Goal: Answer question/provide support: Share knowledge or assist other users

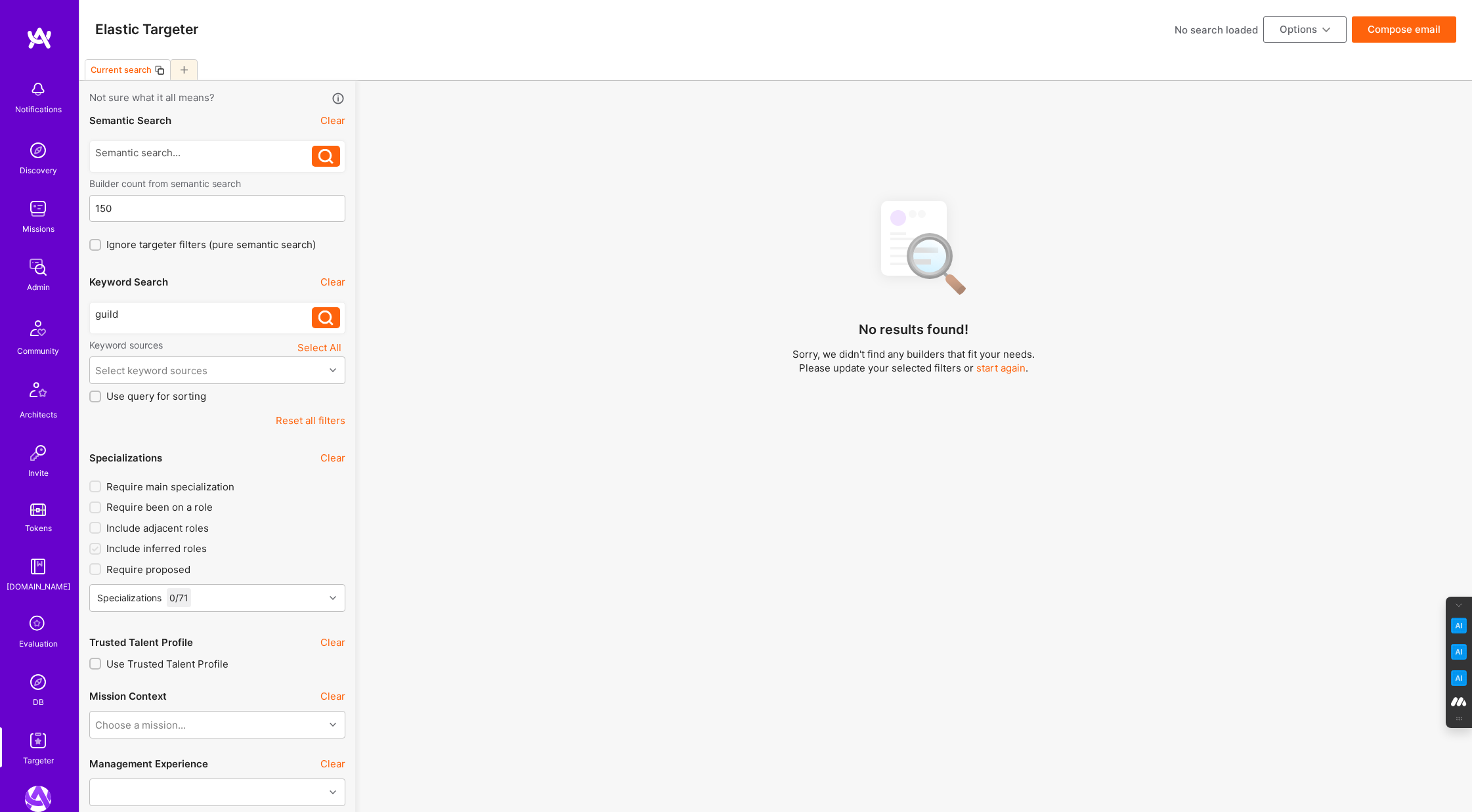
select select "7"
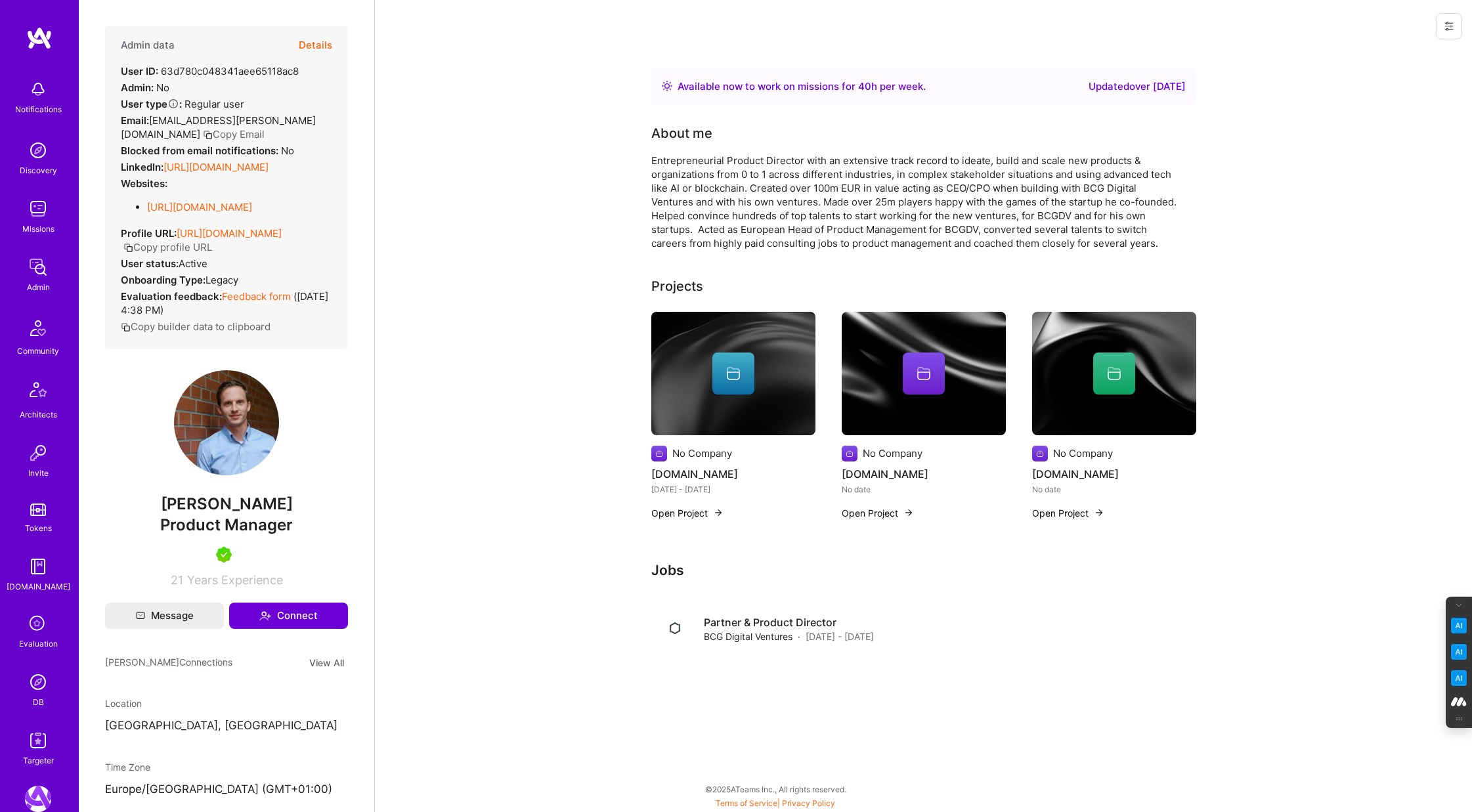
click at [320, 41] on button "Details" at bounding box center [316, 45] width 34 height 38
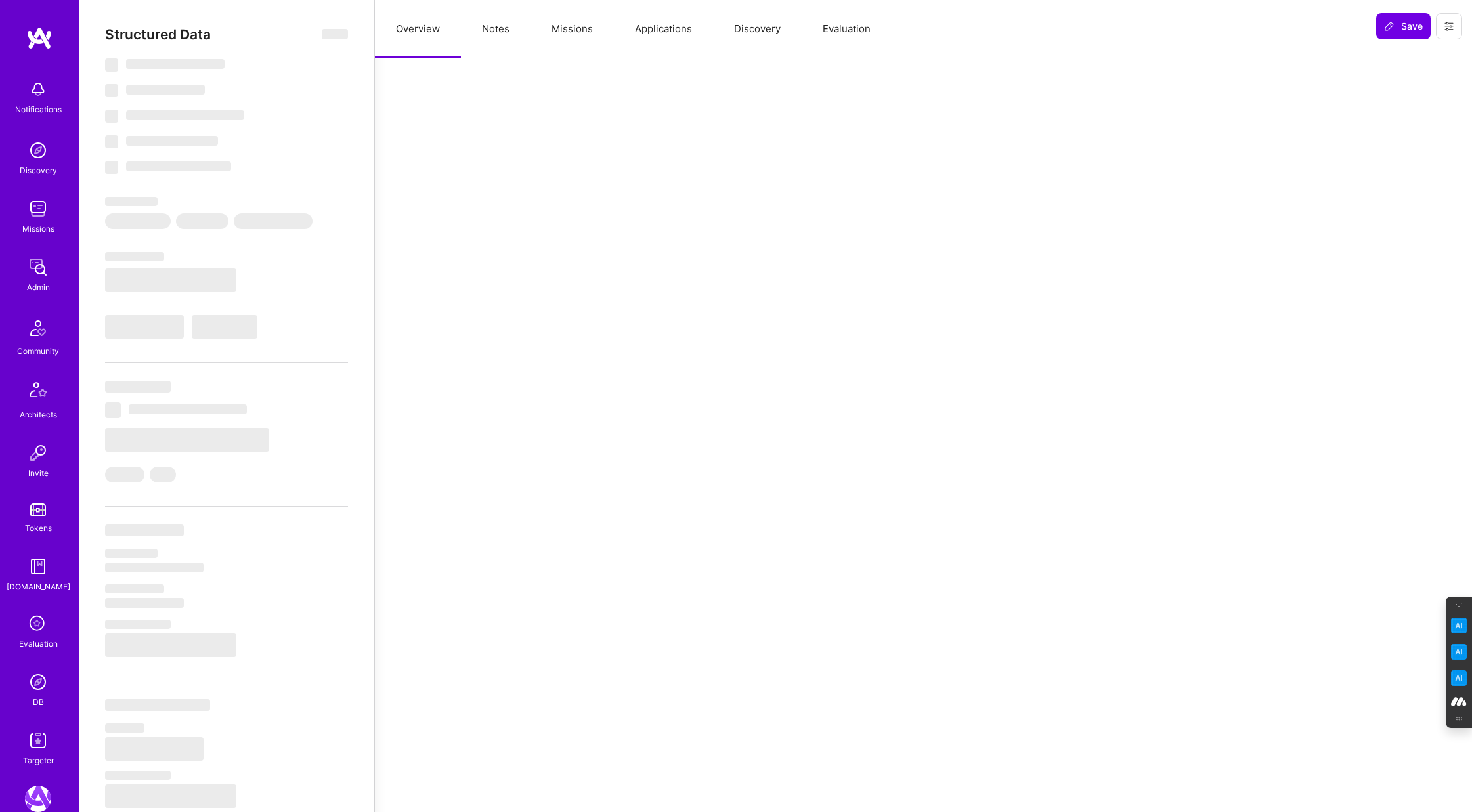
click at [851, 21] on button "Evaluation" at bounding box center [846, 29] width 90 height 58
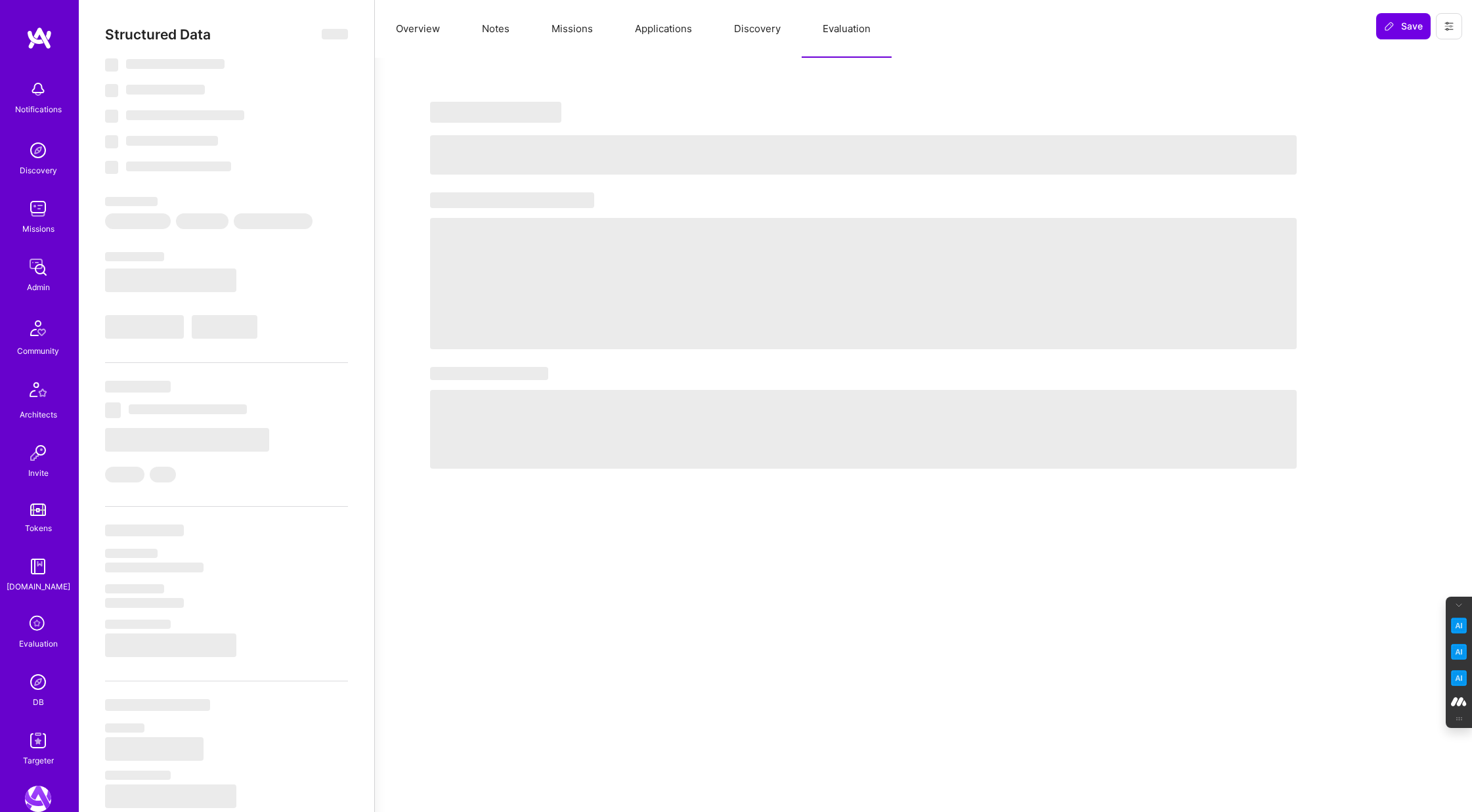
select select "Right Now"
select select "5"
select select "4"
select select "7"
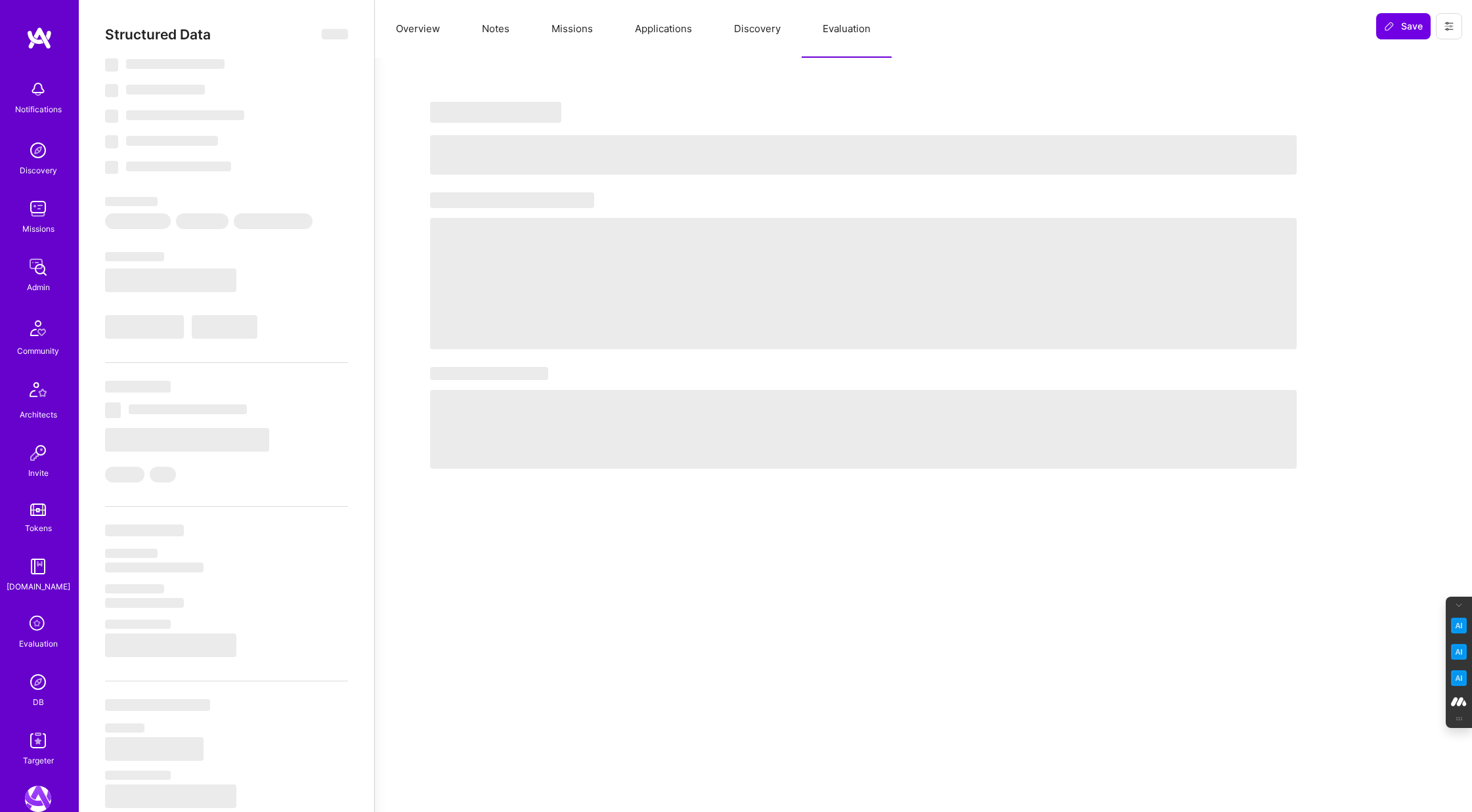
select select "DE"
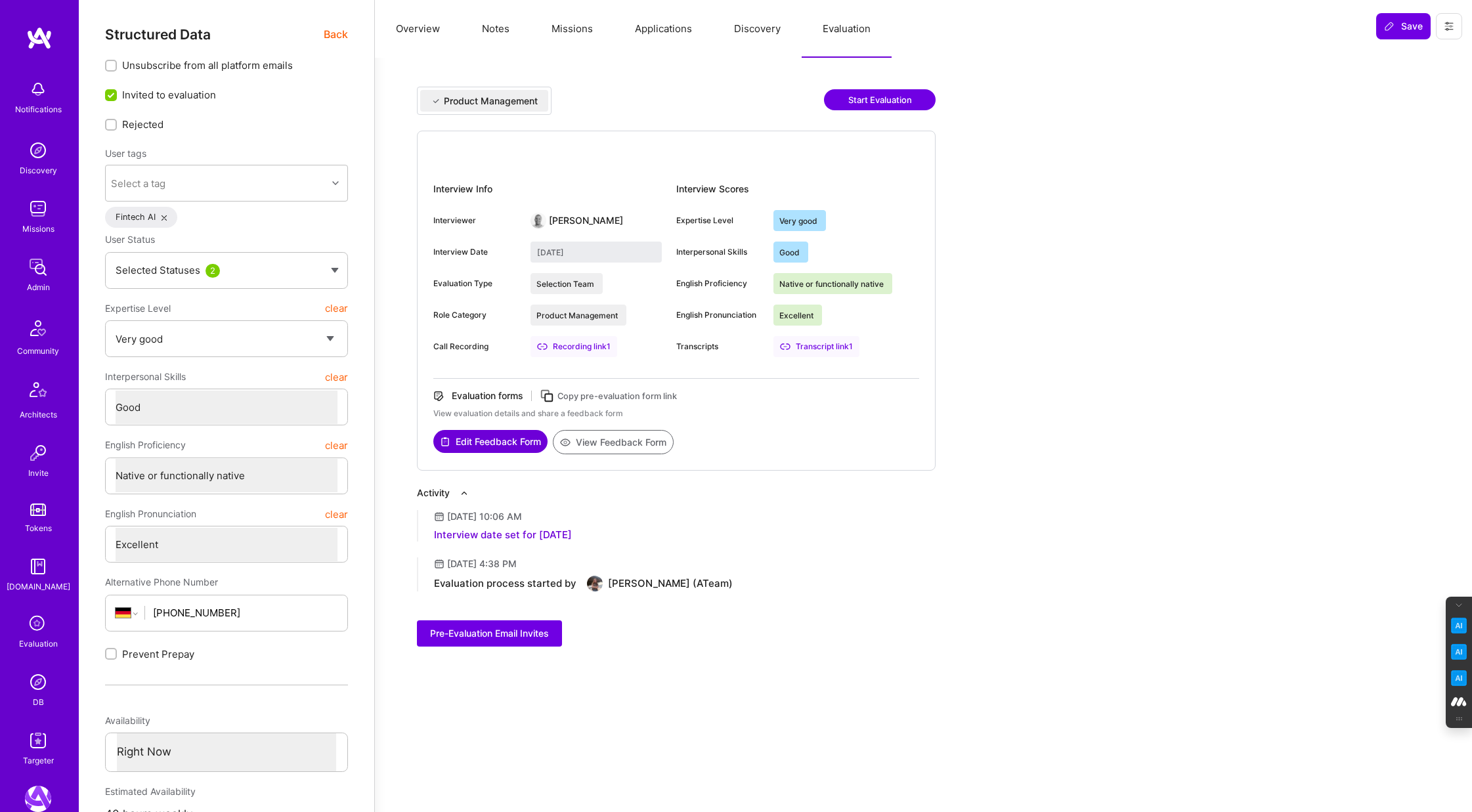
click at [584, 346] on div "Recording link 1" at bounding box center [573, 346] width 86 height 21
click at [30, 622] on icon at bounding box center [38, 624] width 25 height 25
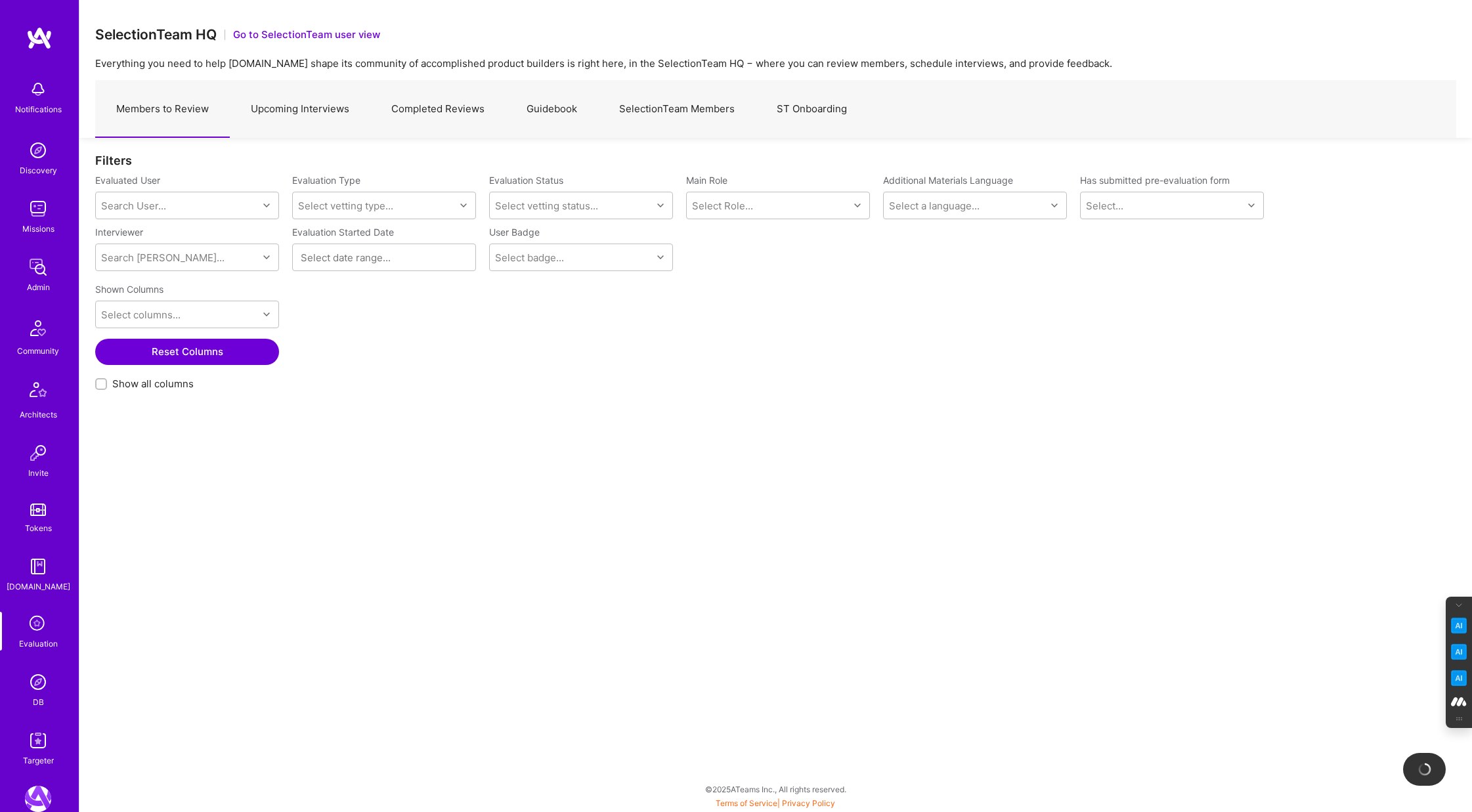
click at [306, 111] on link "Upcoming Interviews" at bounding box center [300, 109] width 140 height 57
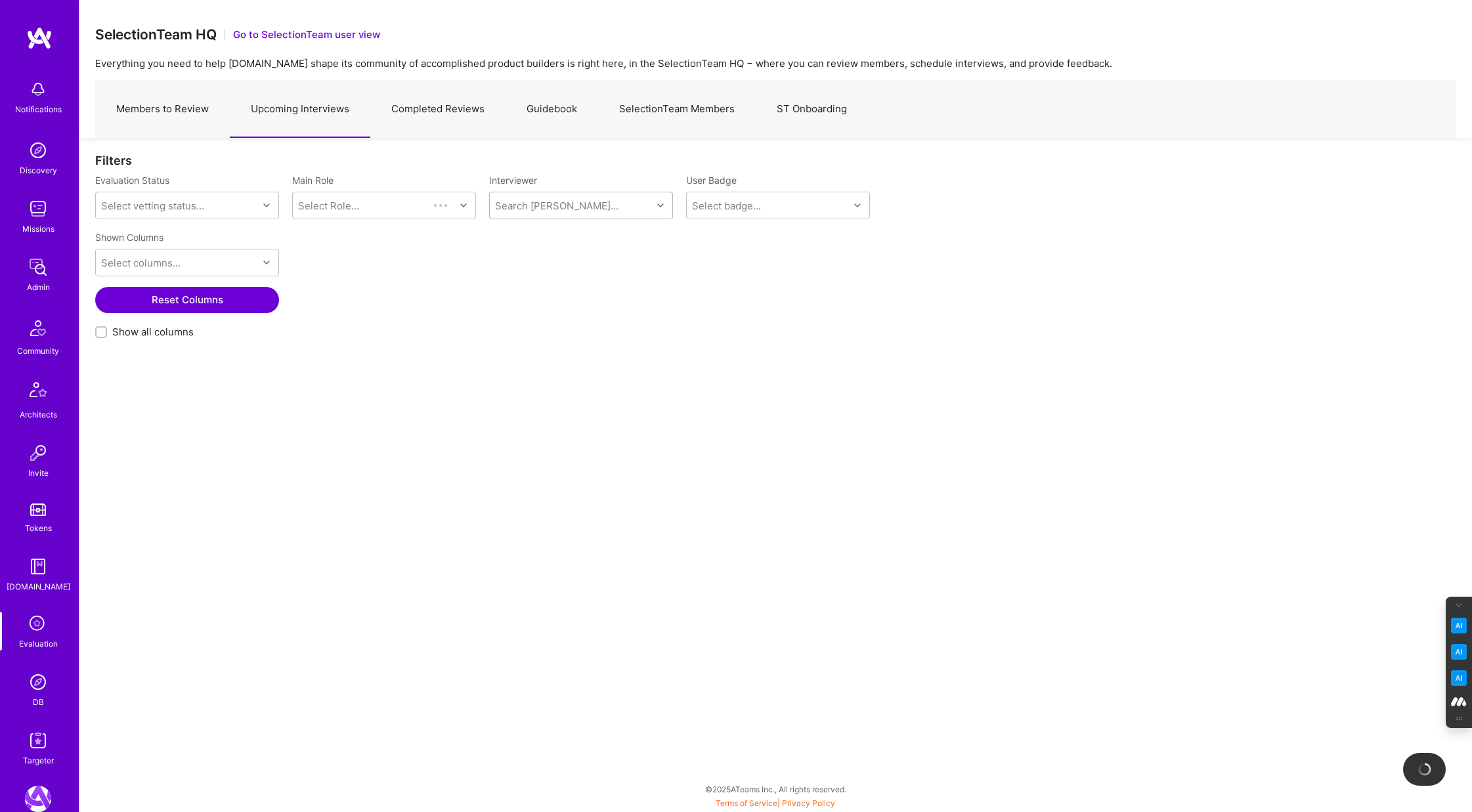
click at [527, 206] on div "Search Vetter..." at bounding box center [557, 206] width 123 height 13
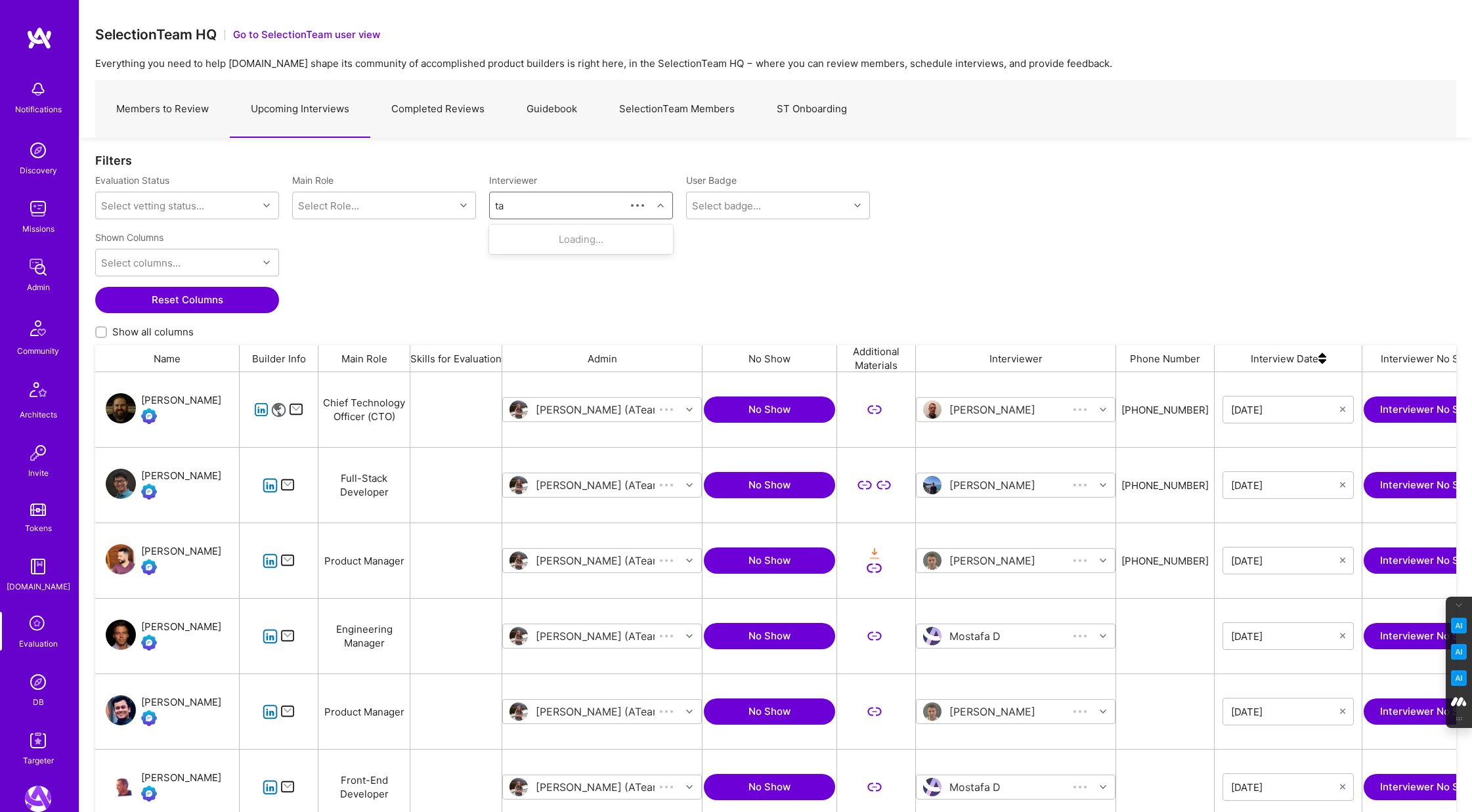
scroll to position [674, 1361]
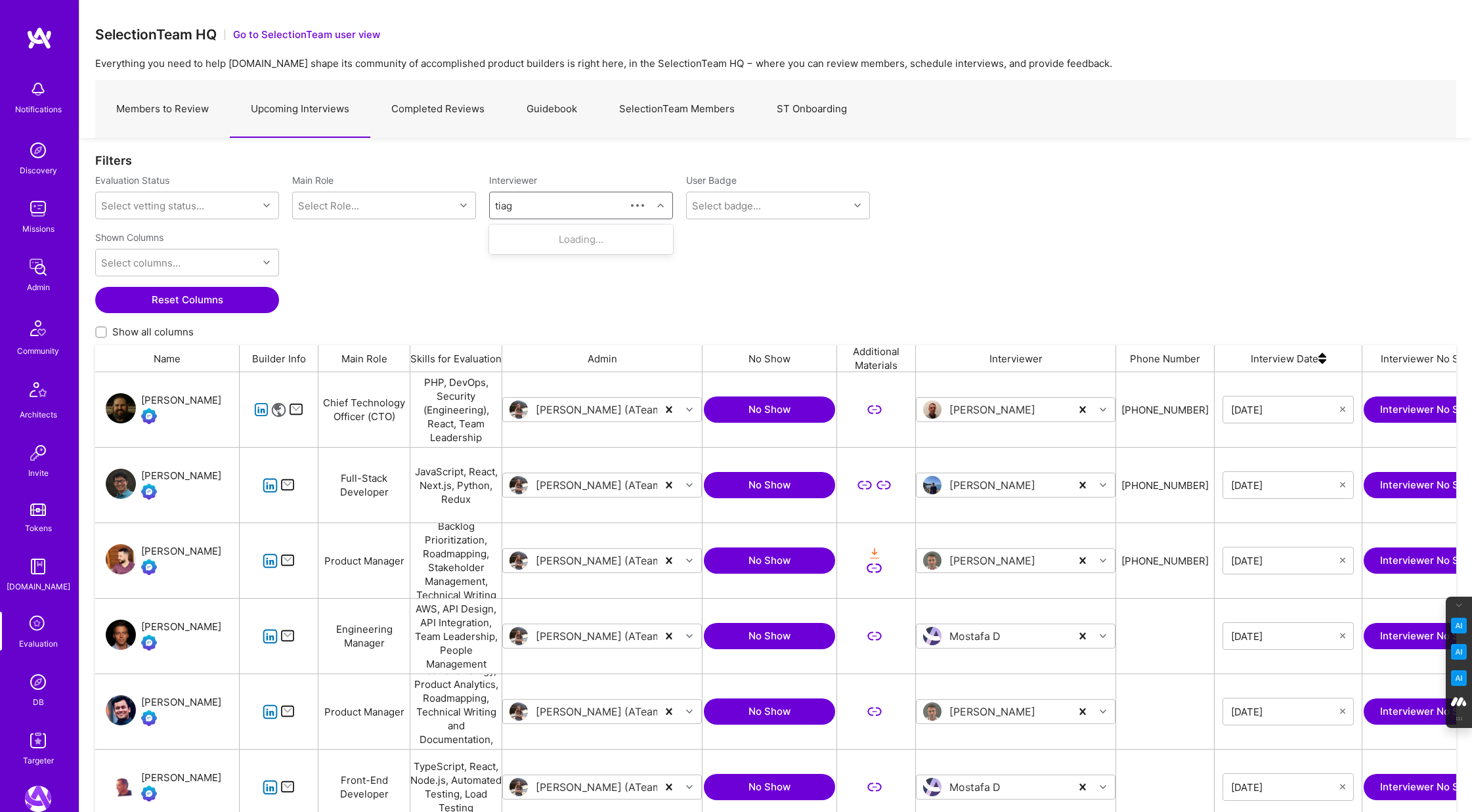
type input "tiago"
click at [588, 247] on div "Selection Team" at bounding box center [574, 253] width 86 height 13
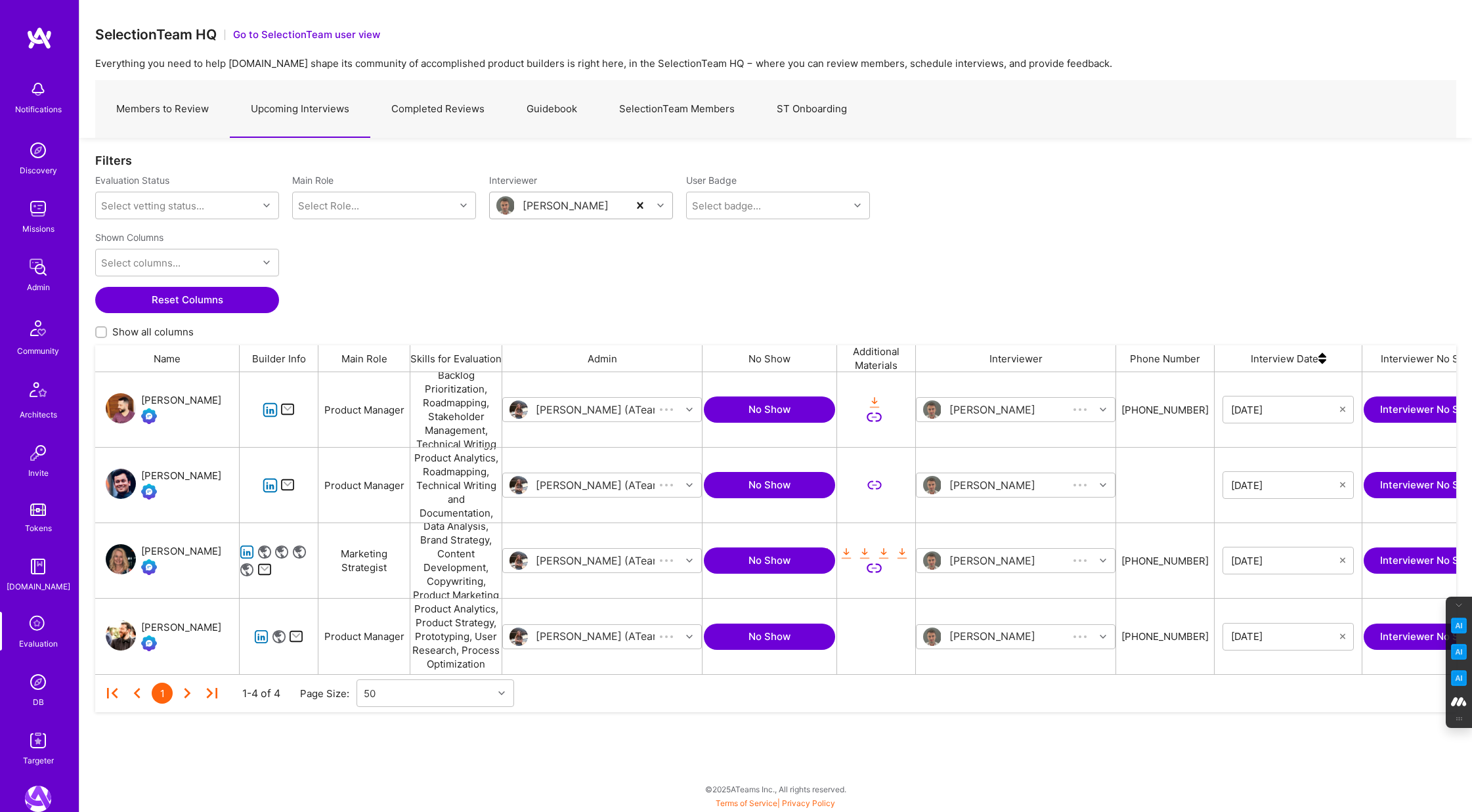
scroll to position [302, 1361]
click at [196, 108] on link "Members to Review" at bounding box center [163, 109] width 135 height 57
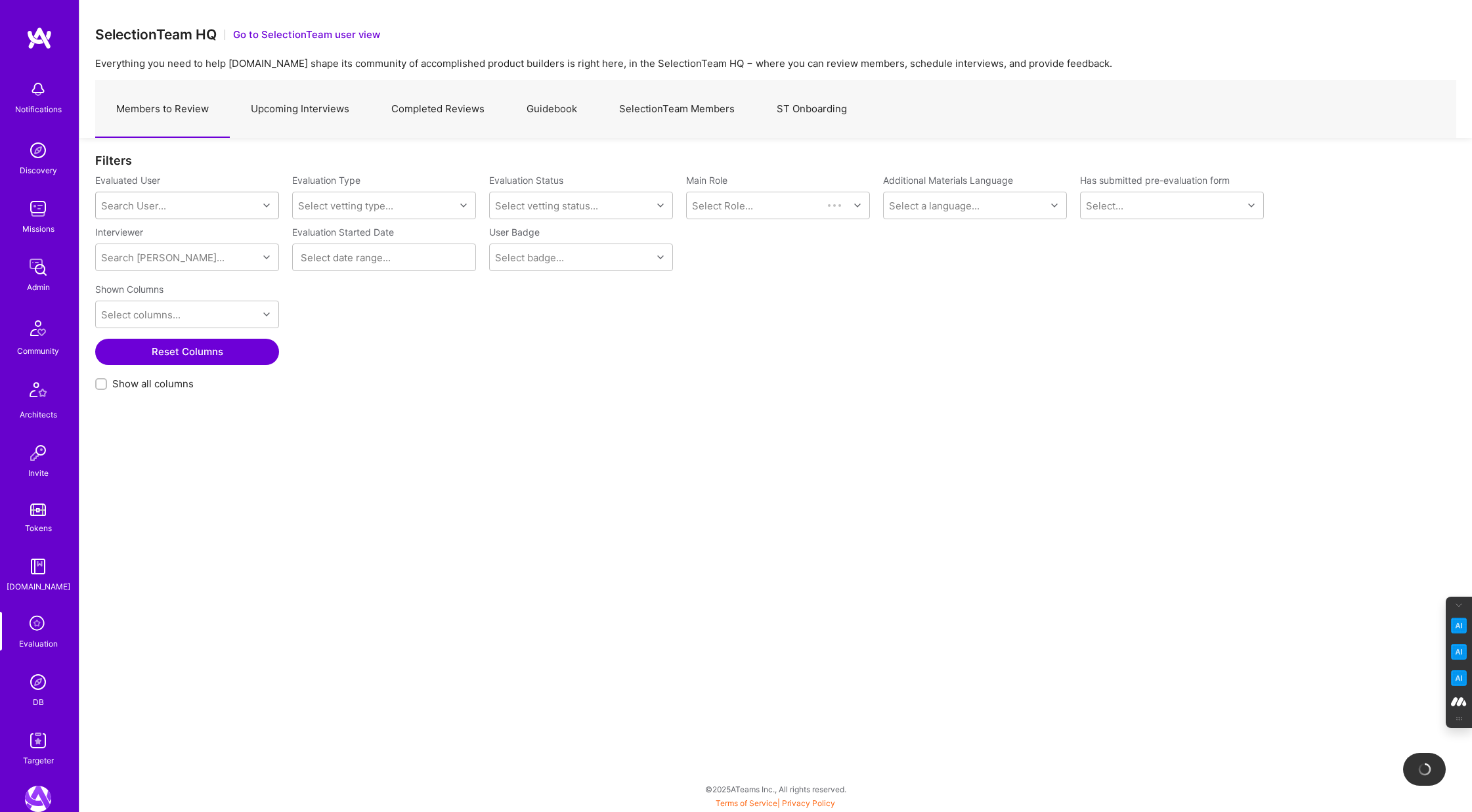
click at [165, 199] on div "Search User..." at bounding box center [177, 205] width 162 height 26
paste input "audreycarlisle@gmail.com"
type input "audreycarlisle@gmail.com"
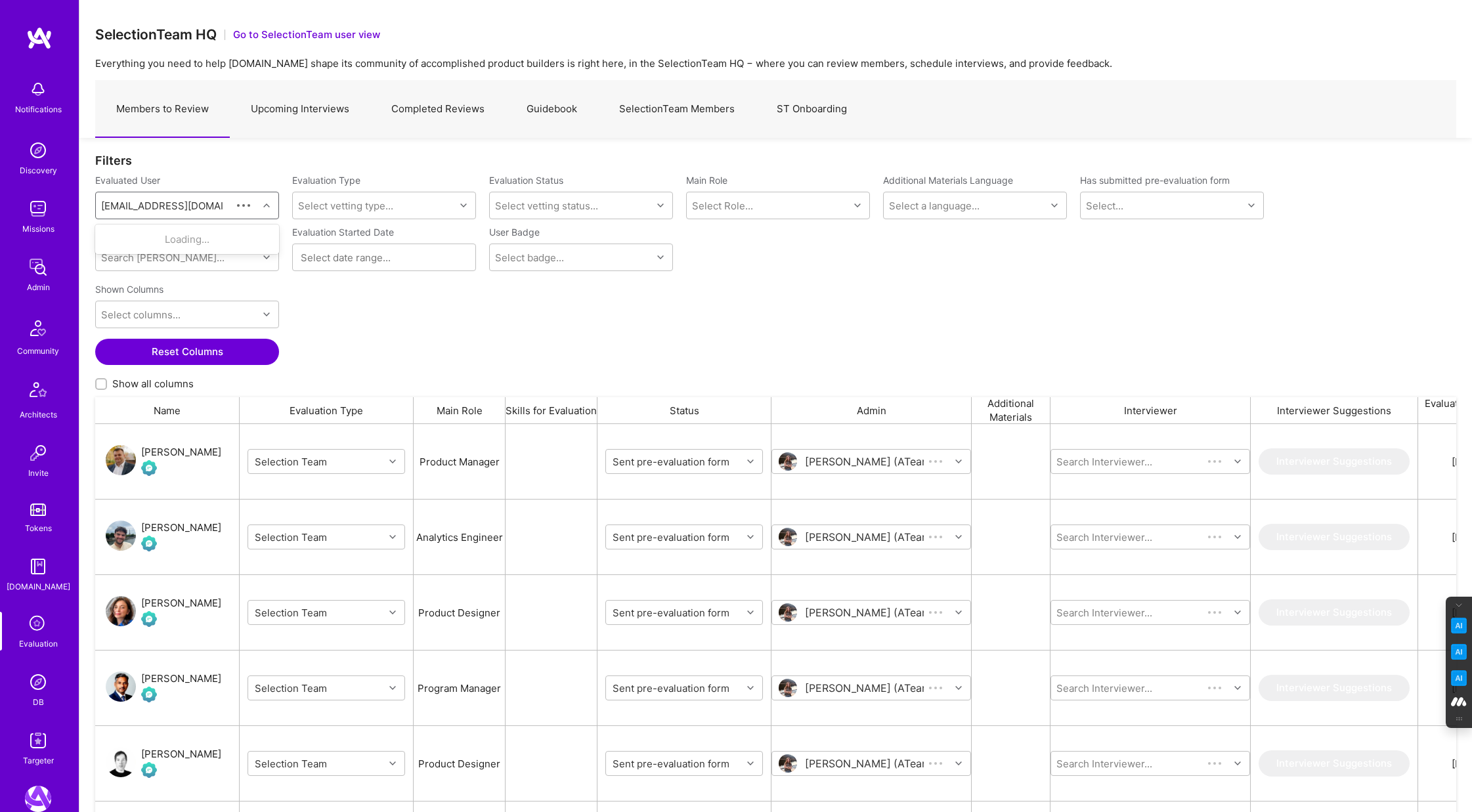
scroll to position [674, 1361]
click at [179, 233] on div "Audrey Carlisle" at bounding box center [204, 239] width 134 height 13
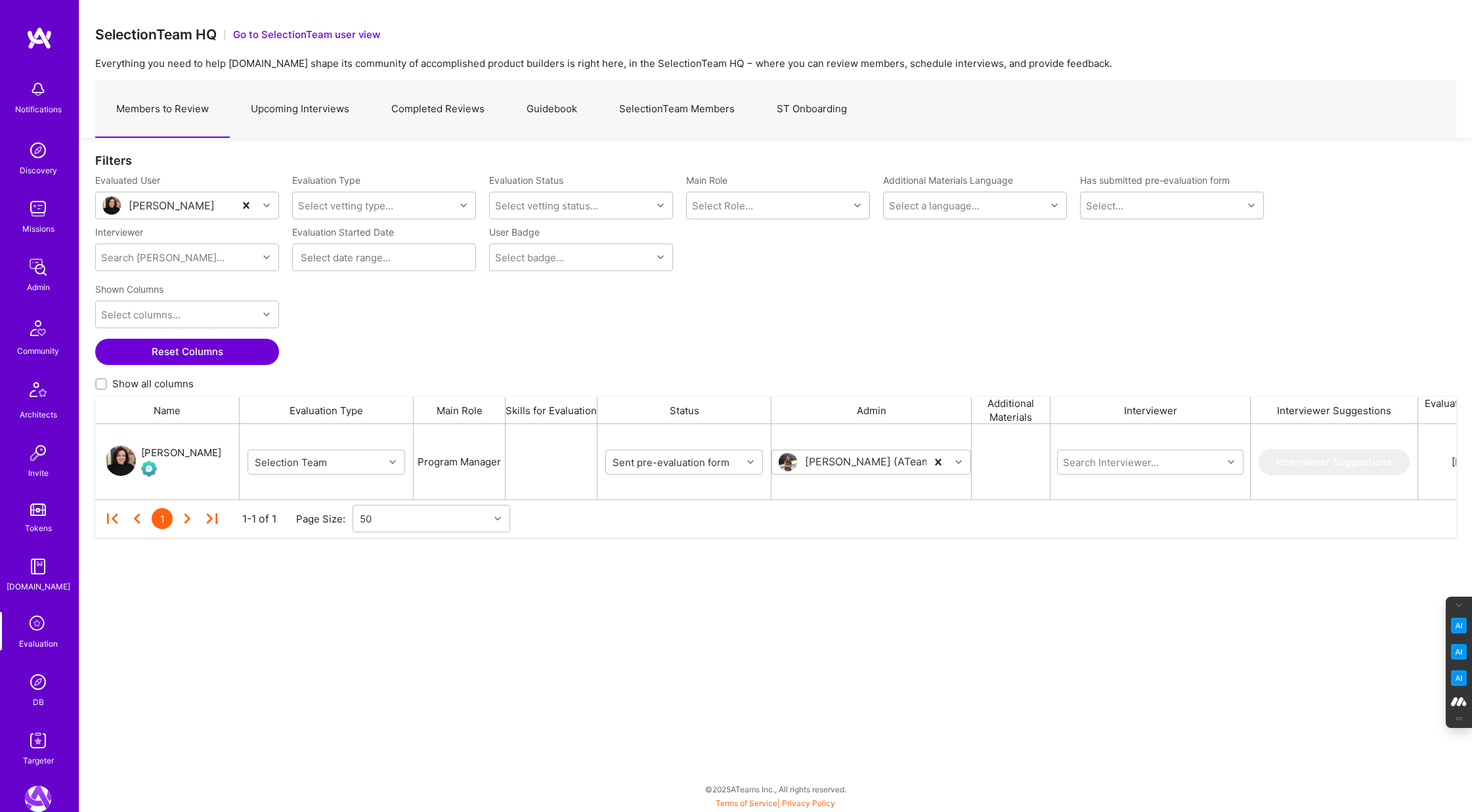
click at [190, 453] on div "Audrey Carlisle" at bounding box center [181, 453] width 80 height 16
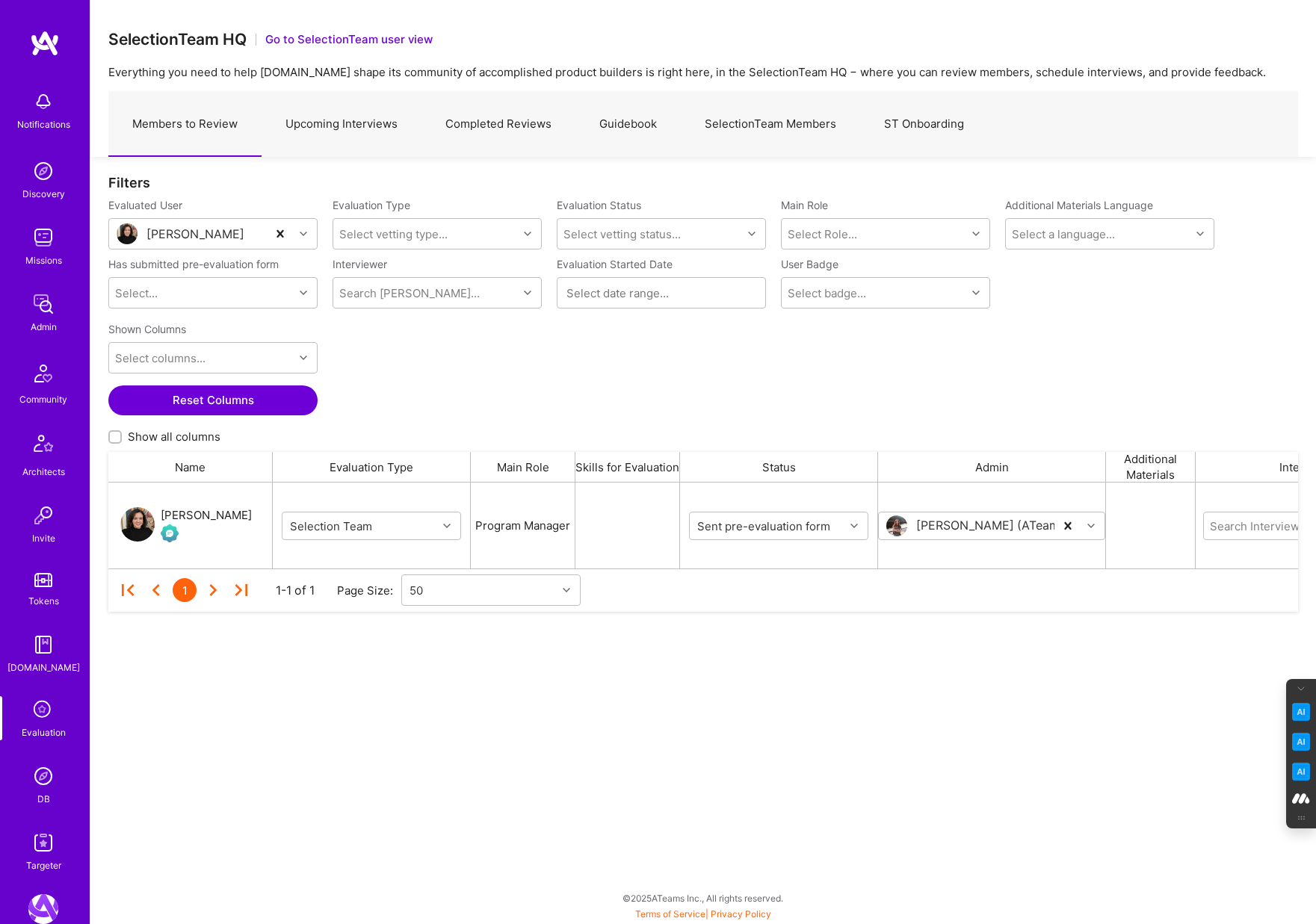
scroll to position [86, 1190]
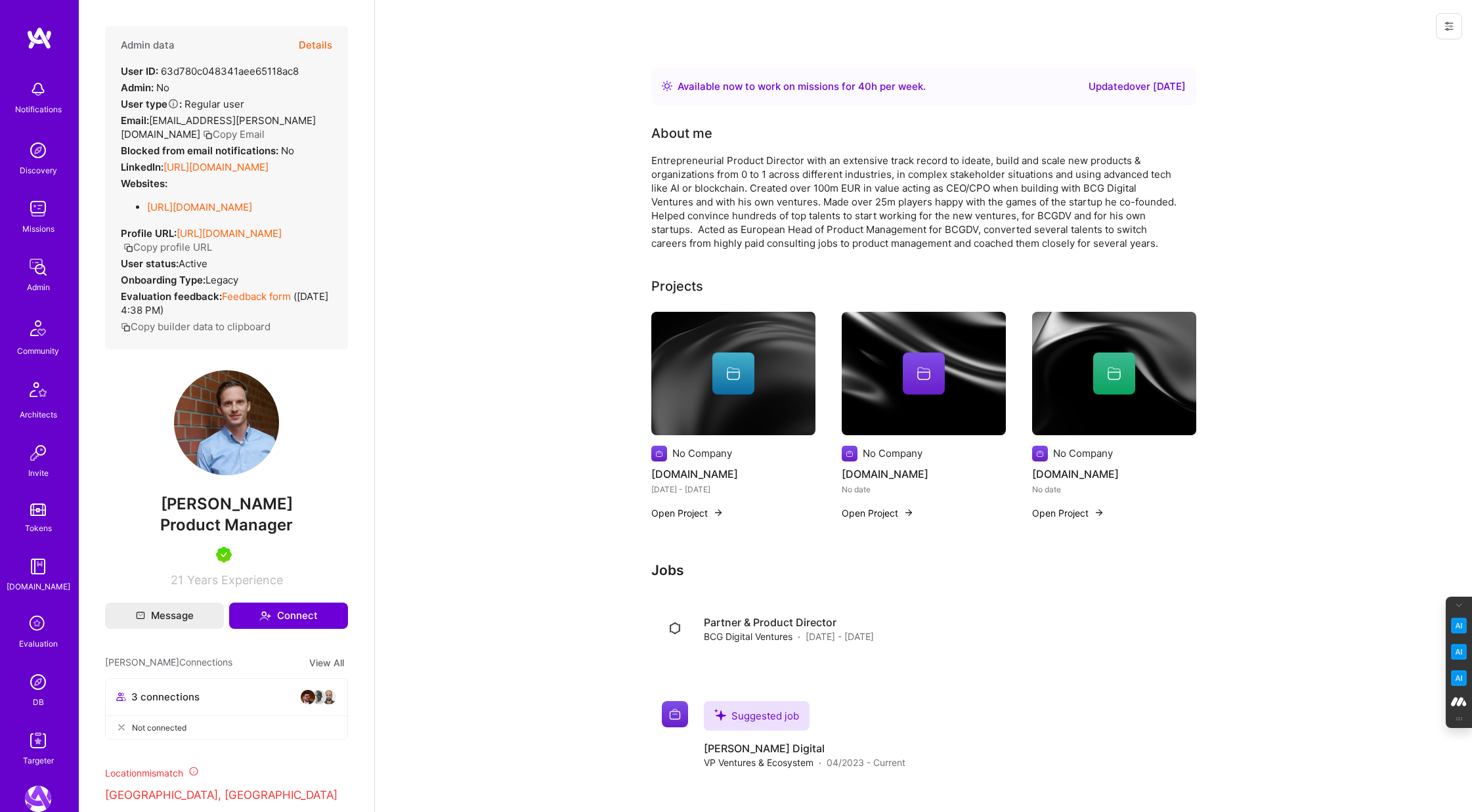
click at [304, 39] on button "Details" at bounding box center [316, 45] width 34 height 38
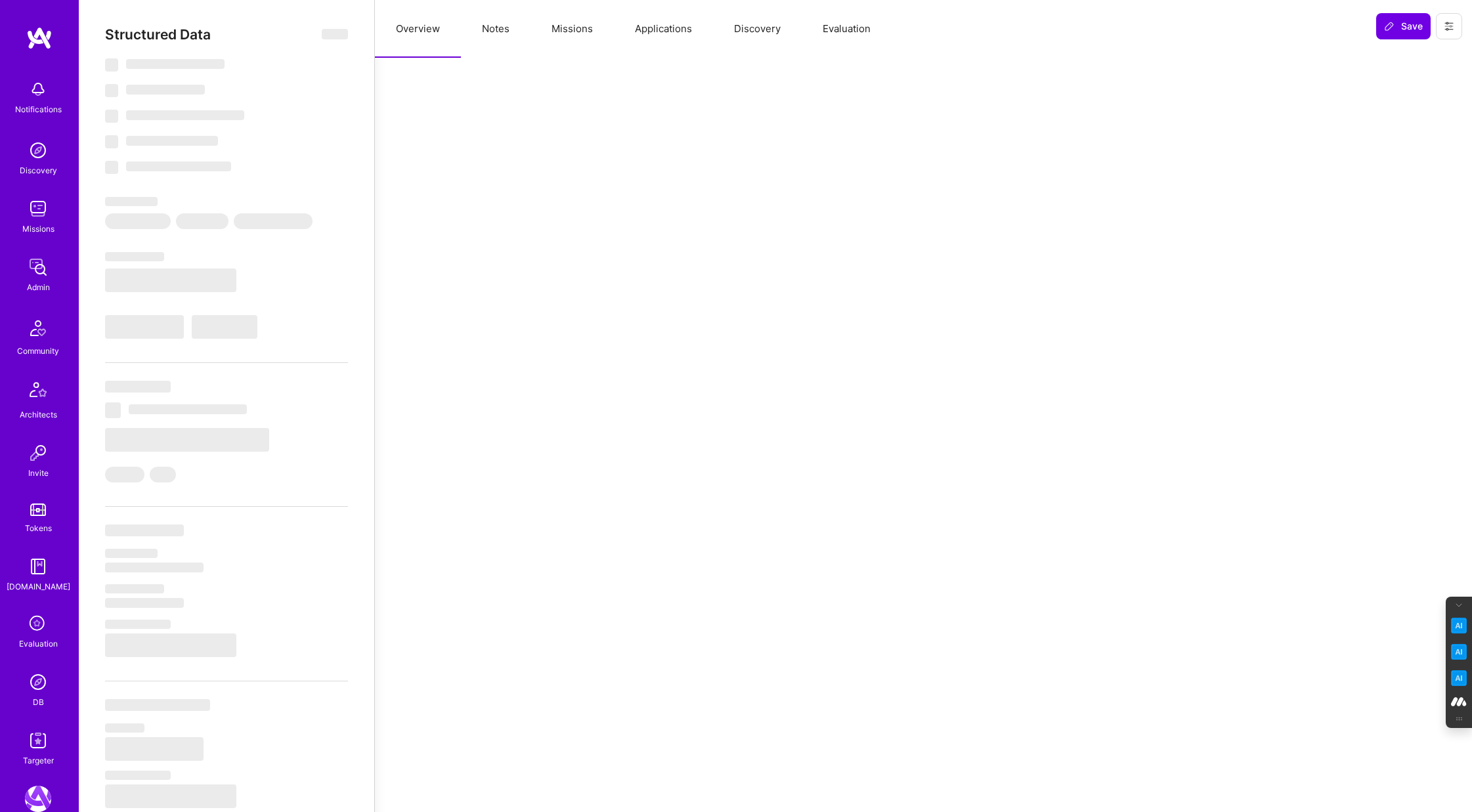
select select "Right Now"
select select "5"
select select "4"
select select "7"
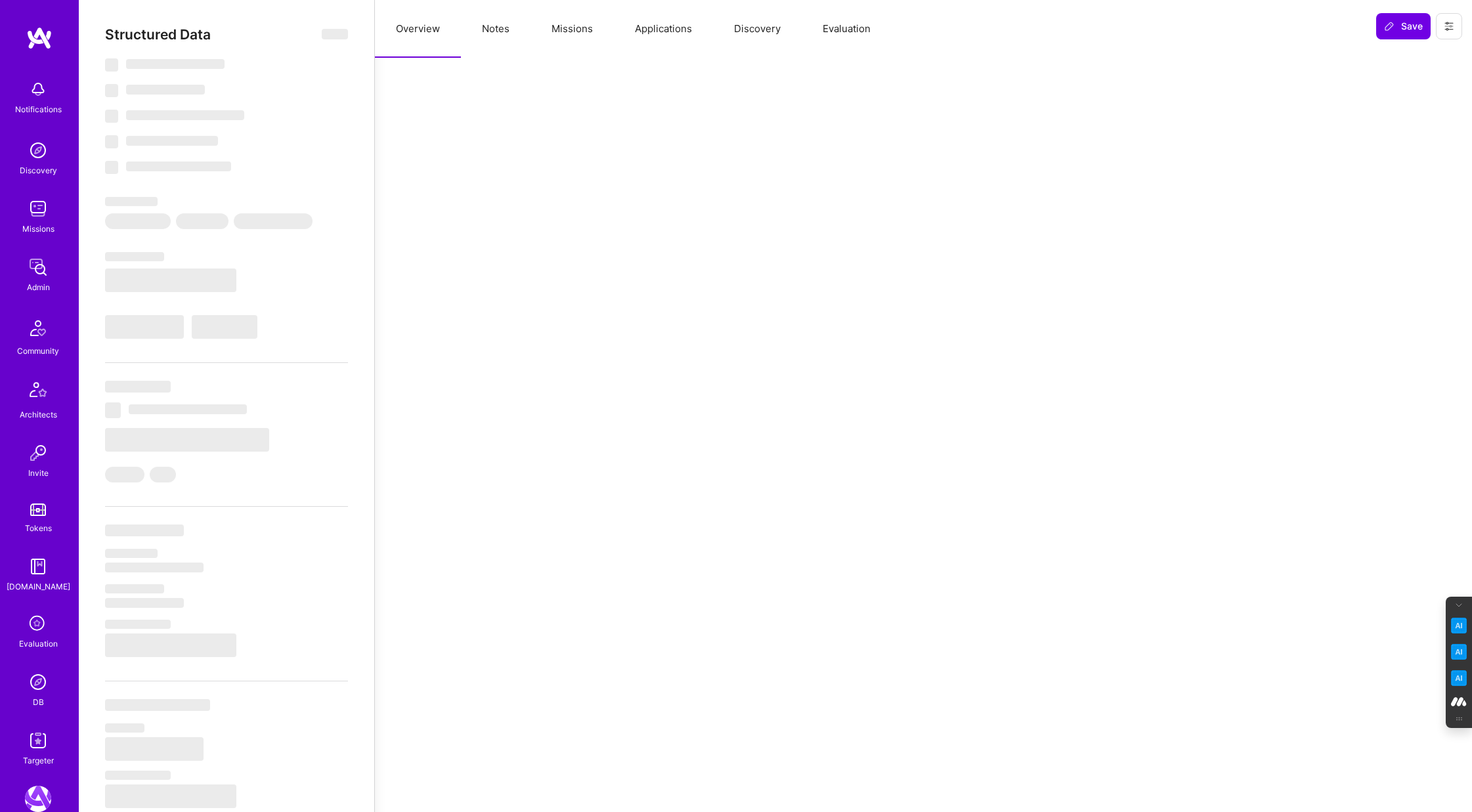
select select "DE"
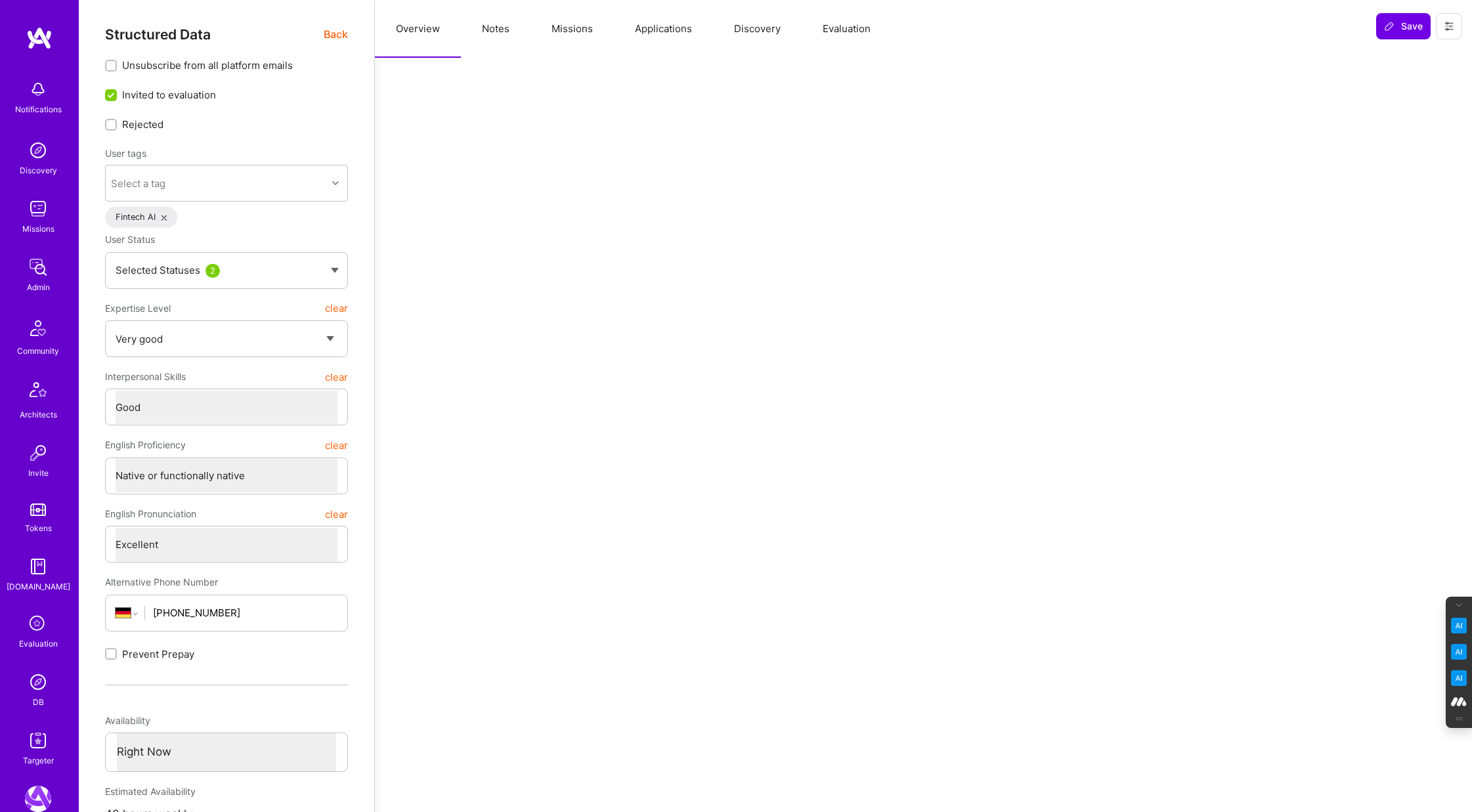
click at [500, 24] on button "Notes" at bounding box center [495, 29] width 69 height 58
type textarea "x"
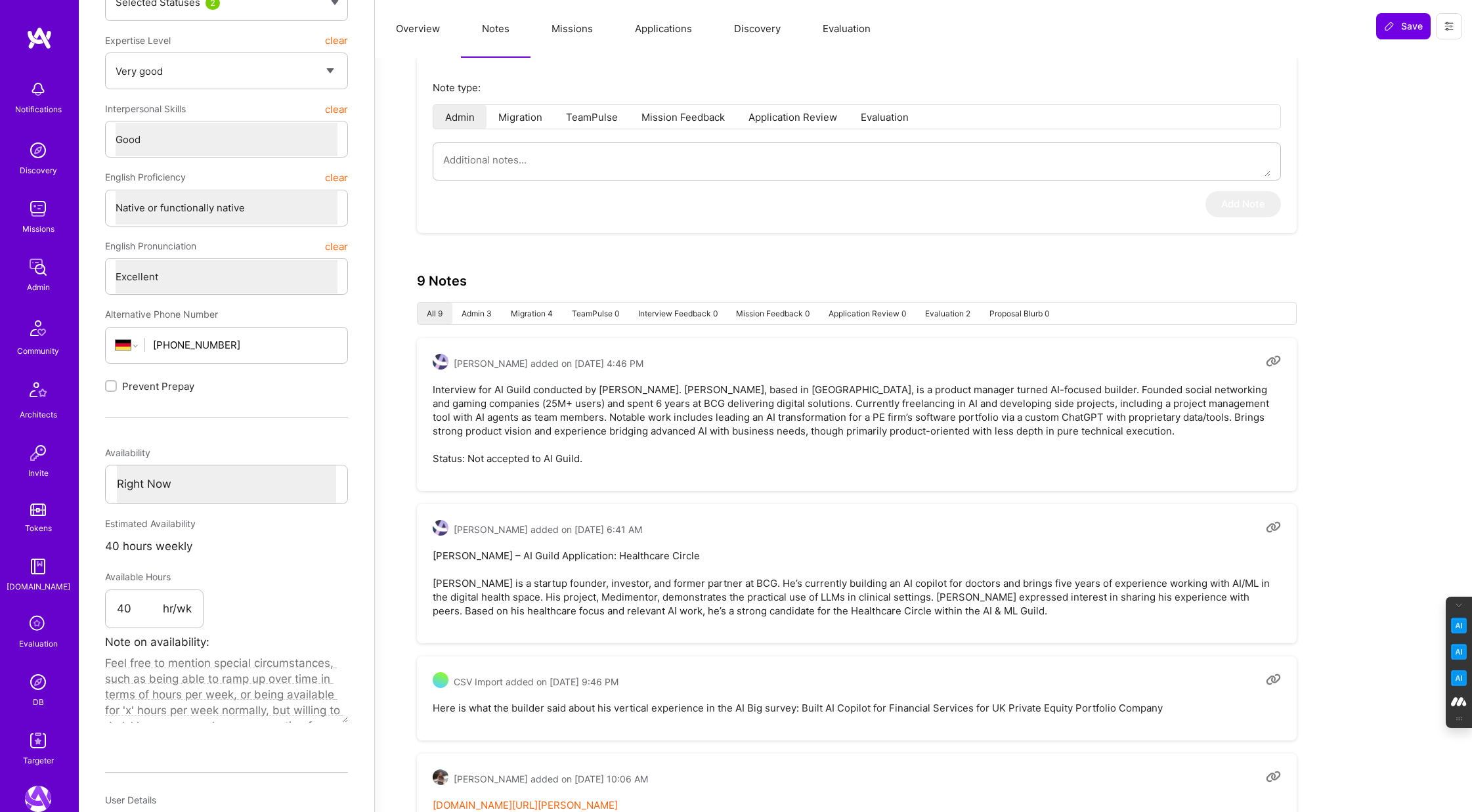
scroll to position [278, 0]
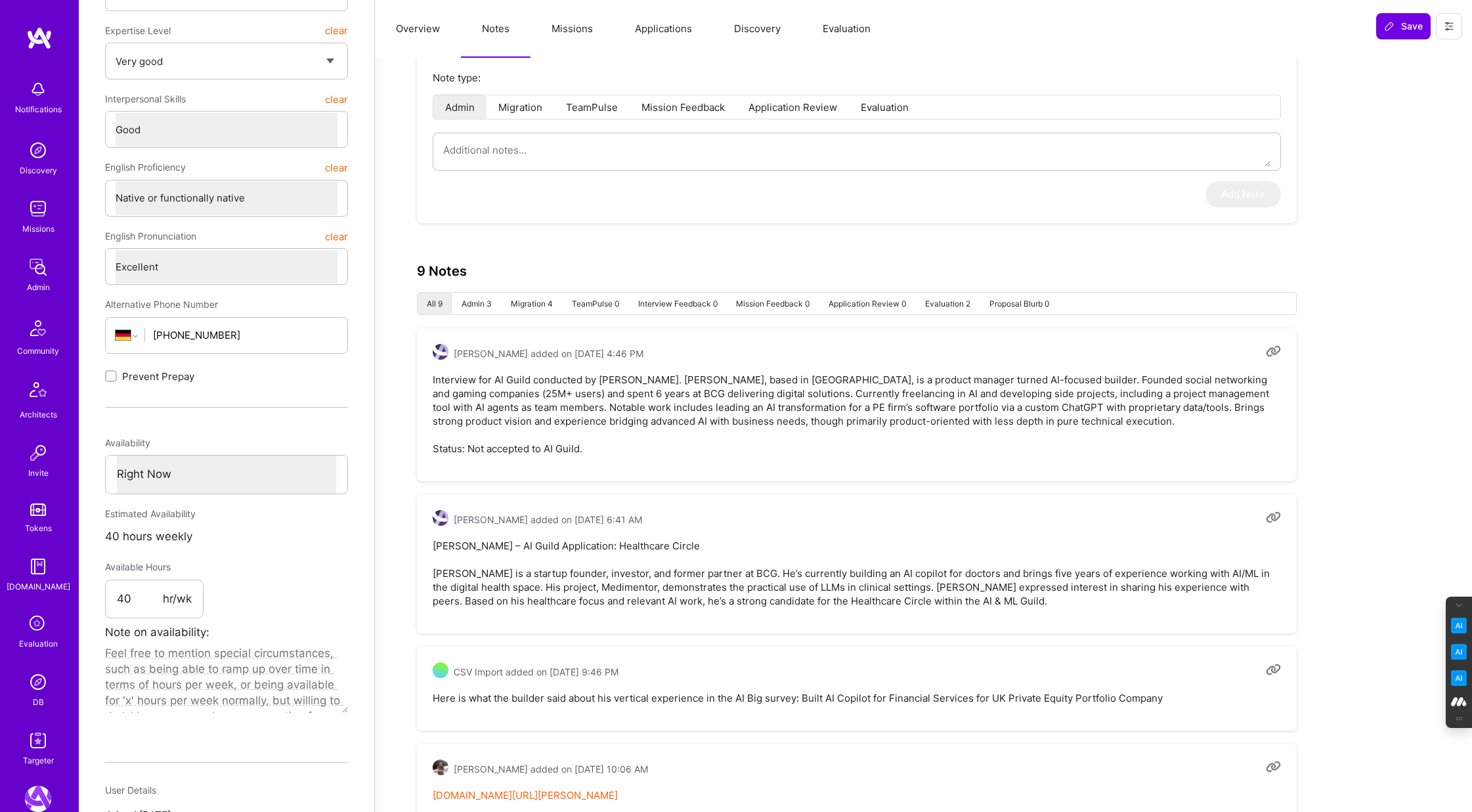
click at [1270, 350] on icon at bounding box center [1274, 351] width 15 height 15
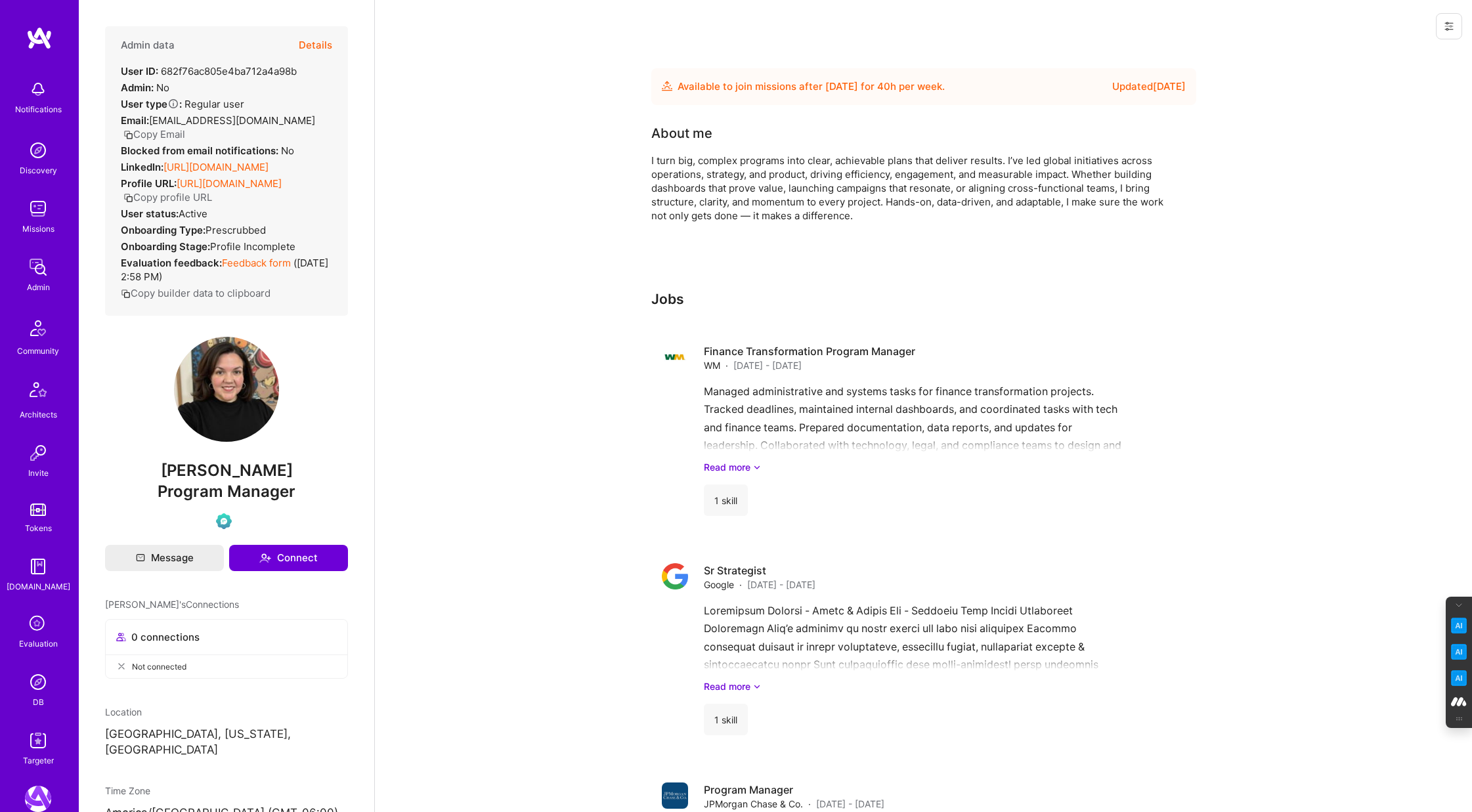
click at [320, 41] on button "Details" at bounding box center [316, 45] width 34 height 38
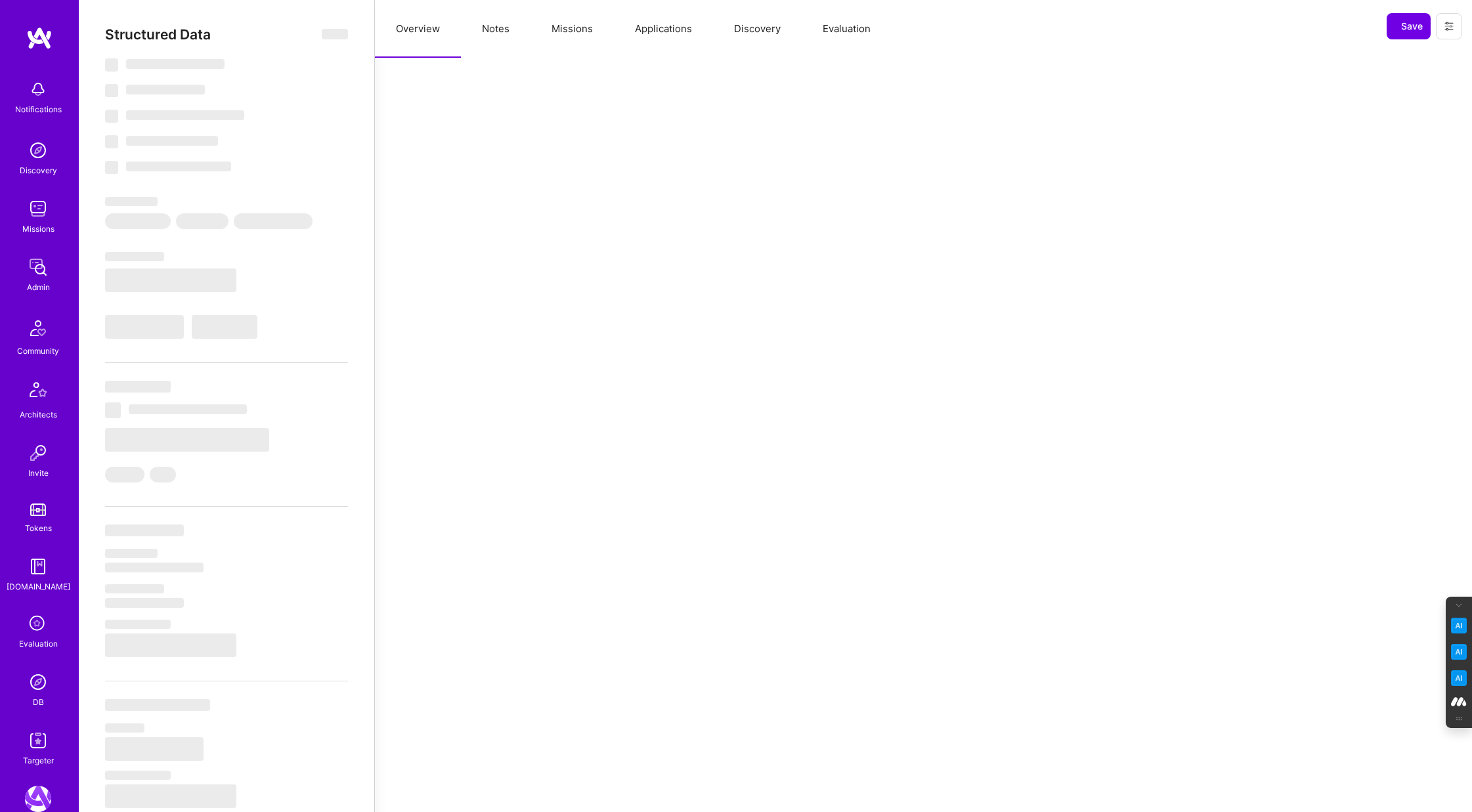
select select "Future Date"
select select "Verified"
select select "US"
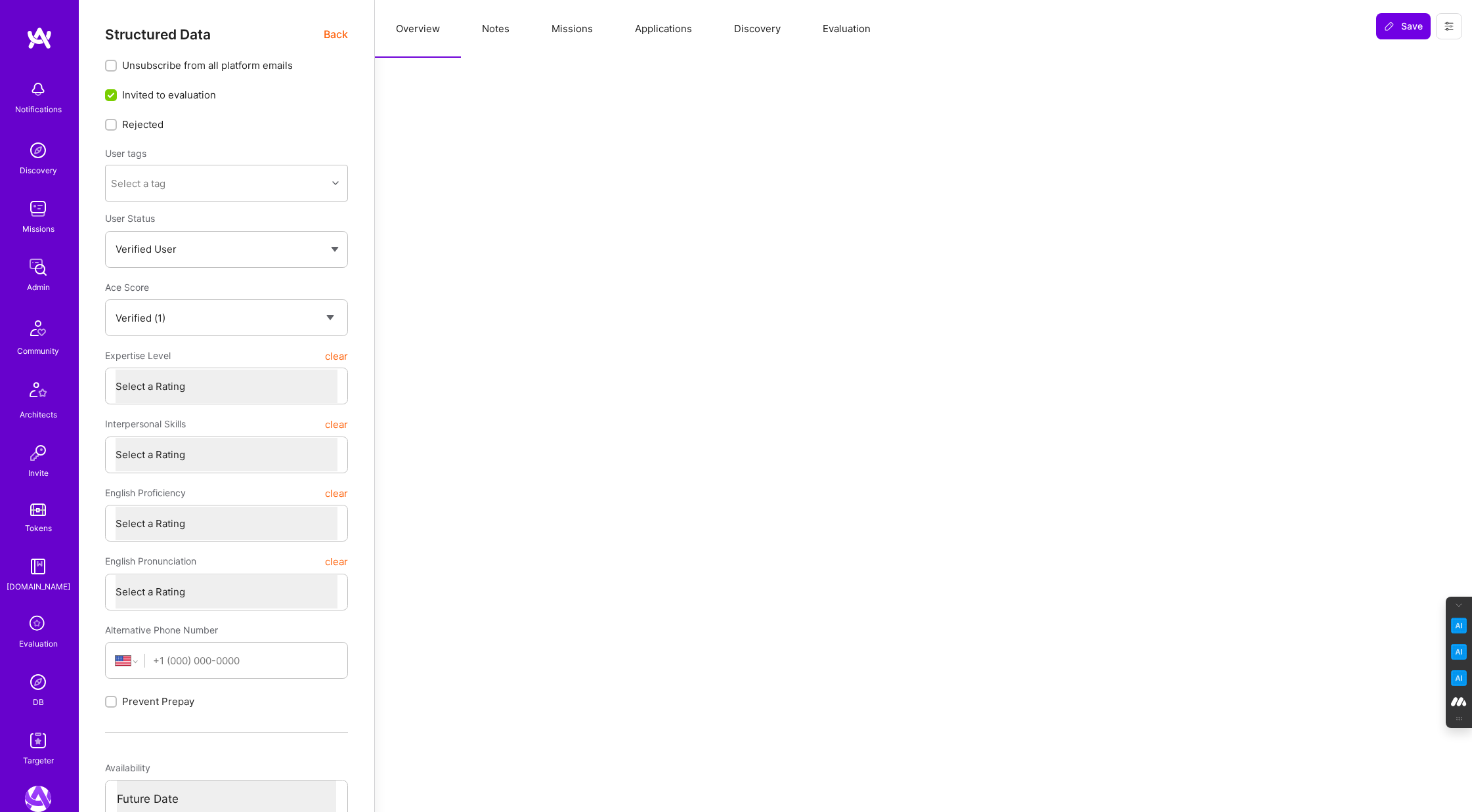
click at [851, 37] on button "Evaluation" at bounding box center [846, 29] width 90 height 58
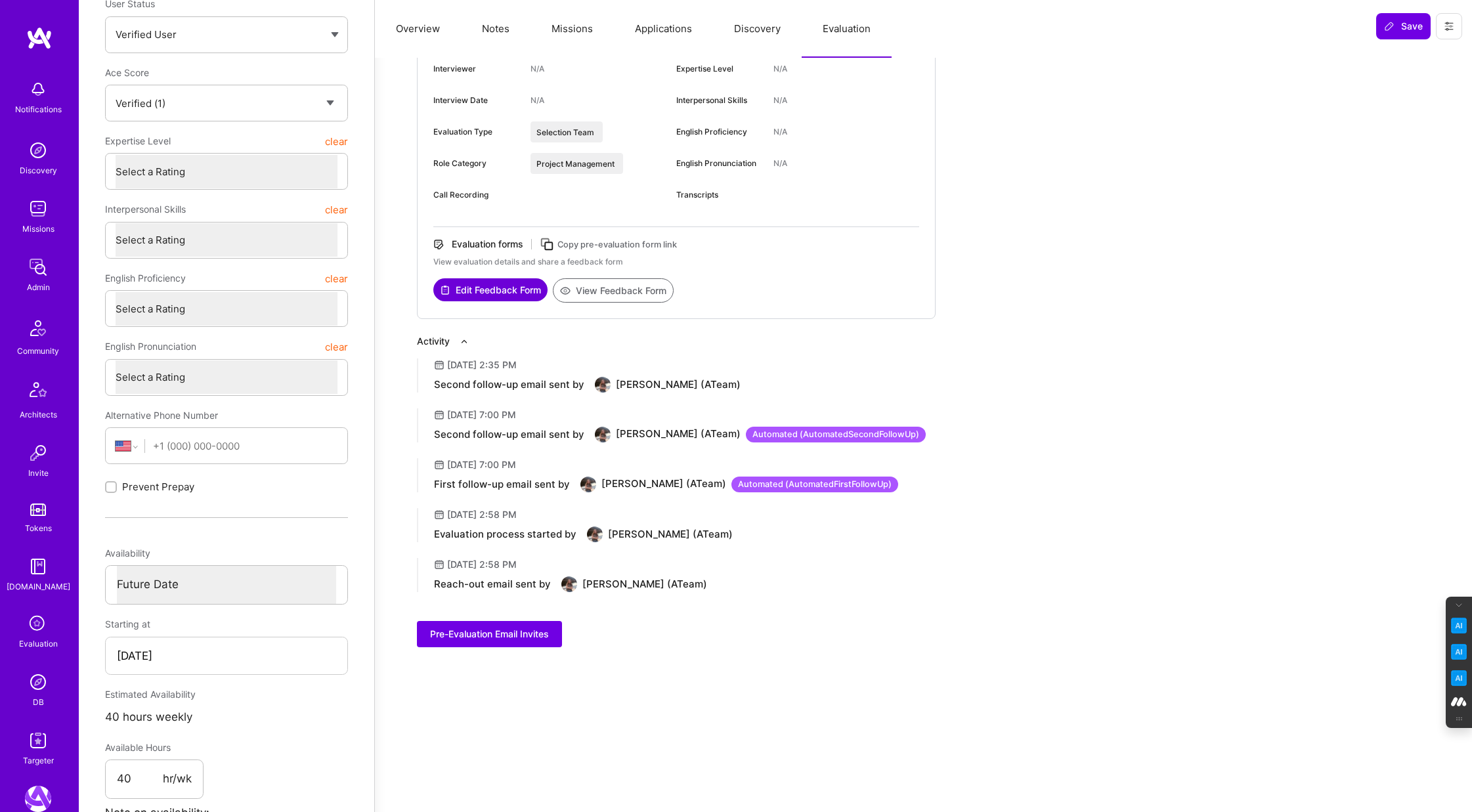
scroll to position [215, 0]
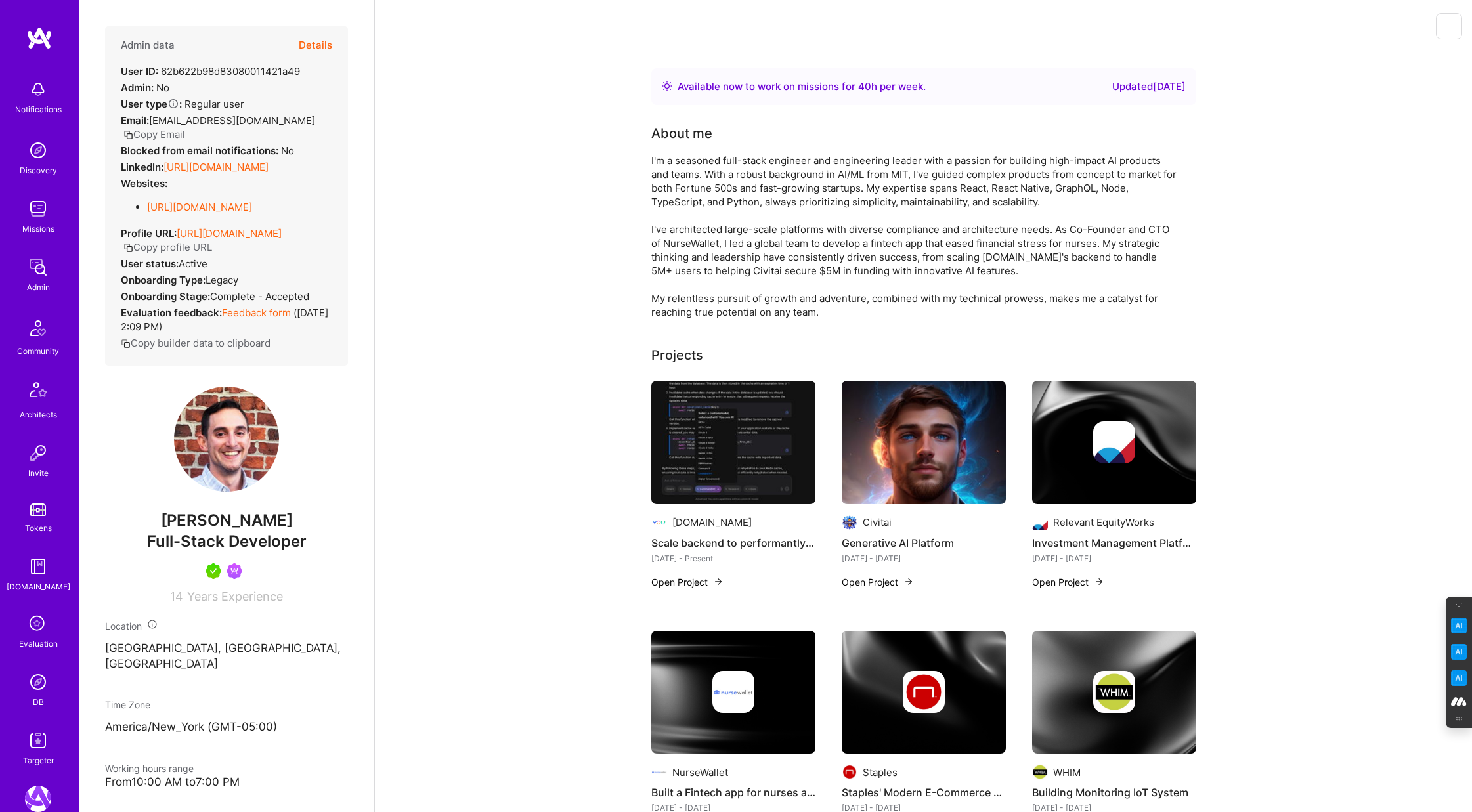
scroll to position [2483, 0]
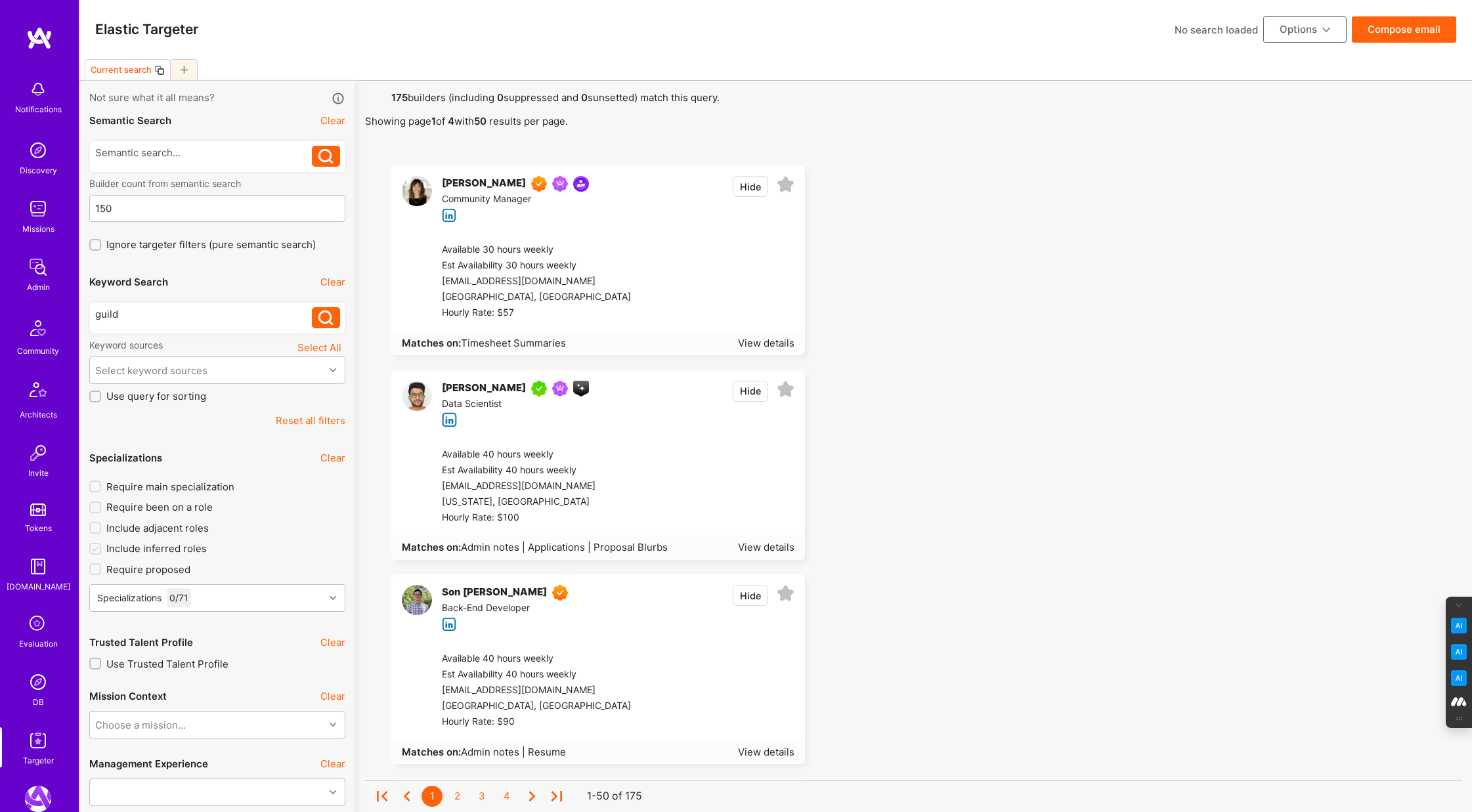
select select "7"
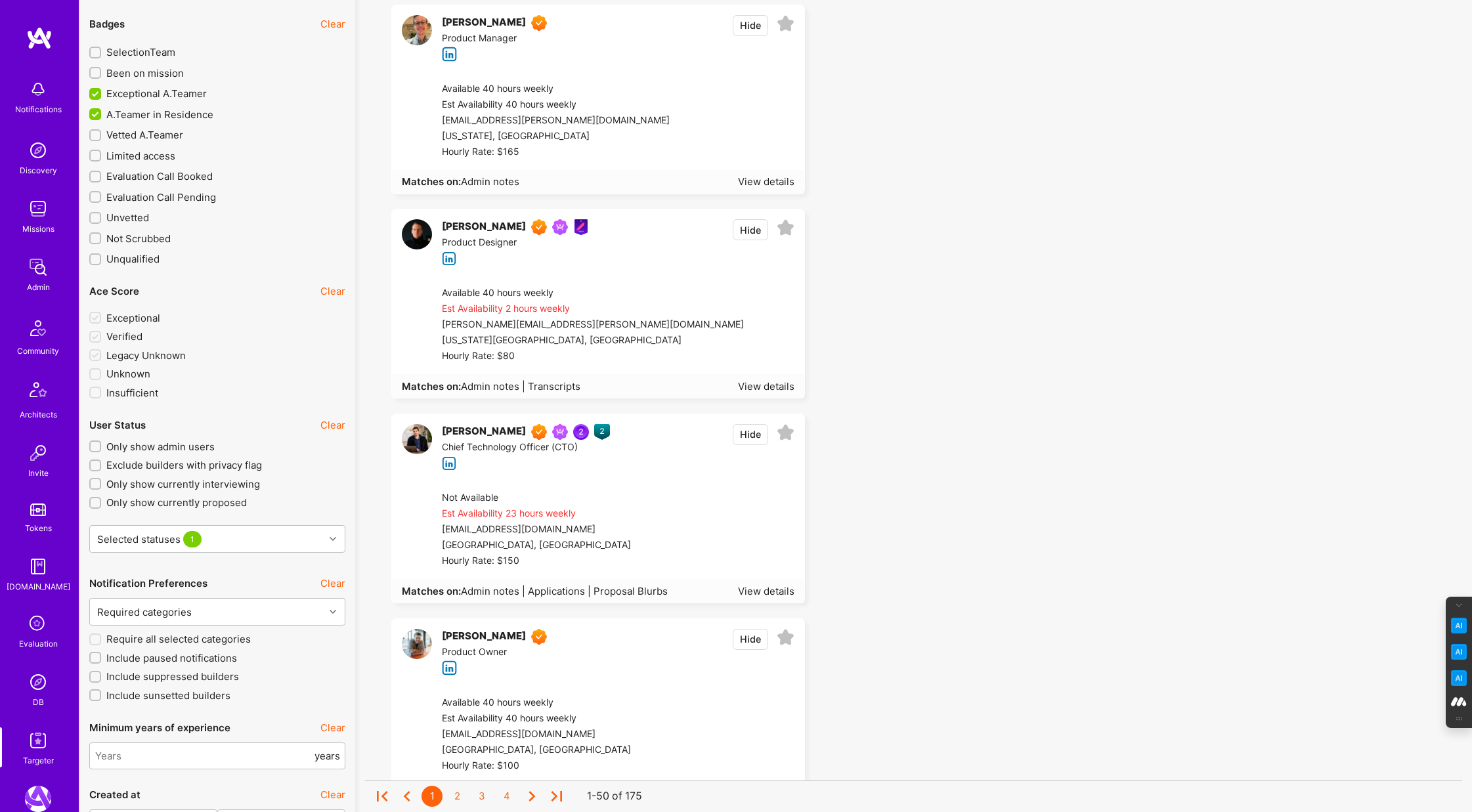
click at [40, 622] on icon at bounding box center [38, 624] width 25 height 25
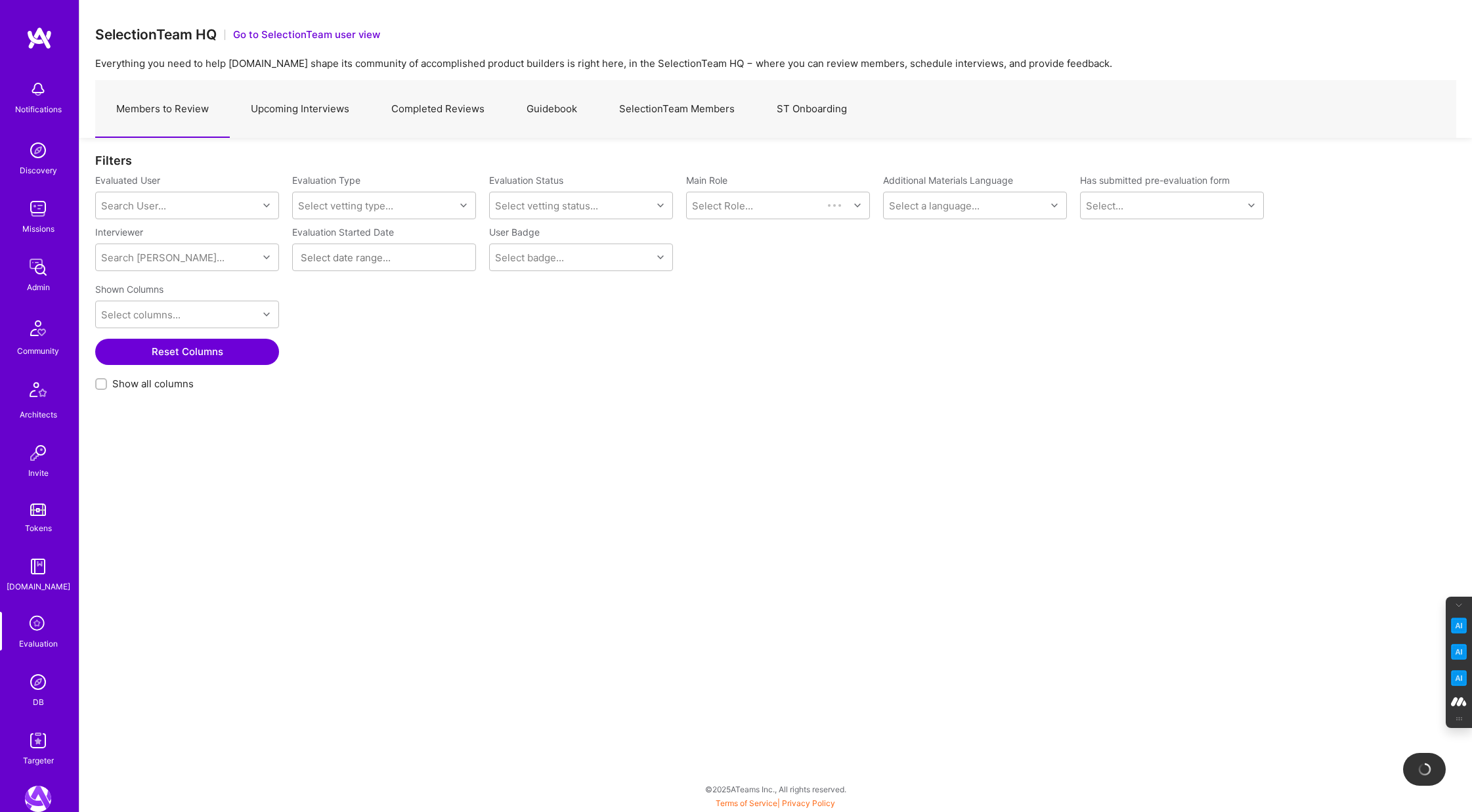
click at [447, 113] on link "Completed Reviews" at bounding box center [438, 109] width 136 height 57
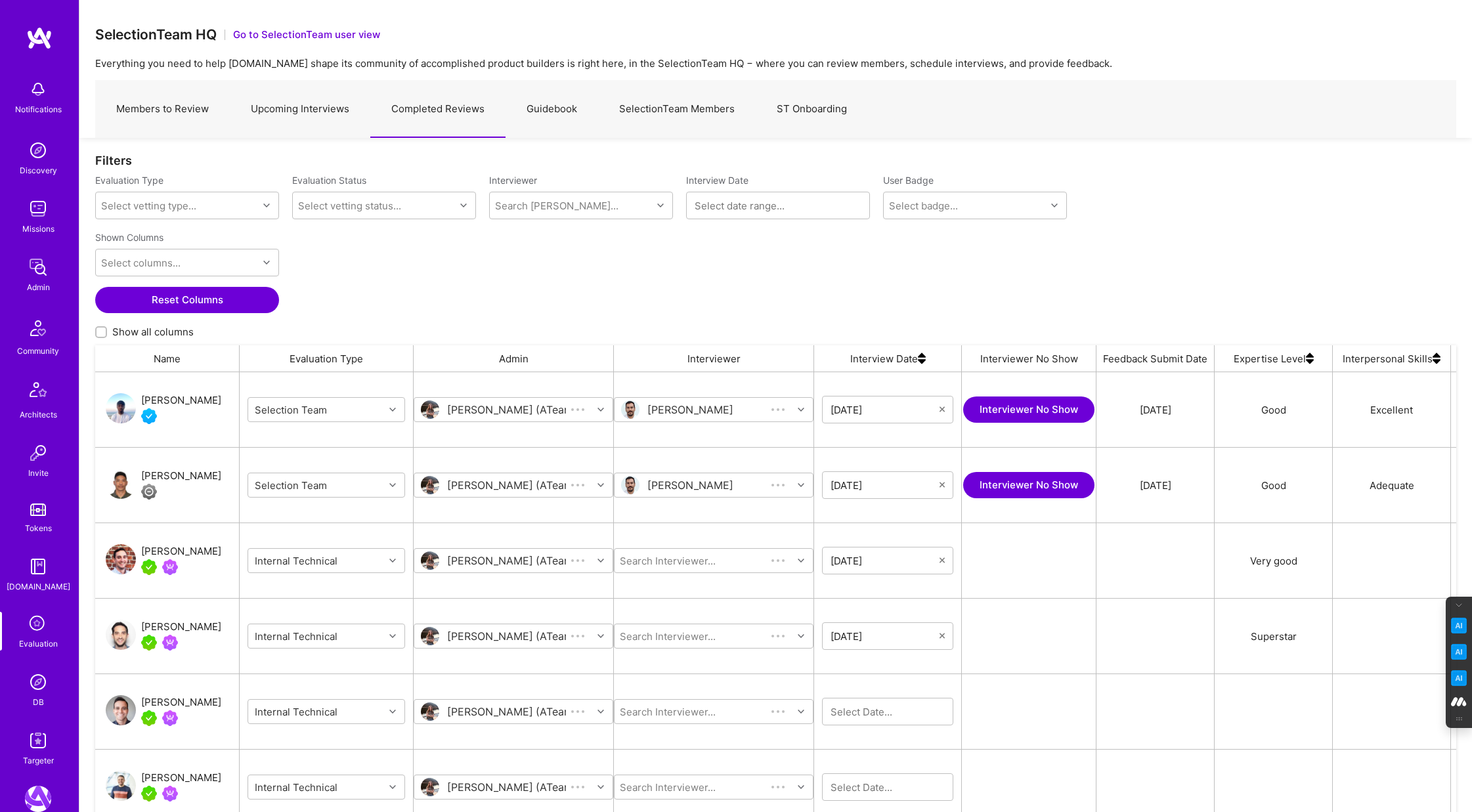
scroll to position [674, 1361]
click at [101, 331] on input "Show all columns" at bounding box center [103, 333] width 9 height 9
checkbox input "true"
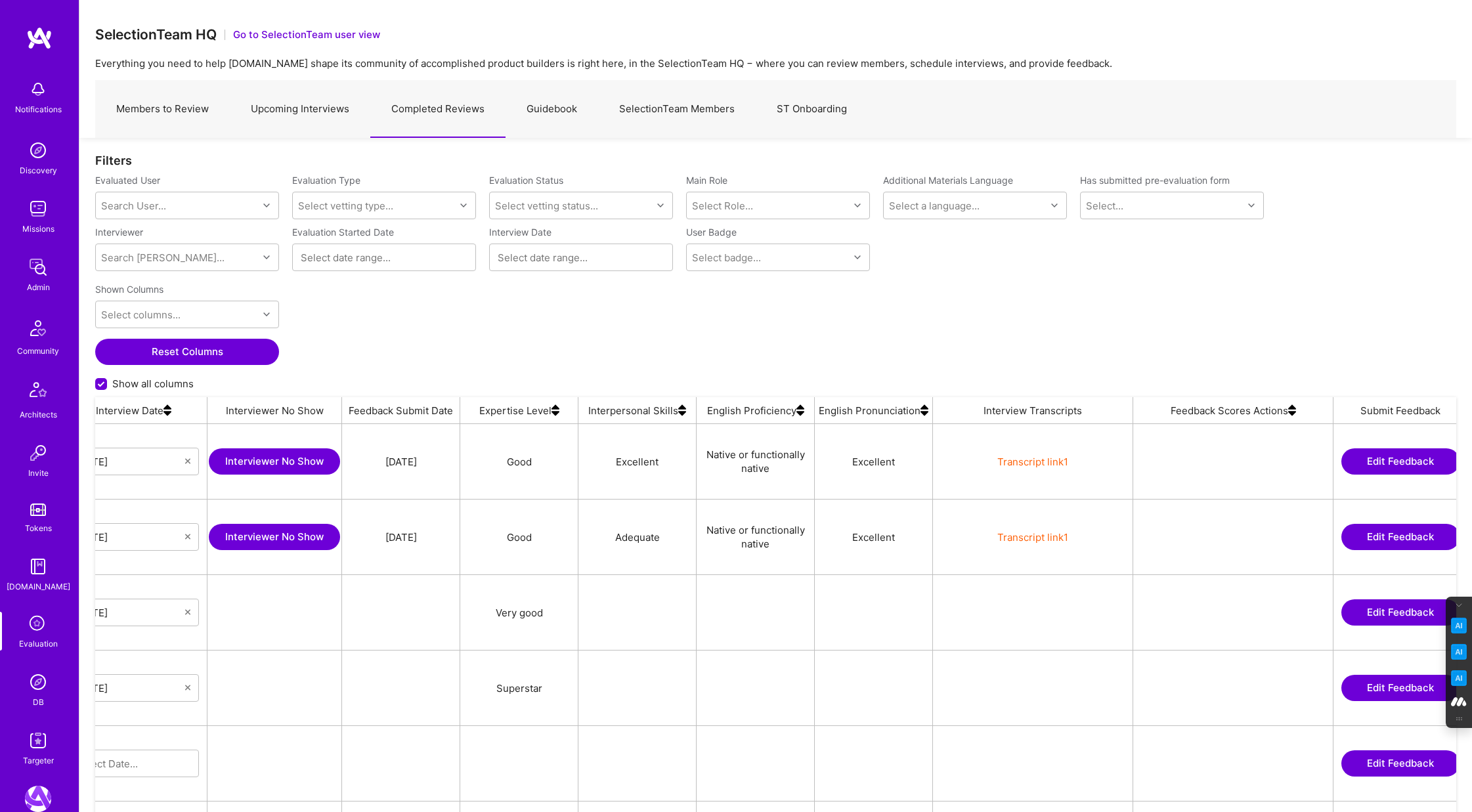
scroll to position [0, 2157]
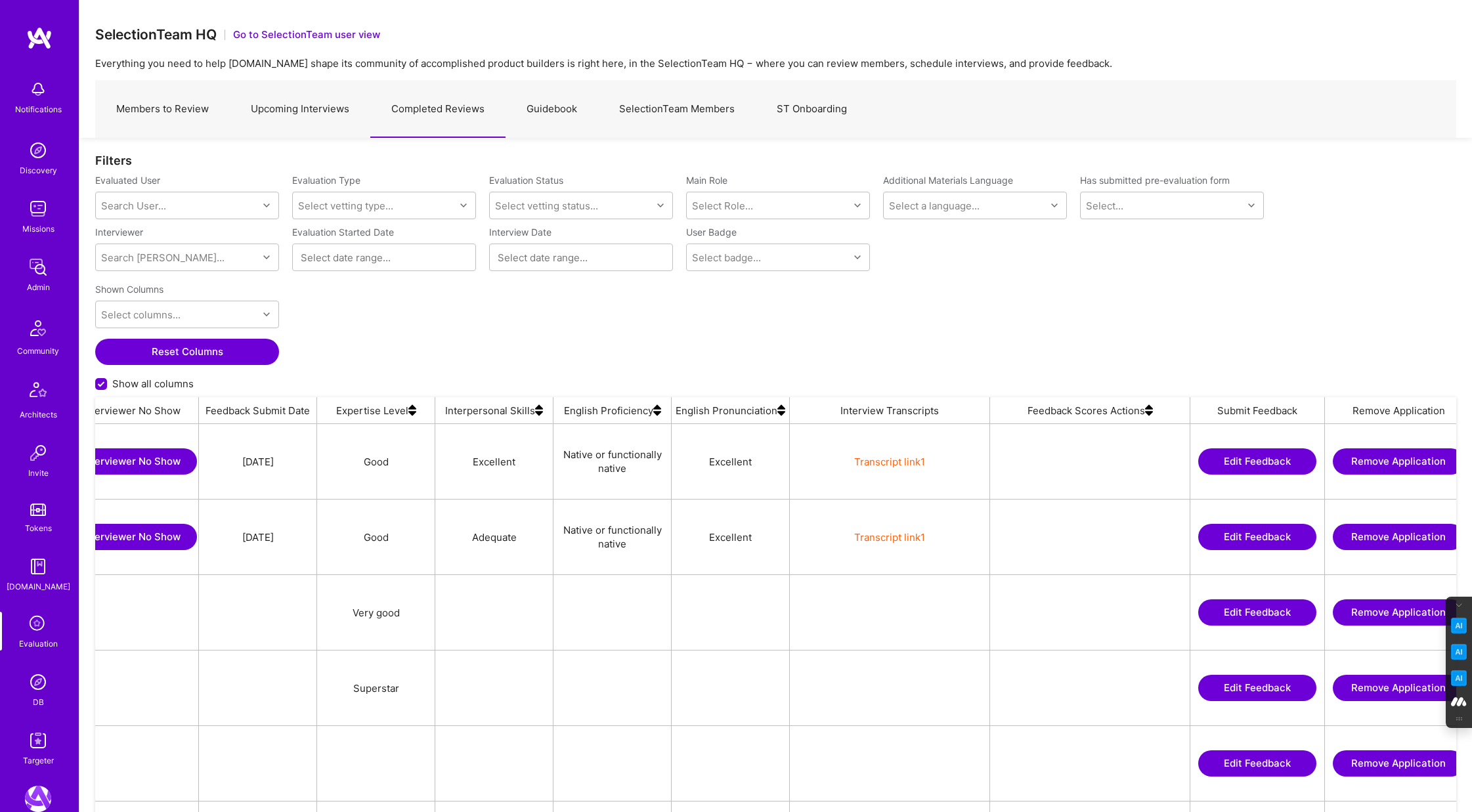
click at [1148, 415] on img at bounding box center [1149, 410] width 8 height 26
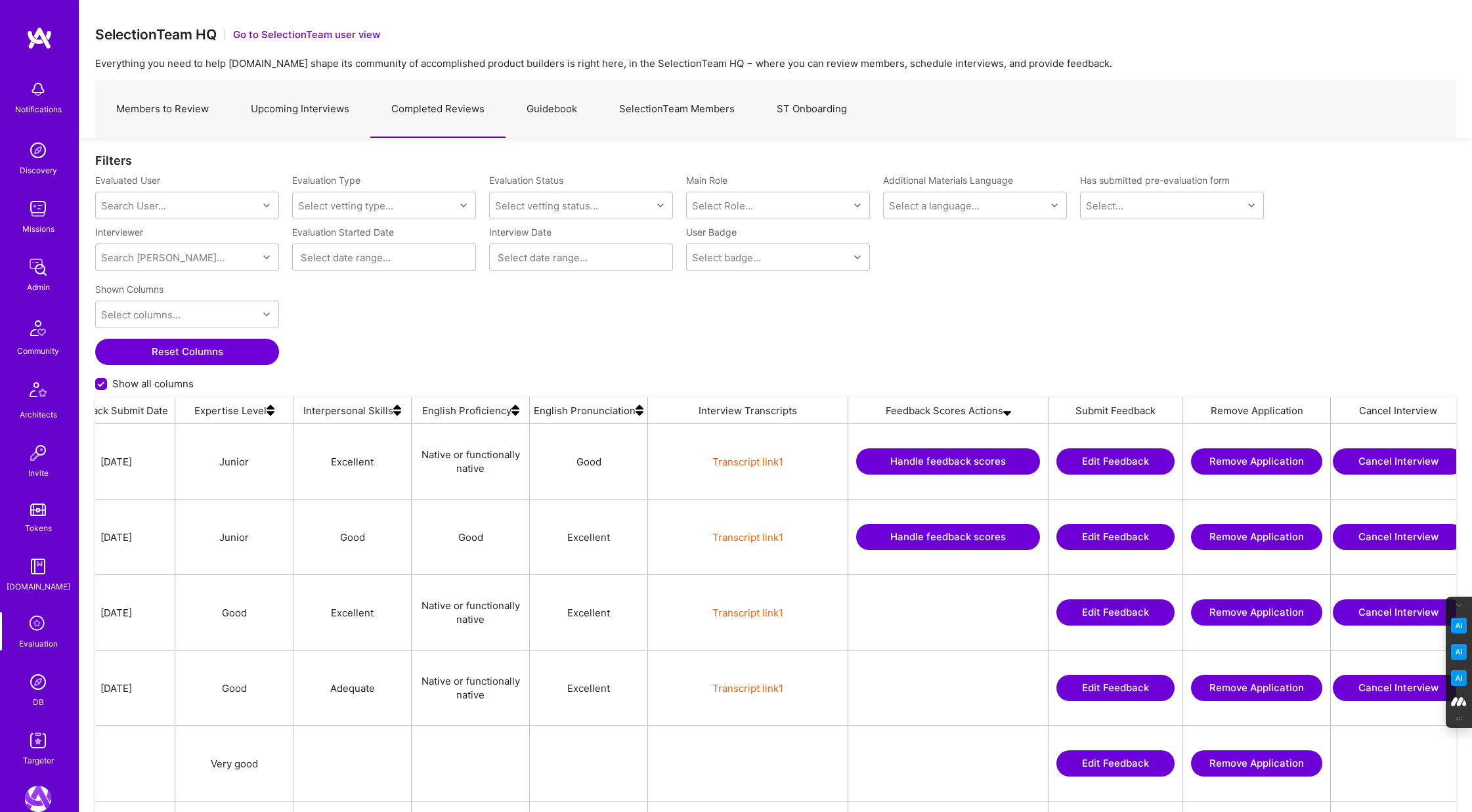
scroll to position [0, 2318]
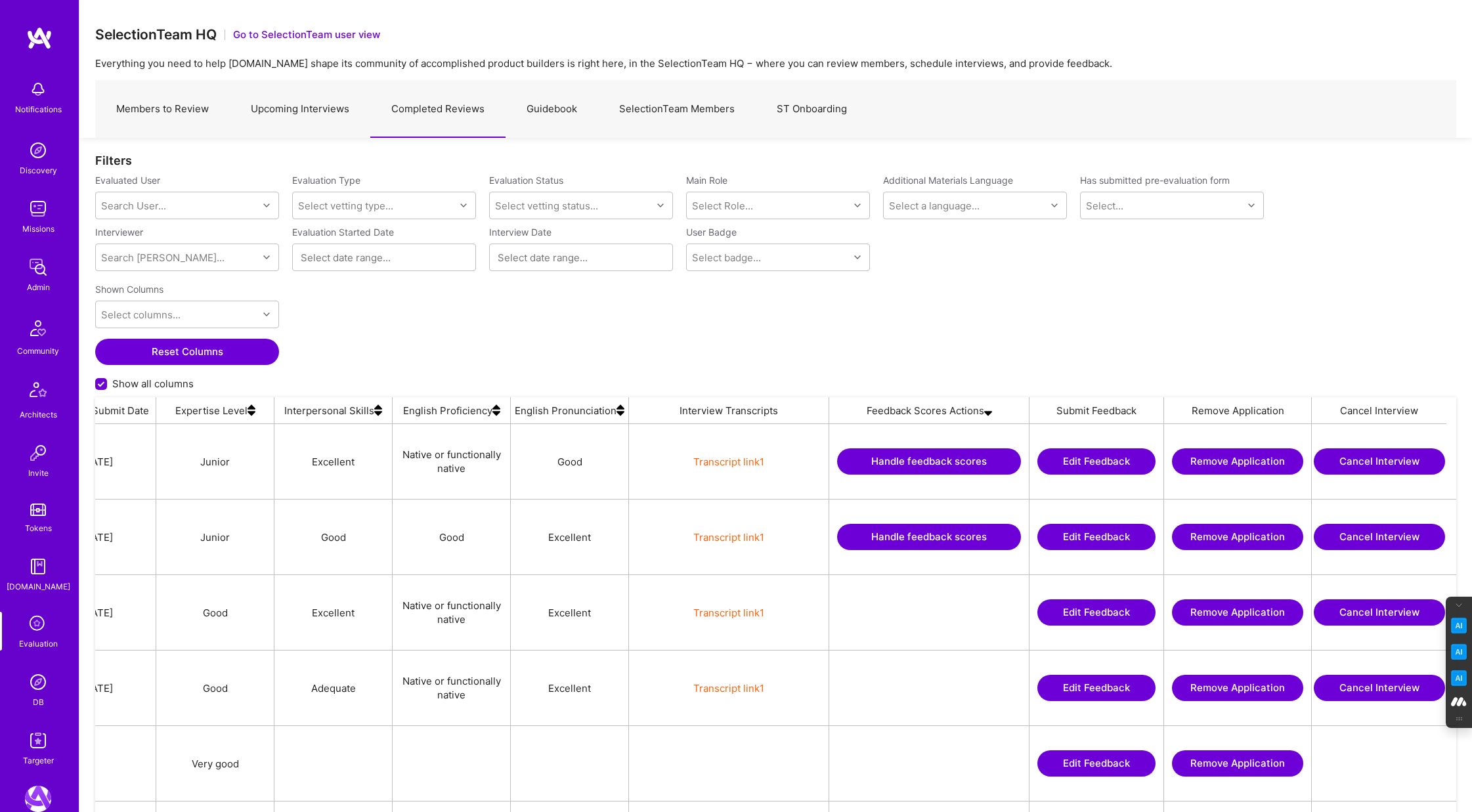
click at [671, 356] on div "Shown Columns Select columns... Reset Columns Show all columns" at bounding box center [776, 337] width 1361 height 119
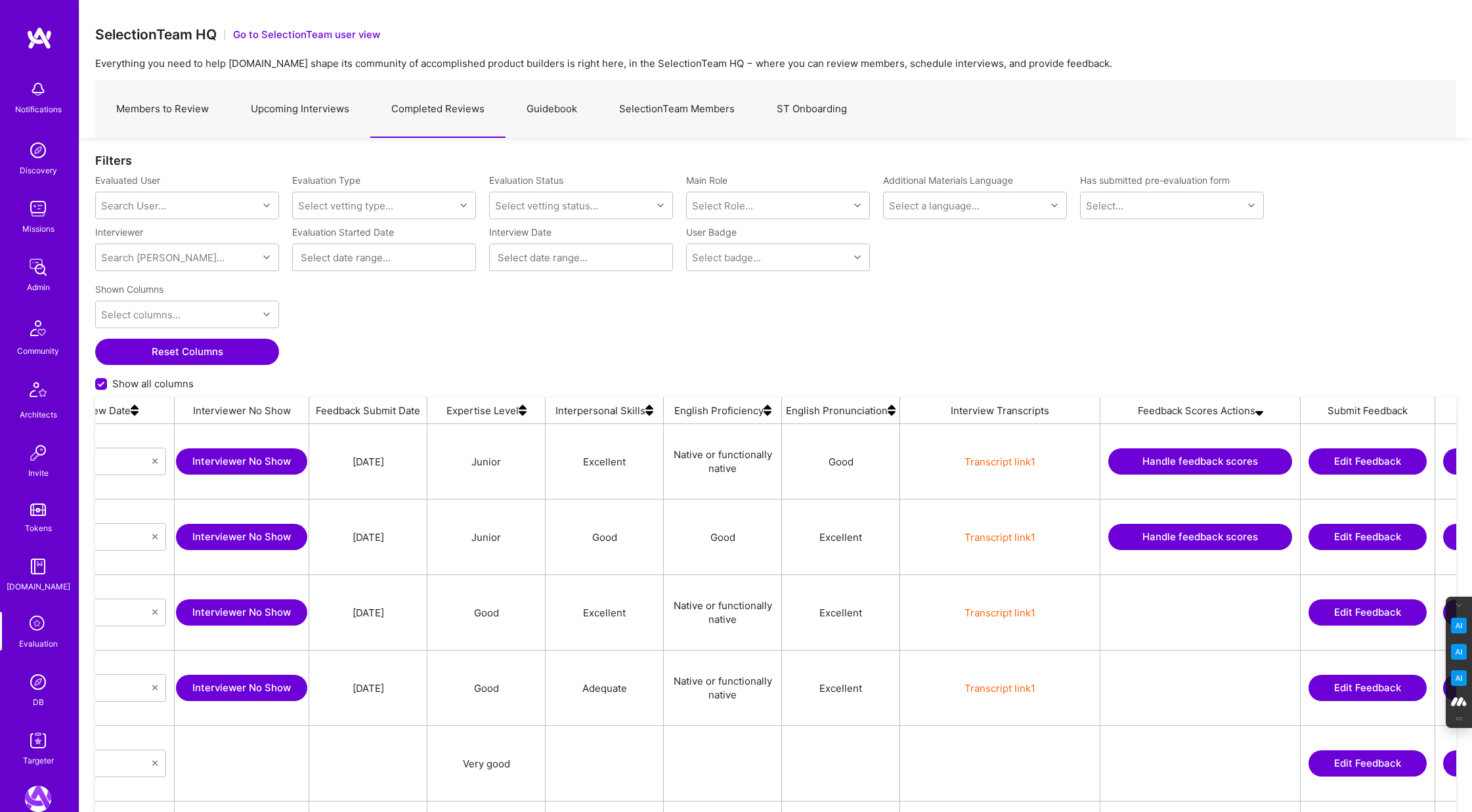
scroll to position [0, 2240]
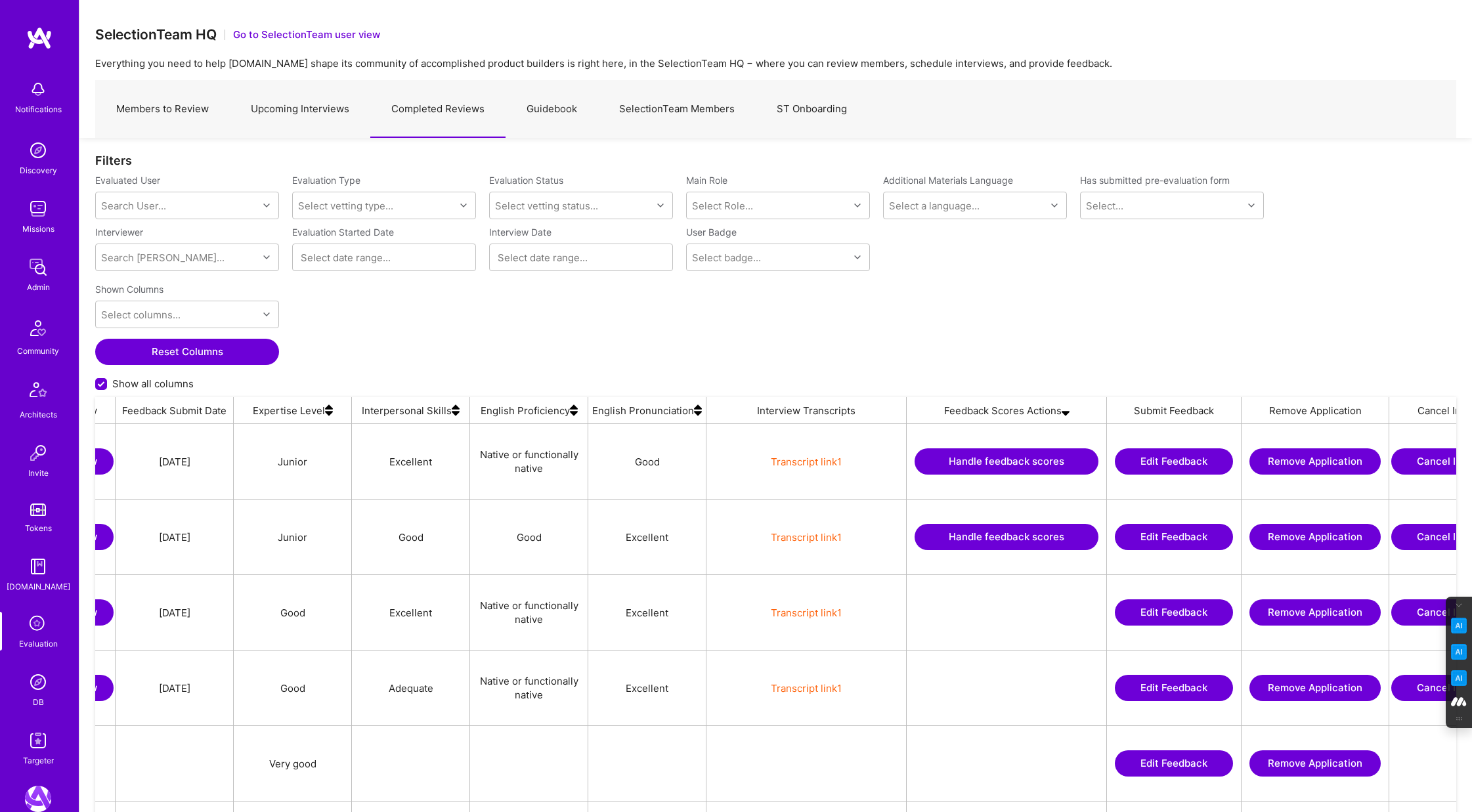
click at [1008, 458] on button "Handle feedback scores" at bounding box center [1007, 461] width 184 height 26
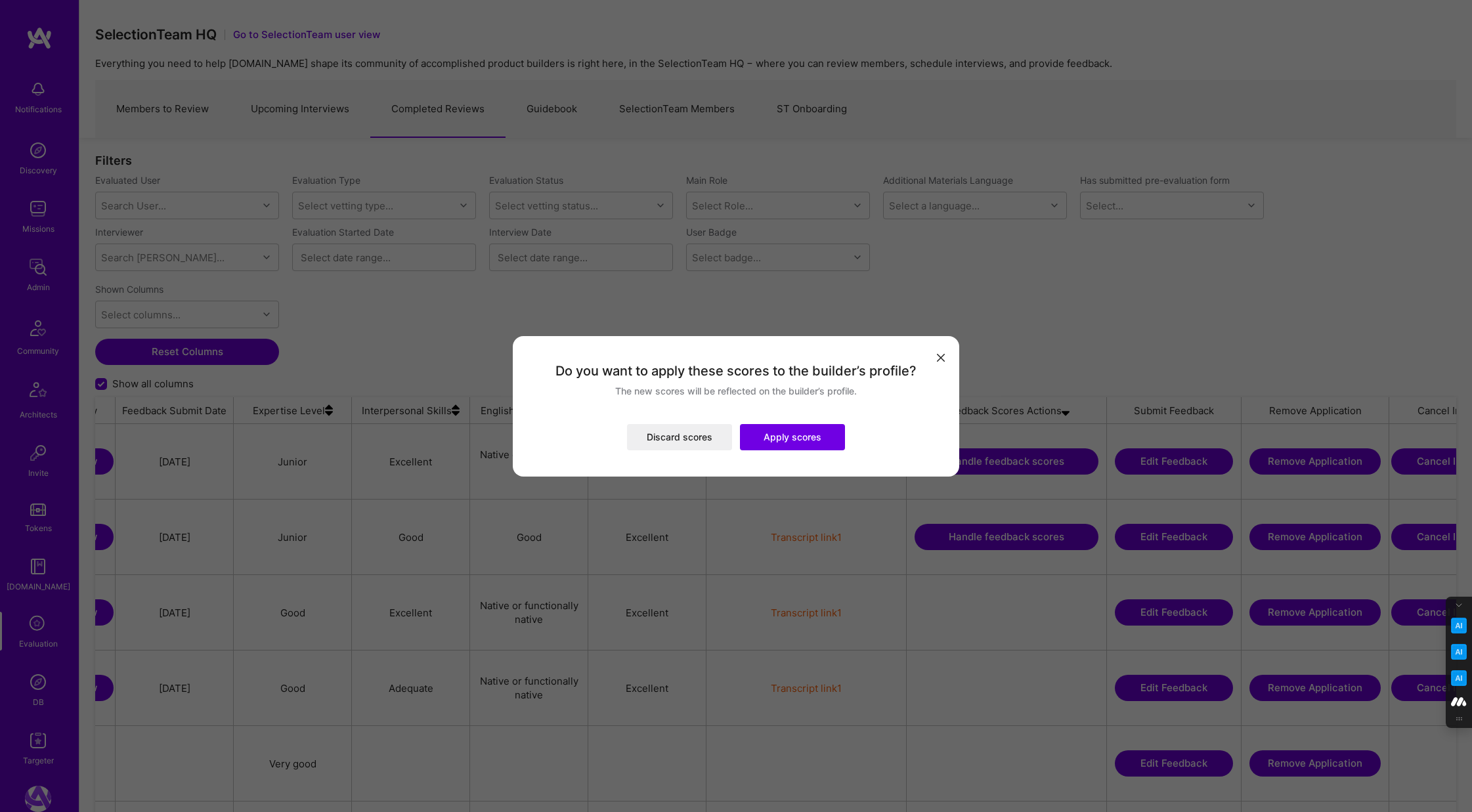
click at [804, 430] on button "Apply scores" at bounding box center [793, 437] width 105 height 26
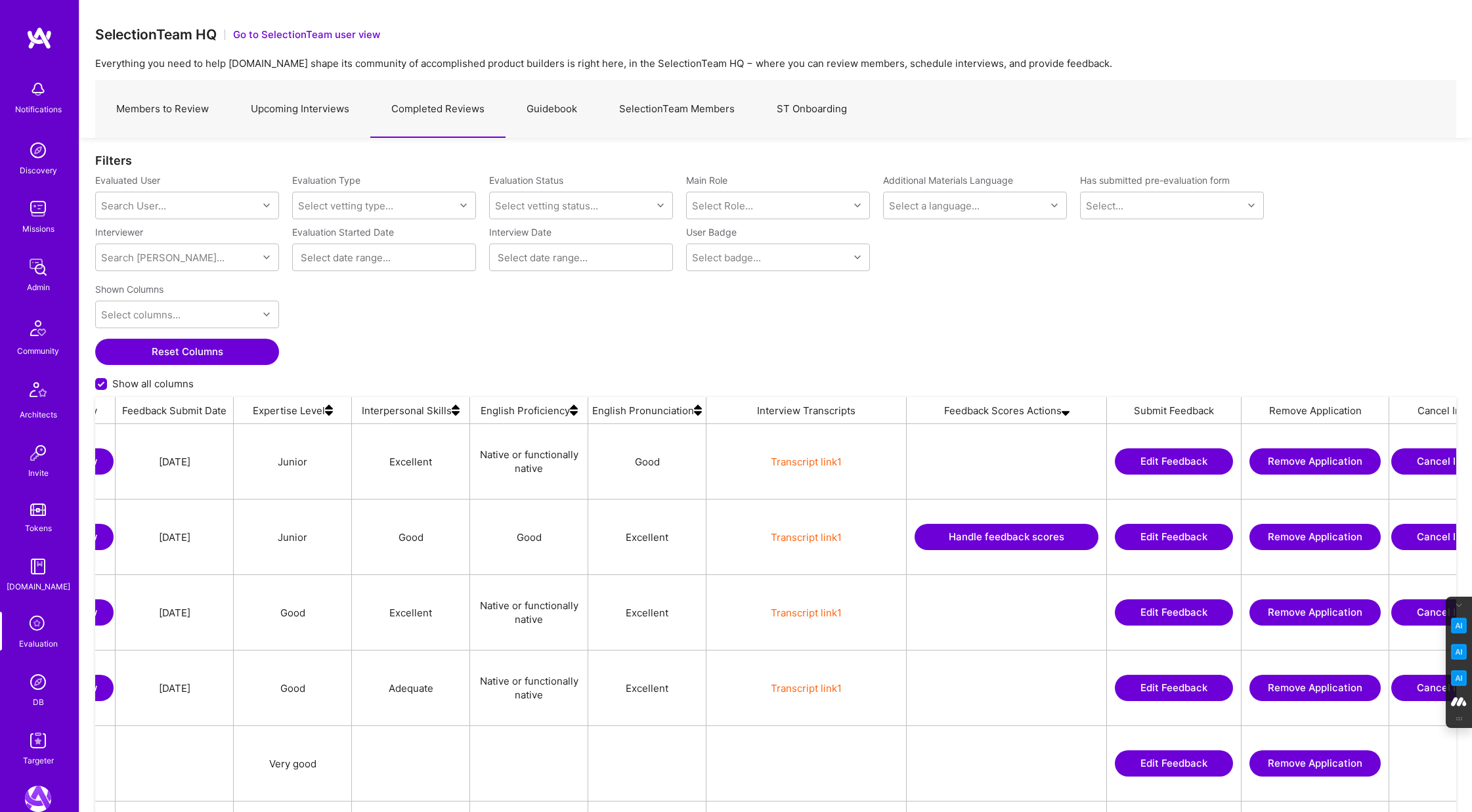
click at [993, 533] on button "Handle feedback scores" at bounding box center [1007, 537] width 184 height 26
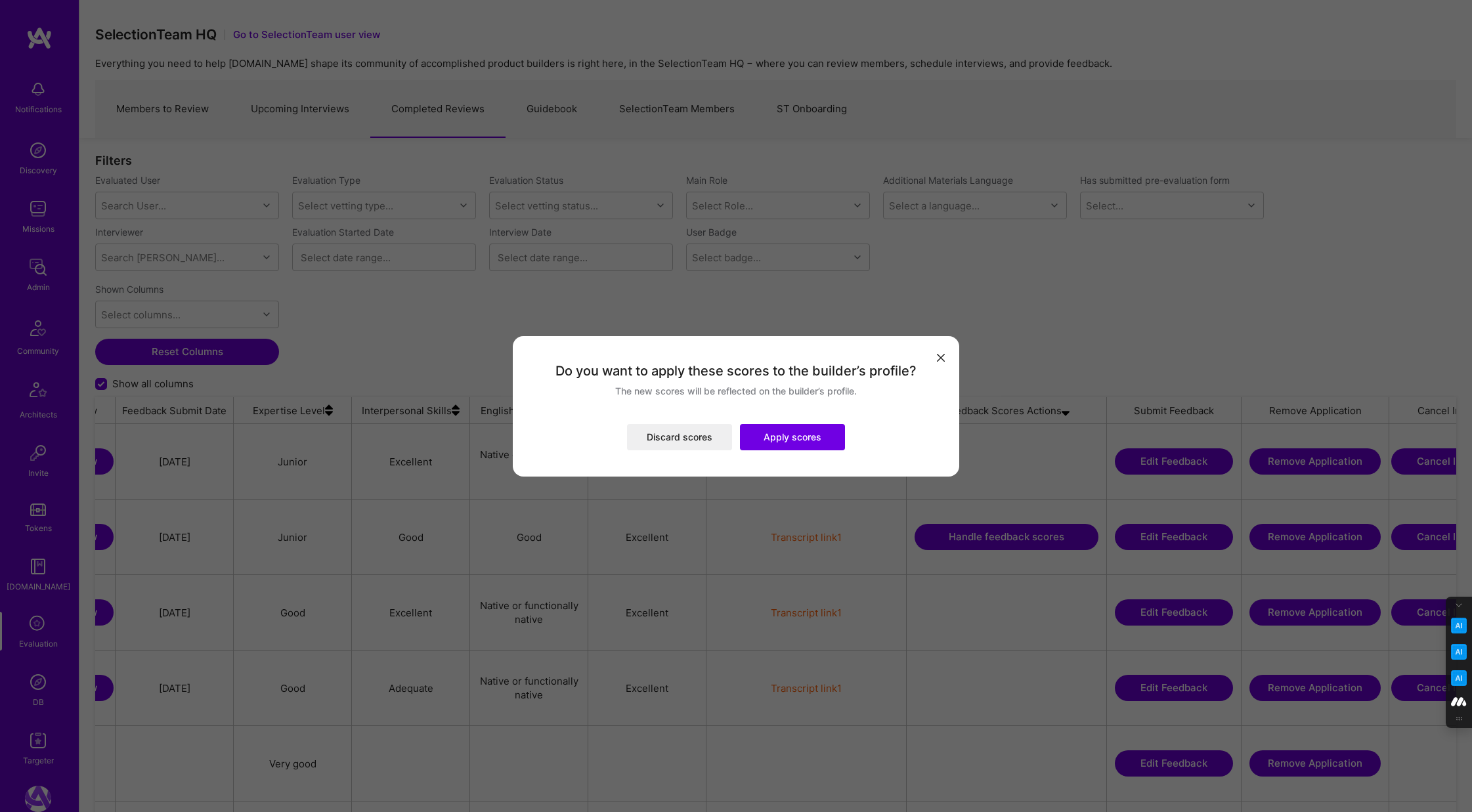
click at [799, 430] on button "Apply scores" at bounding box center [793, 437] width 105 height 26
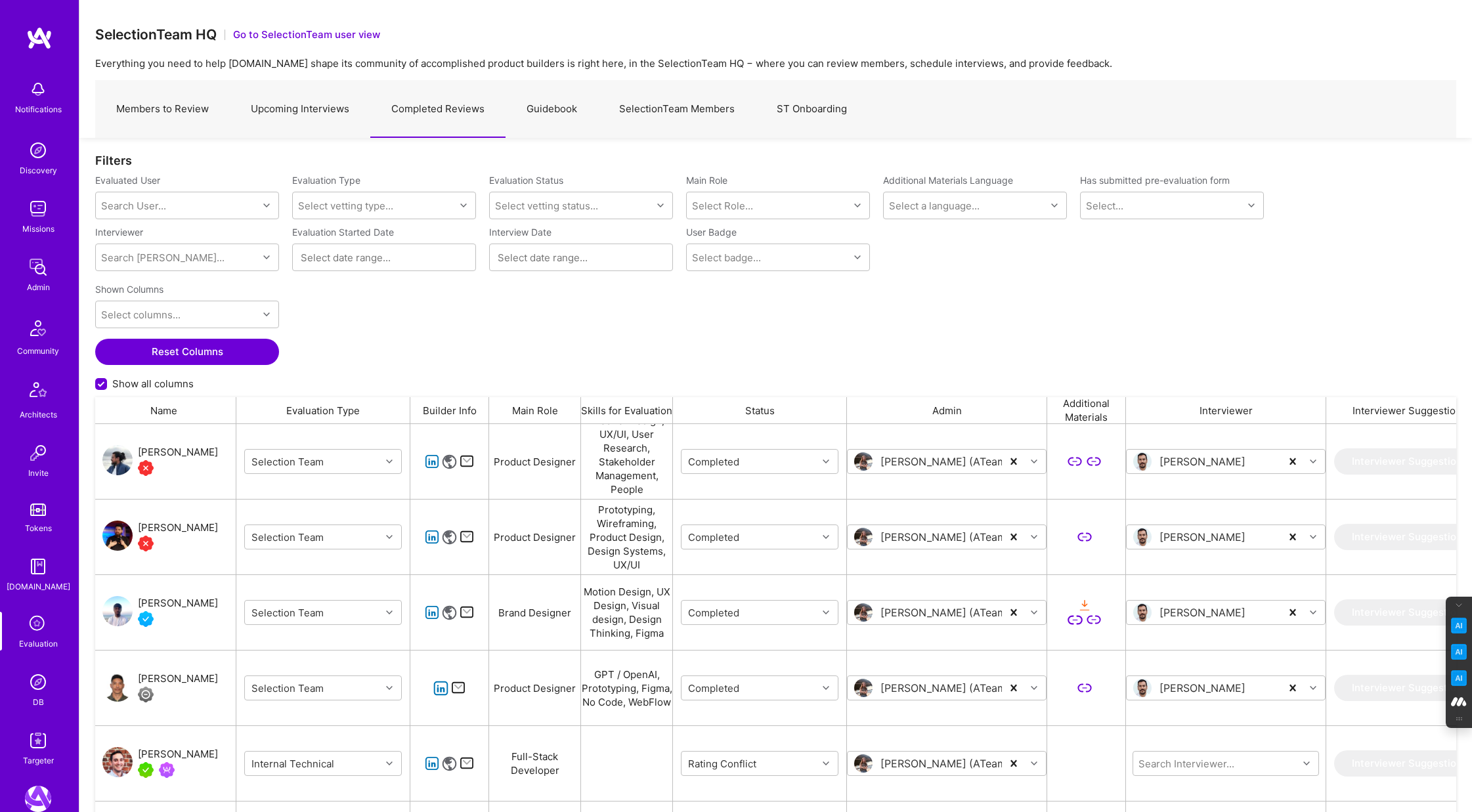
scroll to position [0, 0]
click at [171, 213] on div "Search User..." at bounding box center [177, 205] width 162 height 26
click at [111, 207] on input "do cossebooom" at bounding box center [139, 206] width 76 height 13
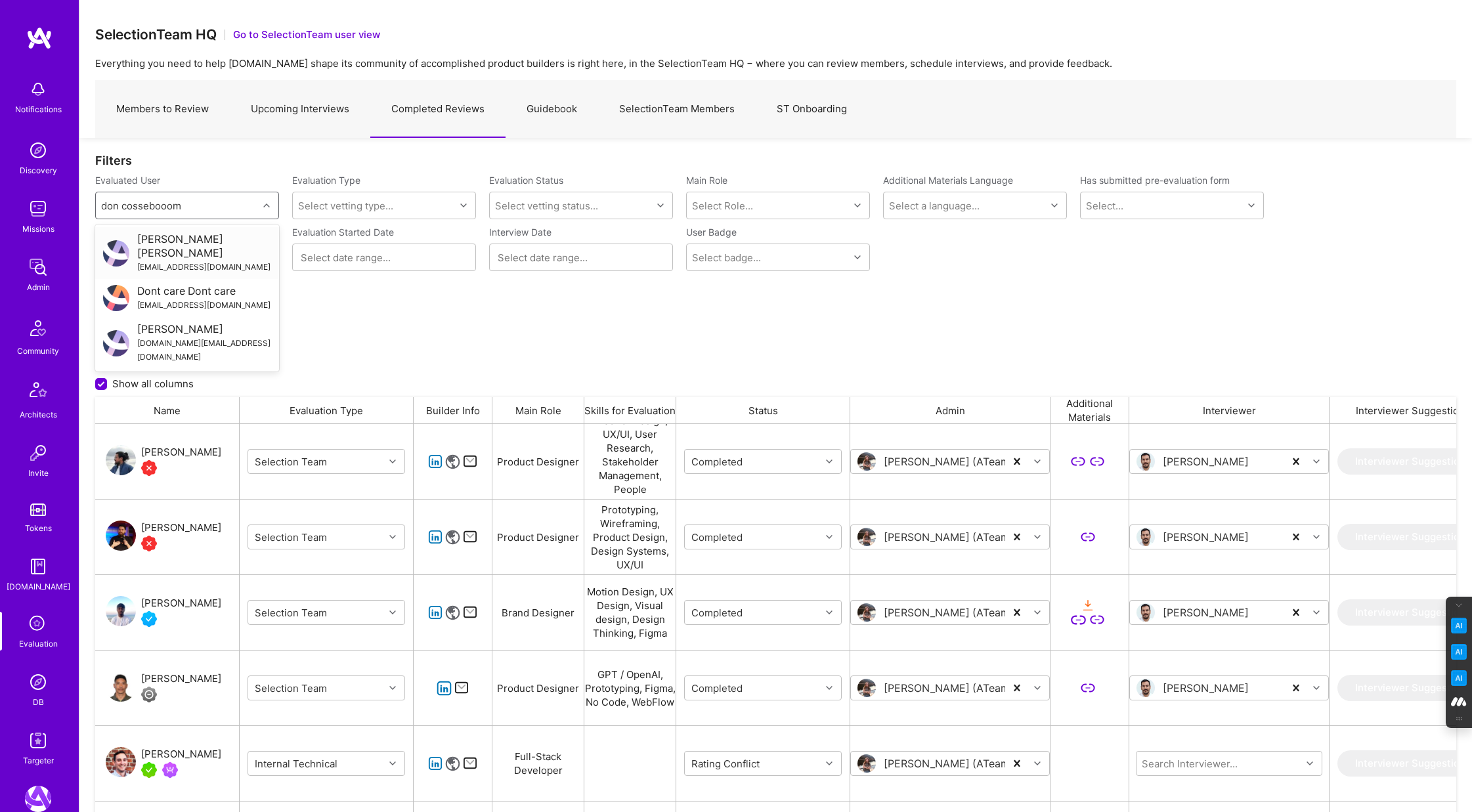
click at [170, 205] on input "don cossebooom" at bounding box center [142, 206] width 82 height 13
type input "don cosseboom"
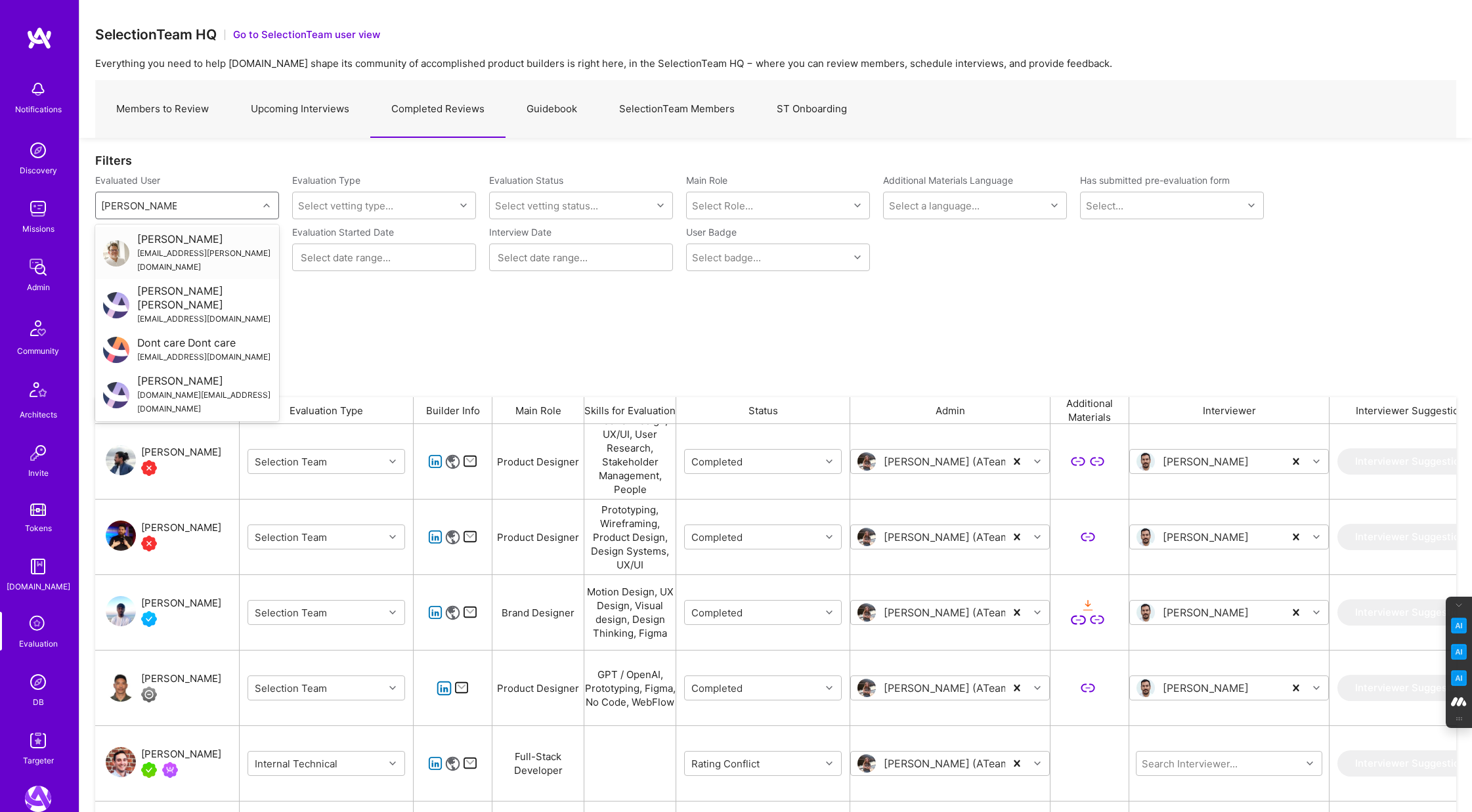
click at [188, 237] on div "Don Cosseboom" at bounding box center [204, 239] width 134 height 13
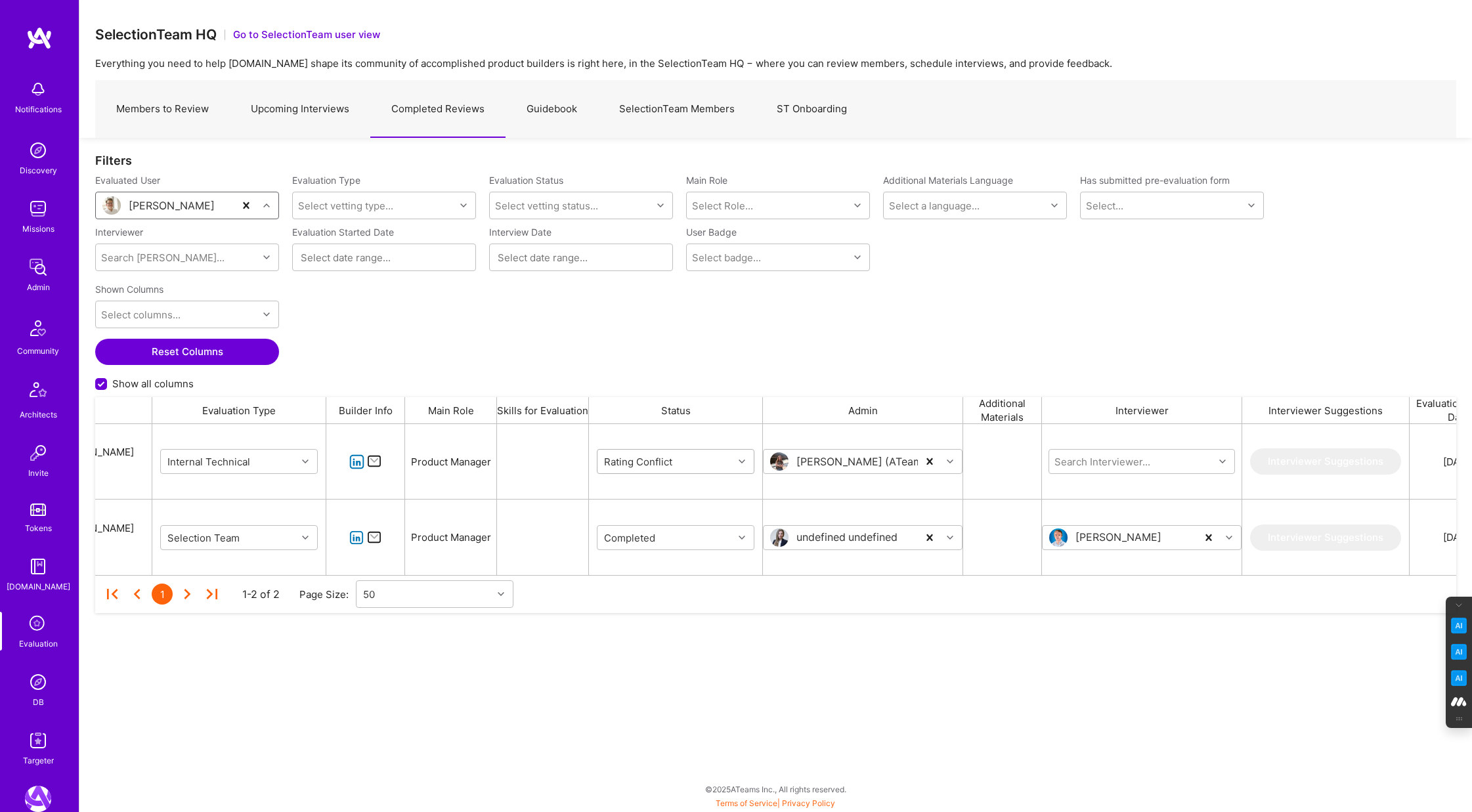
scroll to position [0, 86]
click at [746, 459] on icon "grid" at bounding box center [743, 461] width 7 height 7
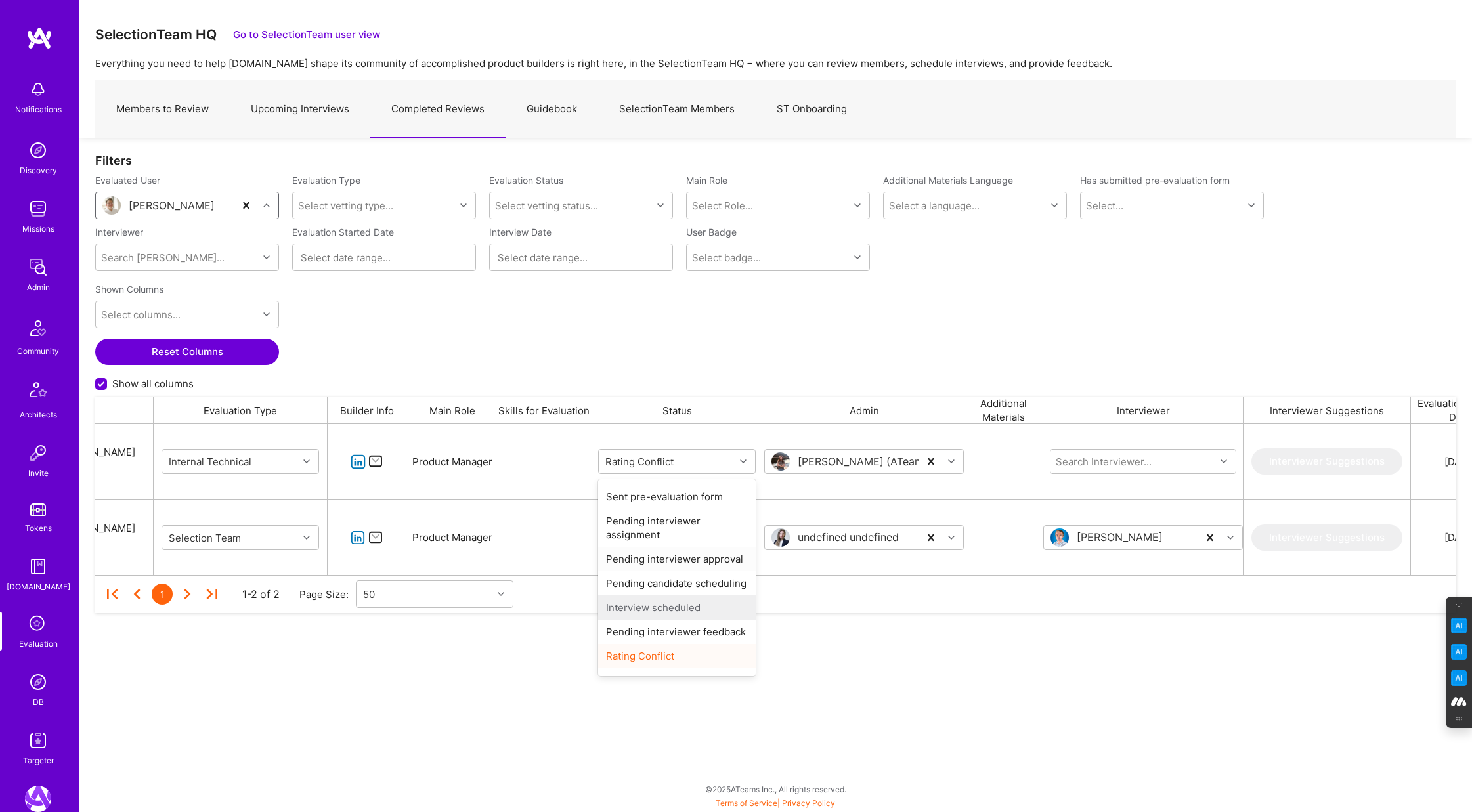
scroll to position [40, 0]
click at [662, 663] on div "Completed" at bounding box center [677, 662] width 158 height 24
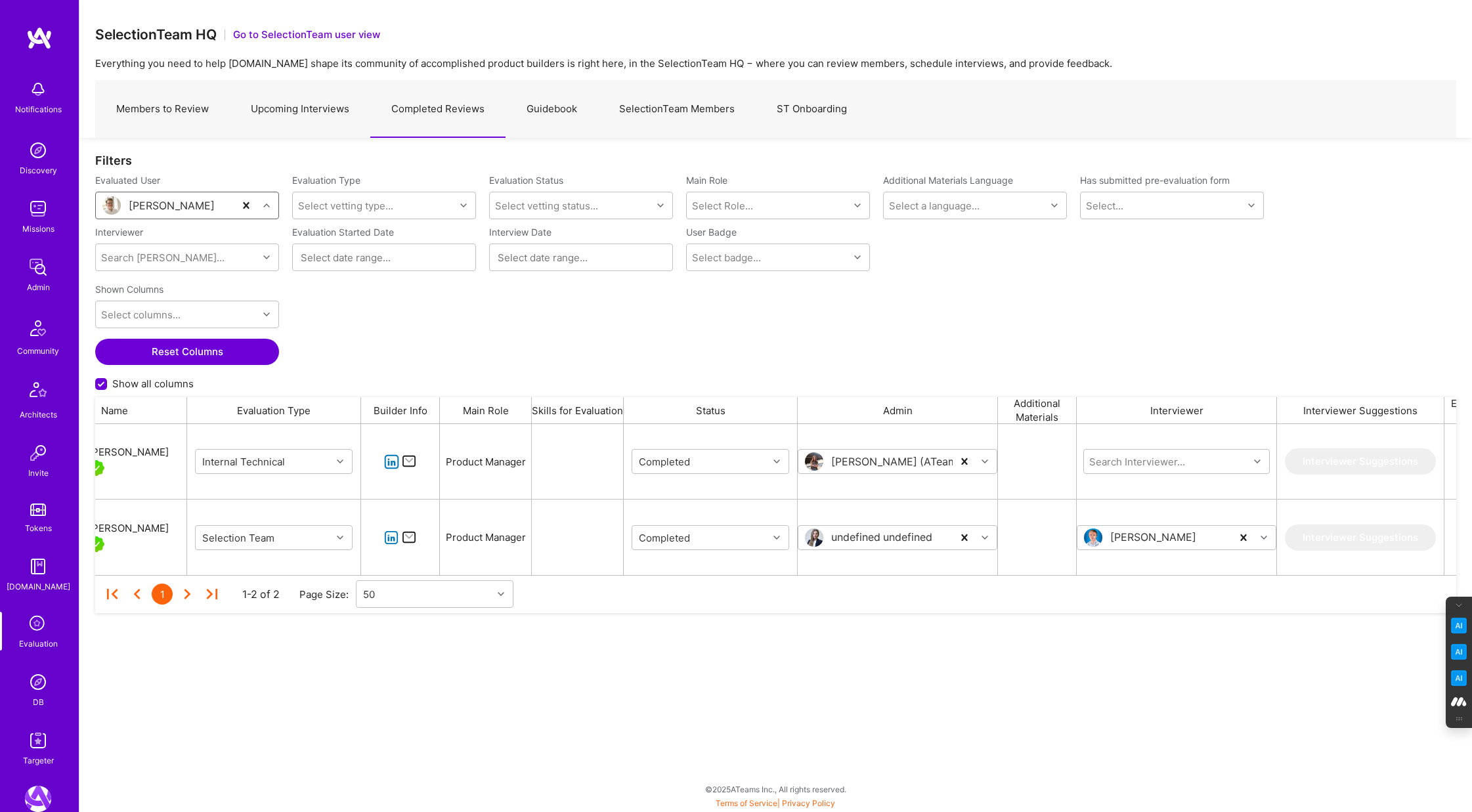
scroll to position [0, 0]
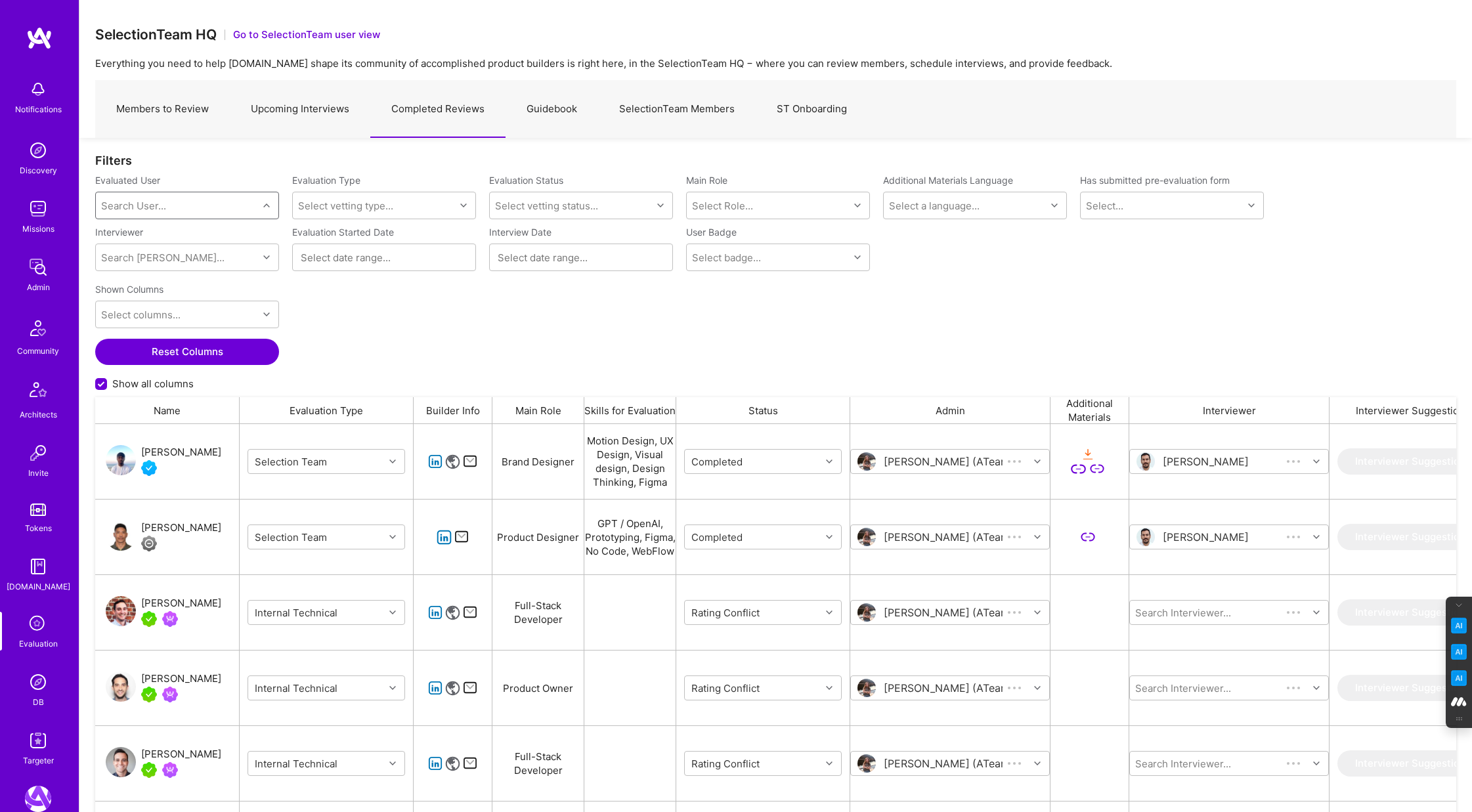
scroll to position [674, 1361]
type input "andrew du"
click at [202, 244] on div "Andrew Duggan" at bounding box center [204, 239] width 134 height 13
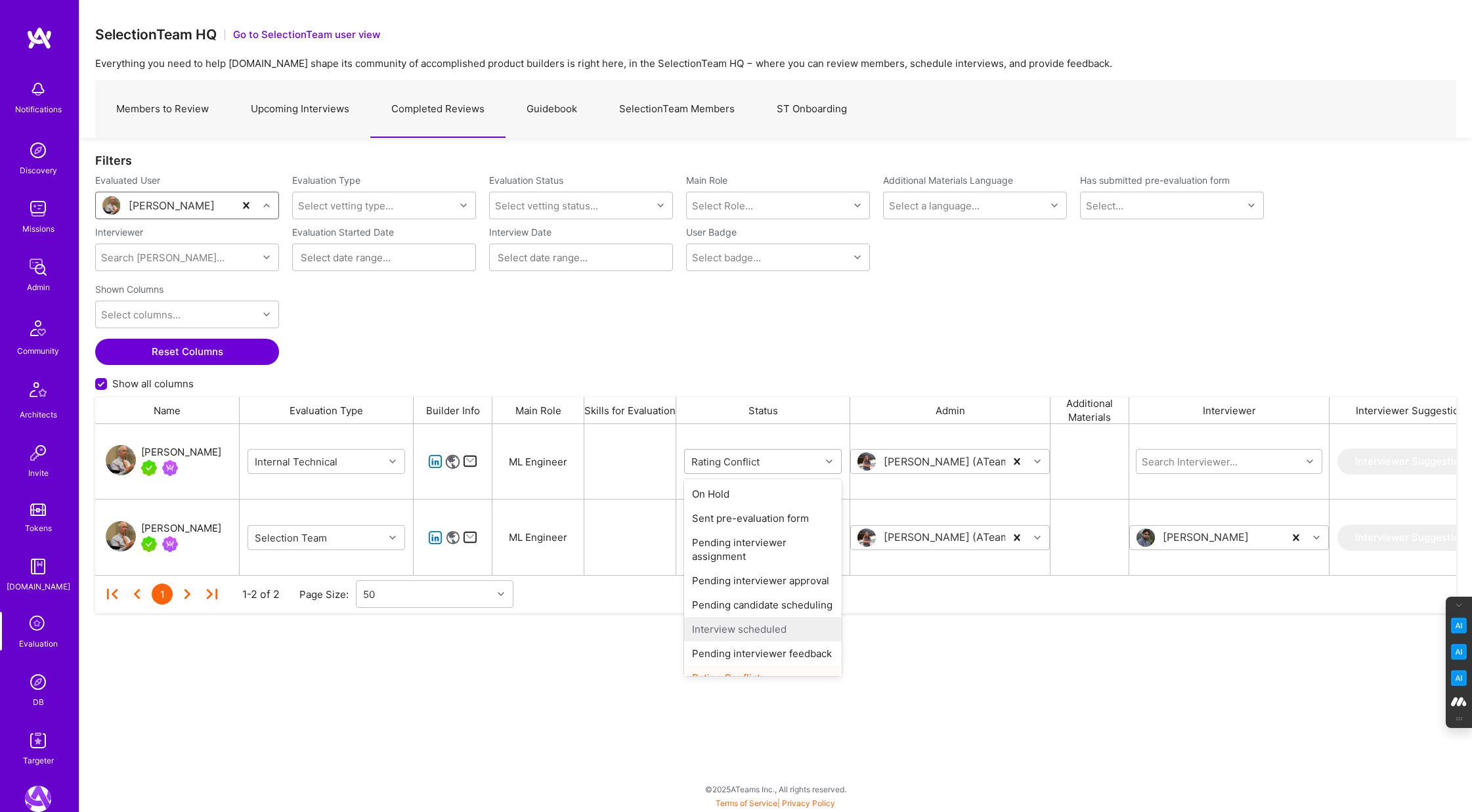
click at [829, 461] on icon "grid" at bounding box center [829, 461] width 7 height 7
click at [733, 664] on div "Completed" at bounding box center [763, 662] width 158 height 24
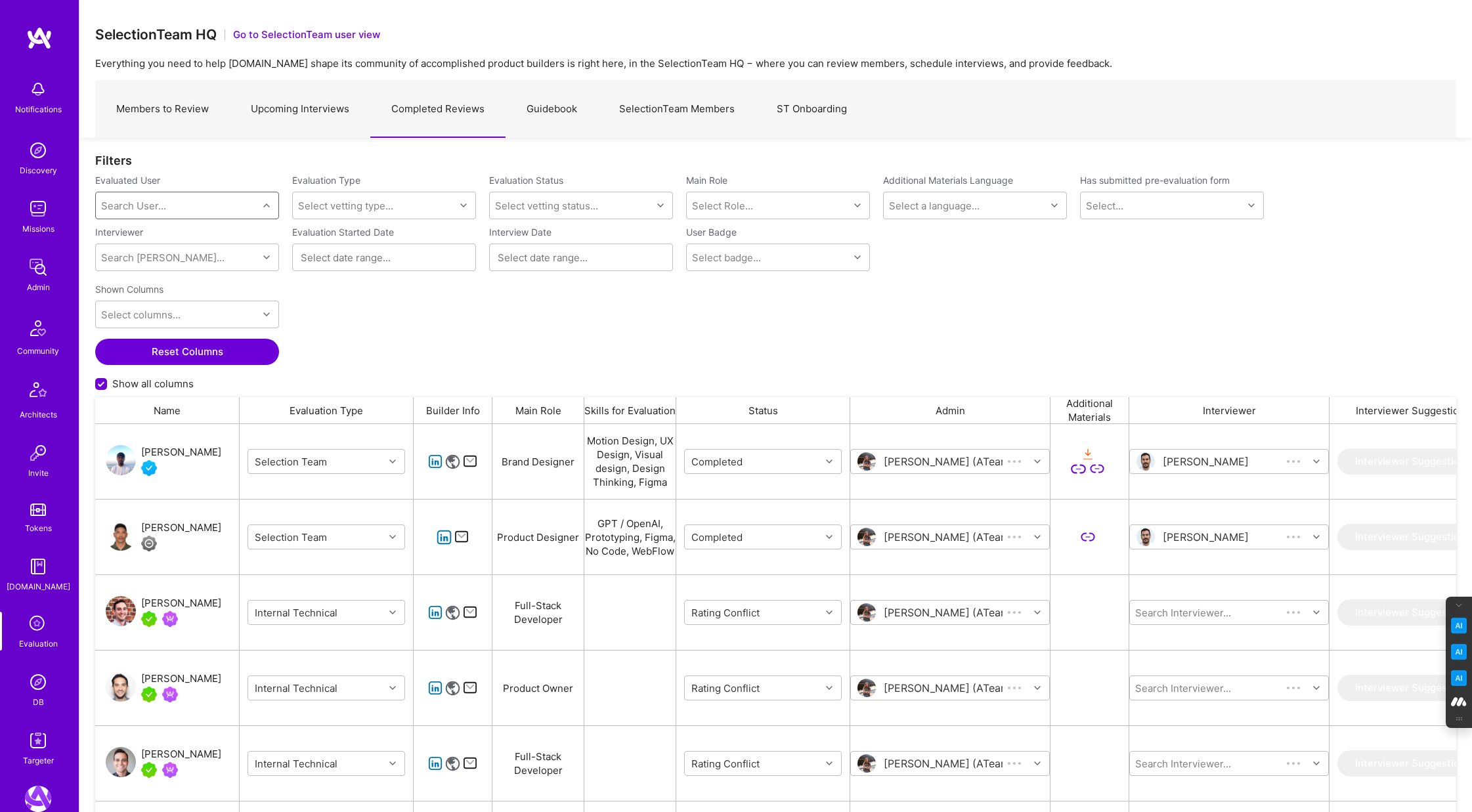
scroll to position [674, 1361]
click at [143, 208] on div "Search User..." at bounding box center [134, 206] width 65 height 13
type input "trung huynh"
click at [188, 241] on div "Trung Huynh" at bounding box center [204, 239] width 134 height 13
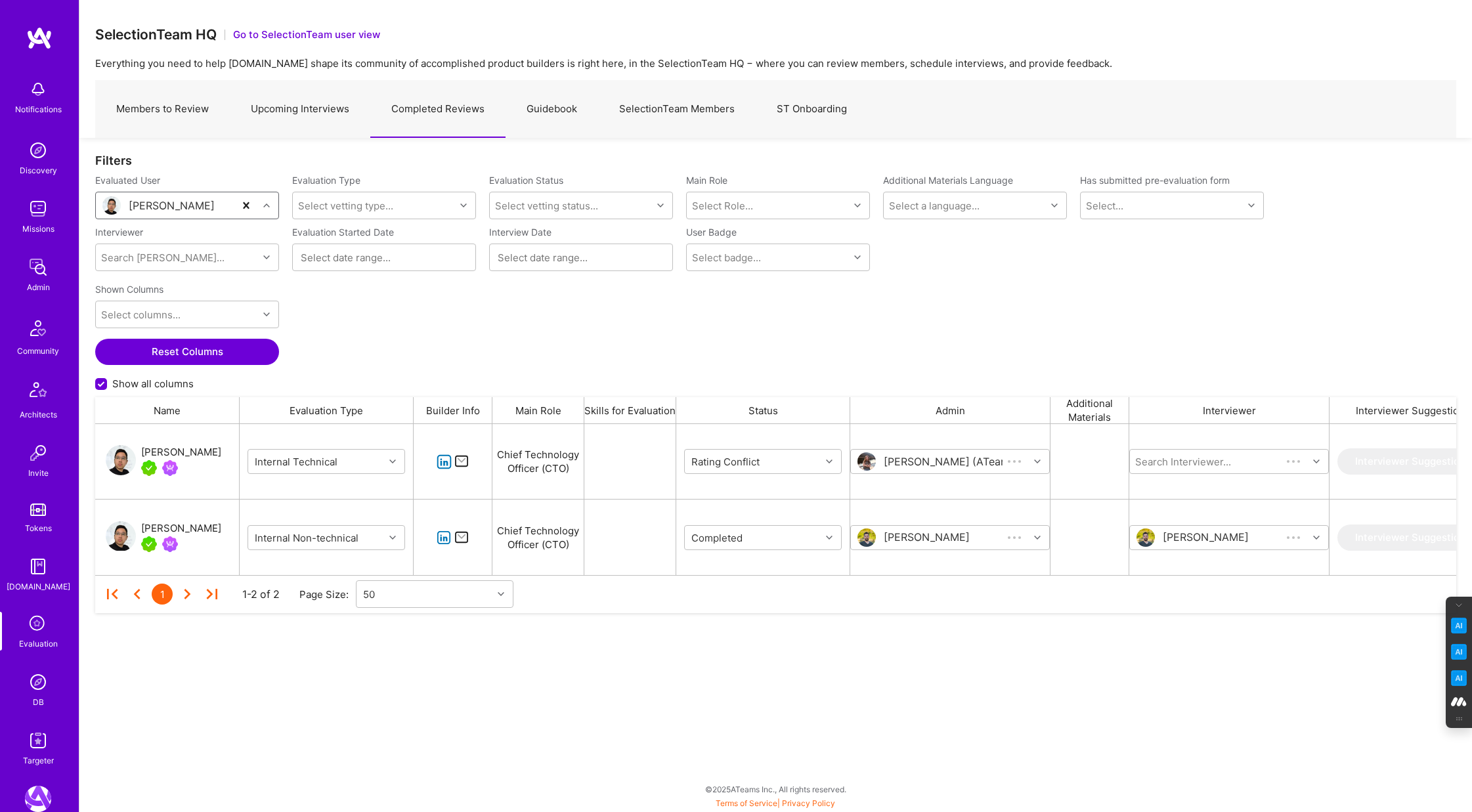
scroll to position [151, 1361]
click at [833, 462] on div "grid" at bounding box center [831, 461] width 20 height 17
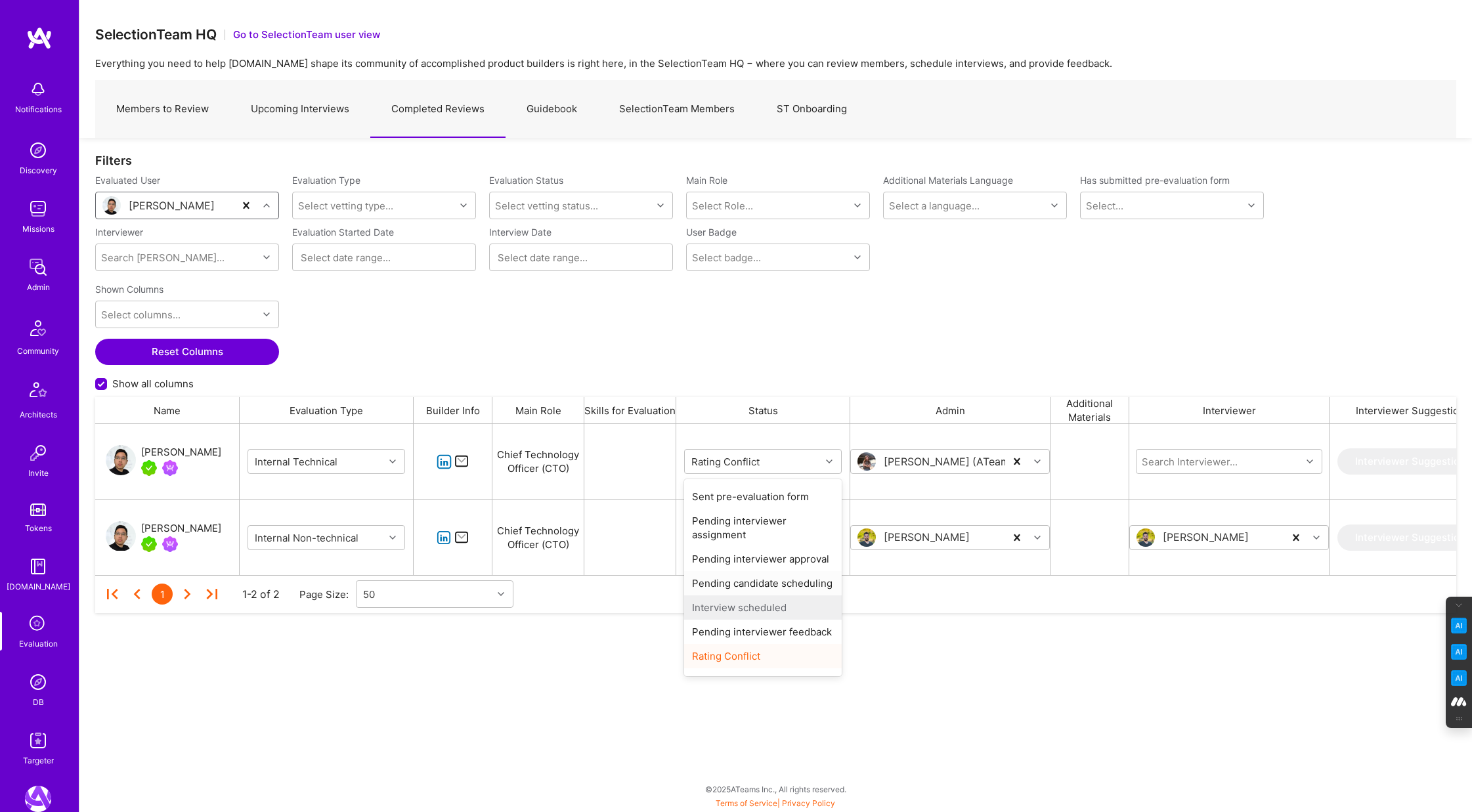
scroll to position [40, 0]
click at [736, 660] on div "Completed" at bounding box center [763, 662] width 158 height 24
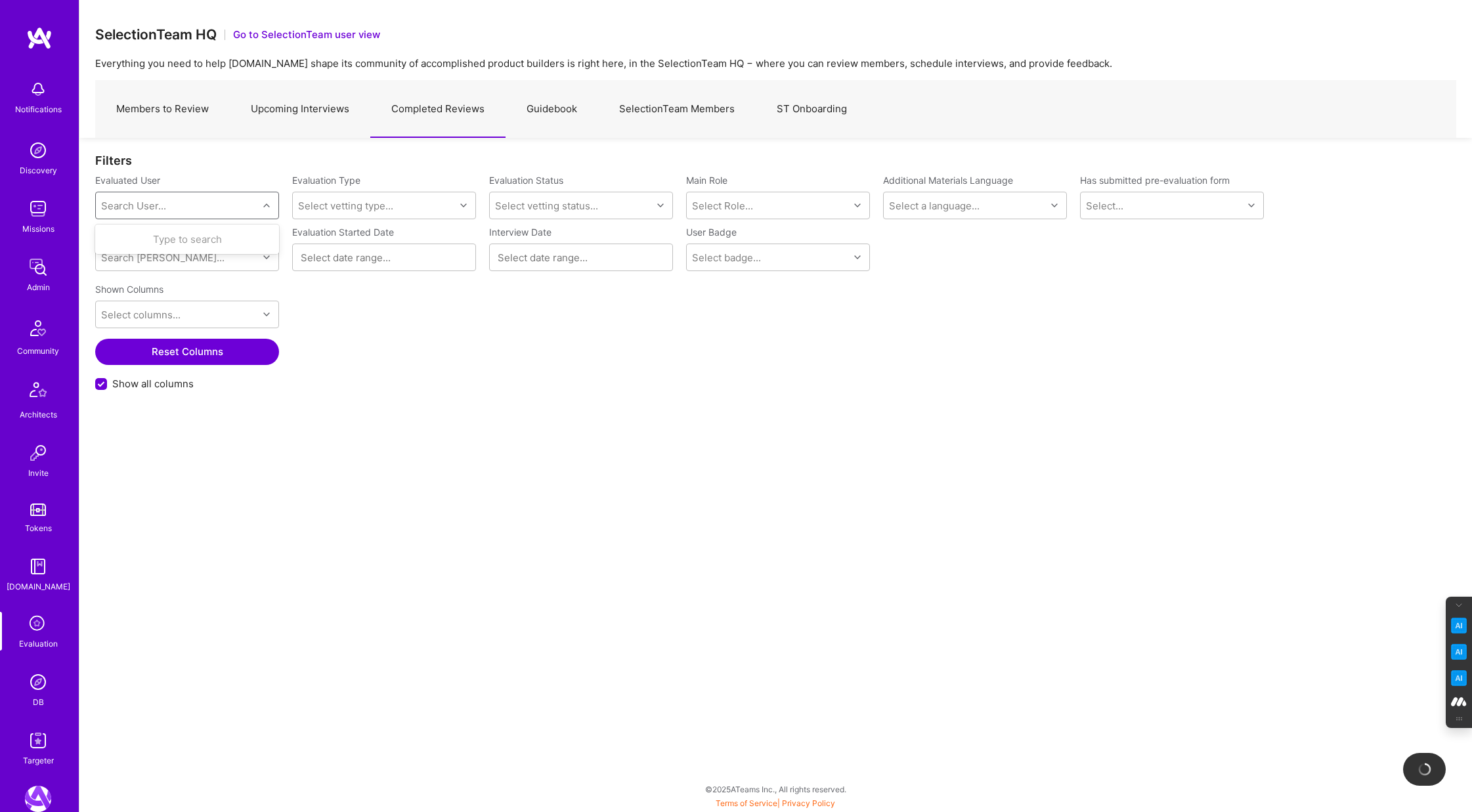
click at [165, 208] on div "Search User..." at bounding box center [134, 206] width 65 height 13
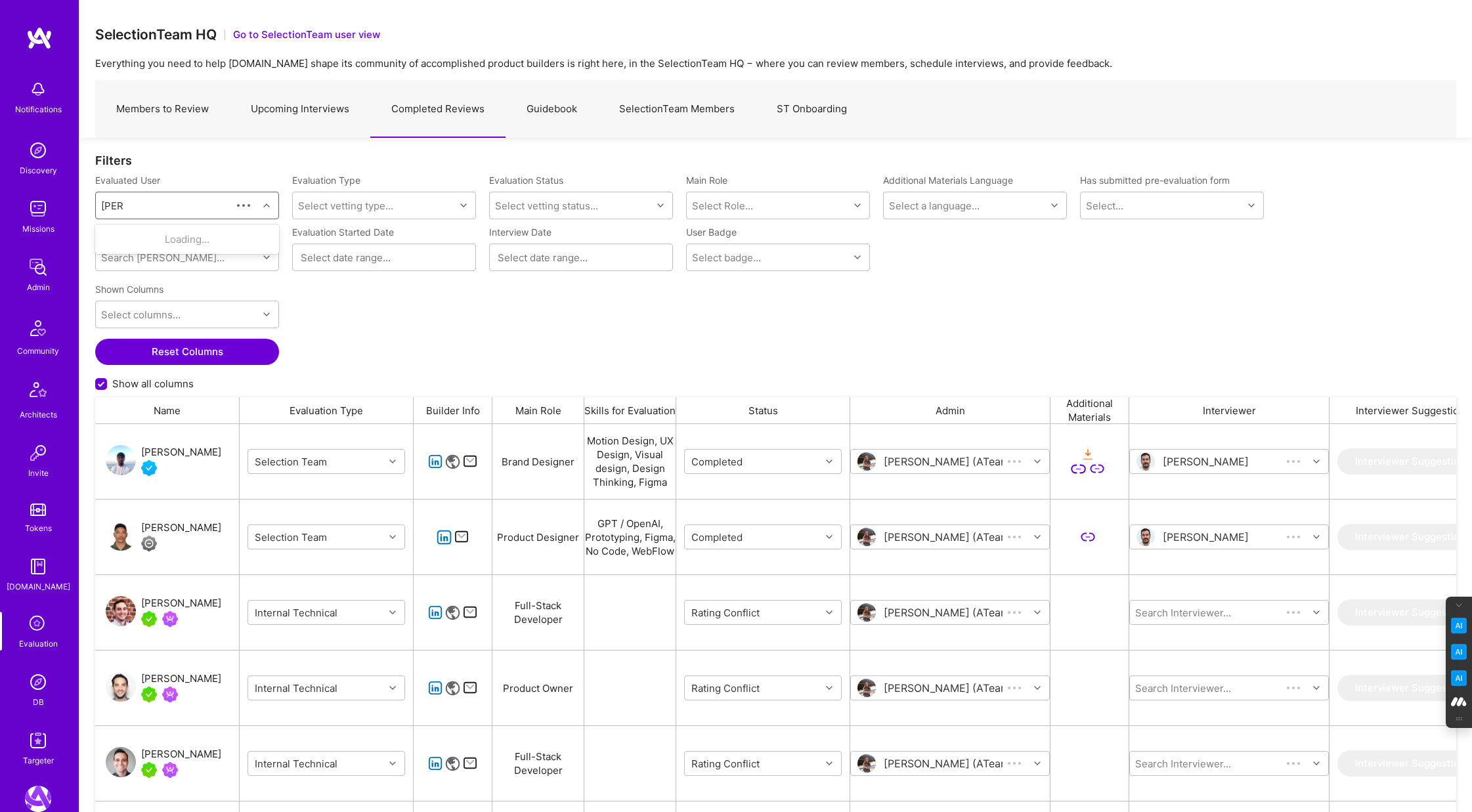
scroll to position [674, 1361]
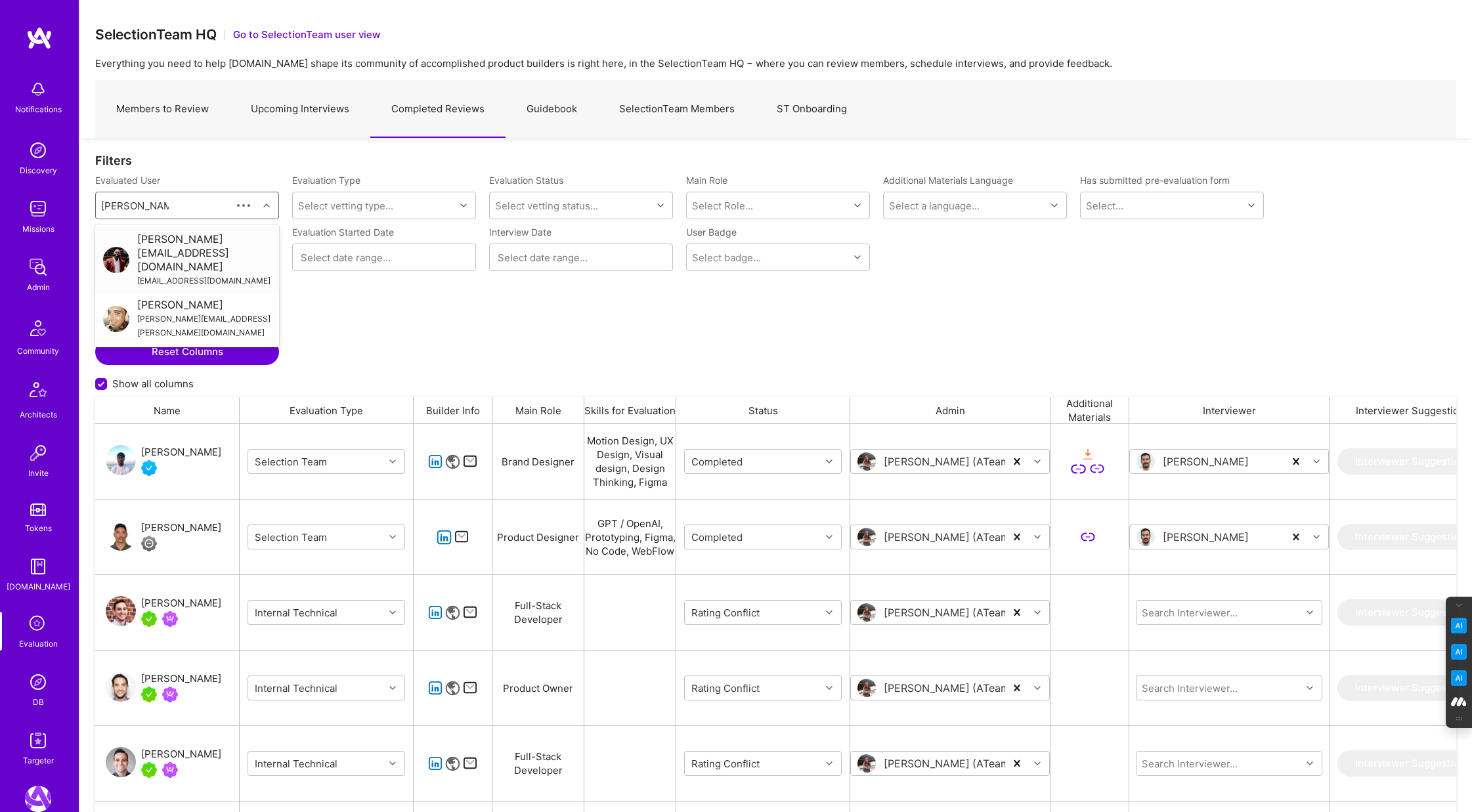
type input "peter skvarenina"
click at [181, 298] on div "Peter Skvarenina" at bounding box center [204, 305] width 134 height 13
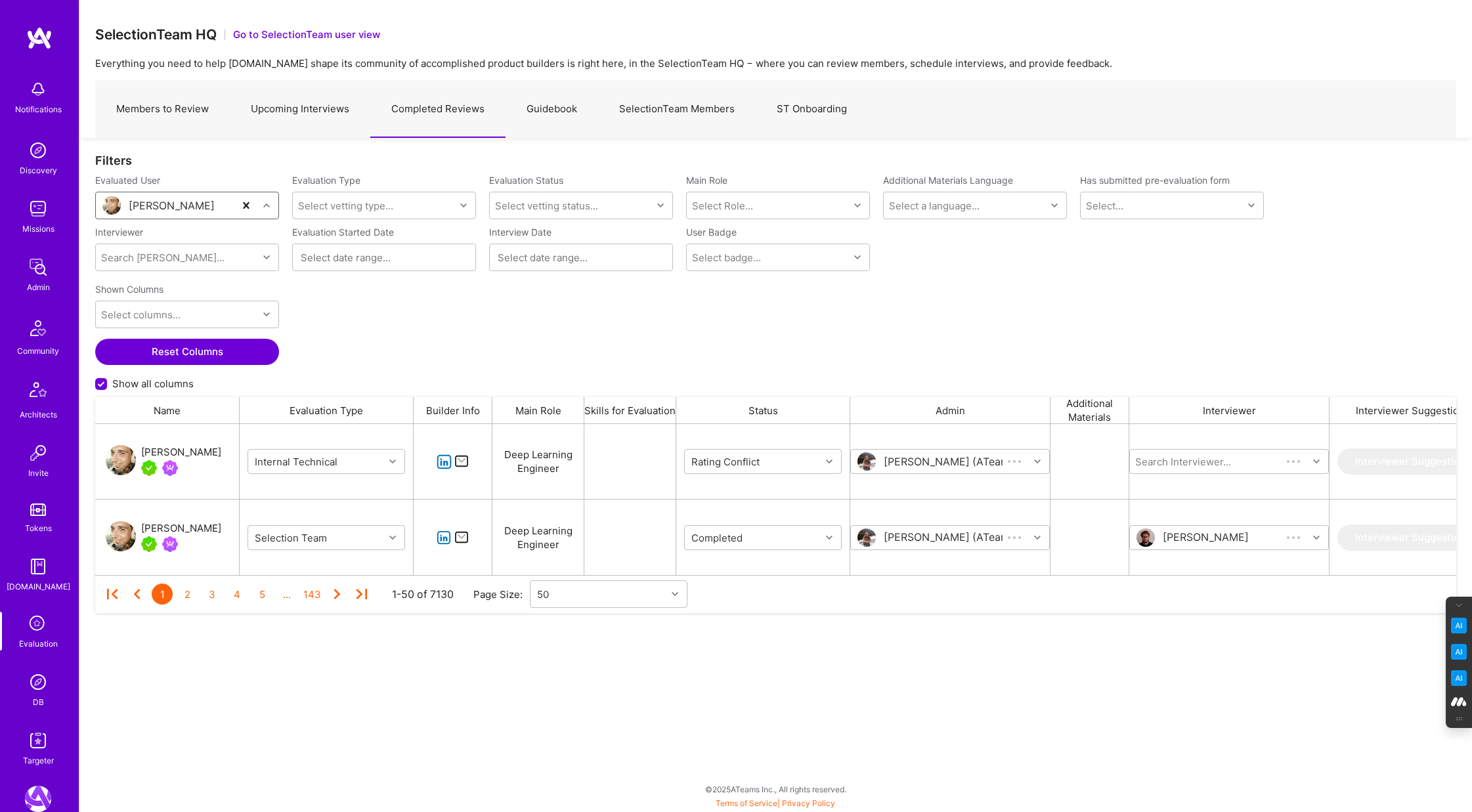
scroll to position [151, 1361]
click at [836, 465] on div "grid" at bounding box center [831, 461] width 20 height 17
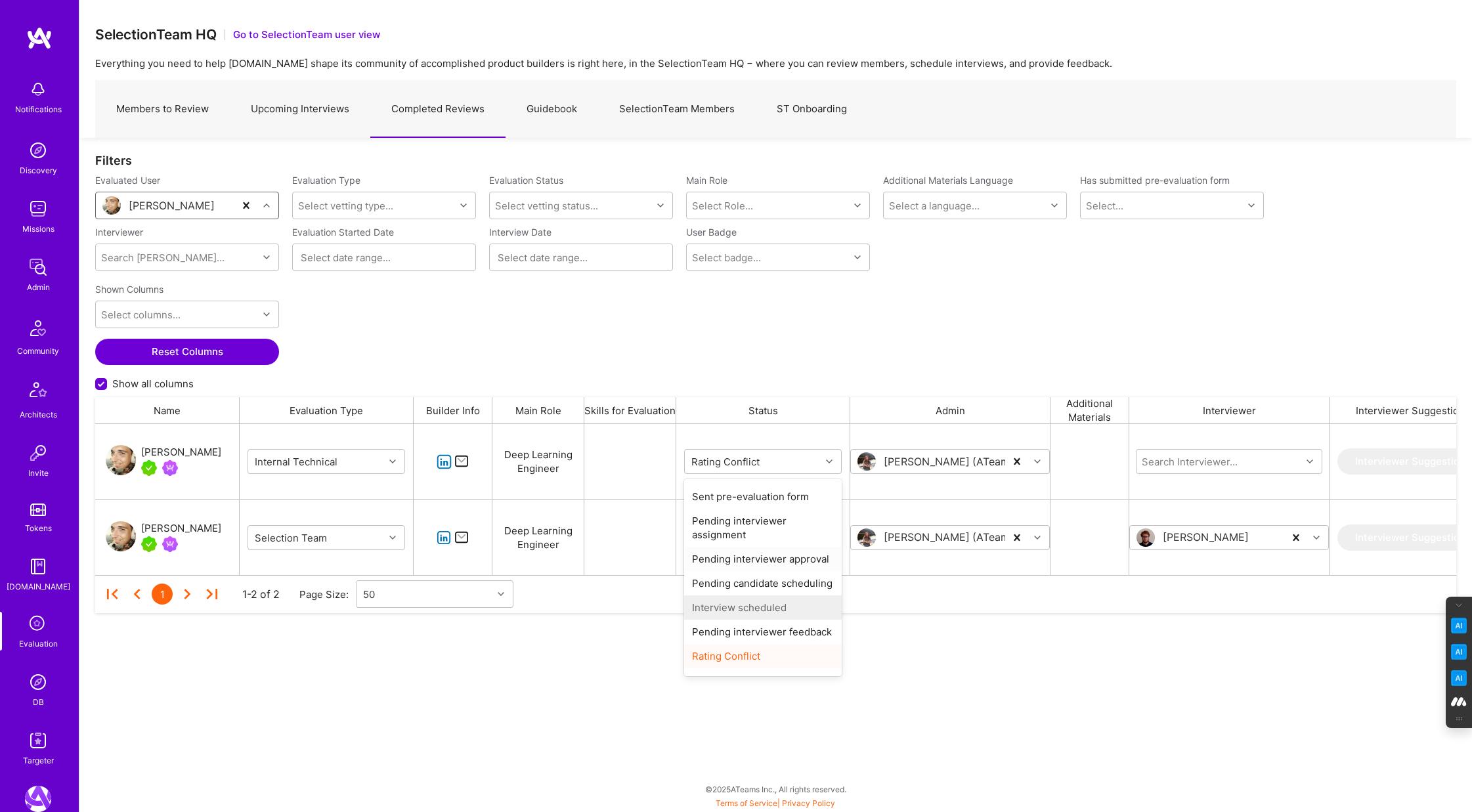
scroll to position [40, 0]
click at [734, 662] on div "Completed" at bounding box center [763, 662] width 158 height 24
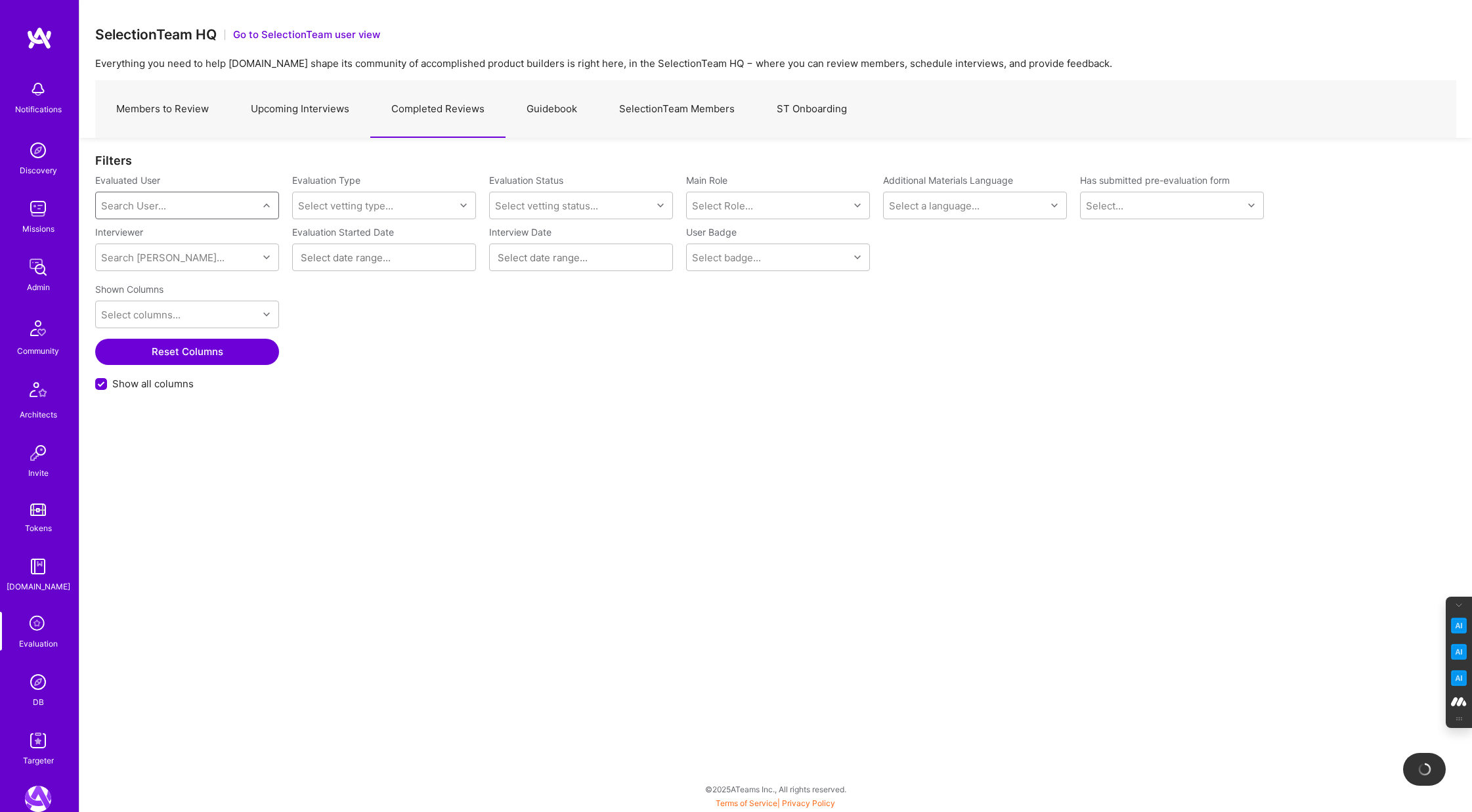
click at [181, 211] on div "Search User..." at bounding box center [177, 205] width 162 height 26
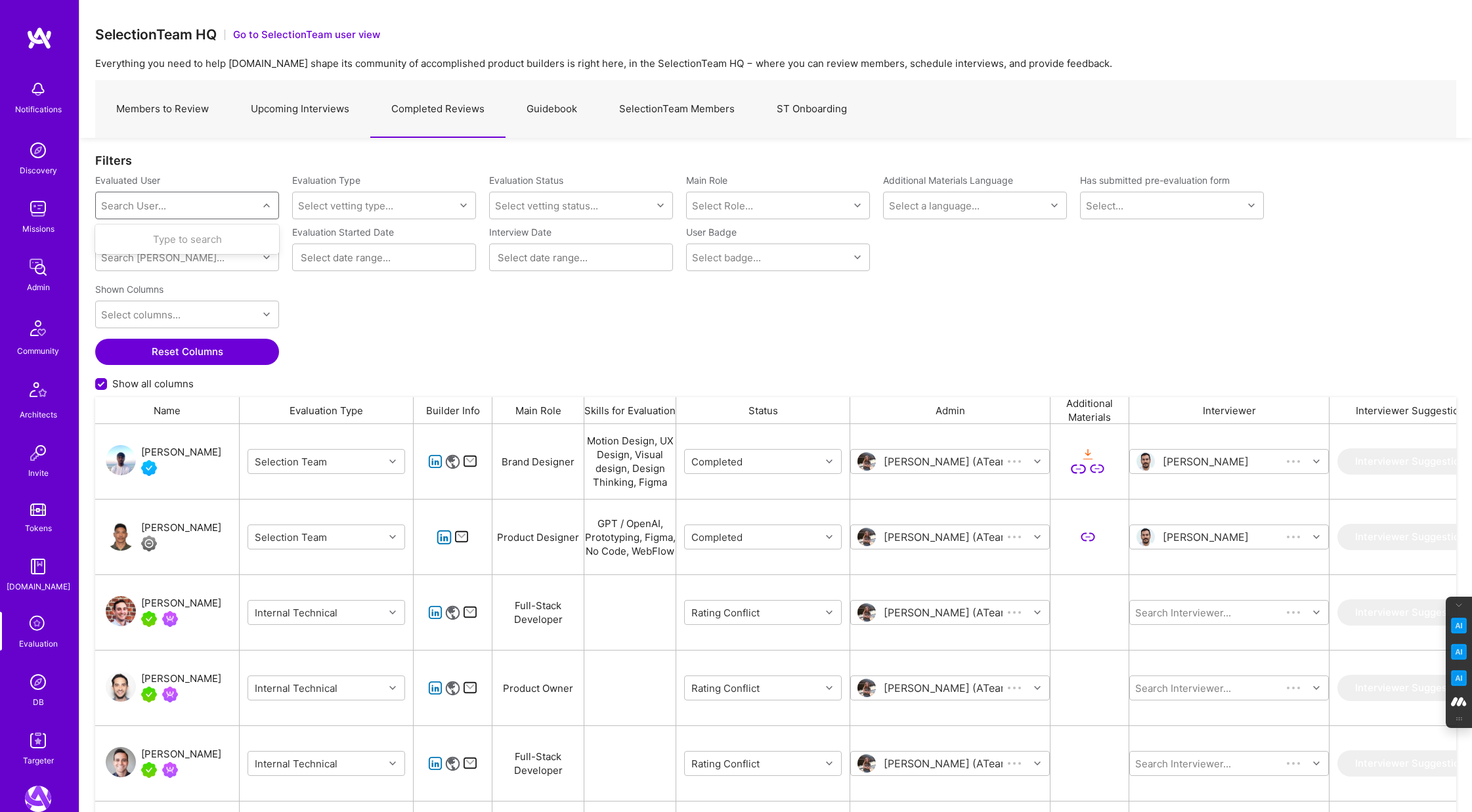
scroll to position [674, 1361]
type input "michael lin"
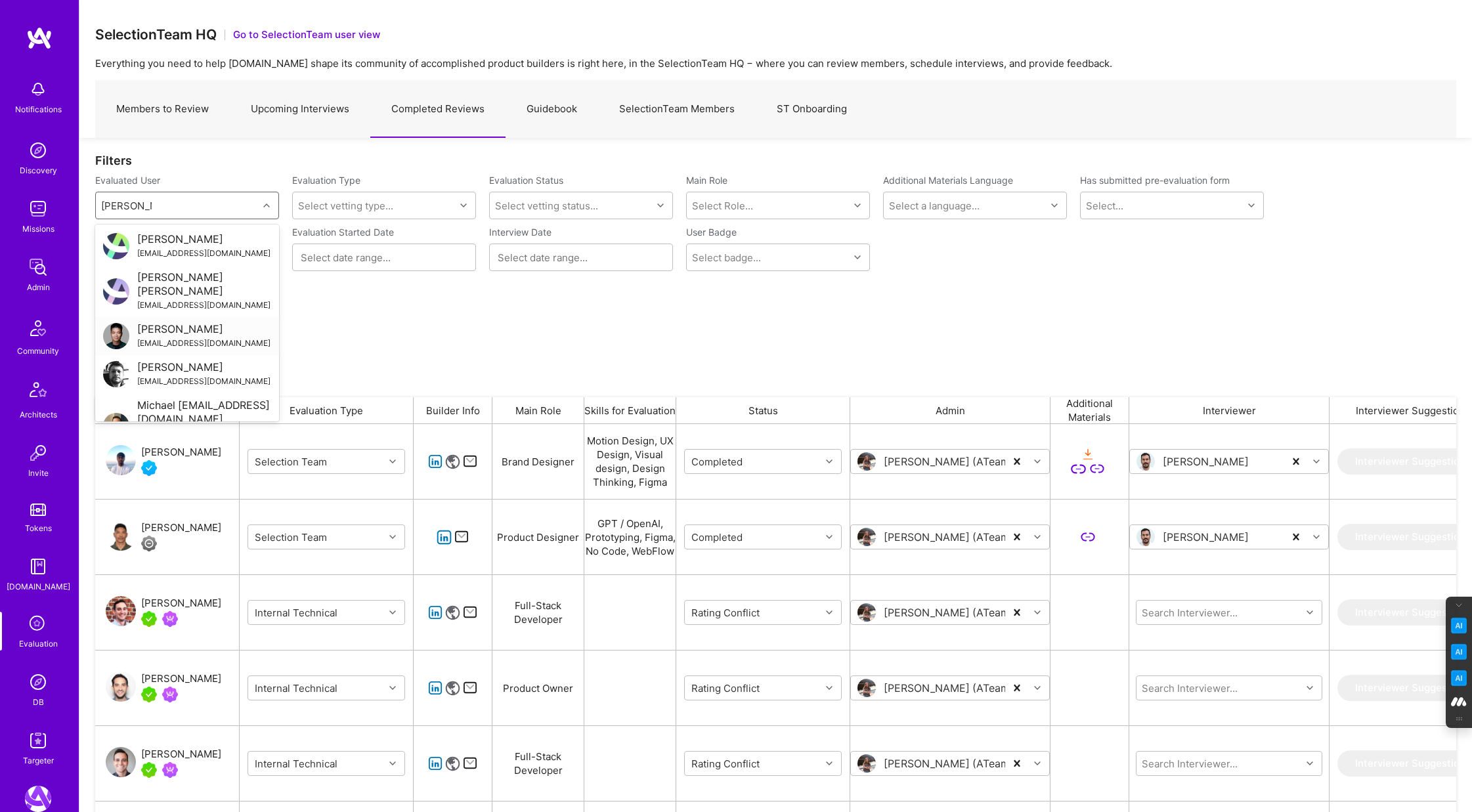
click at [164, 322] on div "Michael Lin" at bounding box center [204, 329] width 134 height 13
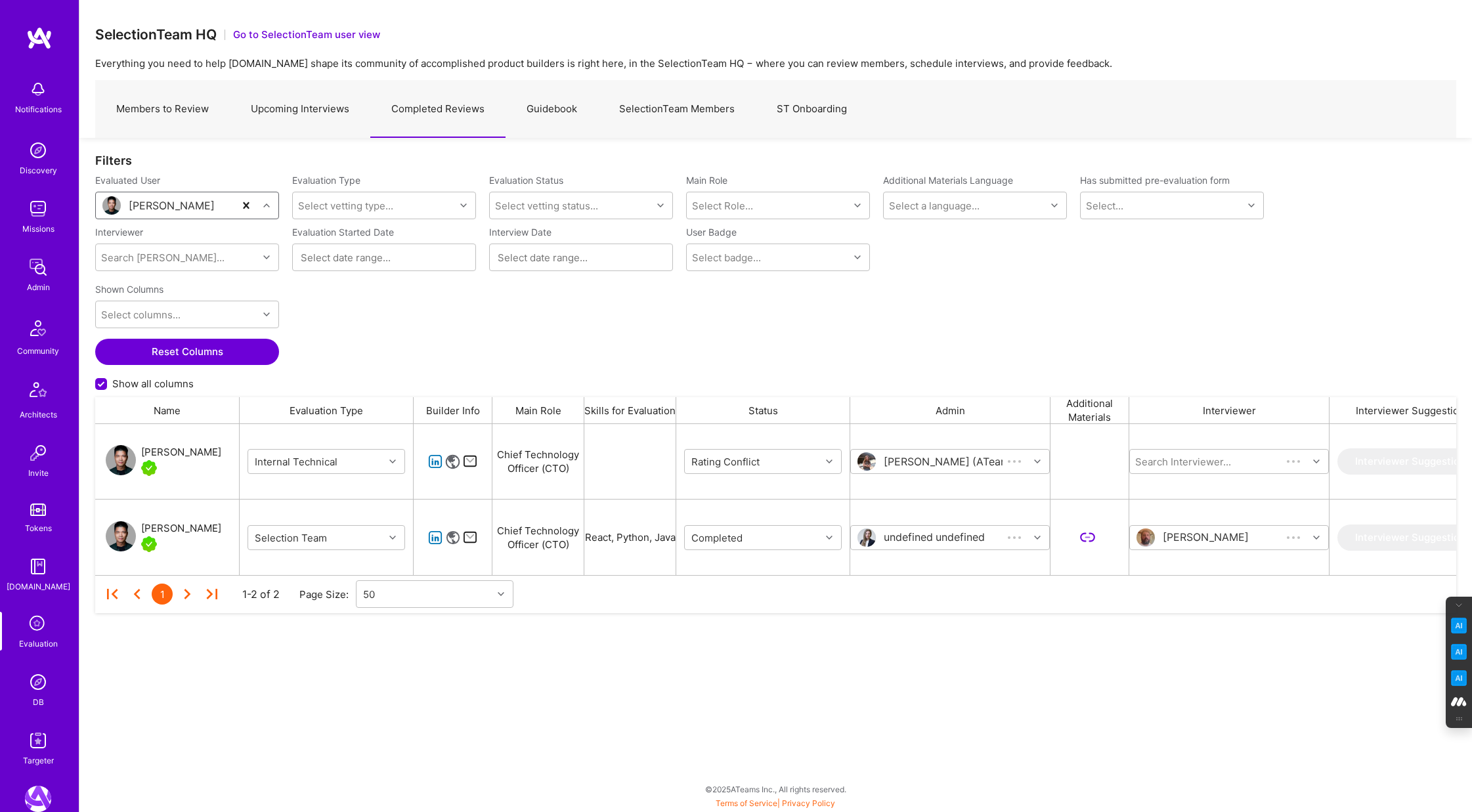
scroll to position [151, 1361]
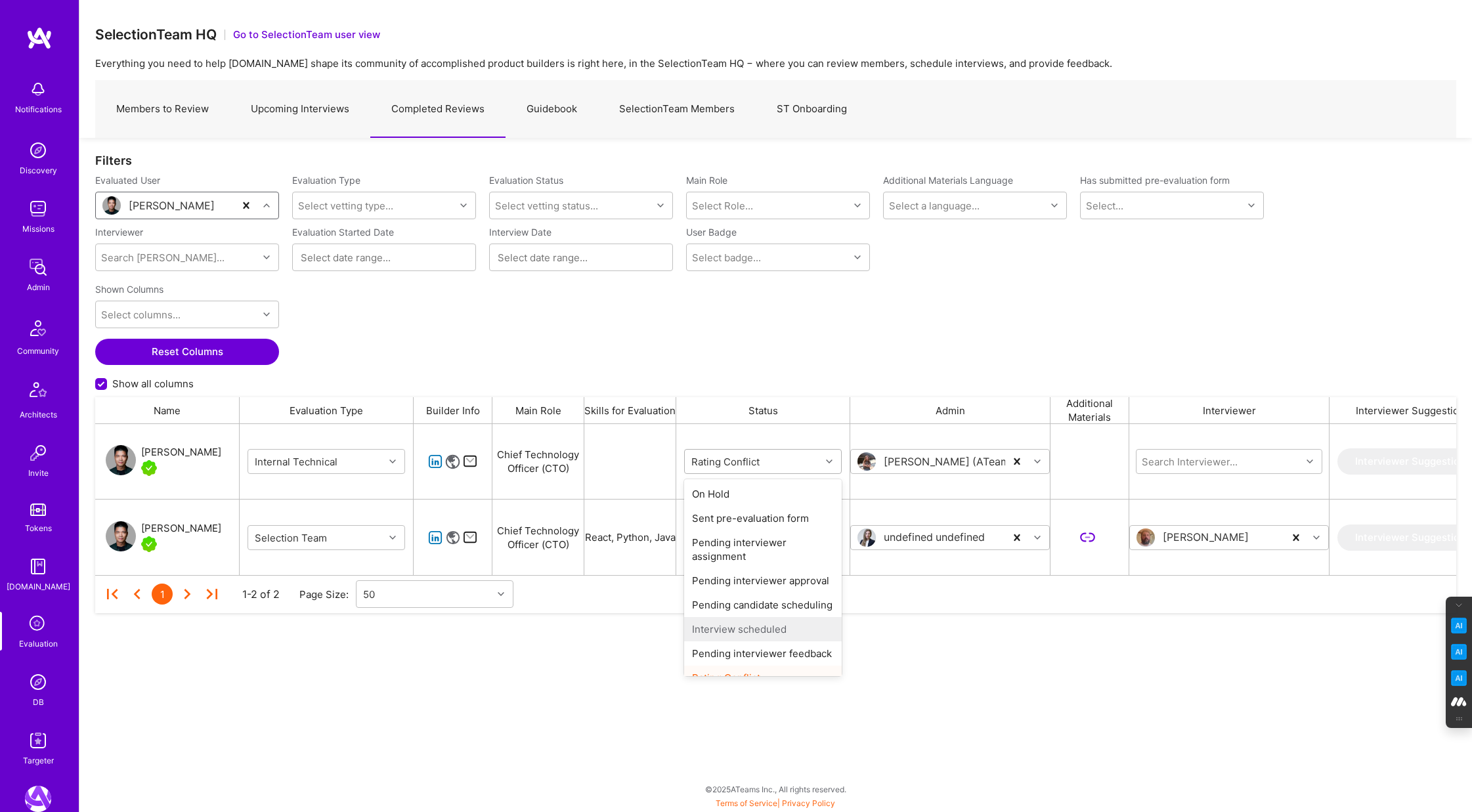
click at [826, 458] on icon "grid" at bounding box center [829, 461] width 7 height 7
click at [742, 664] on div "Completed" at bounding box center [763, 662] width 158 height 24
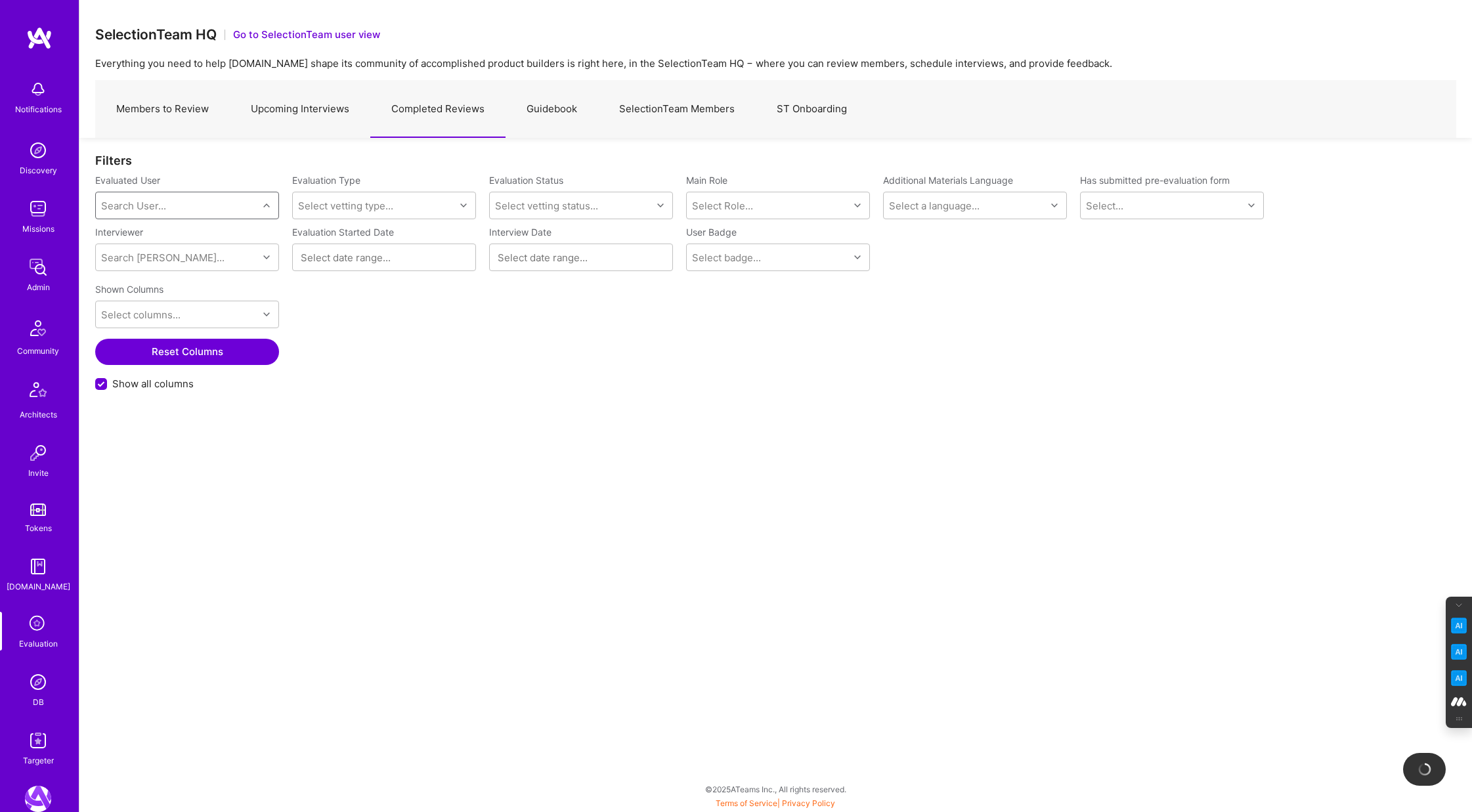
click at [169, 205] on div "Search User..." at bounding box center [177, 205] width 162 height 26
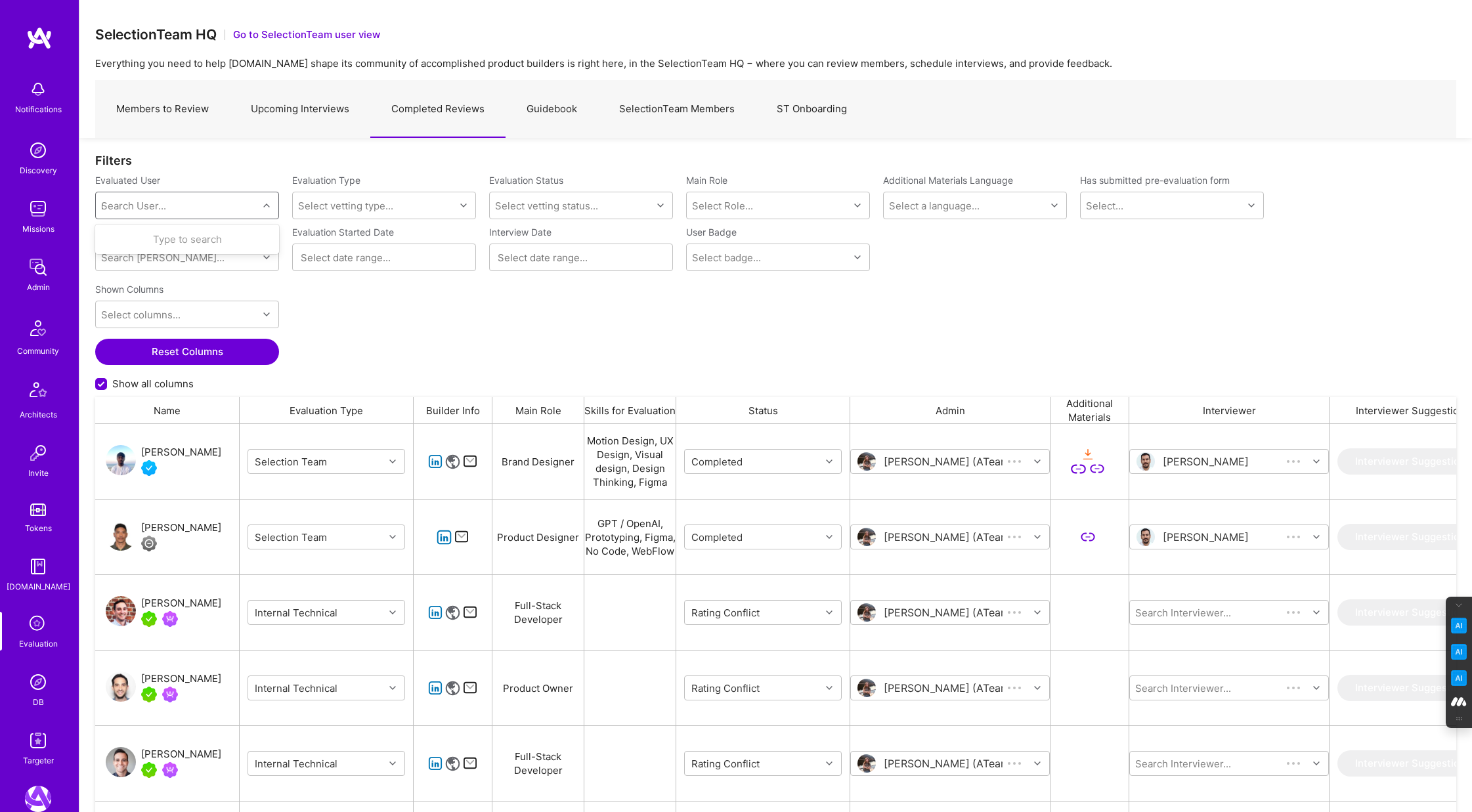
scroll to position [674, 1361]
type input "nicole hedley"
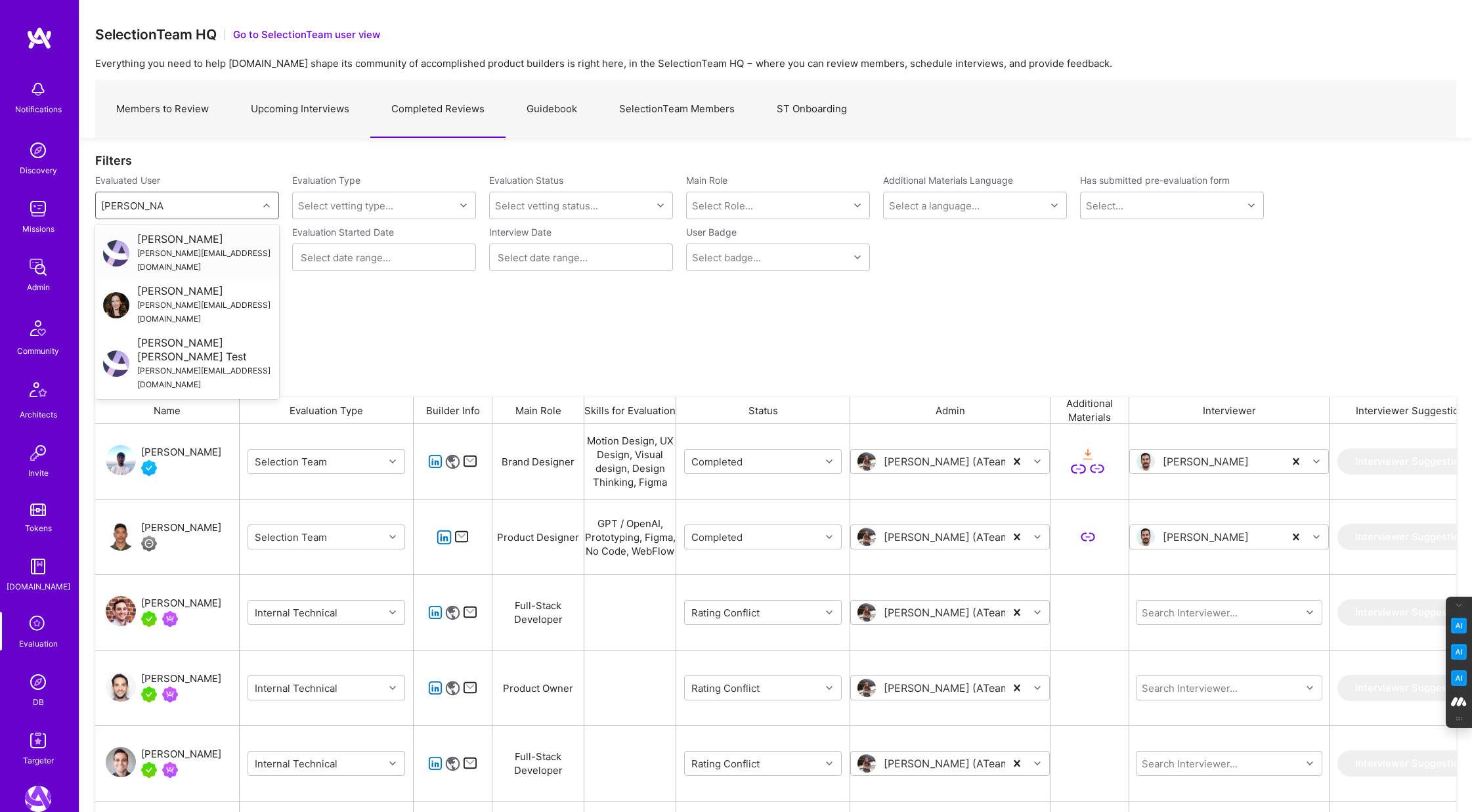
click at [182, 242] on div "Nicole Hedley" at bounding box center [204, 239] width 134 height 13
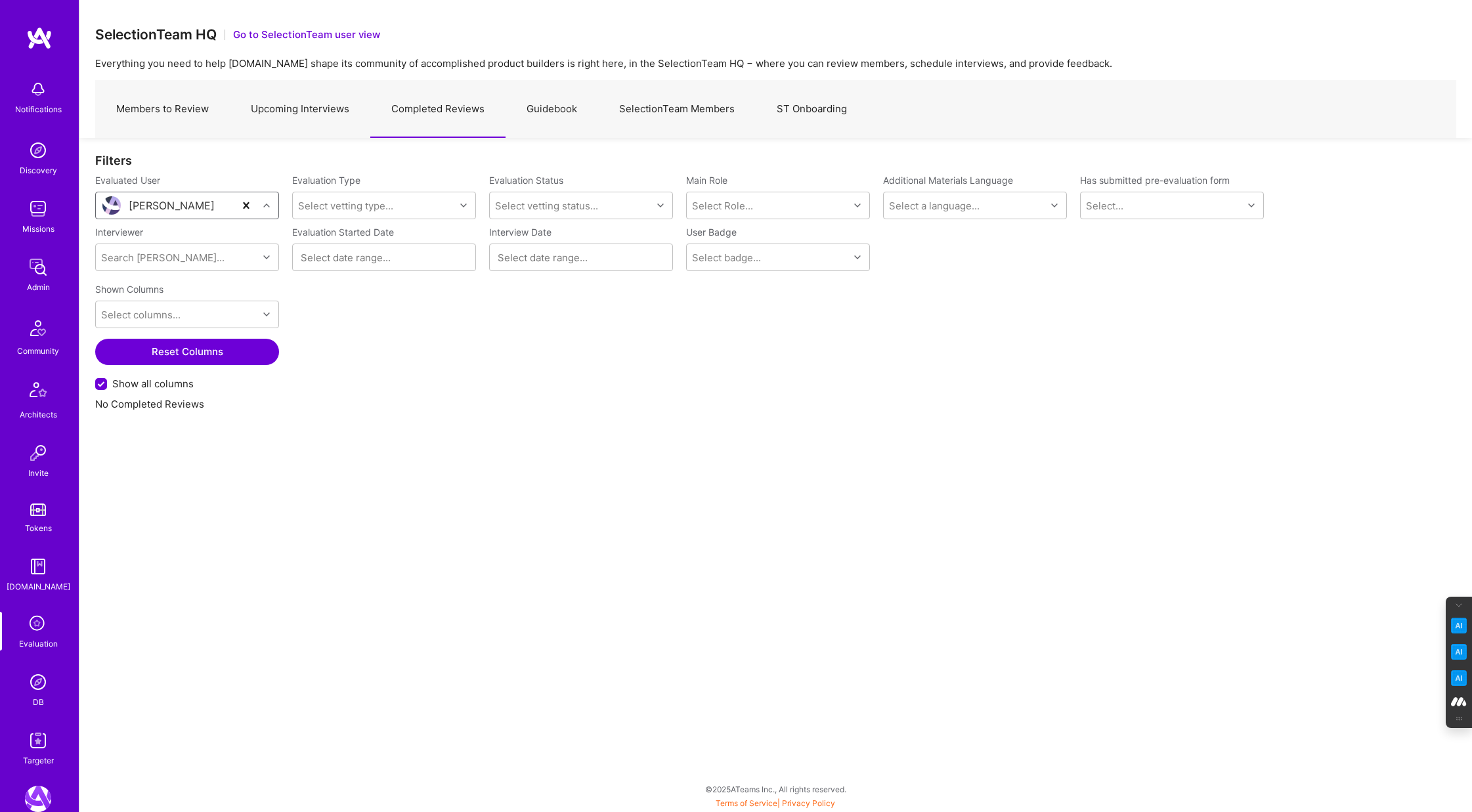
click at [194, 206] on div "Nicole Hedley" at bounding box center [172, 206] width 86 height 13
click at [208, 204] on div "Nicole Hedley" at bounding box center [165, 205] width 138 height 26
click at [206, 204] on div "Nicole Hedley" at bounding box center [165, 205] width 138 height 26
click at [157, 205] on div "Search User..." at bounding box center [134, 206] width 65 height 13
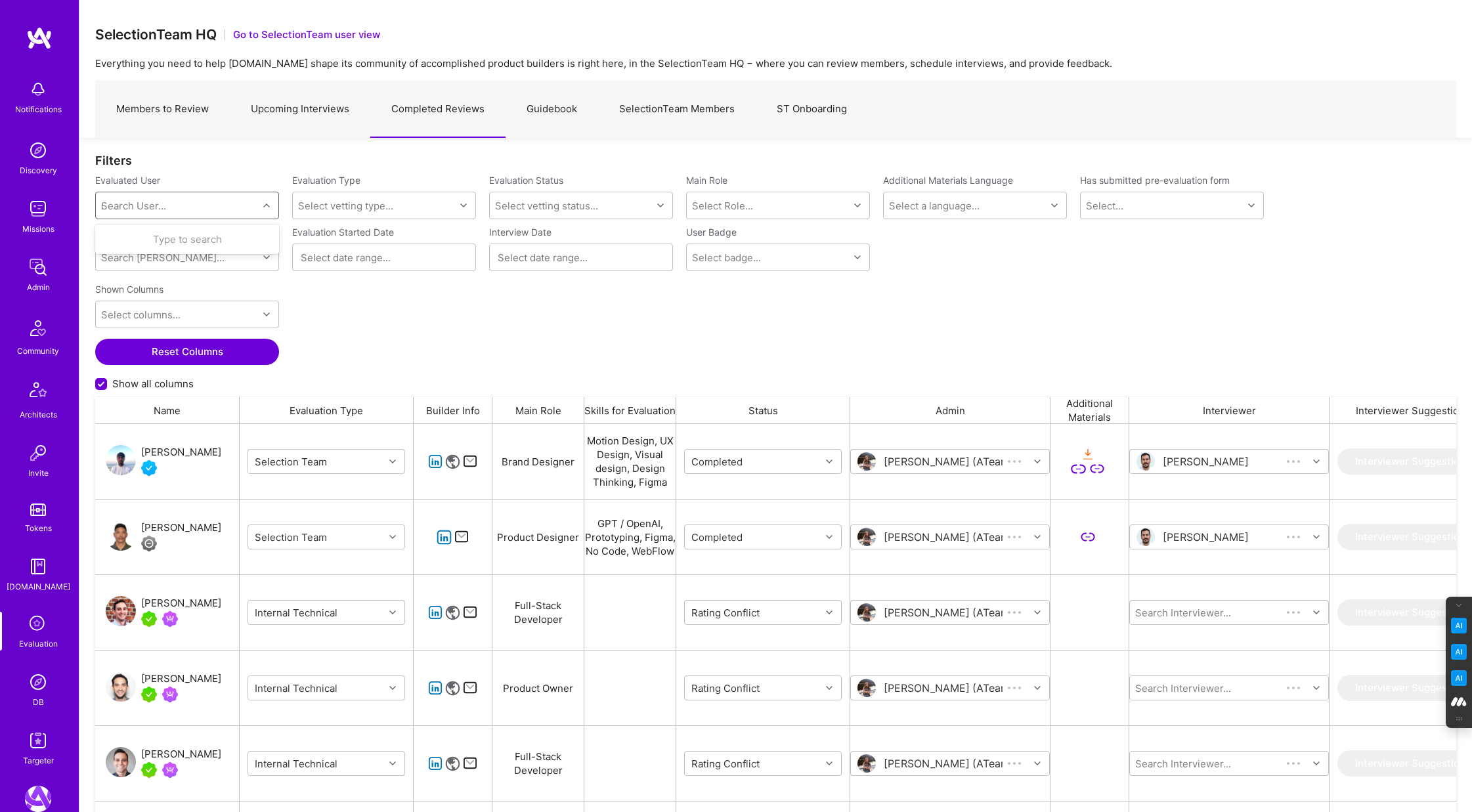
scroll to position [674, 1361]
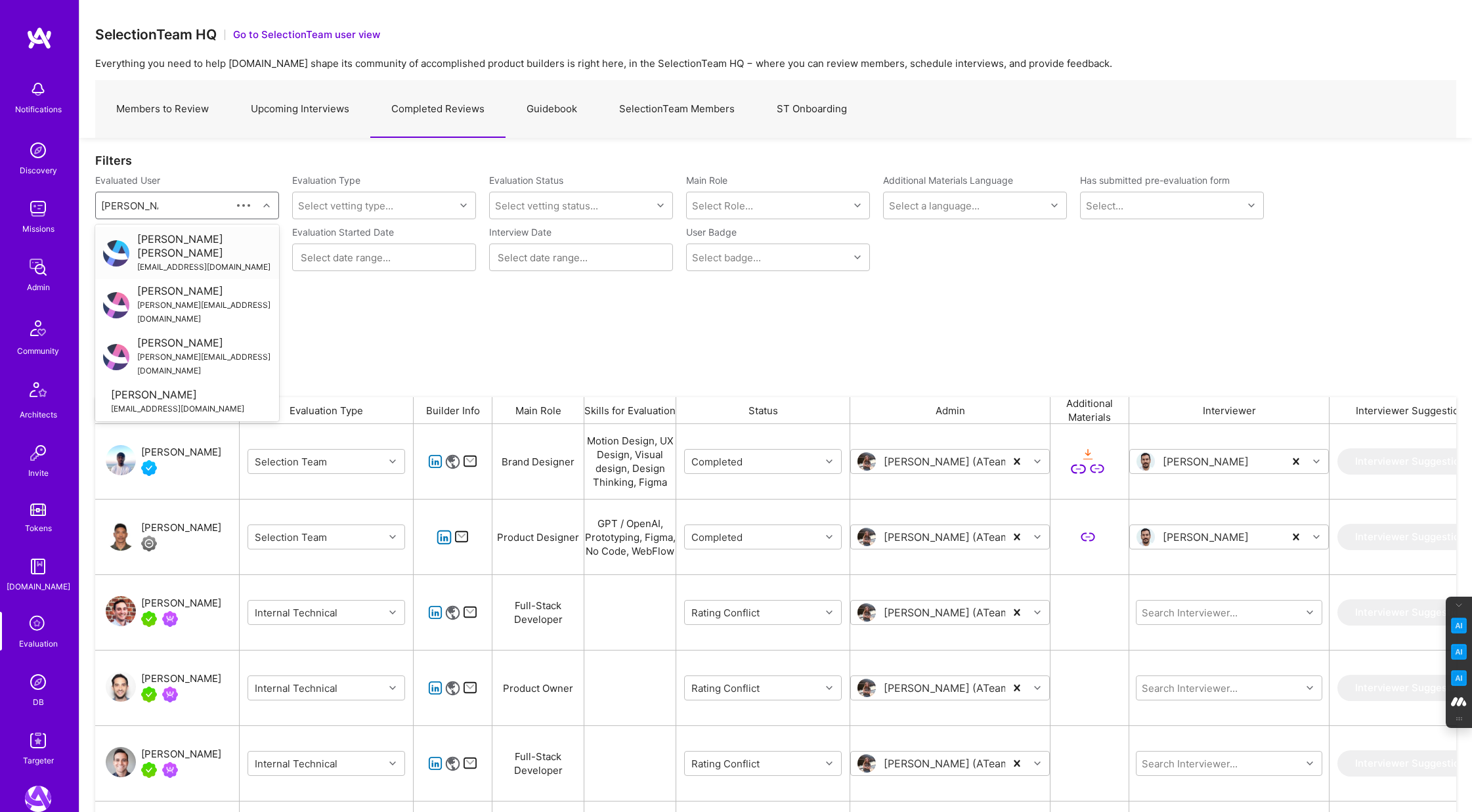
type input "nicole hedley"
click at [168, 284] on div "Nicole Hedley" at bounding box center [204, 291] width 134 height 13
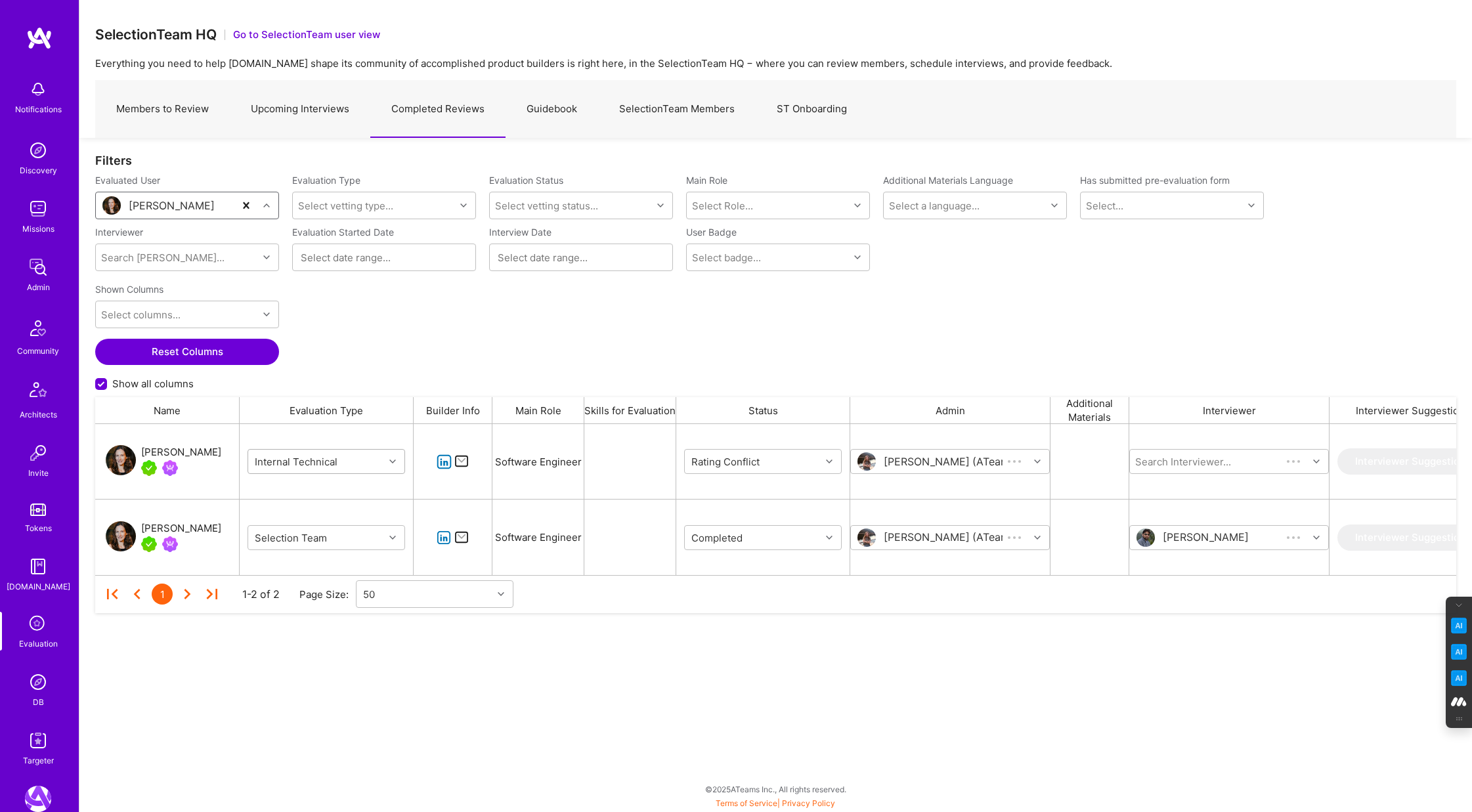
scroll to position [151, 1361]
click at [828, 462] on icon "grid" at bounding box center [829, 461] width 7 height 7
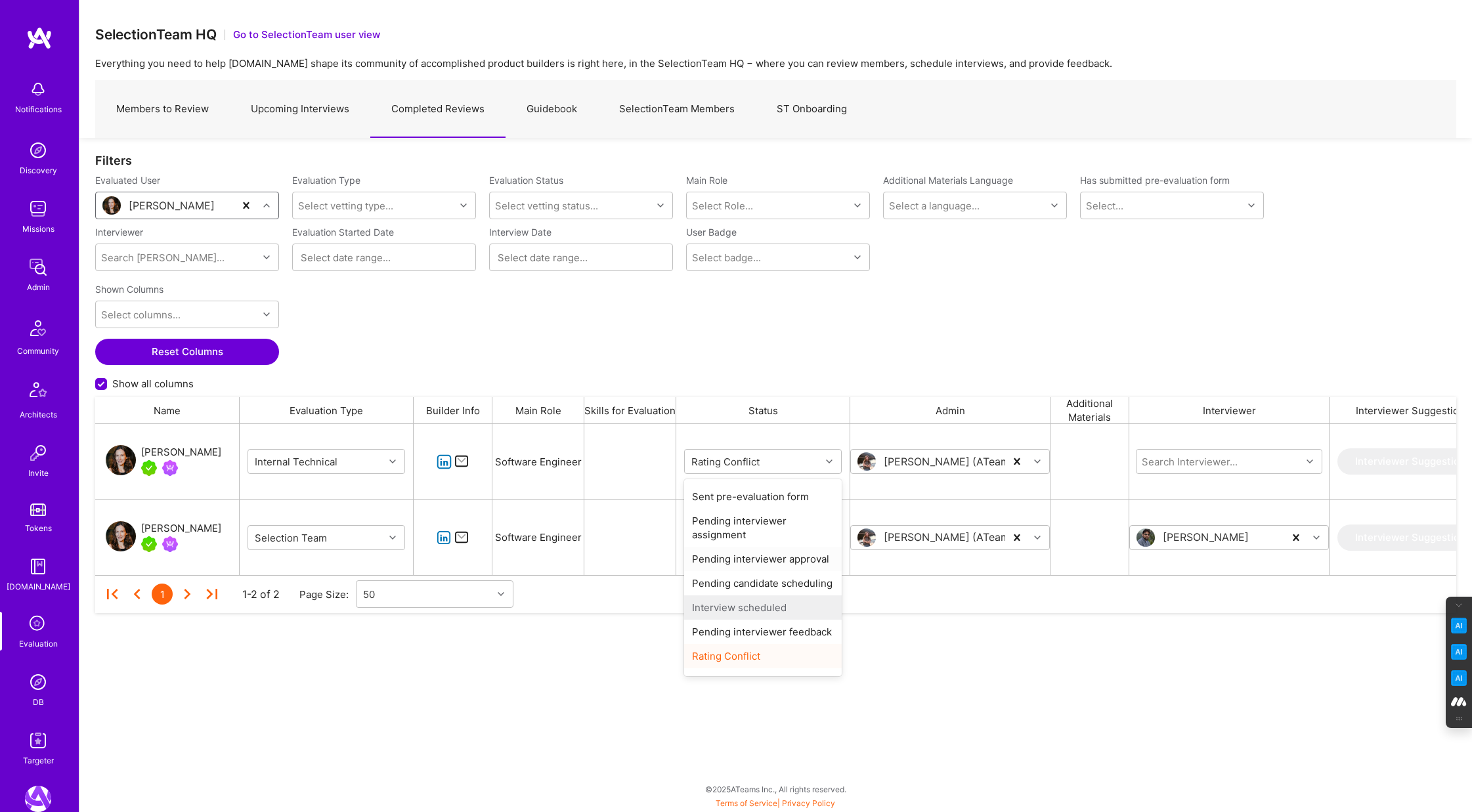
scroll to position [40, 0]
click at [727, 660] on div "Completed" at bounding box center [763, 662] width 158 height 24
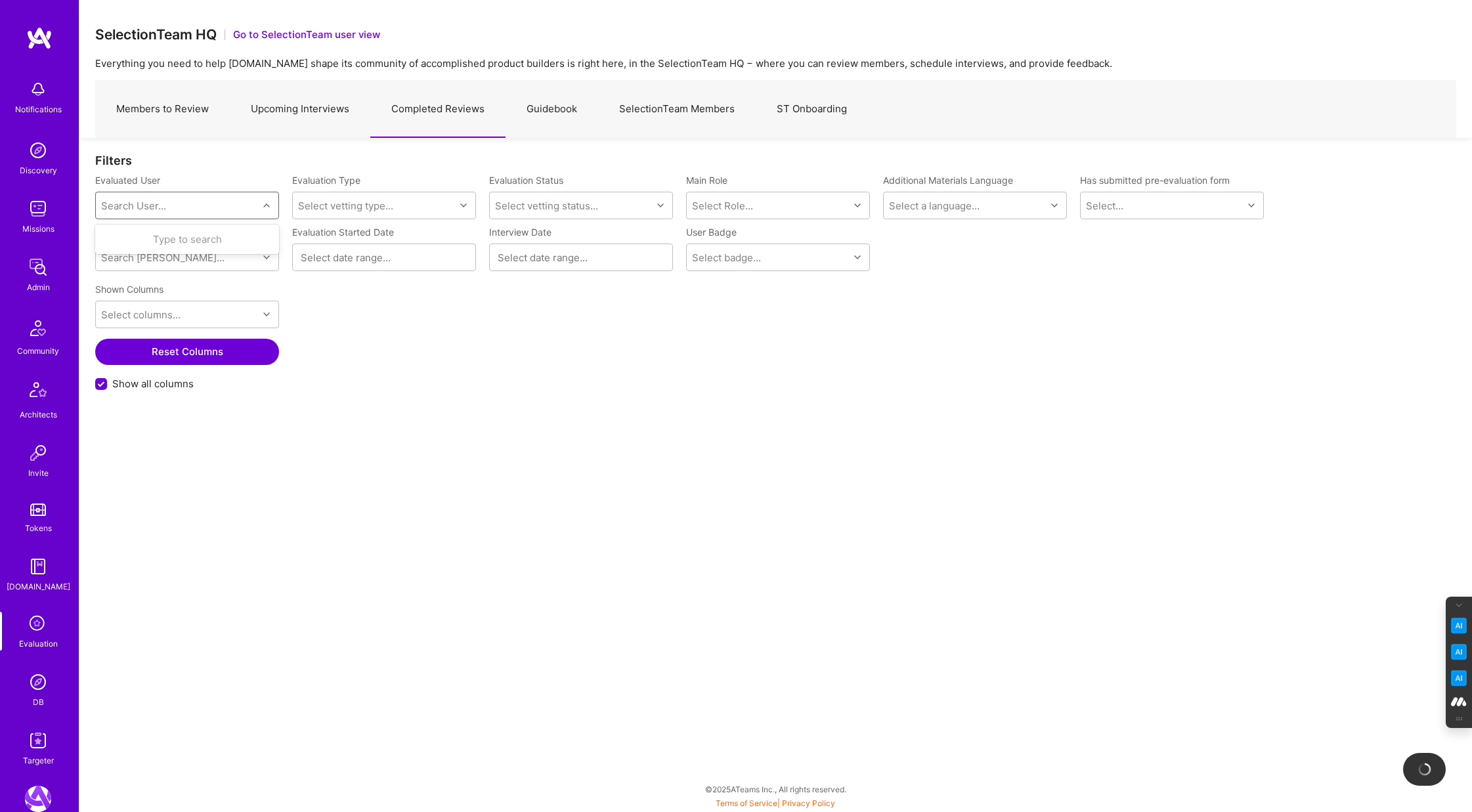
click at [150, 209] on div "Search User..." at bounding box center [134, 206] width 65 height 13
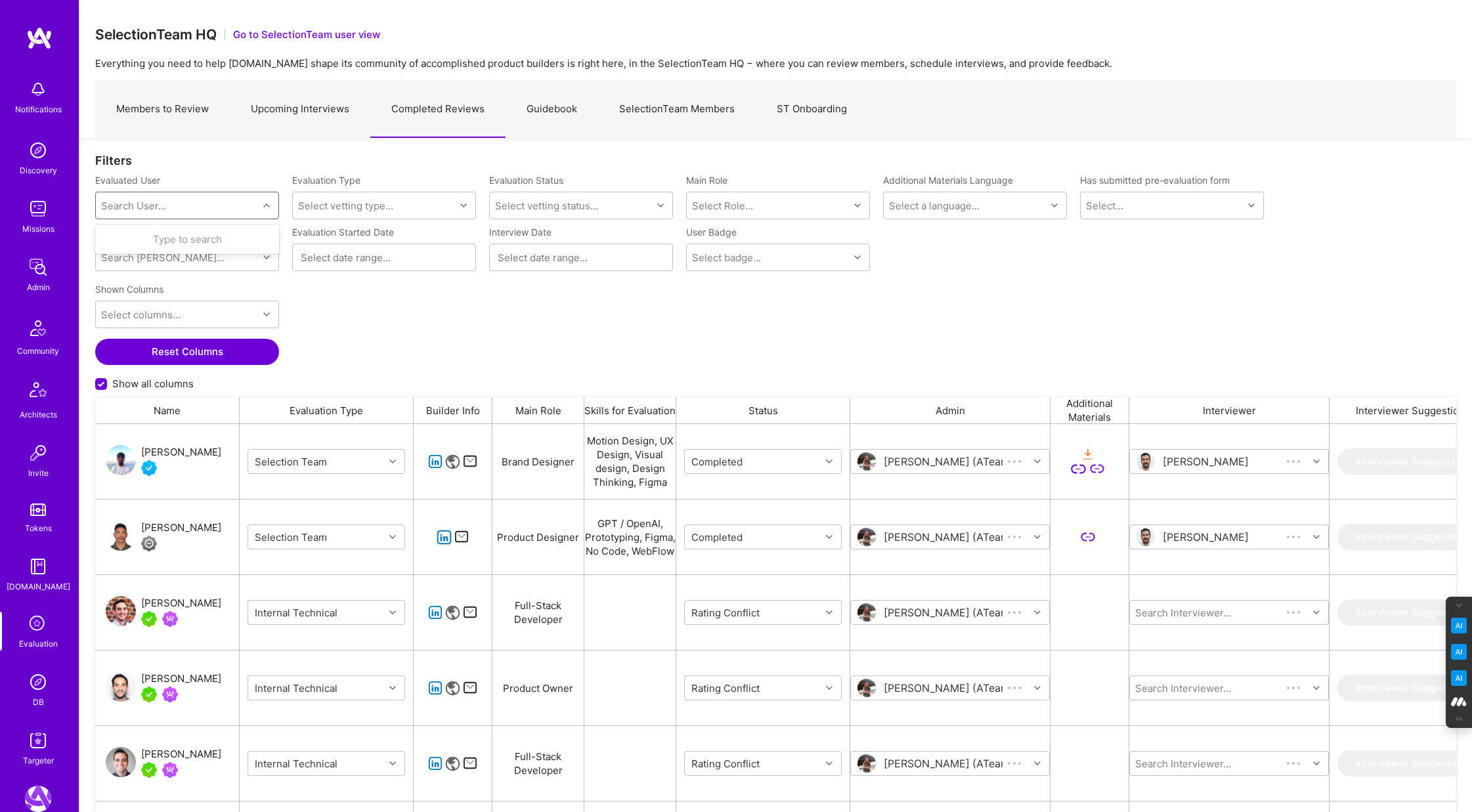
scroll to position [674, 1361]
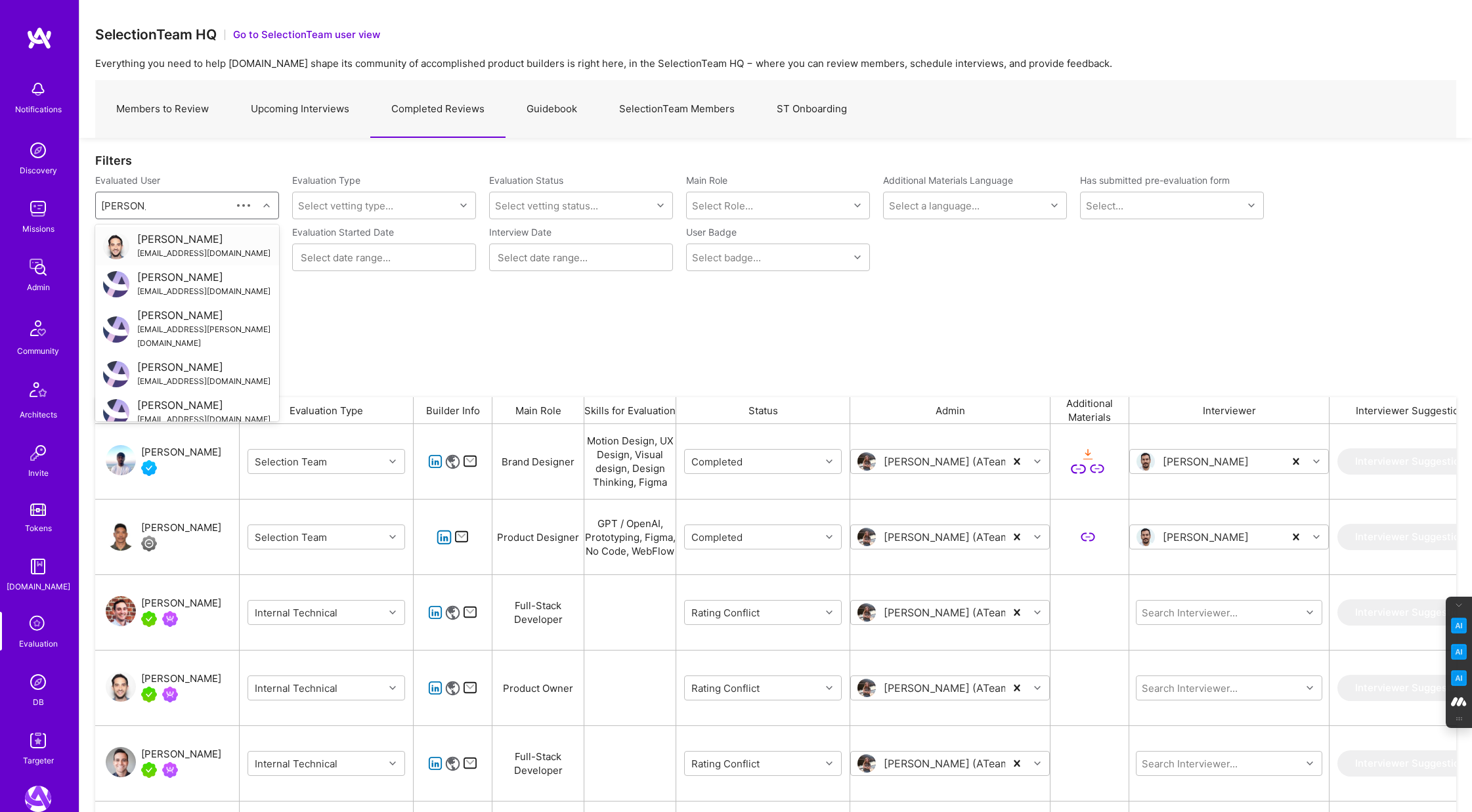
type input "rob shapiro"
click at [180, 239] on div "Rob Shapiro" at bounding box center [204, 239] width 134 height 13
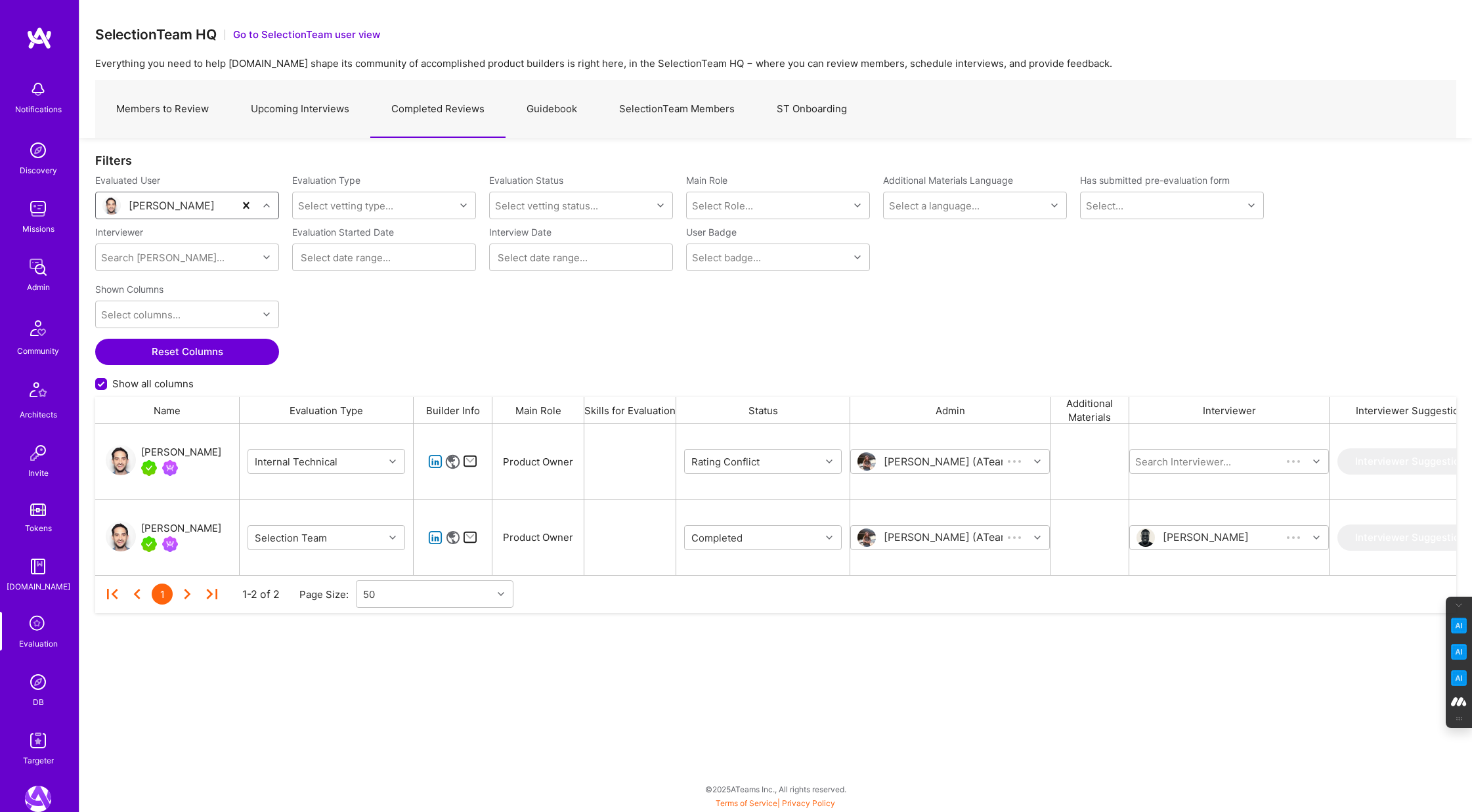
scroll to position [151, 1361]
click at [831, 458] on icon "grid" at bounding box center [829, 461] width 7 height 7
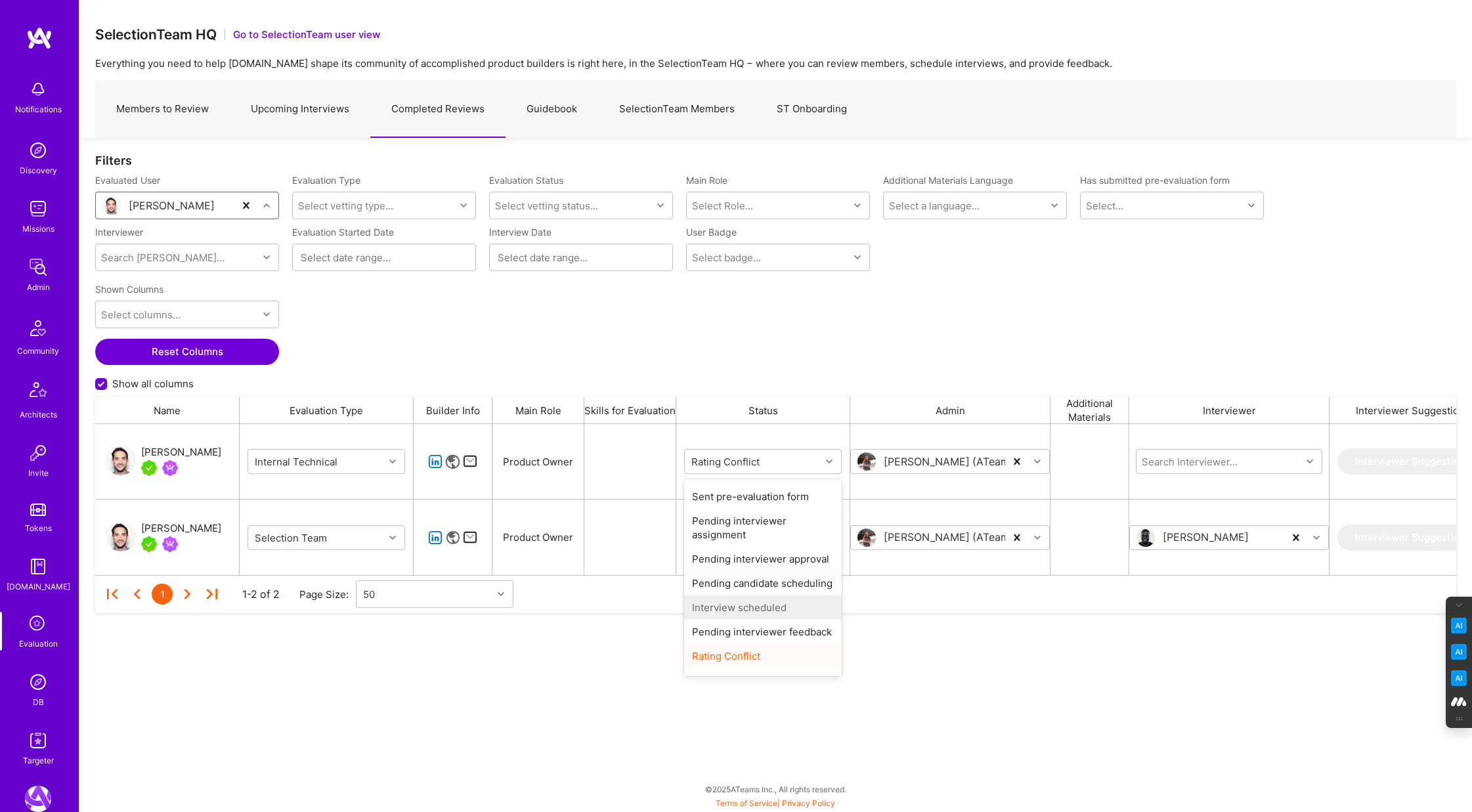
scroll to position [40, 0]
click at [739, 662] on div "Completed" at bounding box center [763, 662] width 158 height 24
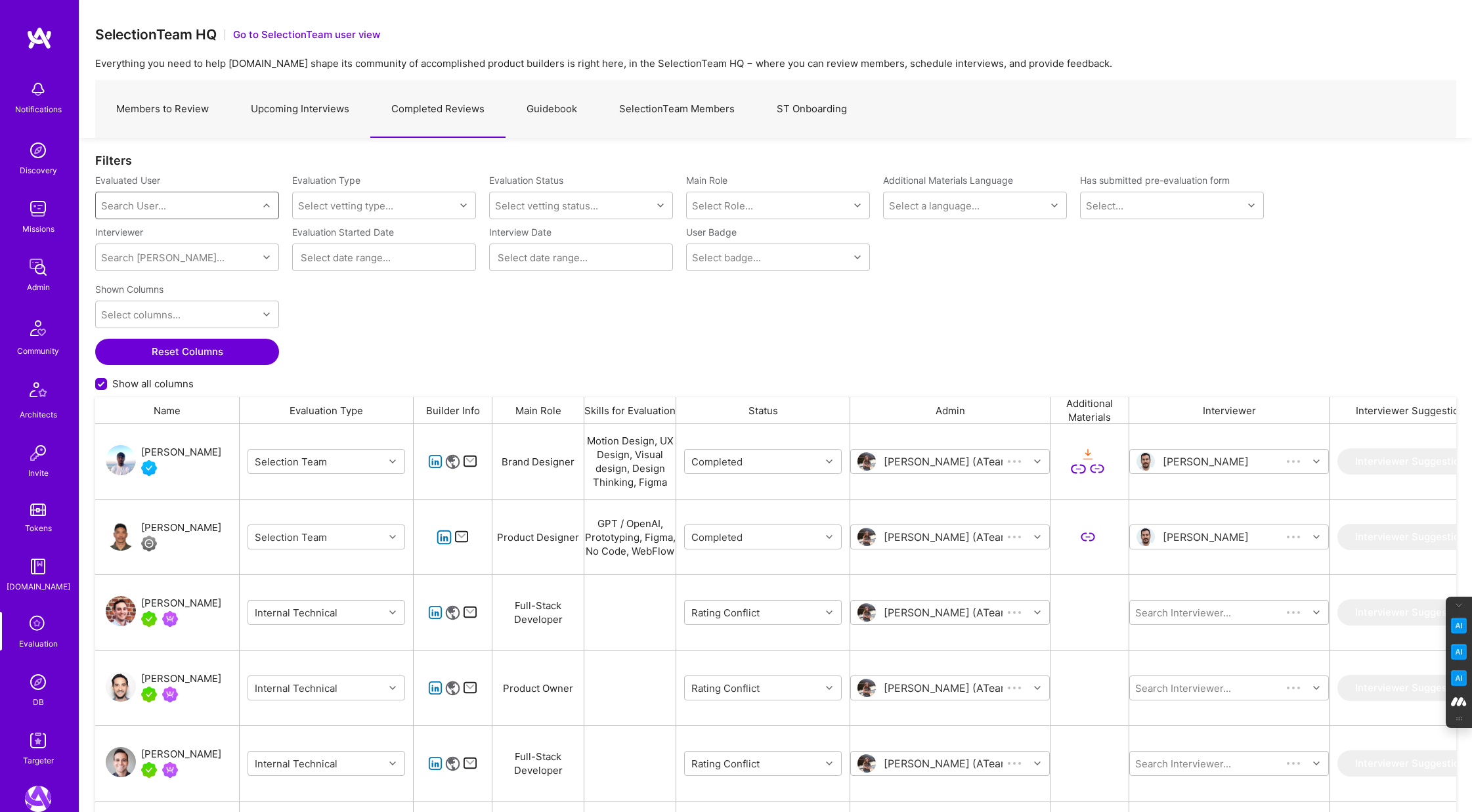
scroll to position [674, 1361]
click at [158, 205] on div "Search User..." at bounding box center [134, 206] width 65 height 13
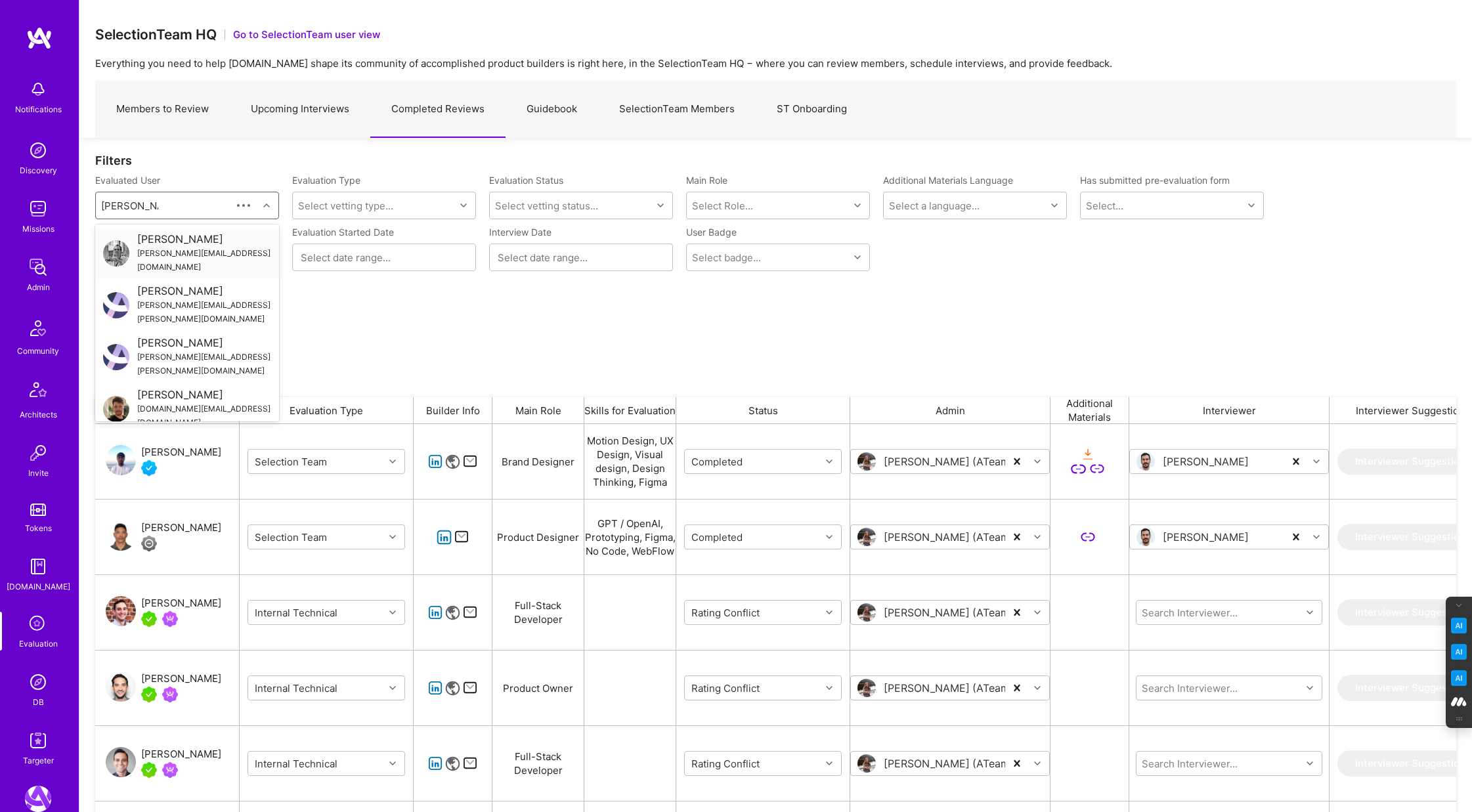
type input "marcin wylot"
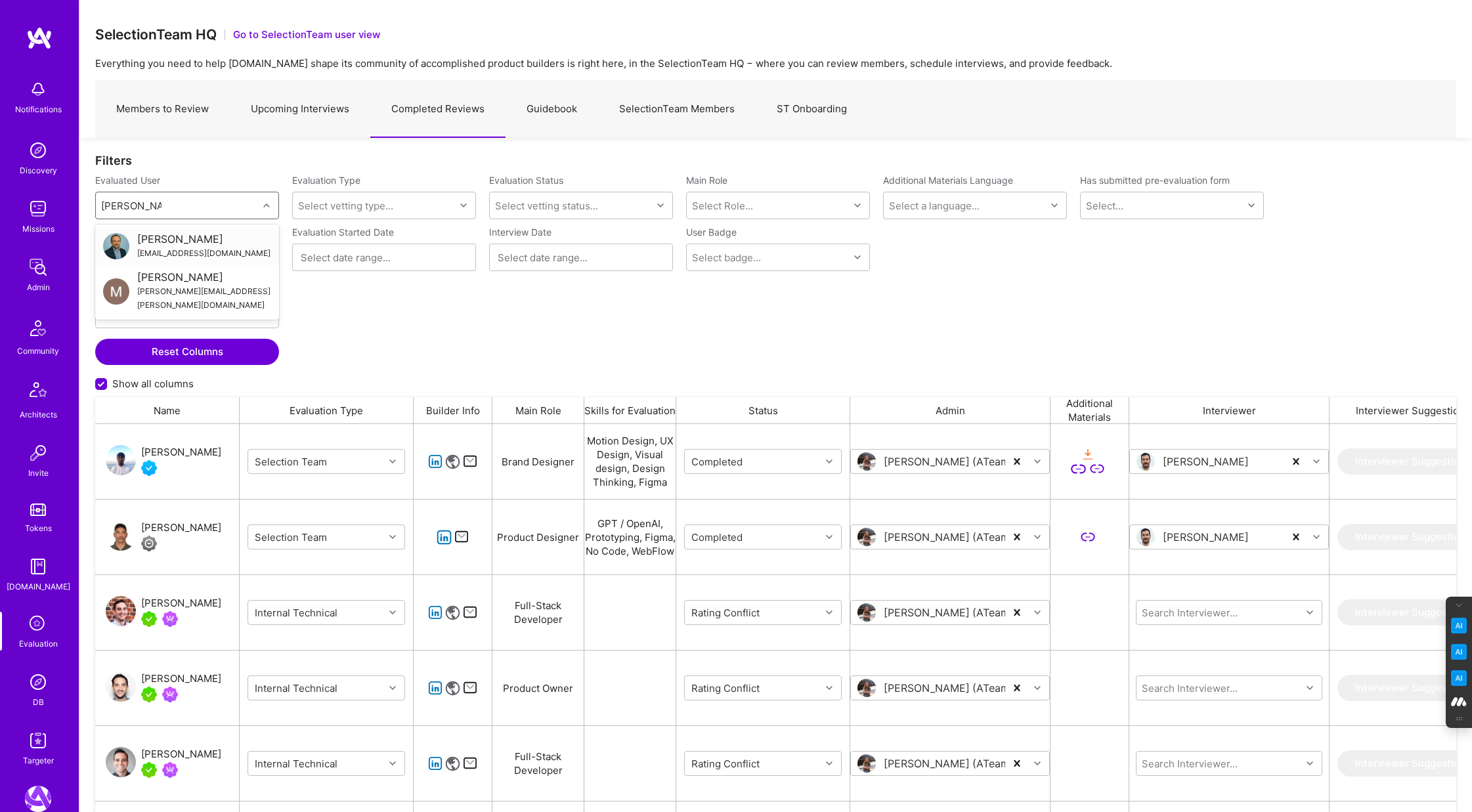
click at [176, 241] on div "Marcin Wylot" at bounding box center [204, 239] width 134 height 13
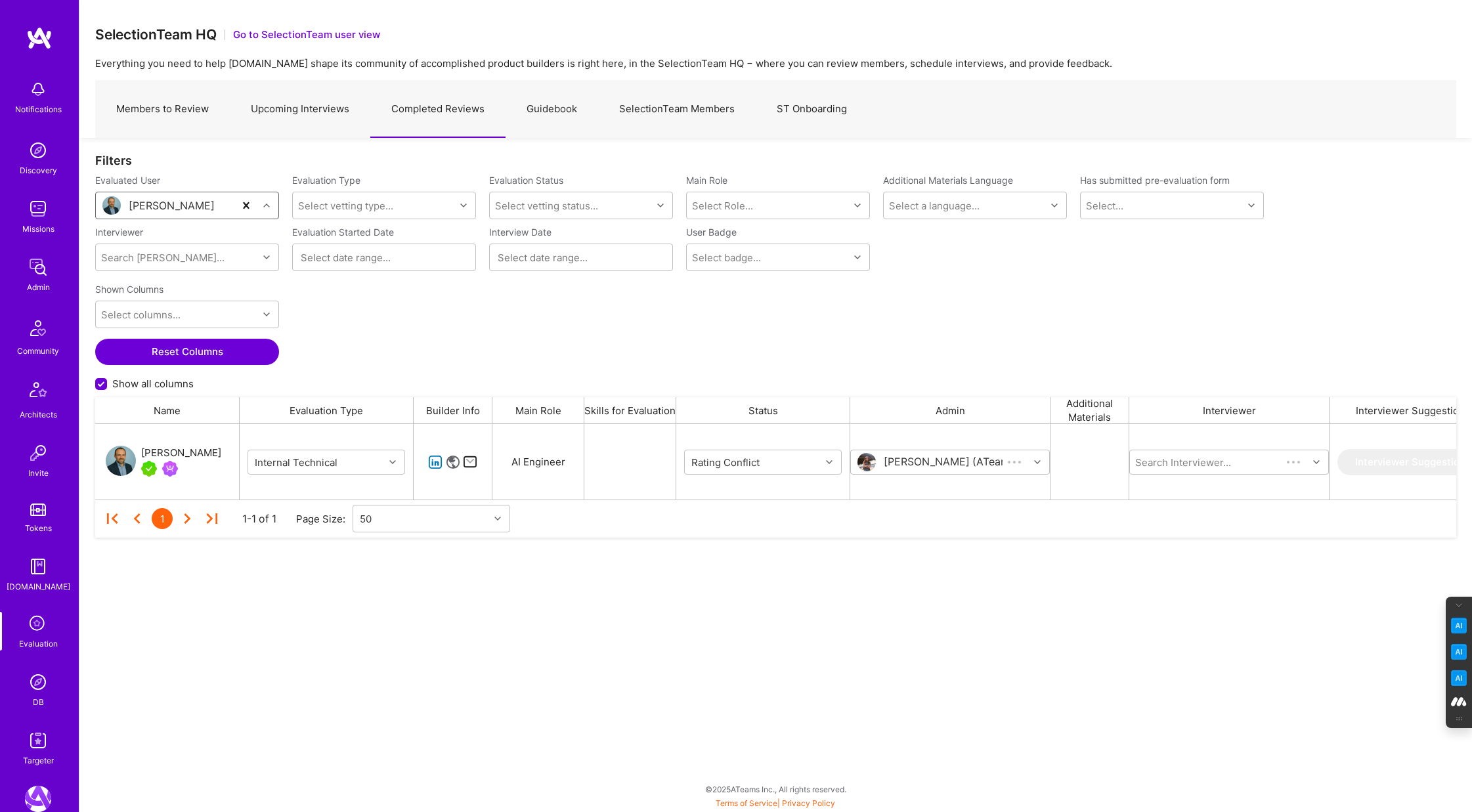
scroll to position [76, 1361]
click at [826, 455] on div "grid" at bounding box center [831, 462] width 20 height 17
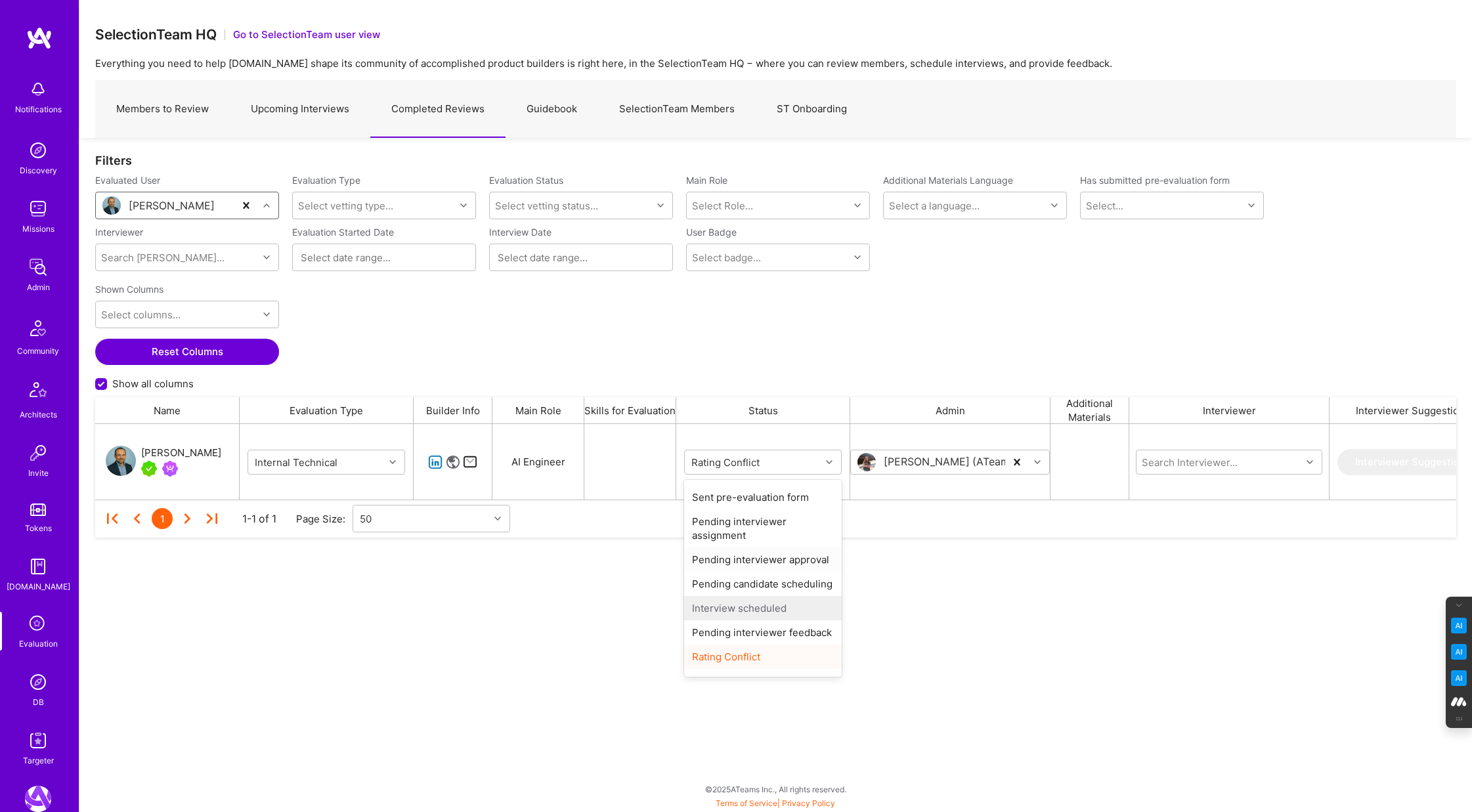
scroll to position [40, 0]
click at [731, 664] on div "Completed" at bounding box center [763, 662] width 158 height 24
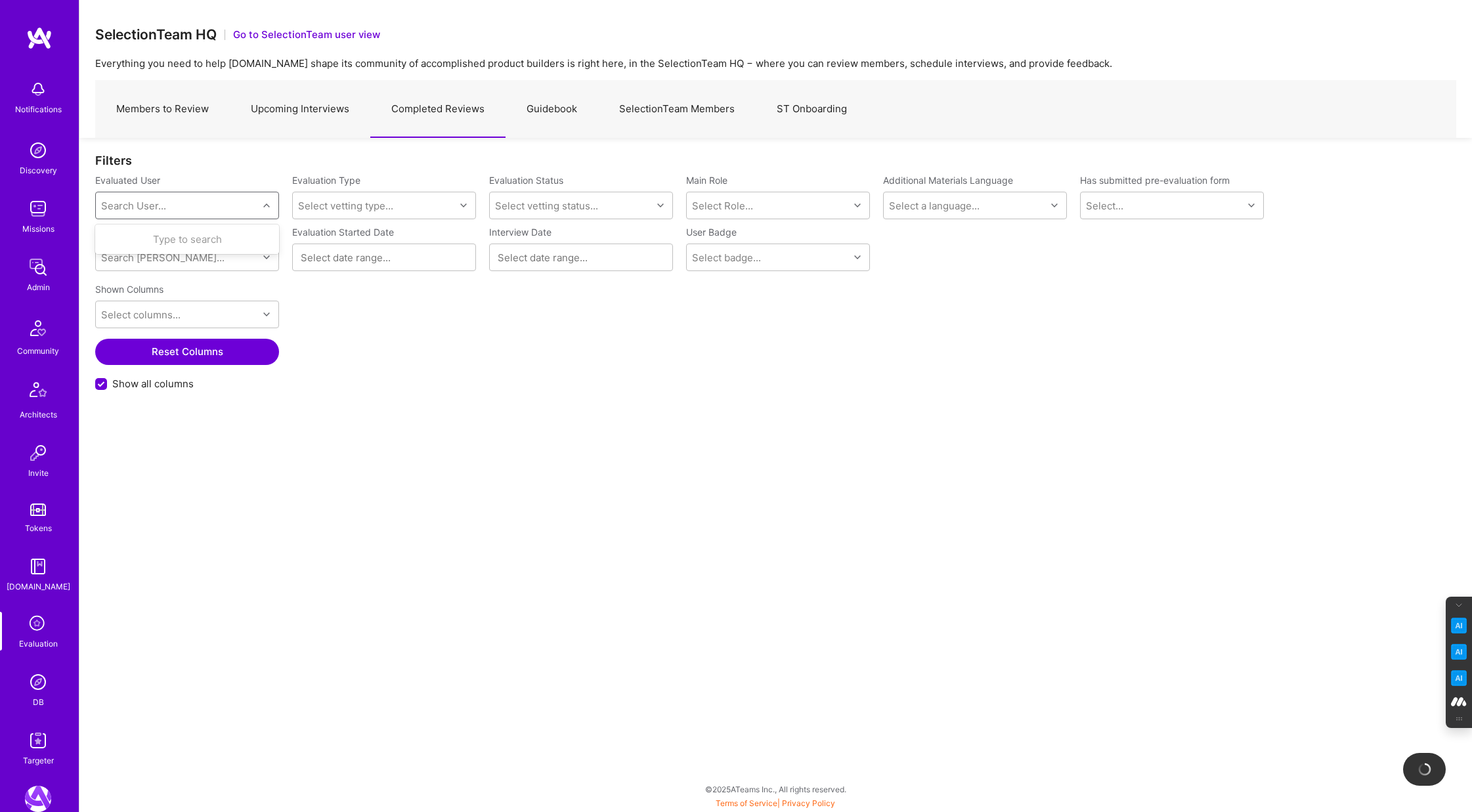
click at [184, 209] on div "Search User..." at bounding box center [177, 205] width 162 height 26
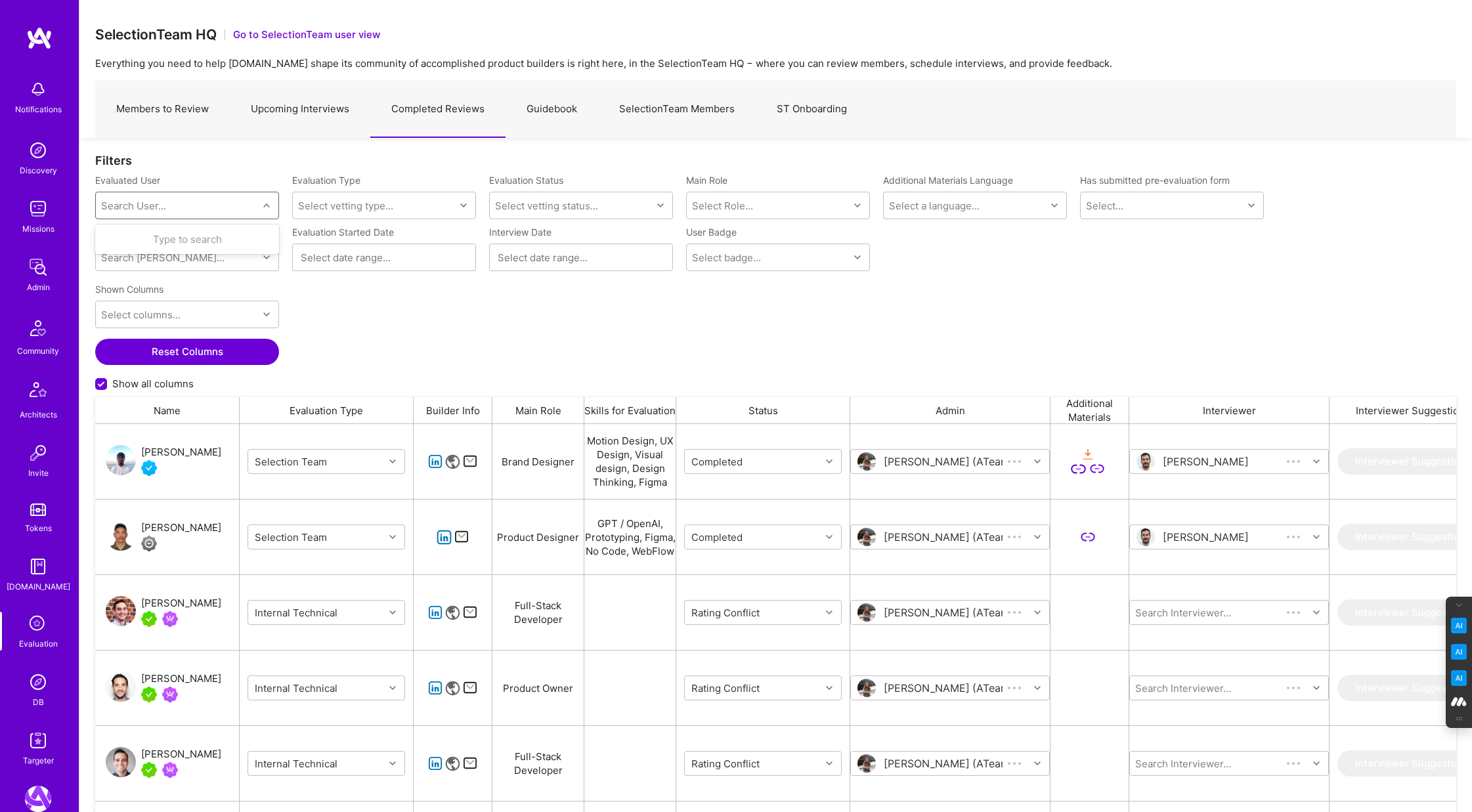
scroll to position [674, 1361]
type input "adrian tineo"
click at [179, 286] on div "me@adriantineo.com" at bounding box center [204, 291] width 134 height 13
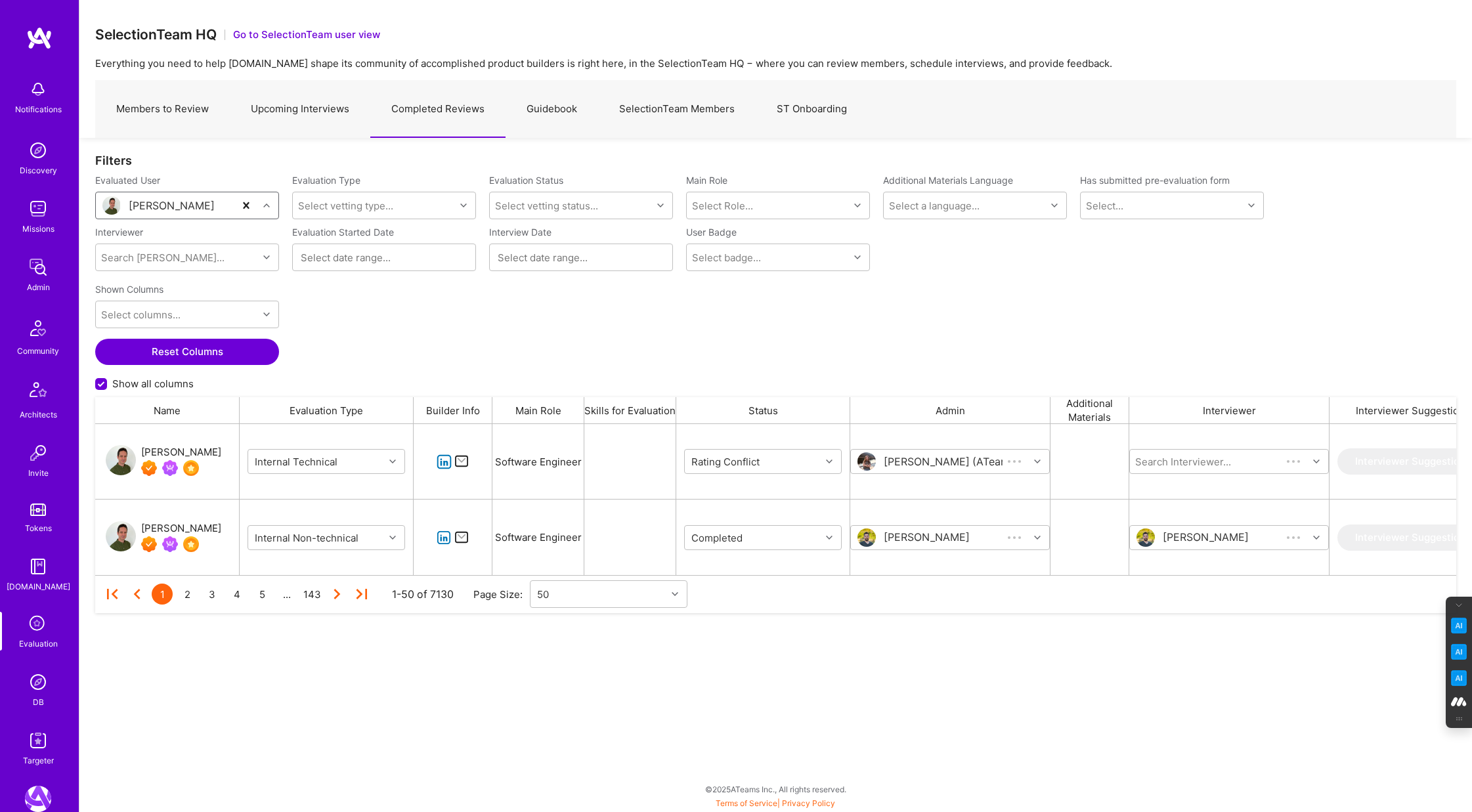
scroll to position [151, 1361]
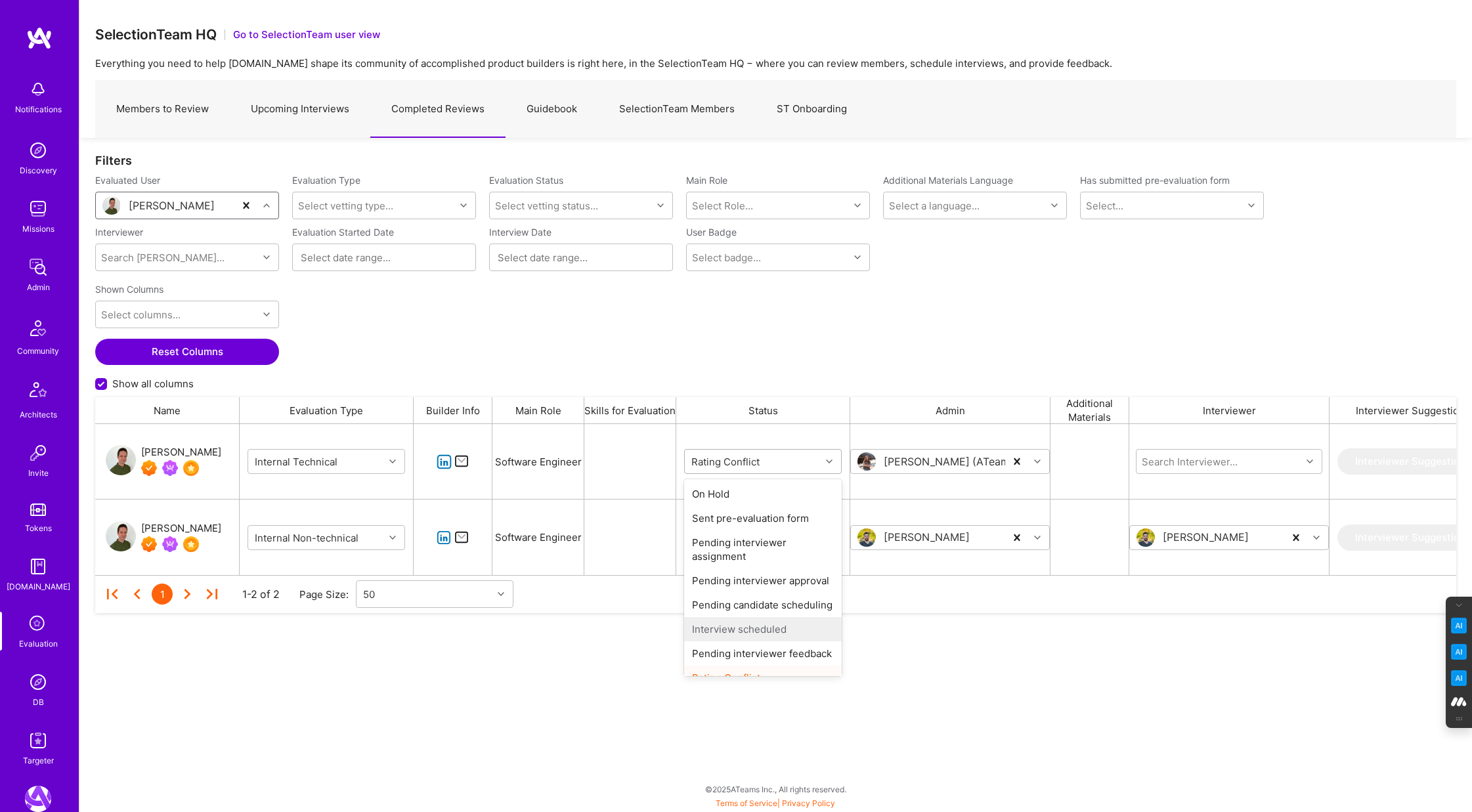
click at [830, 461] on icon "grid" at bounding box center [829, 461] width 7 height 7
click at [739, 662] on div "Completed" at bounding box center [763, 662] width 158 height 24
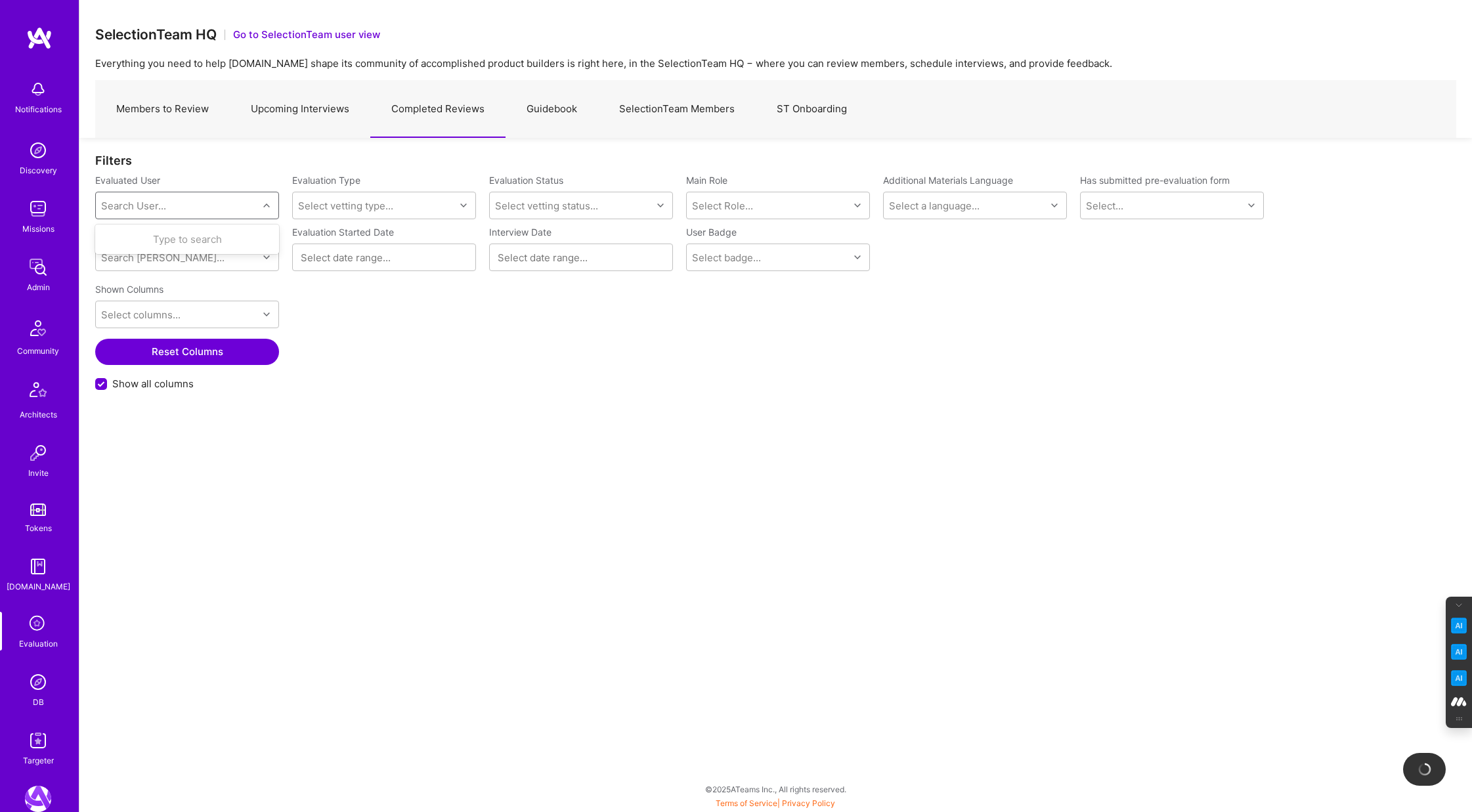
click at [141, 203] on div "Search User..." at bounding box center [134, 206] width 65 height 13
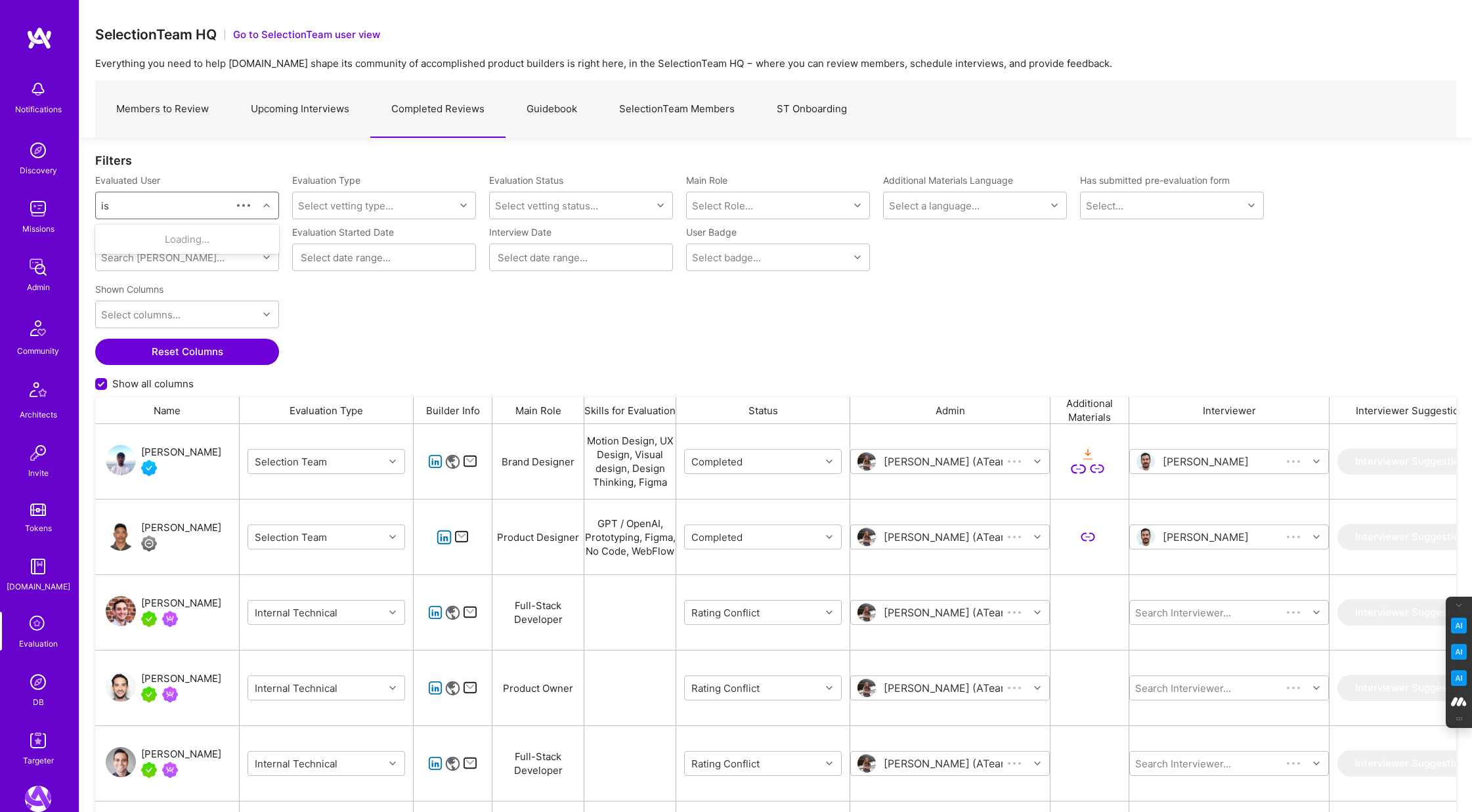
scroll to position [674, 1361]
type input "israel kehat"
click at [177, 243] on div "Israel Kehat" at bounding box center [204, 239] width 134 height 13
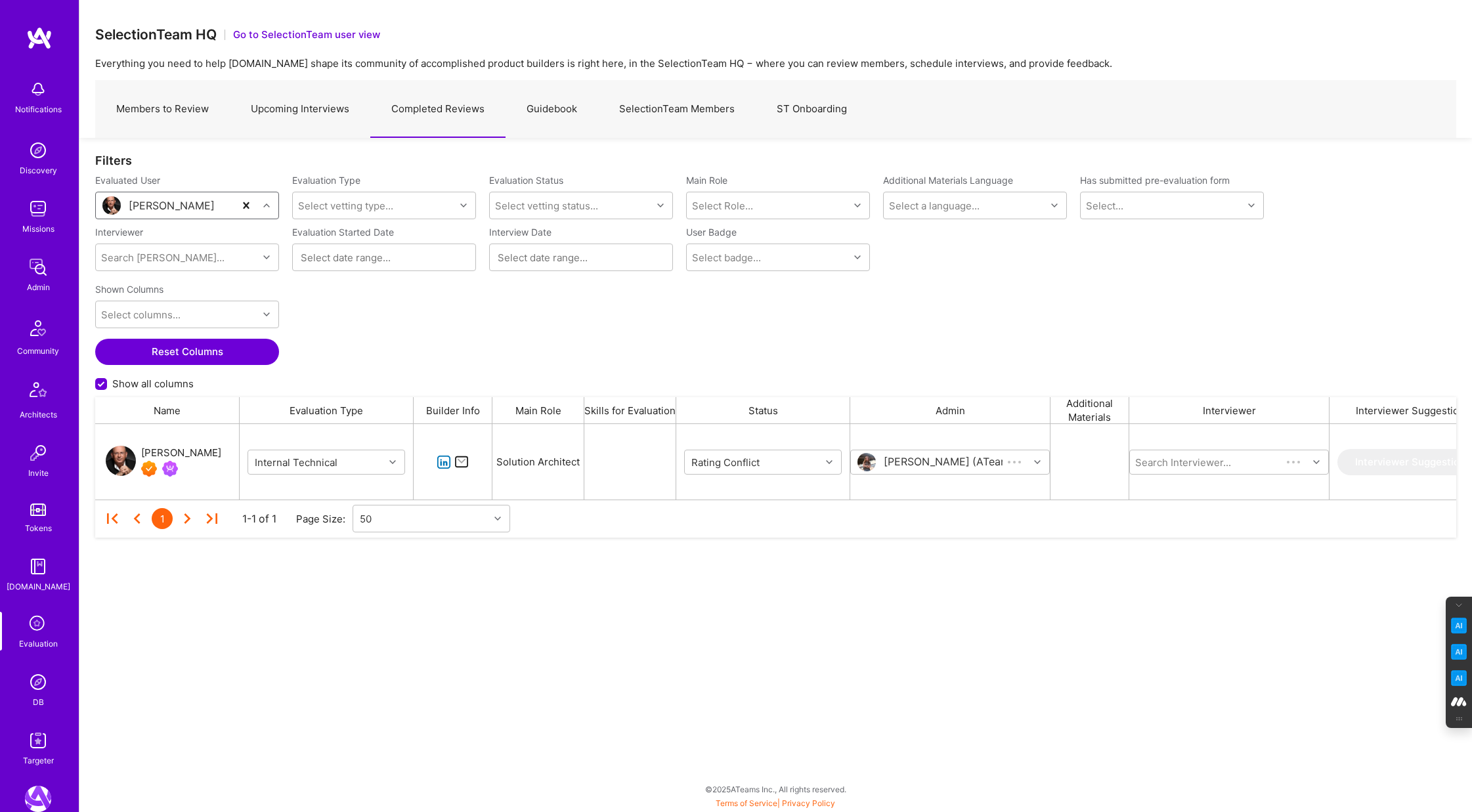
scroll to position [76, 1361]
click at [831, 460] on icon "grid" at bounding box center [829, 462] width 7 height 7
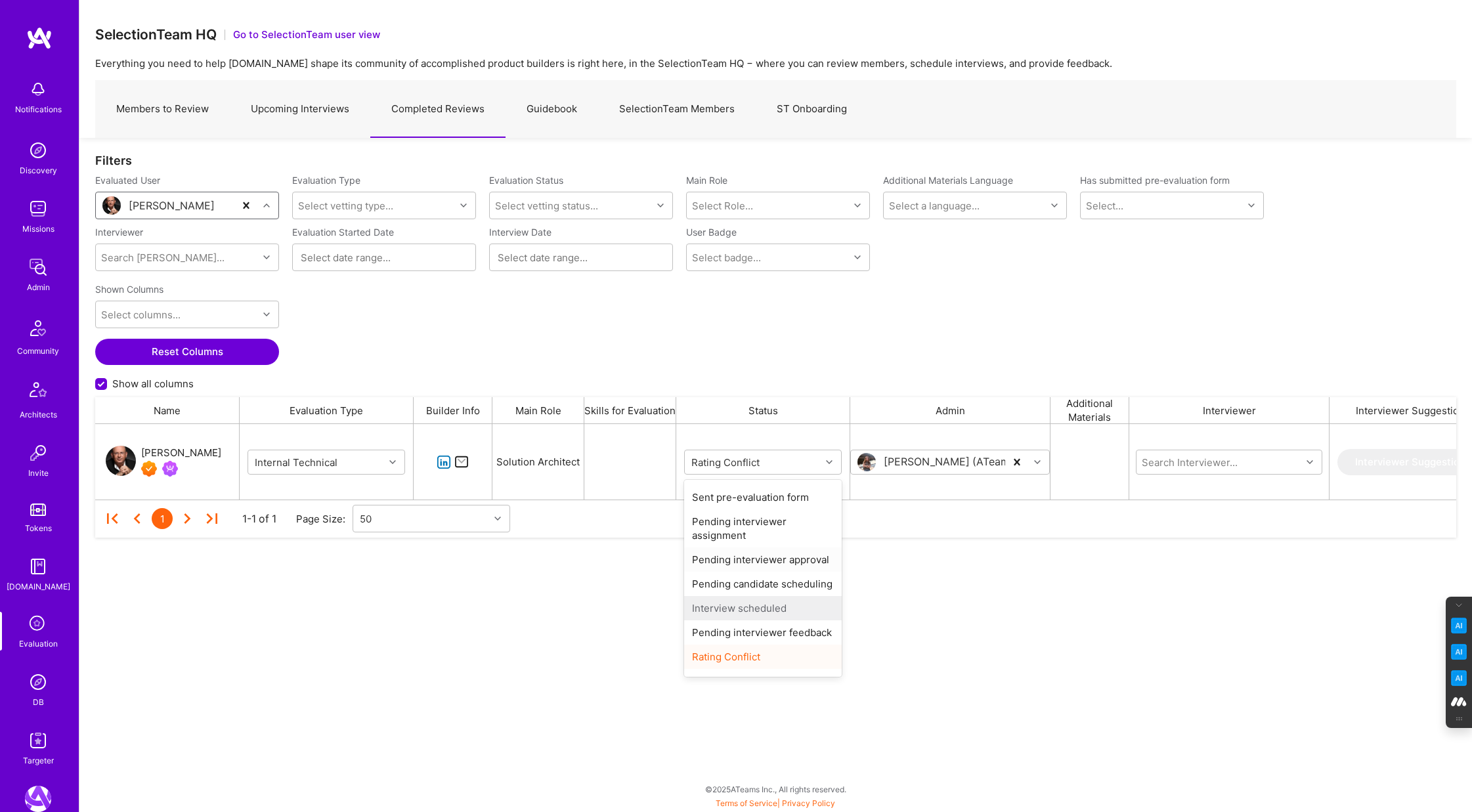
scroll to position [40, 0]
click at [732, 666] on div "Completed" at bounding box center [763, 662] width 158 height 24
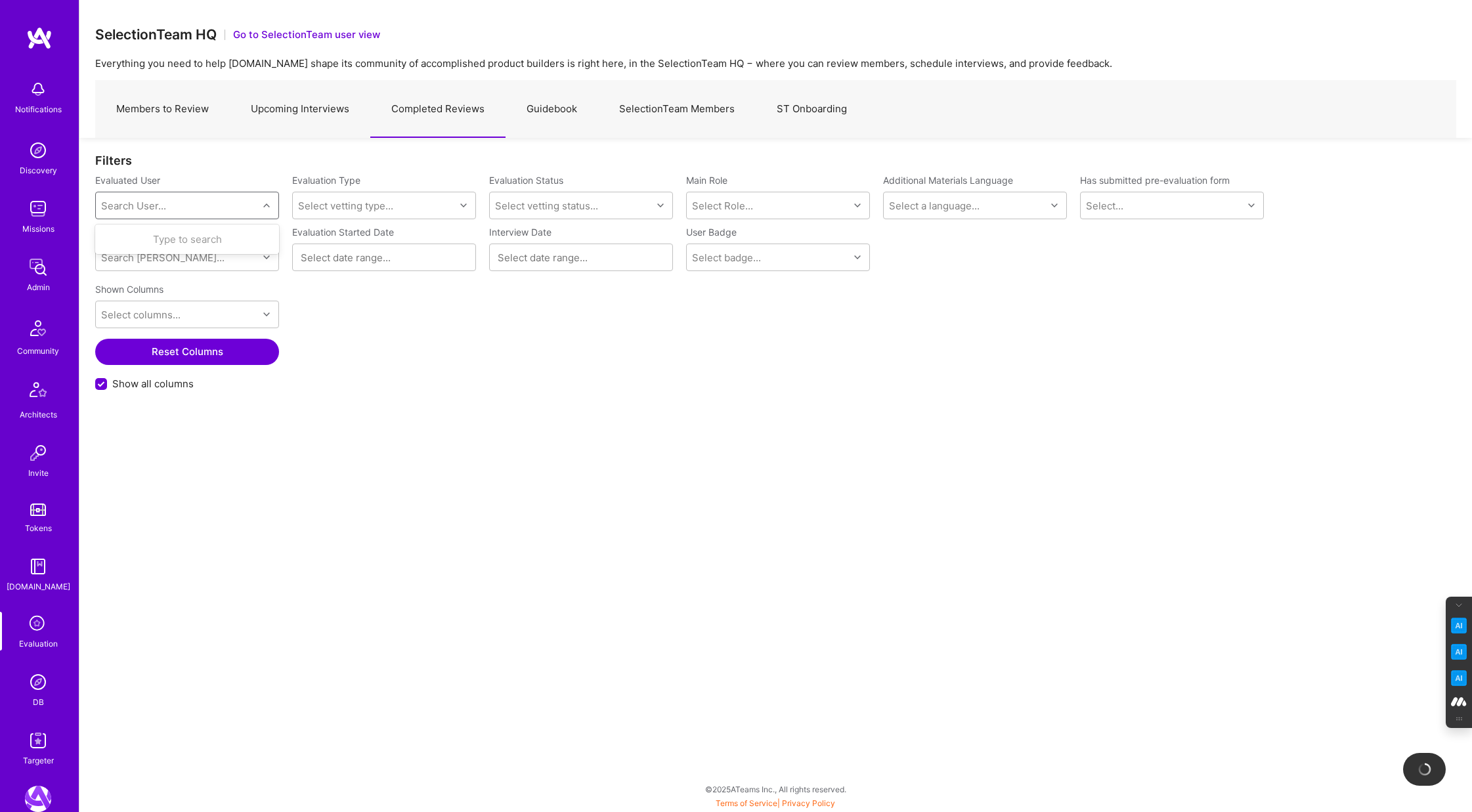
click at [150, 208] on div "Search User..." at bounding box center [134, 206] width 65 height 13
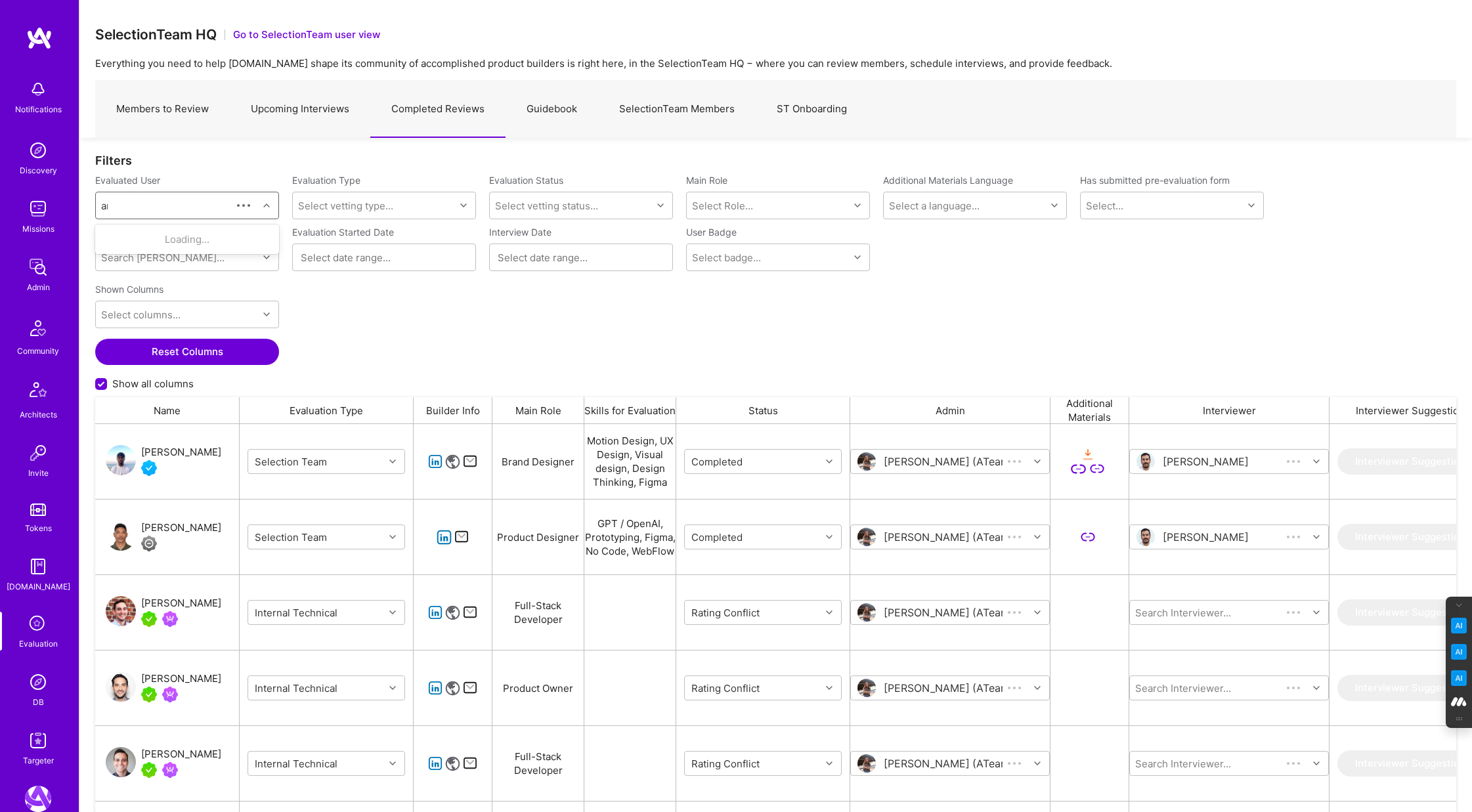
scroll to position [674, 1361]
type input "amelie beurrier"
click at [167, 244] on div "Amelie Beurrier" at bounding box center [204, 239] width 134 height 13
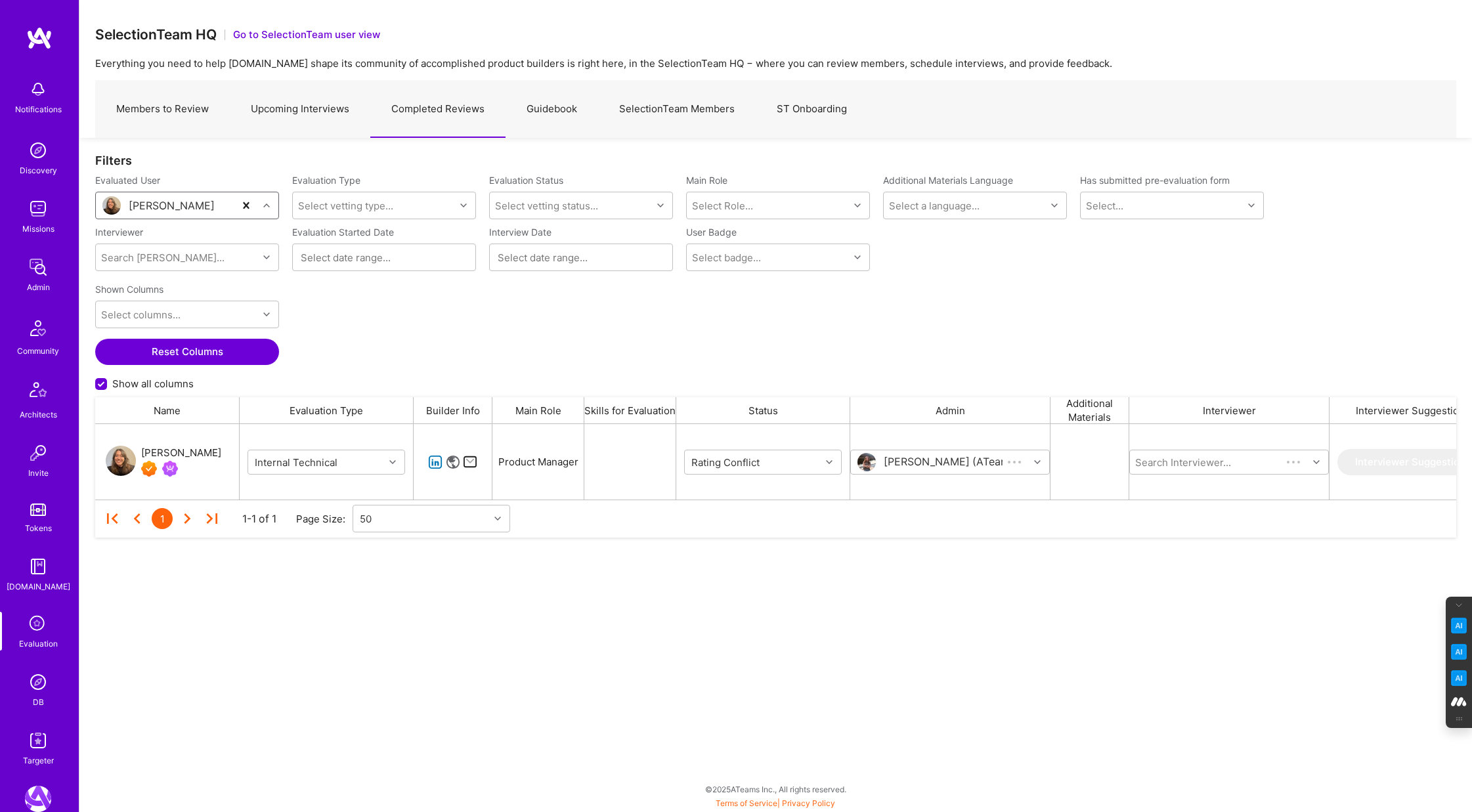
scroll to position [76, 1361]
click at [829, 461] on icon "grid" at bounding box center [829, 462] width 7 height 7
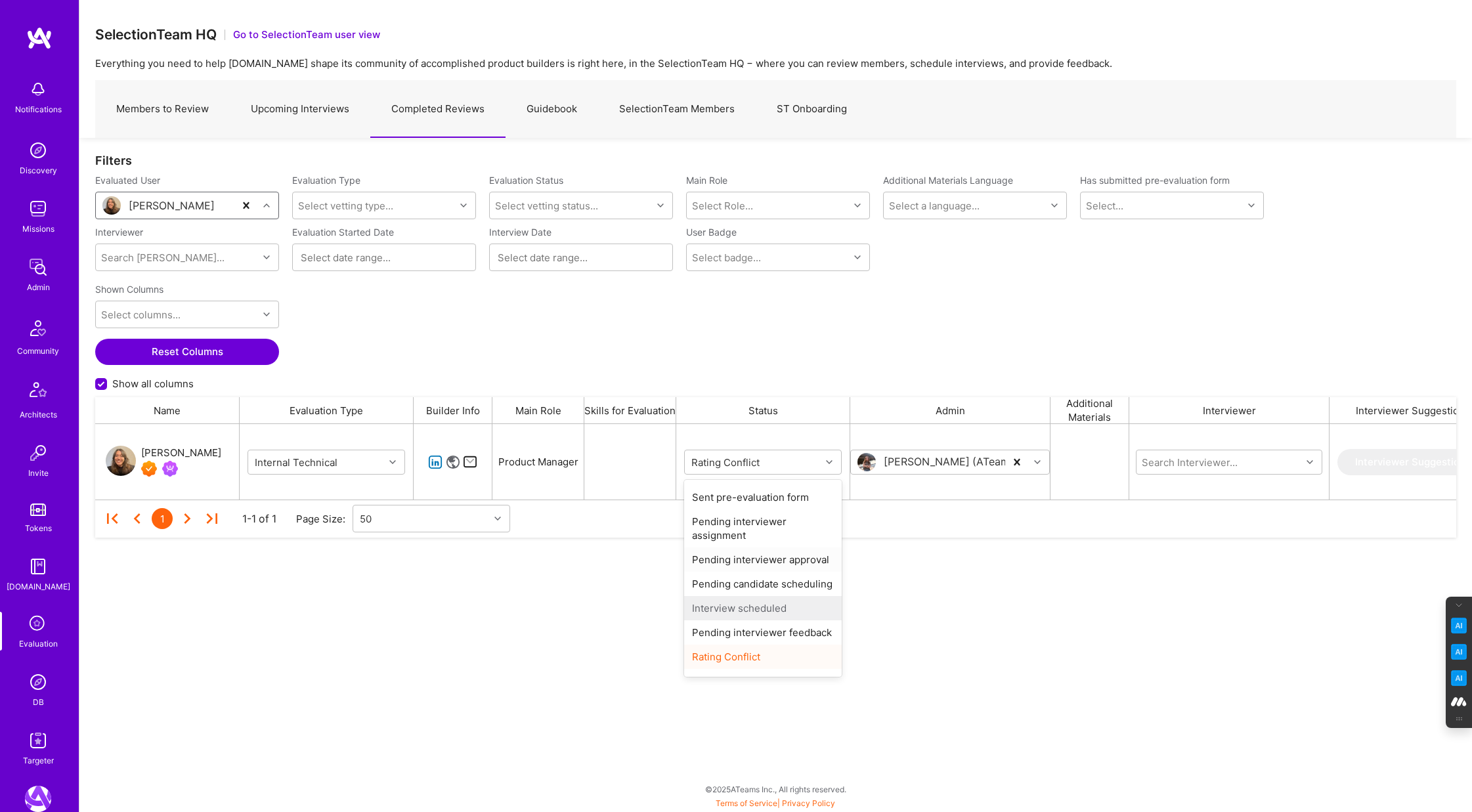
scroll to position [40, 0]
click at [735, 663] on div "Completed" at bounding box center [763, 662] width 158 height 24
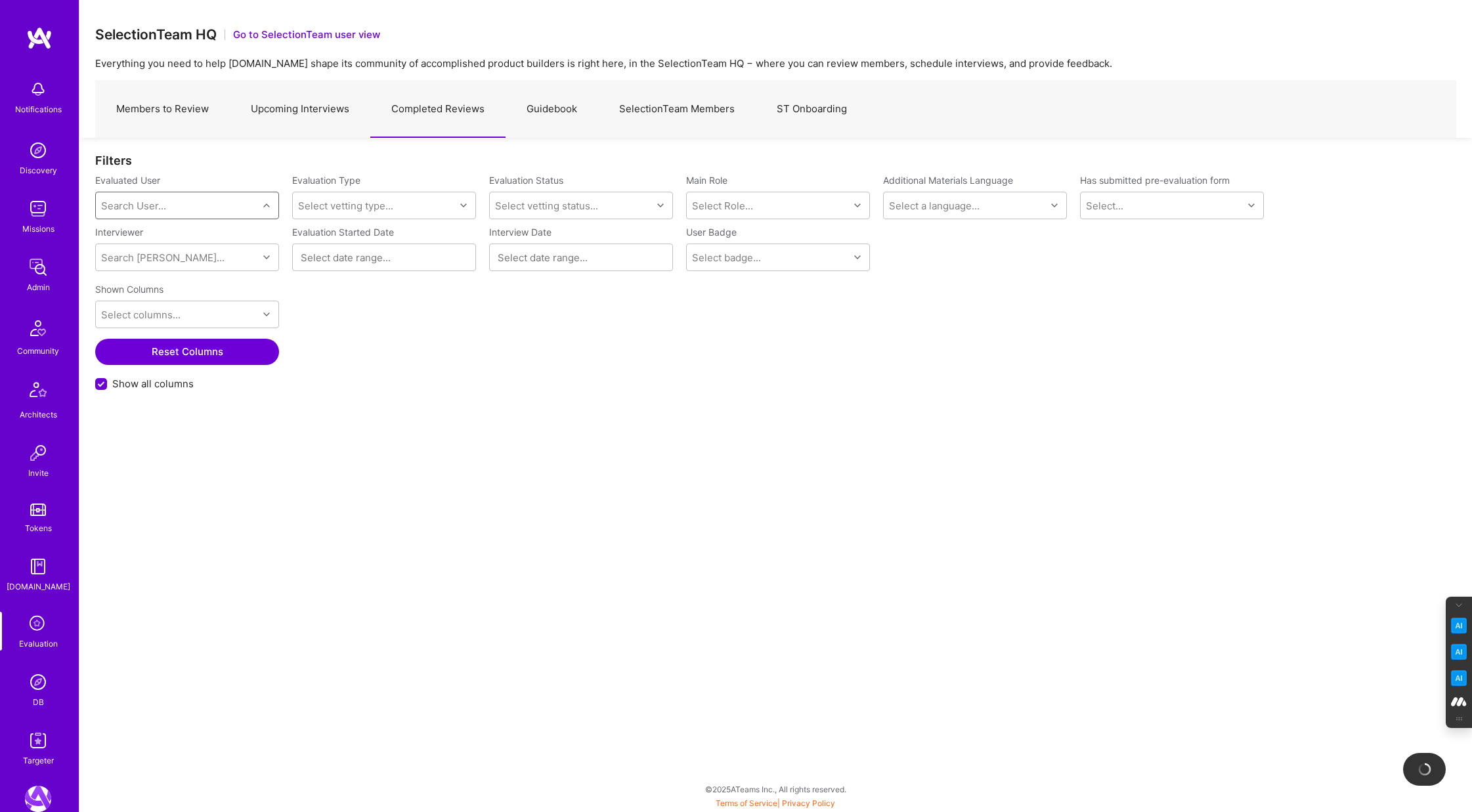
click at [143, 210] on div "Search User..." at bounding box center [134, 206] width 65 height 13
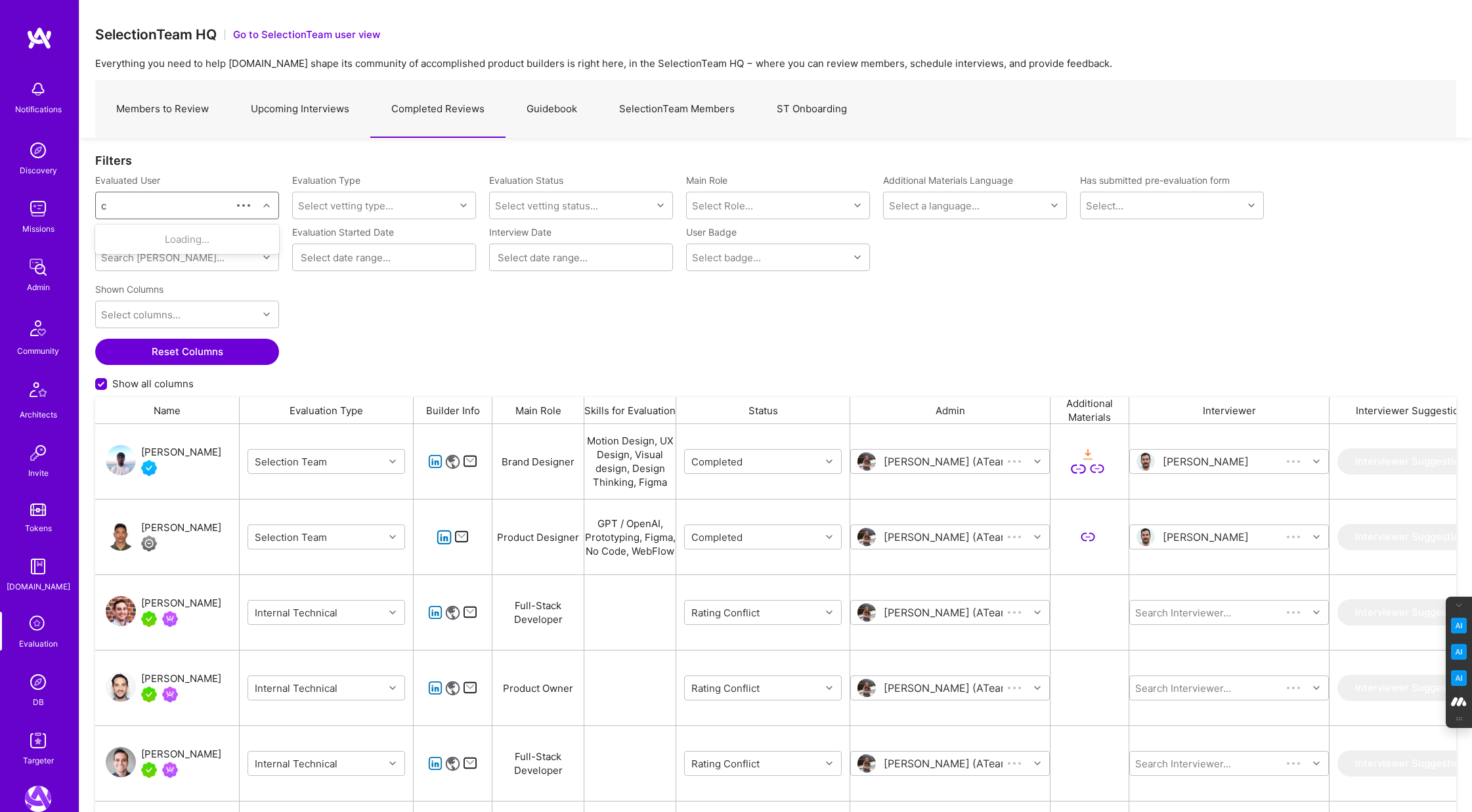
scroll to position [674, 1361]
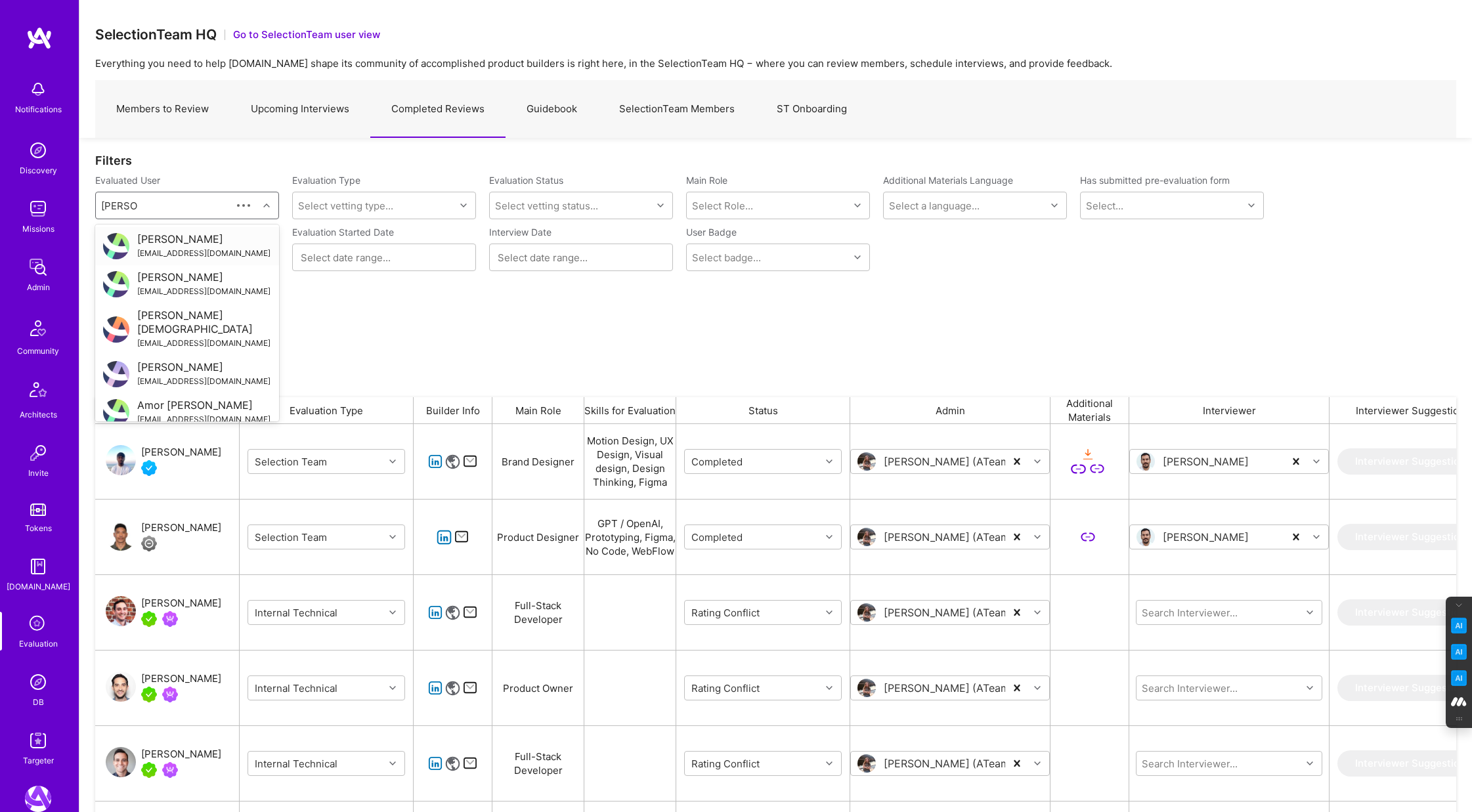
type input "chris roth"
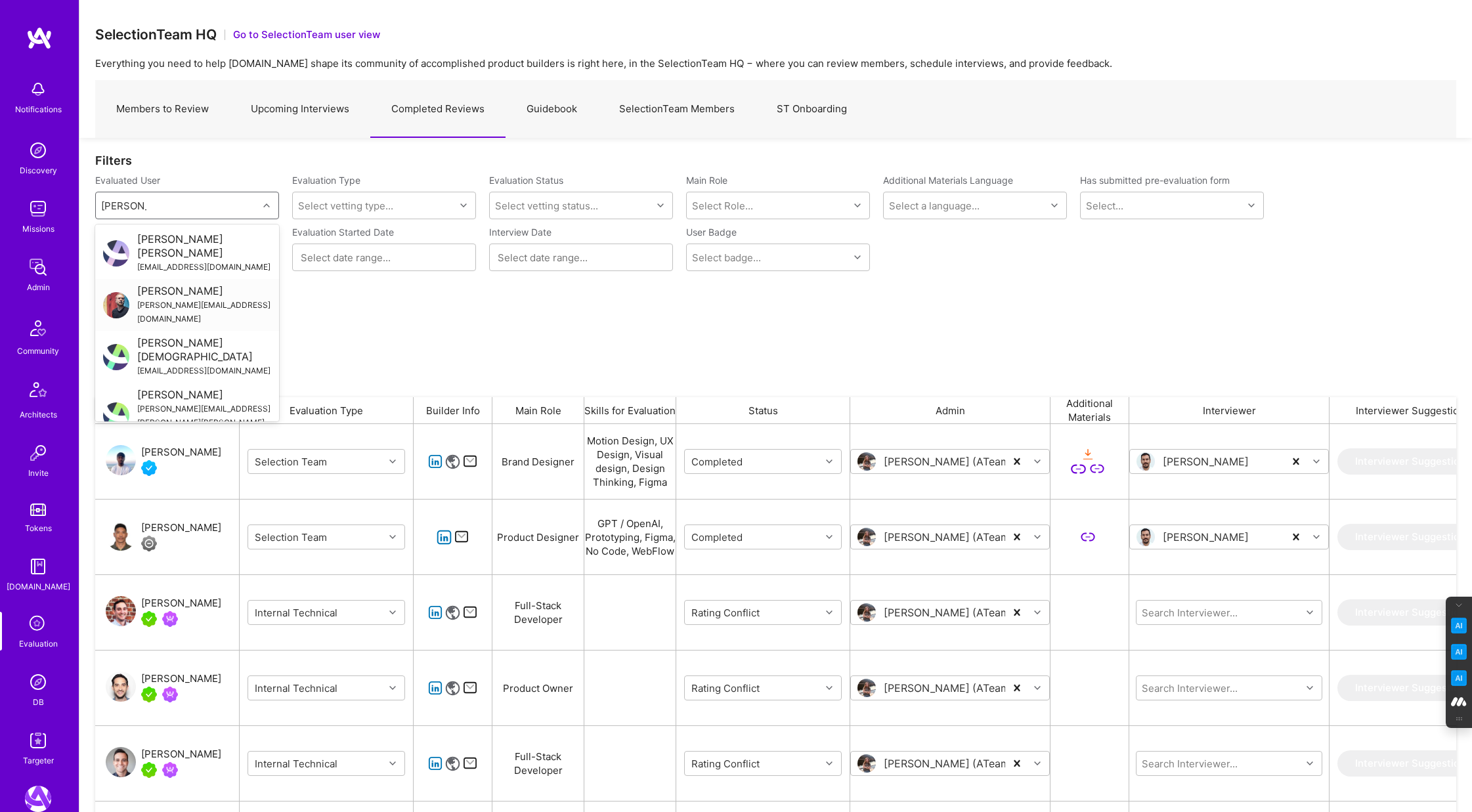
click at [187, 284] on div "Chris Roth" at bounding box center [204, 291] width 134 height 13
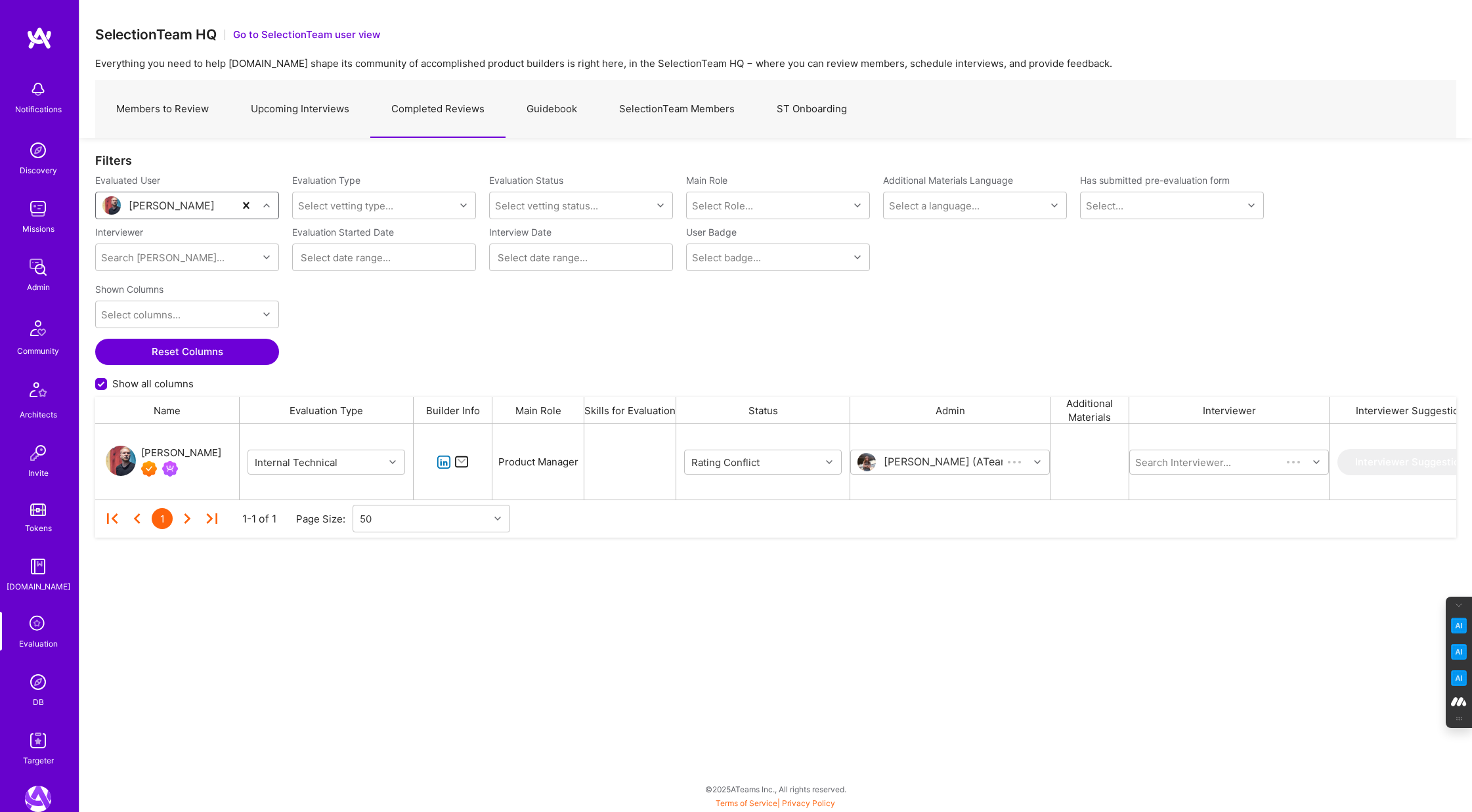
scroll to position [76, 1361]
click at [828, 459] on icon "grid" at bounding box center [829, 462] width 7 height 7
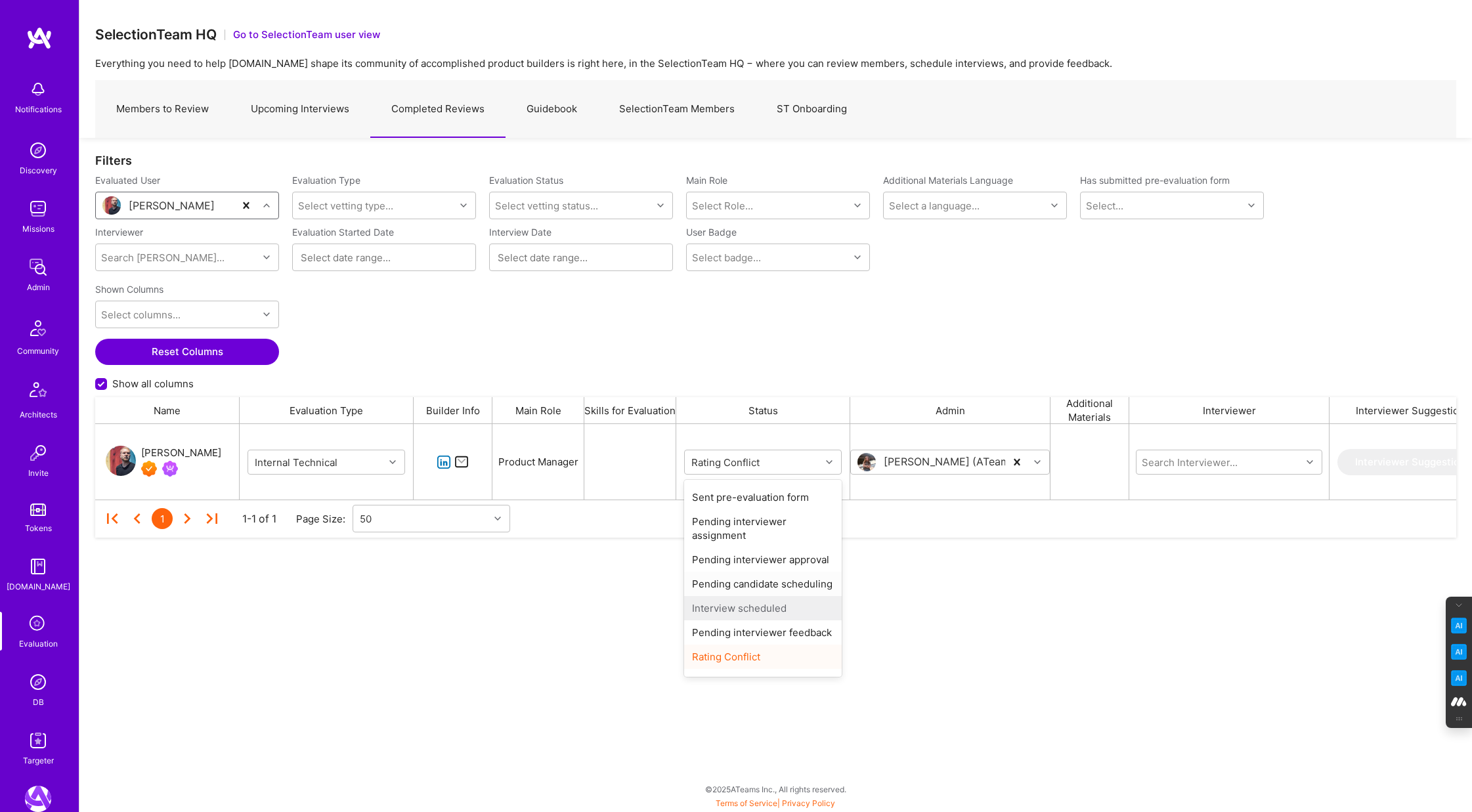
scroll to position [40, 0]
click at [733, 668] on div "Completed" at bounding box center [763, 662] width 158 height 24
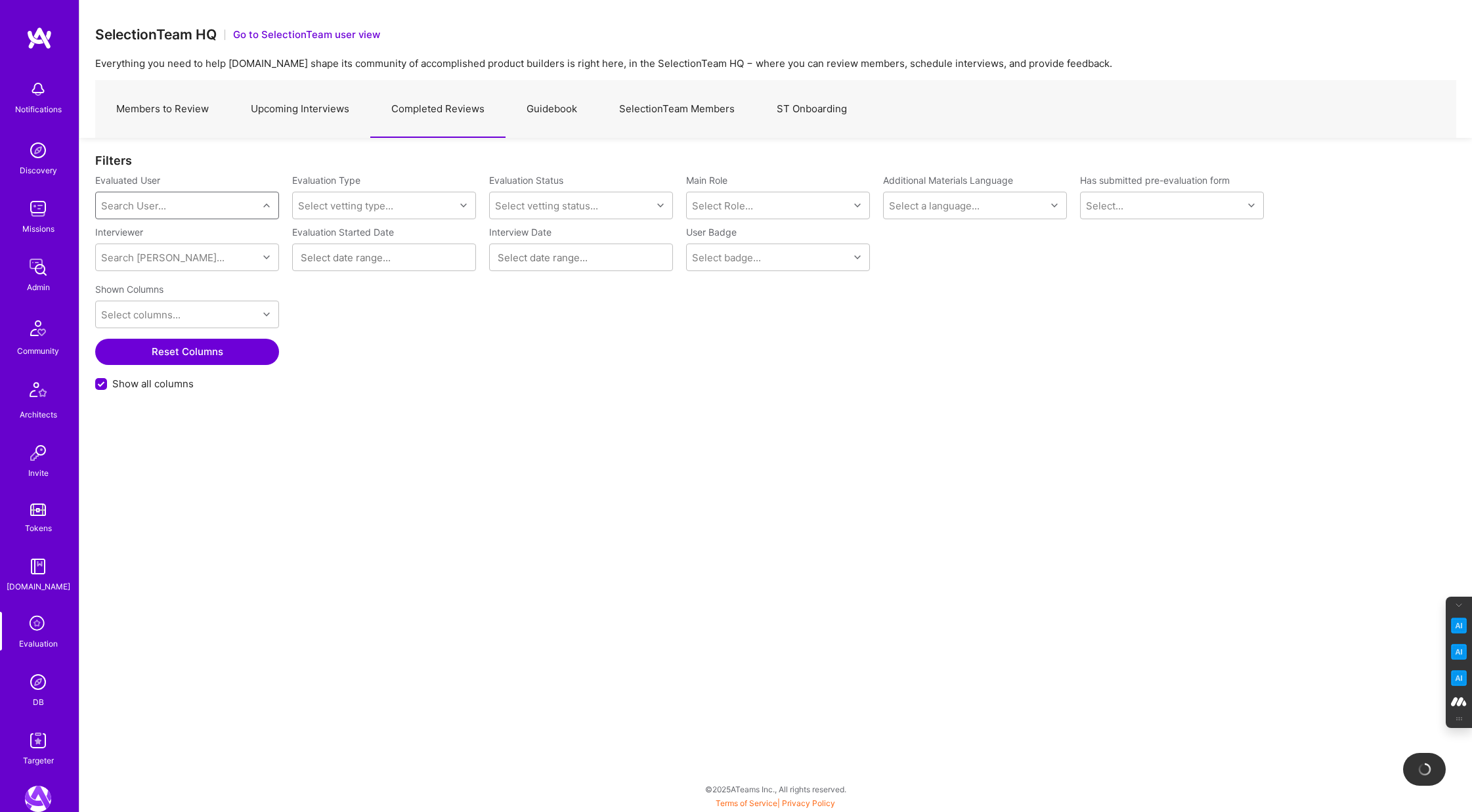
click at [175, 205] on div "Search User..." at bounding box center [177, 205] width 162 height 26
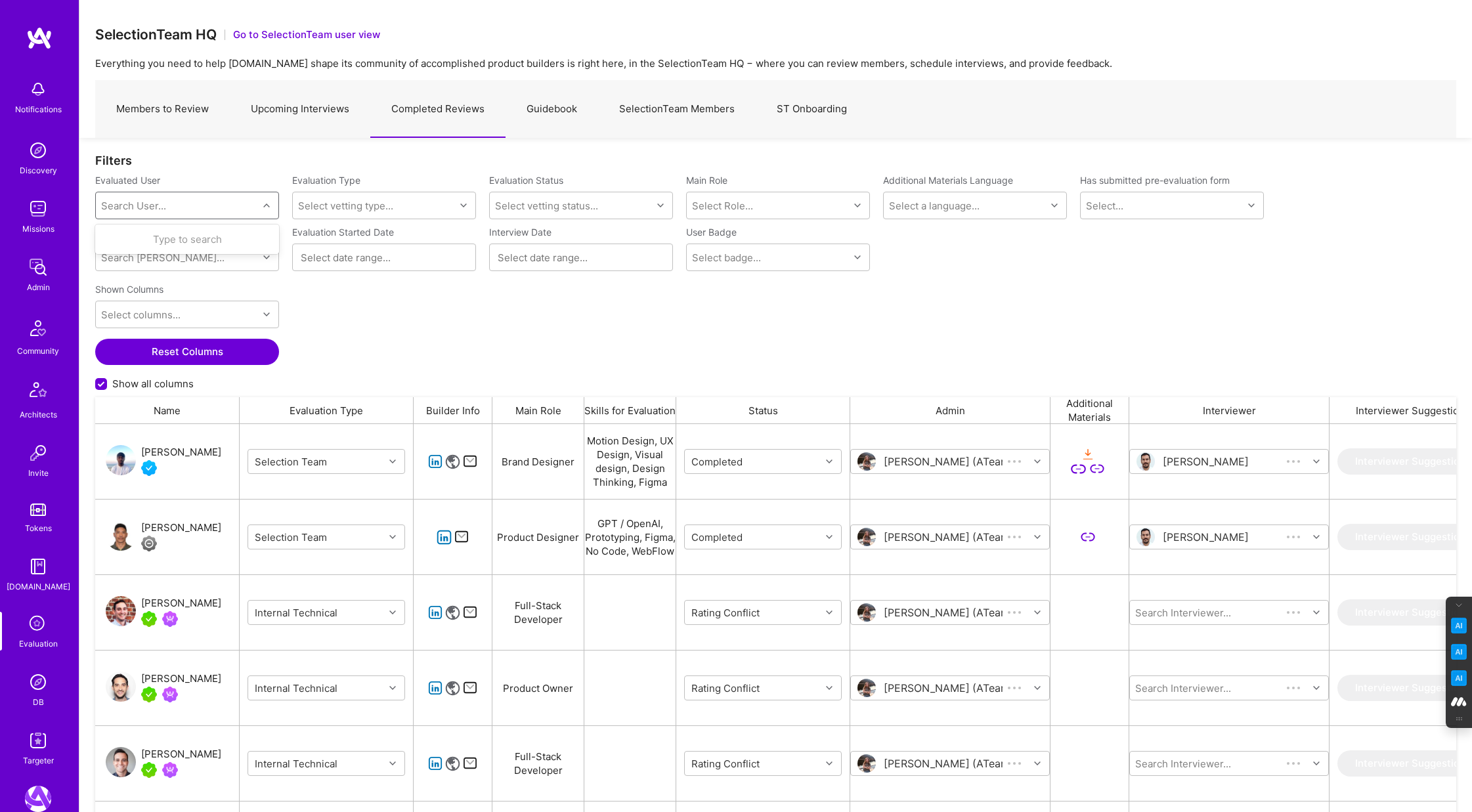
scroll to position [674, 1361]
type input "jerimiah hamon"
click at [162, 244] on div "Jerimiah Hamon" at bounding box center [204, 239] width 134 height 13
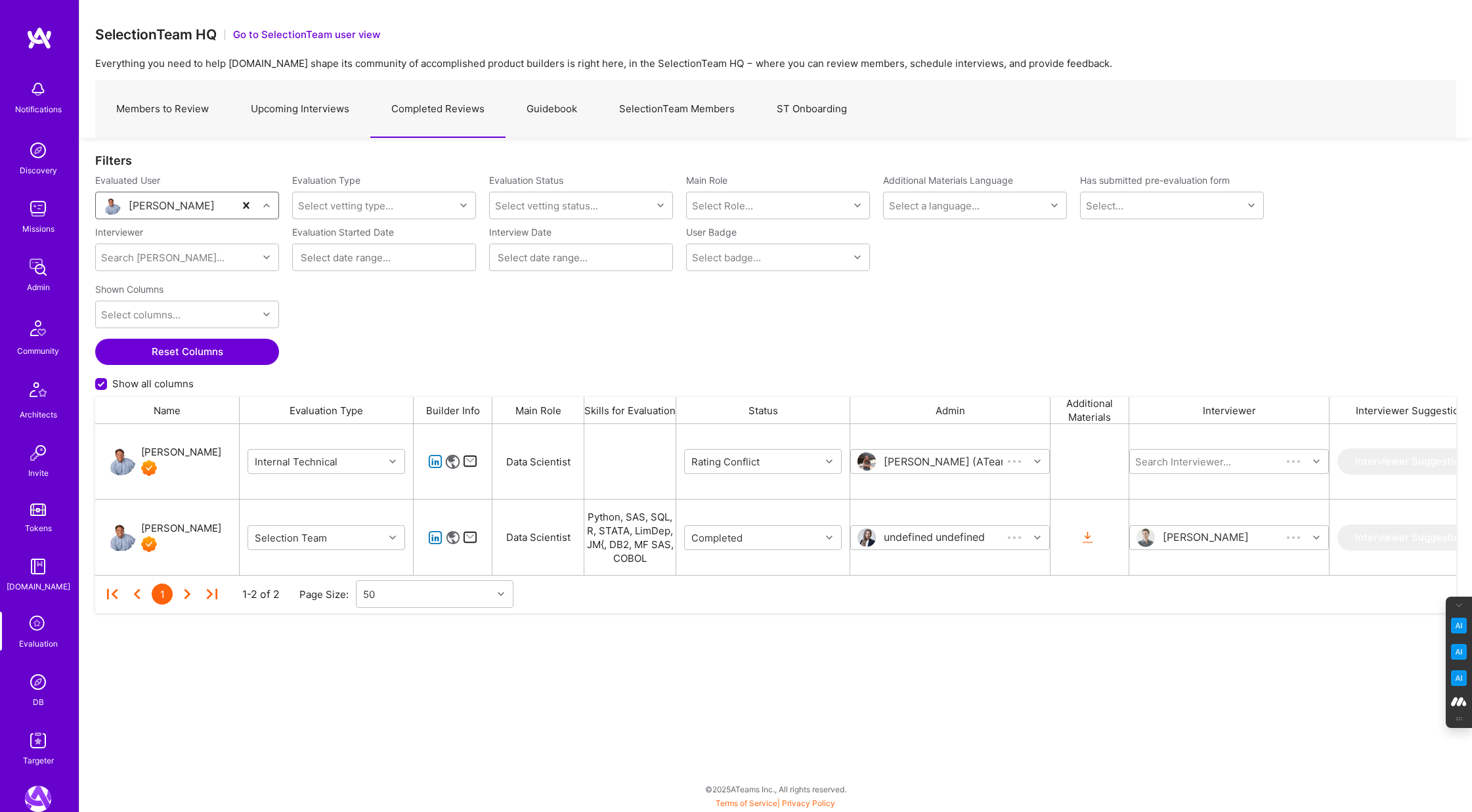
scroll to position [151, 1361]
click at [827, 460] on icon "grid" at bounding box center [829, 461] width 7 height 7
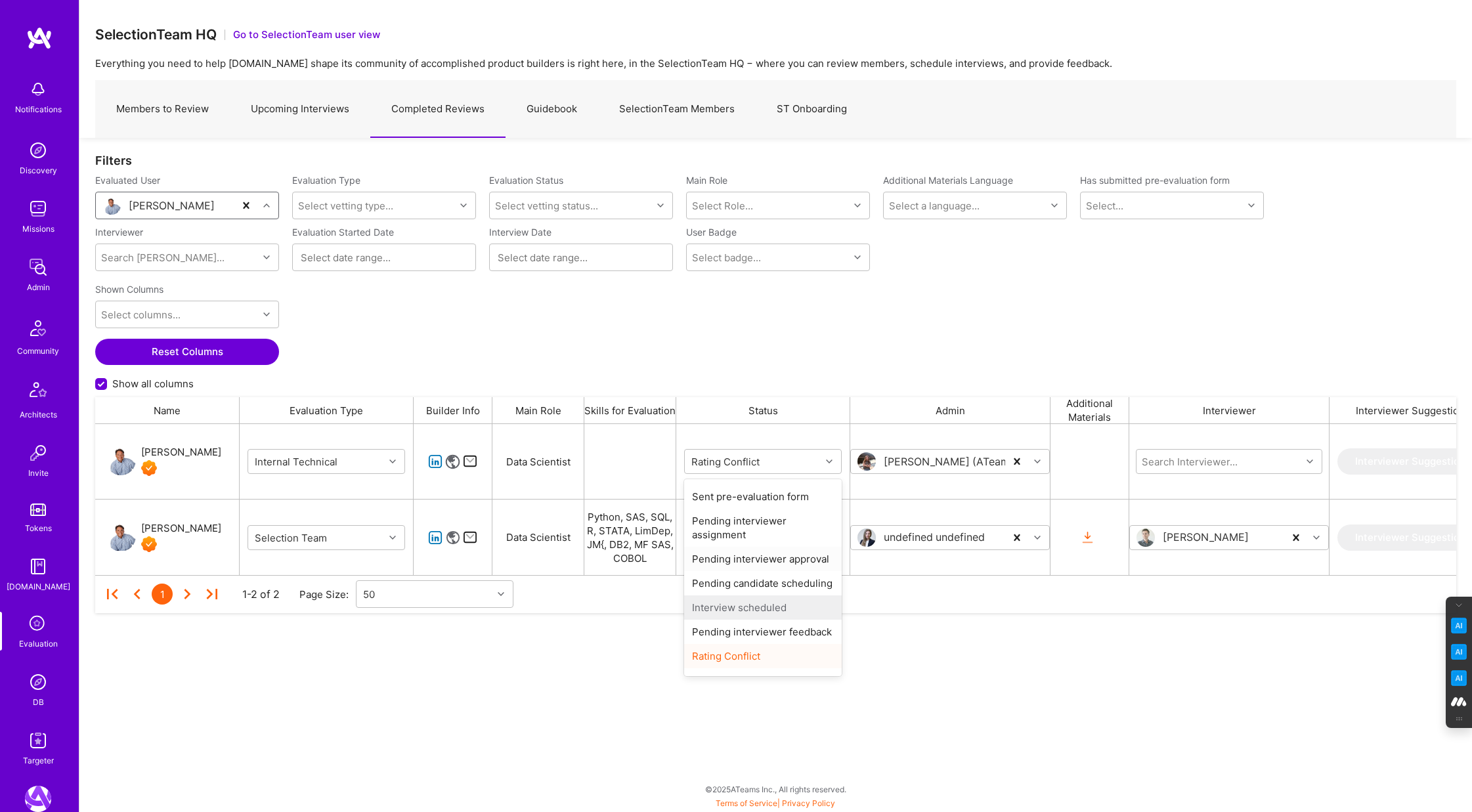
scroll to position [40, 0]
click at [744, 667] on div "Completed" at bounding box center [763, 662] width 158 height 24
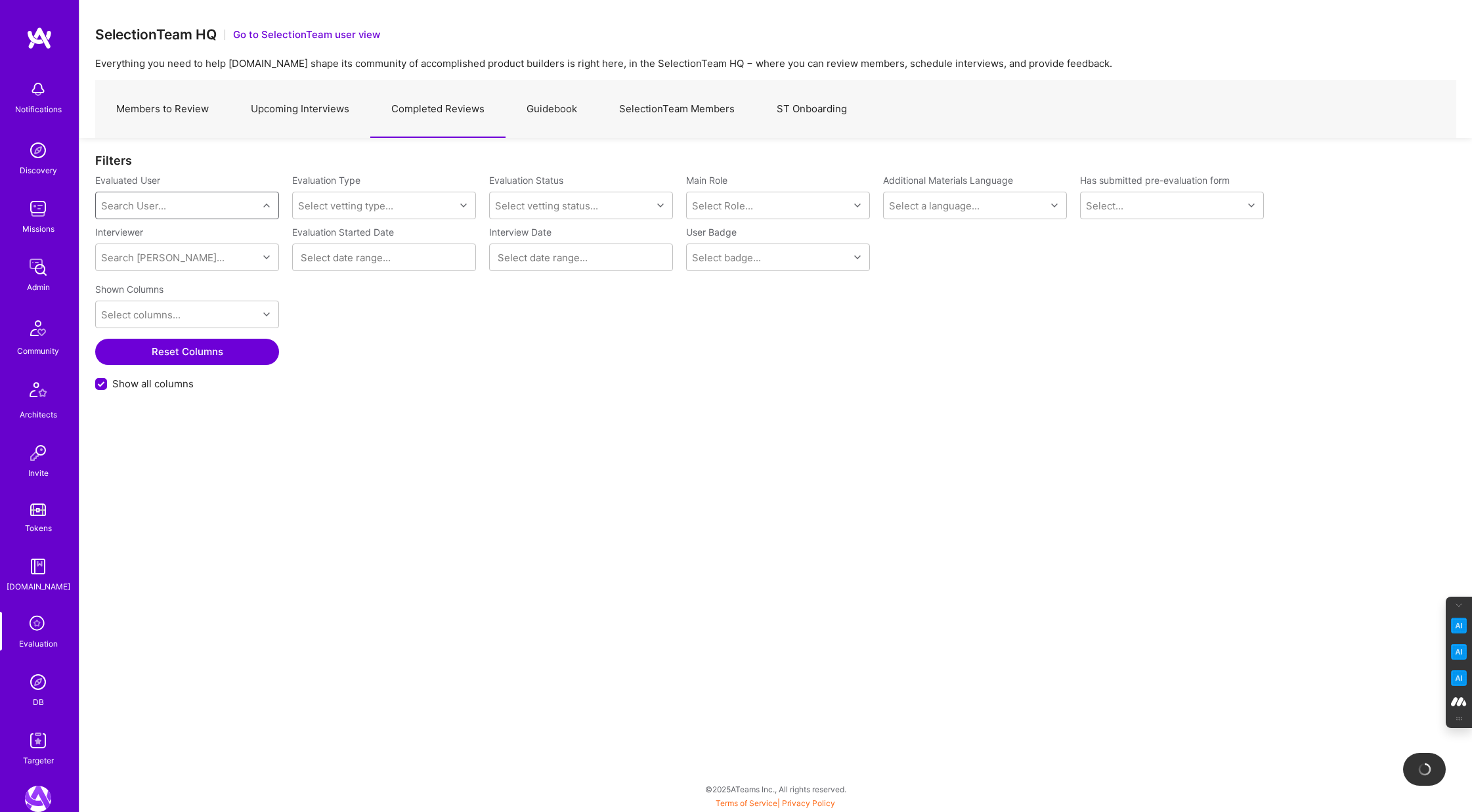
click at [176, 206] on div "Search User..." at bounding box center [177, 205] width 162 height 26
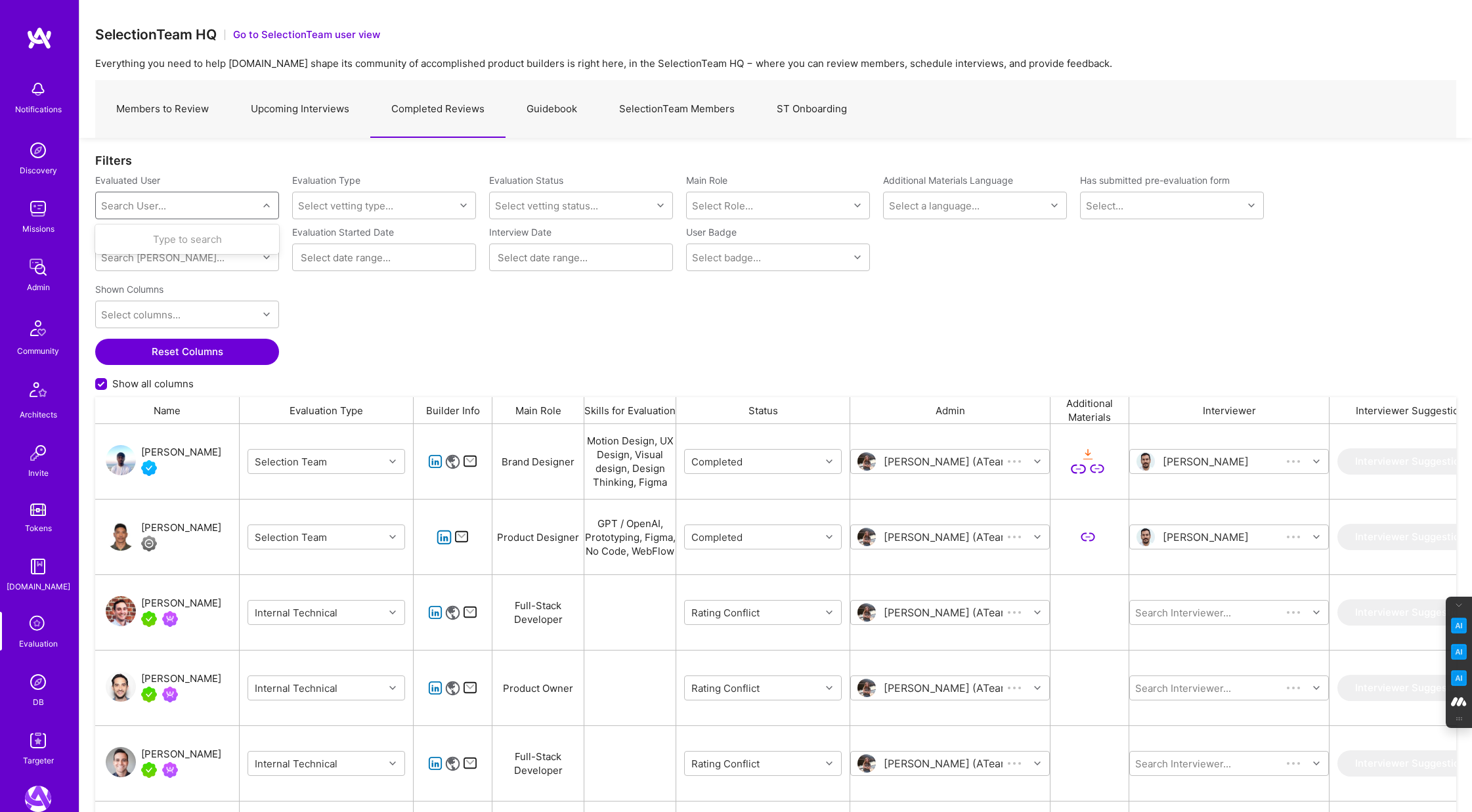
scroll to position [674, 1361]
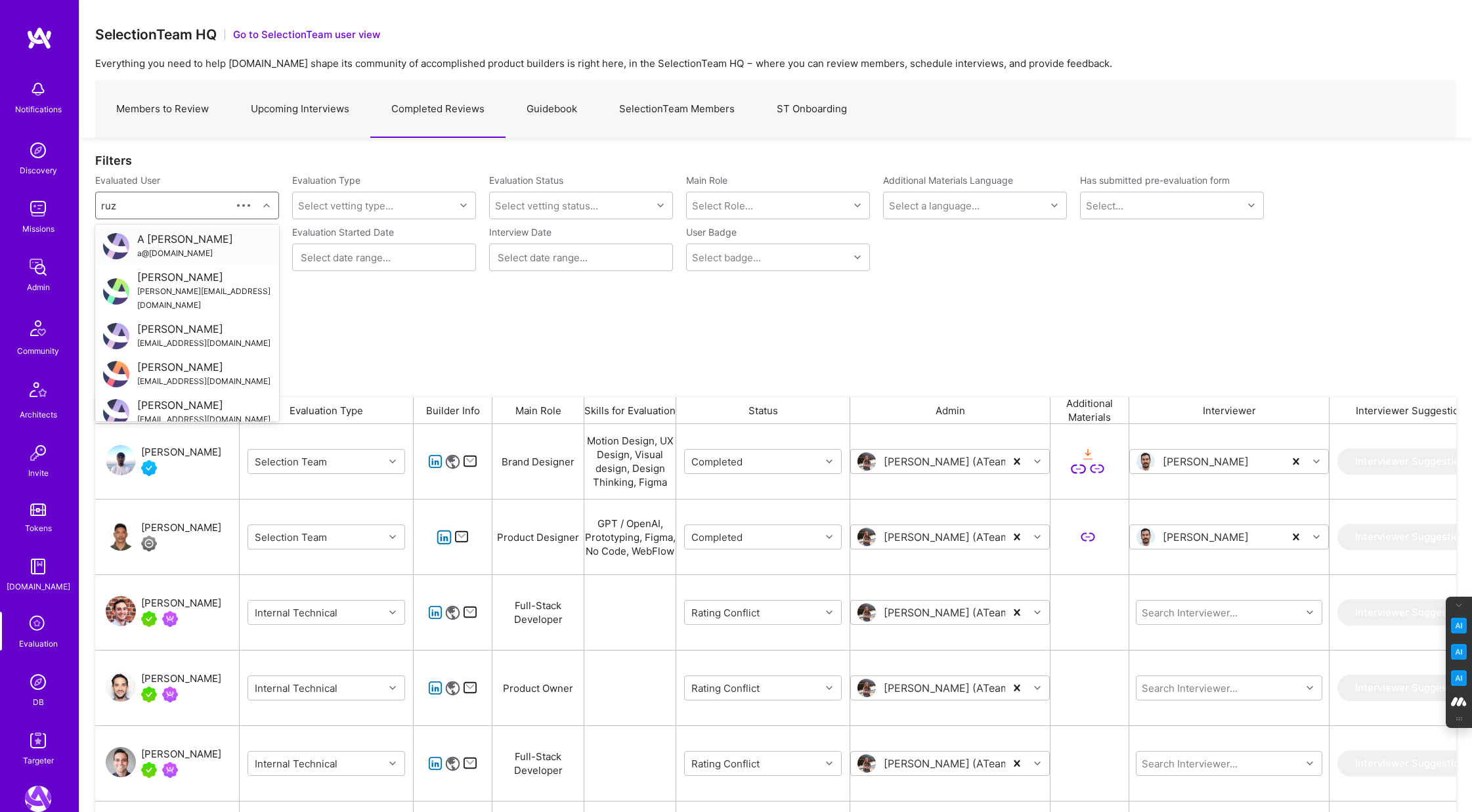
type input "ruze"
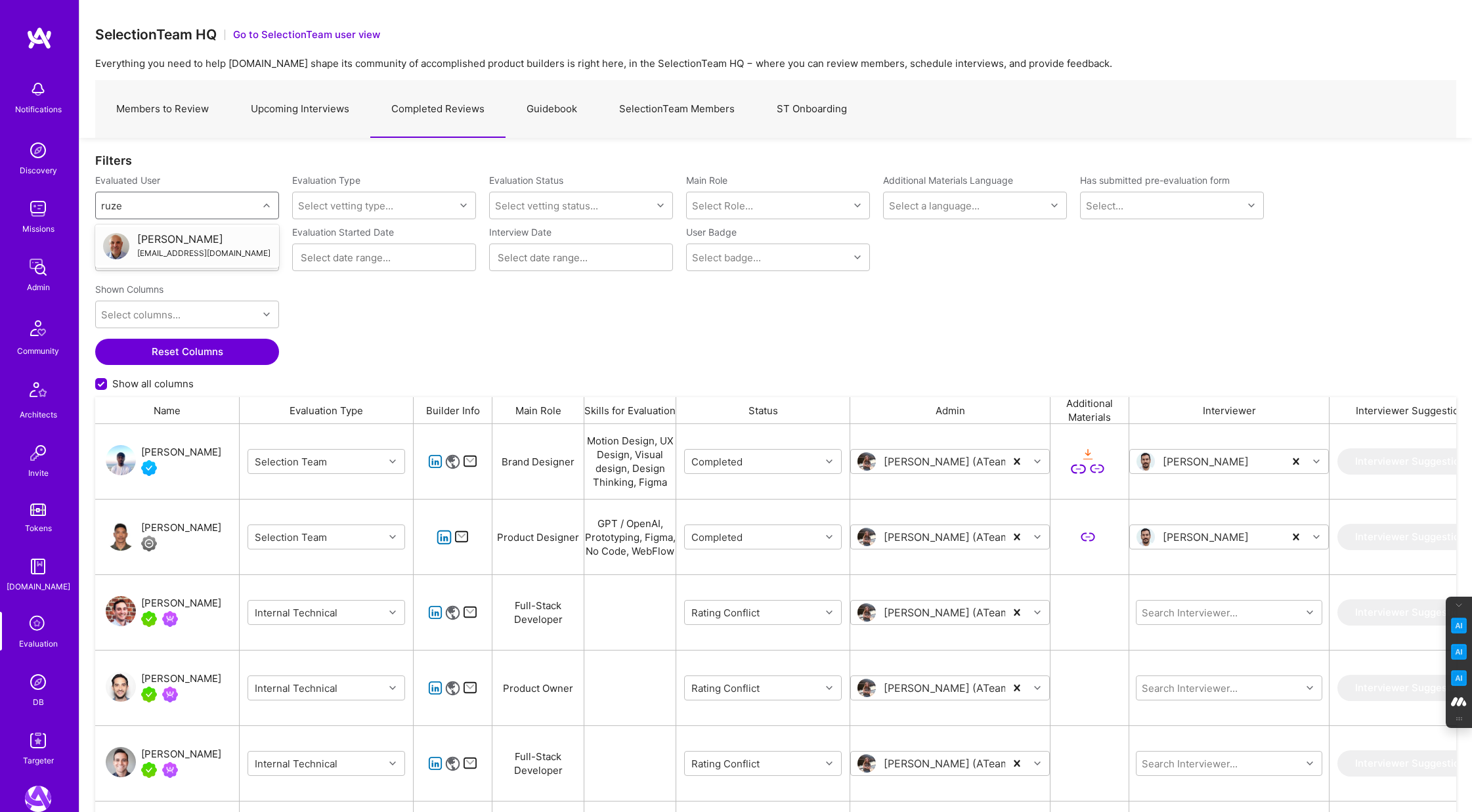
click at [177, 241] on div "Ruze Richards" at bounding box center [204, 239] width 134 height 13
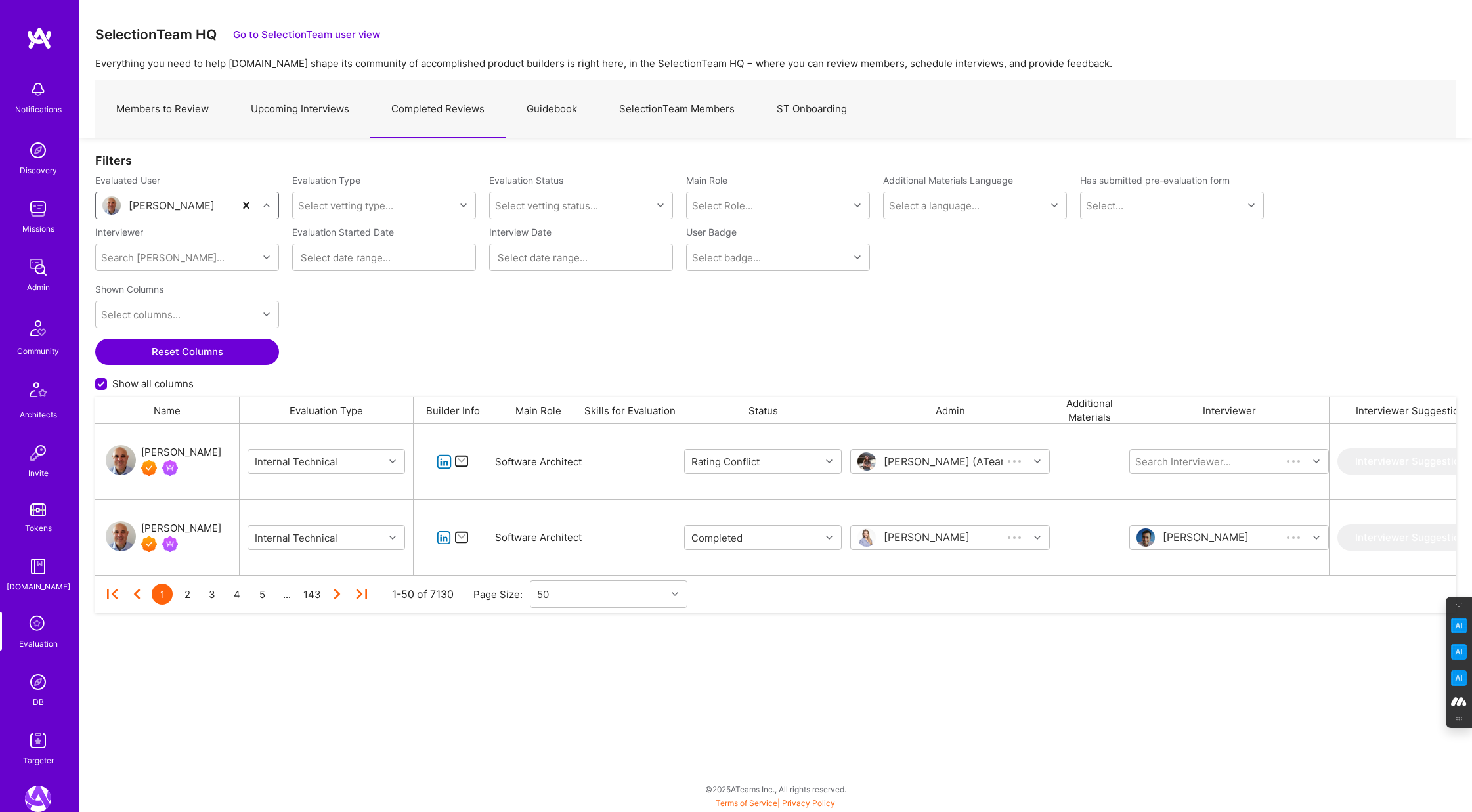
scroll to position [151, 1361]
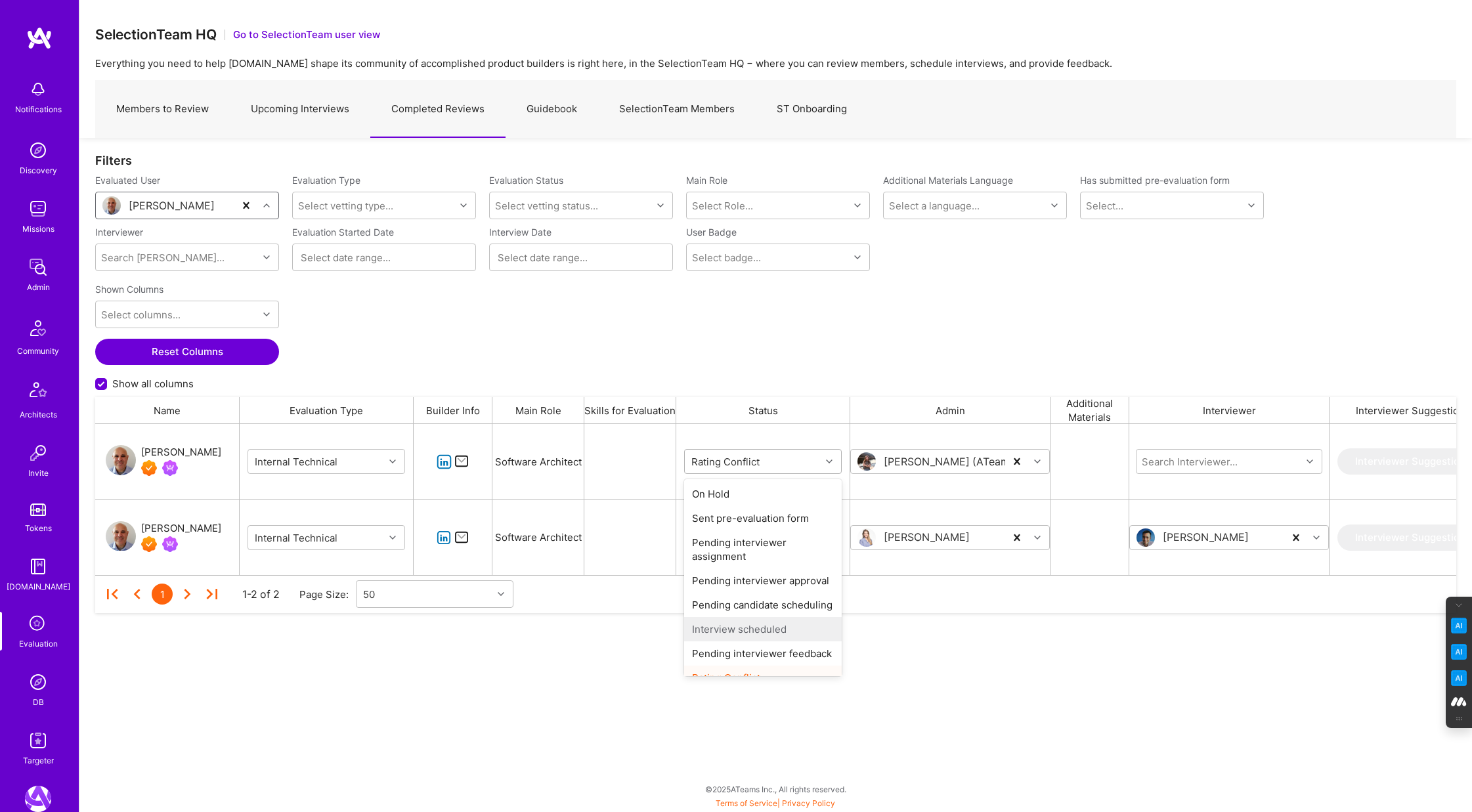
click at [830, 463] on icon "grid" at bounding box center [829, 461] width 7 height 7
click at [739, 665] on div "Completed" at bounding box center [763, 662] width 158 height 24
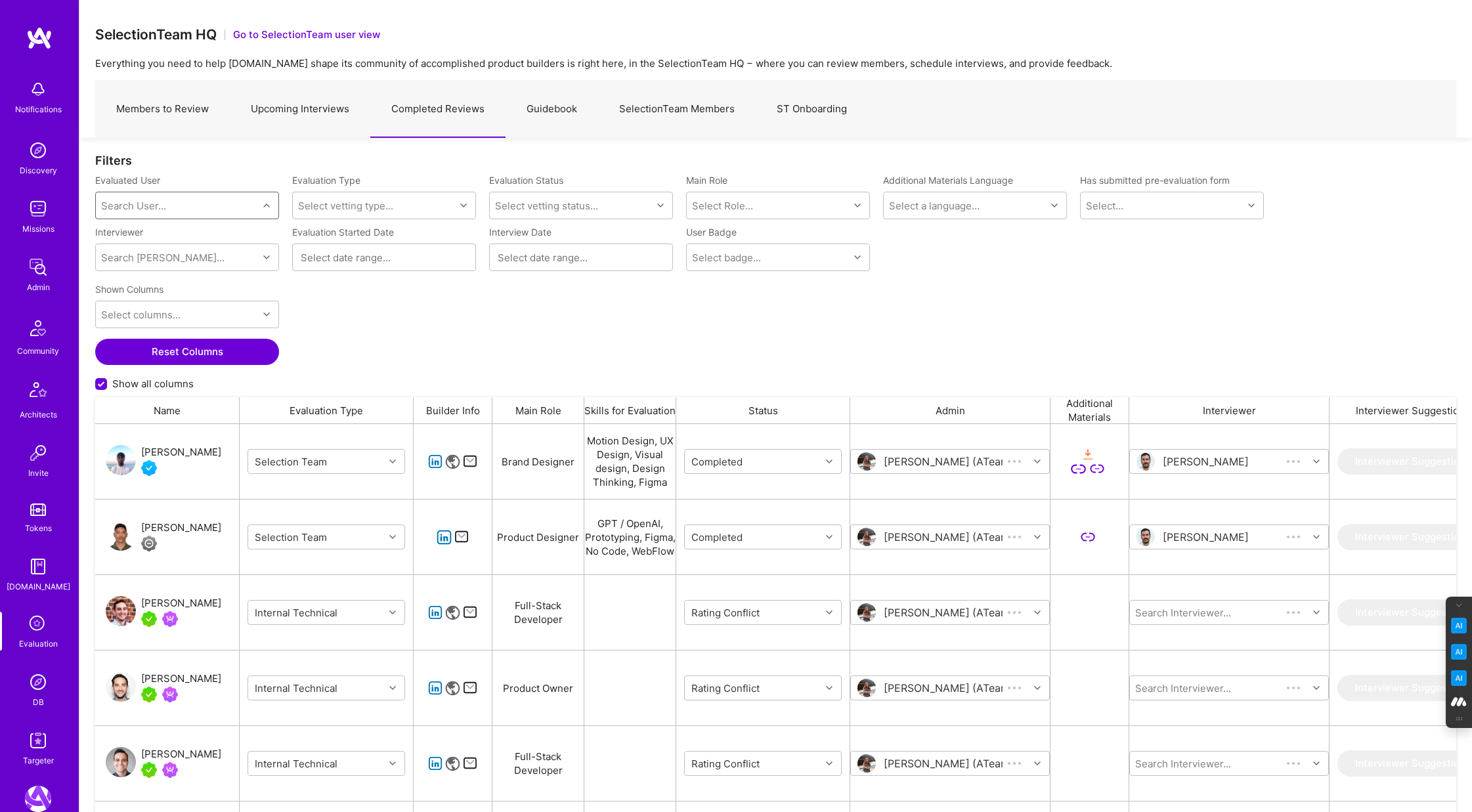
scroll to position [674, 1361]
type input "ben nevile"
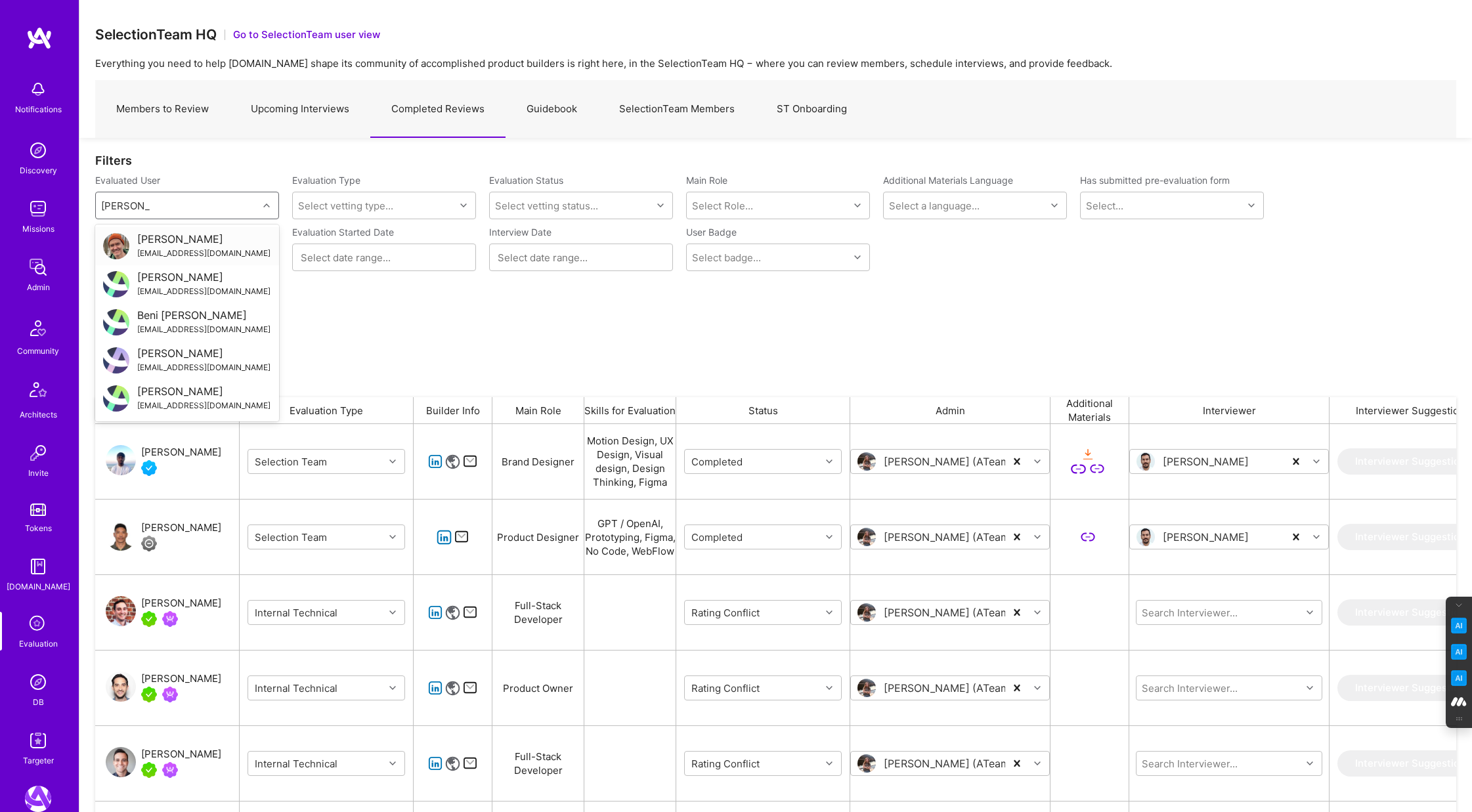
click at [182, 242] on div "Ben Nevile" at bounding box center [204, 239] width 134 height 13
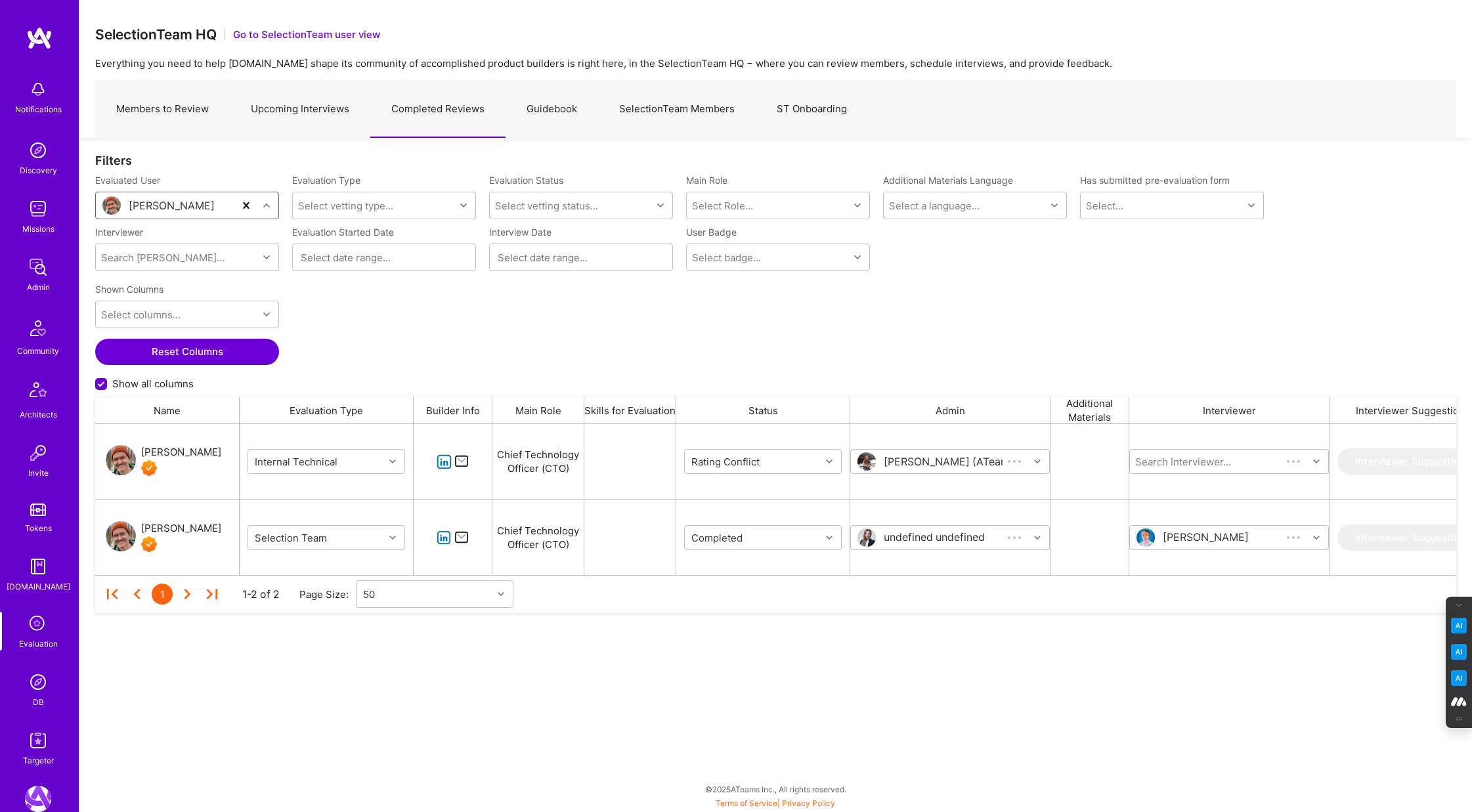
scroll to position [151, 1361]
click at [828, 460] on icon "grid" at bounding box center [829, 461] width 7 height 7
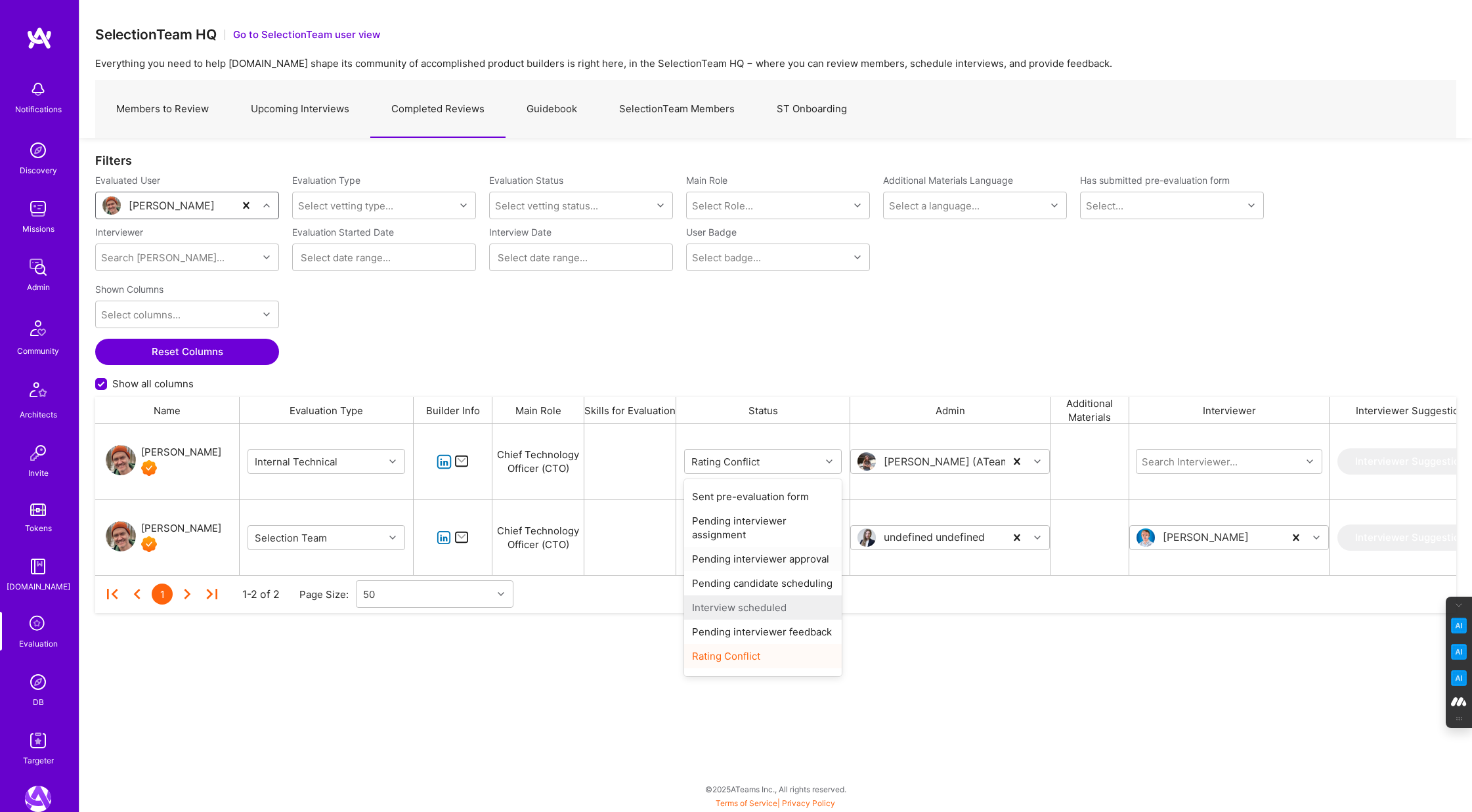
scroll to position [40, 0]
click at [739, 662] on div "Completed" at bounding box center [763, 662] width 158 height 24
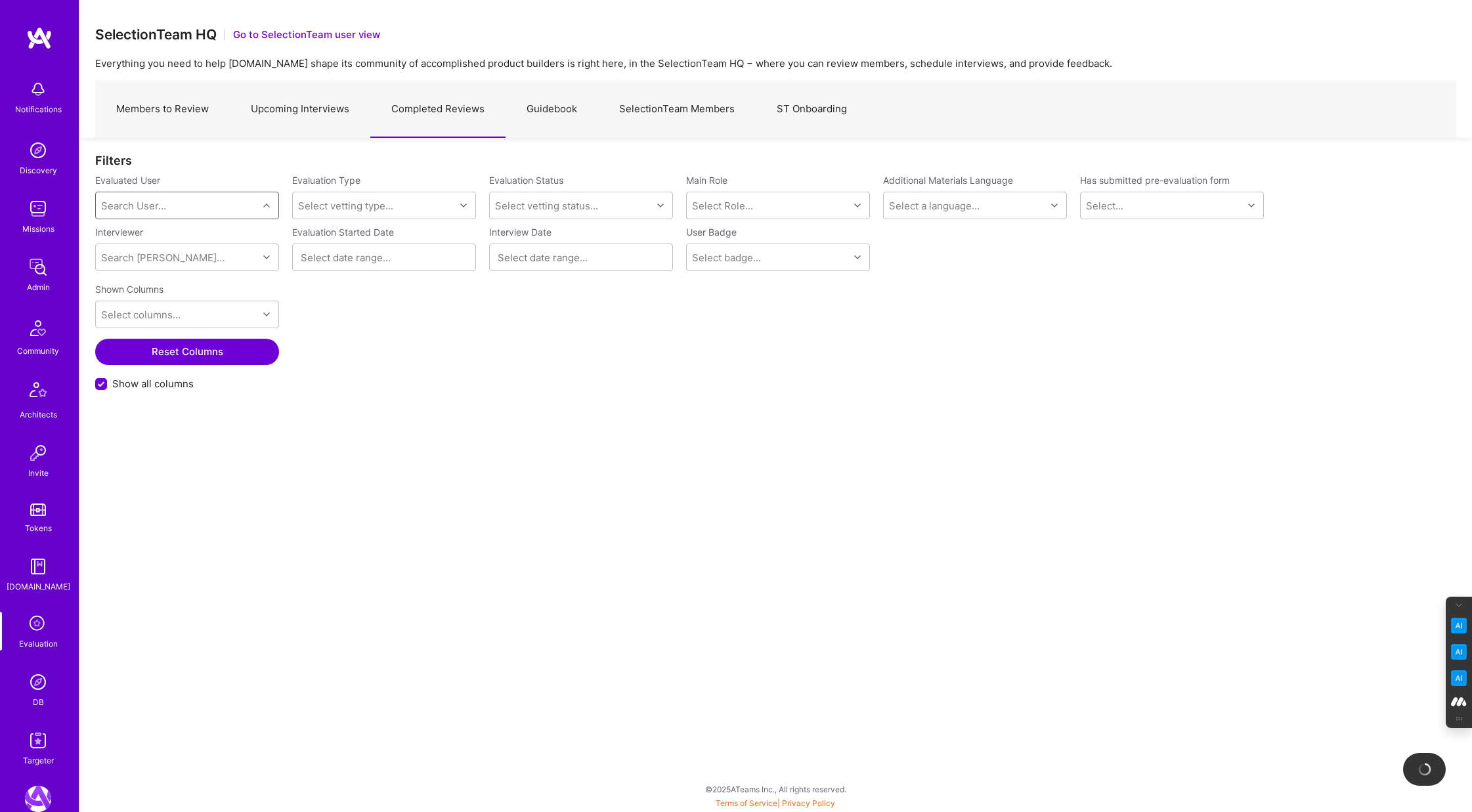
click at [170, 212] on div "Search User..." at bounding box center [177, 205] width 162 height 26
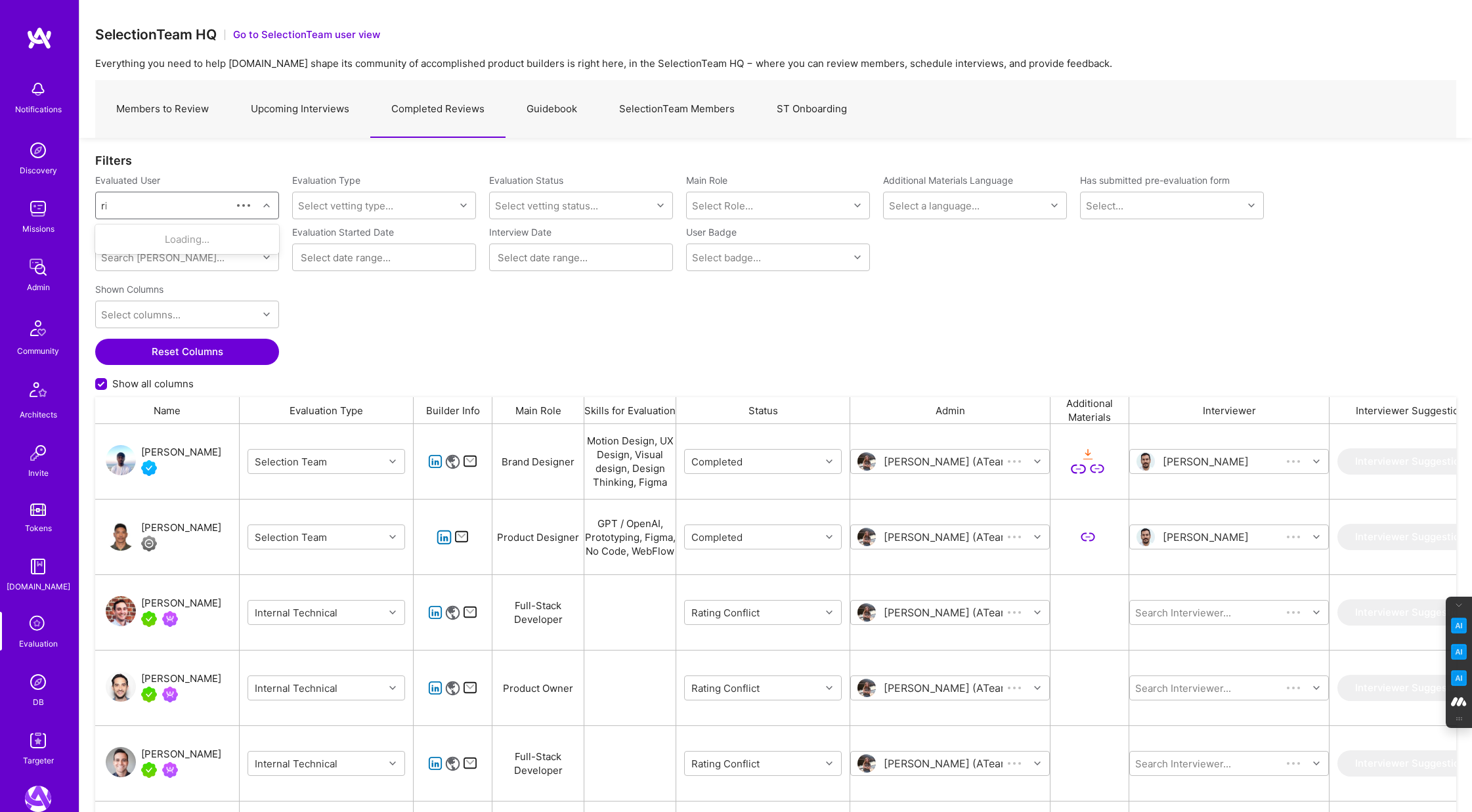
scroll to position [674, 1361]
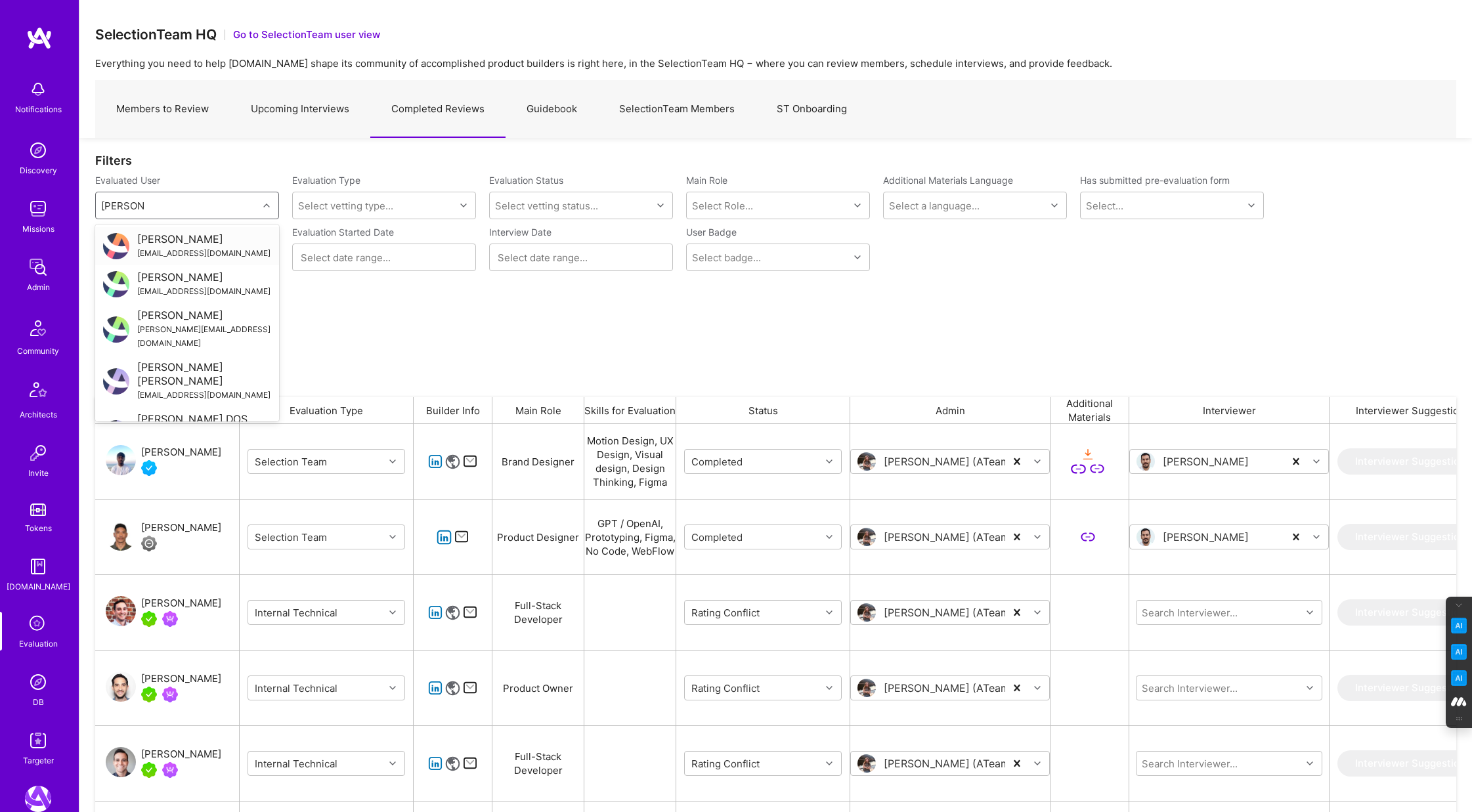
type input "ricardo d'"
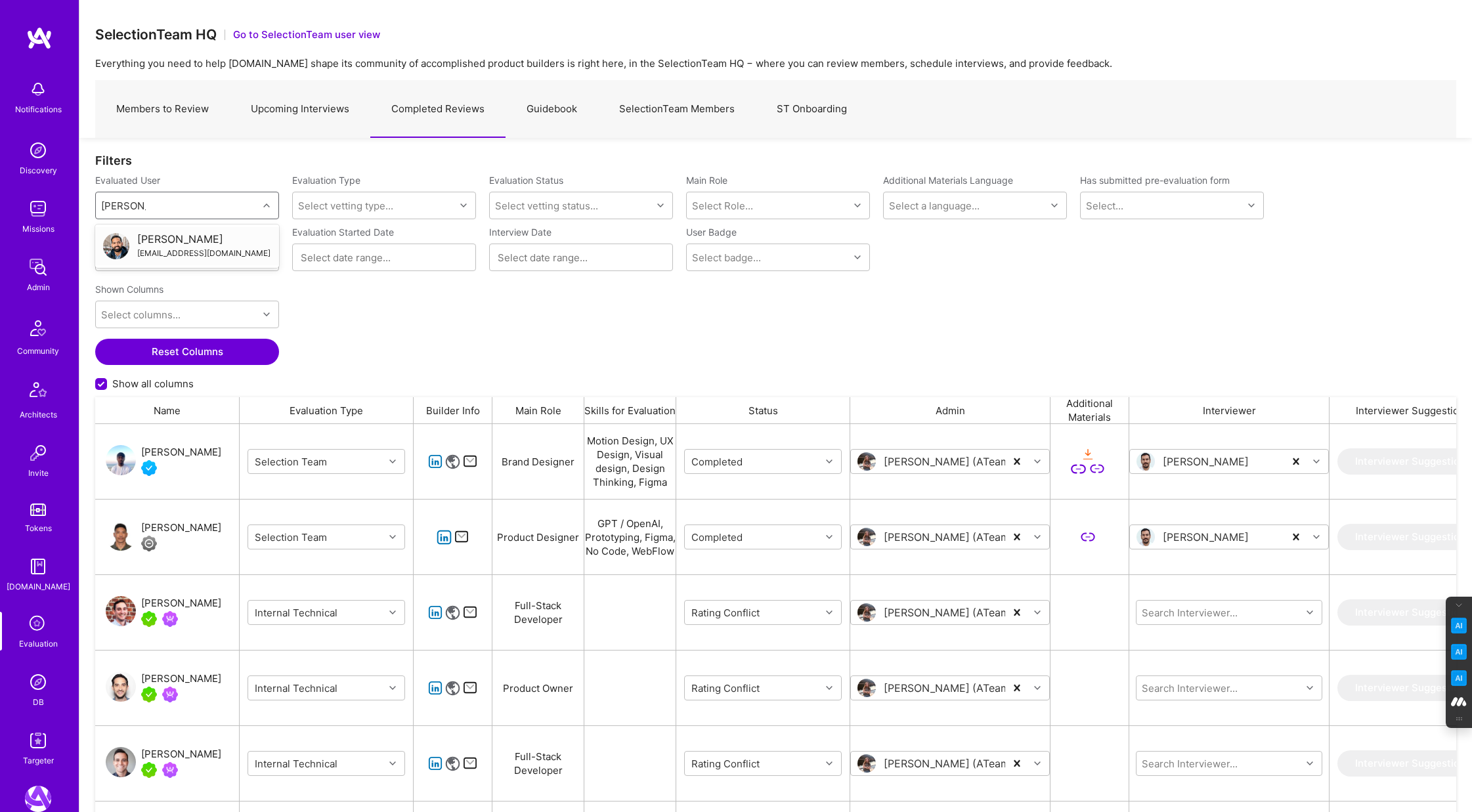
click at [200, 239] on div "Ricardo D'Alessandro" at bounding box center [204, 239] width 134 height 13
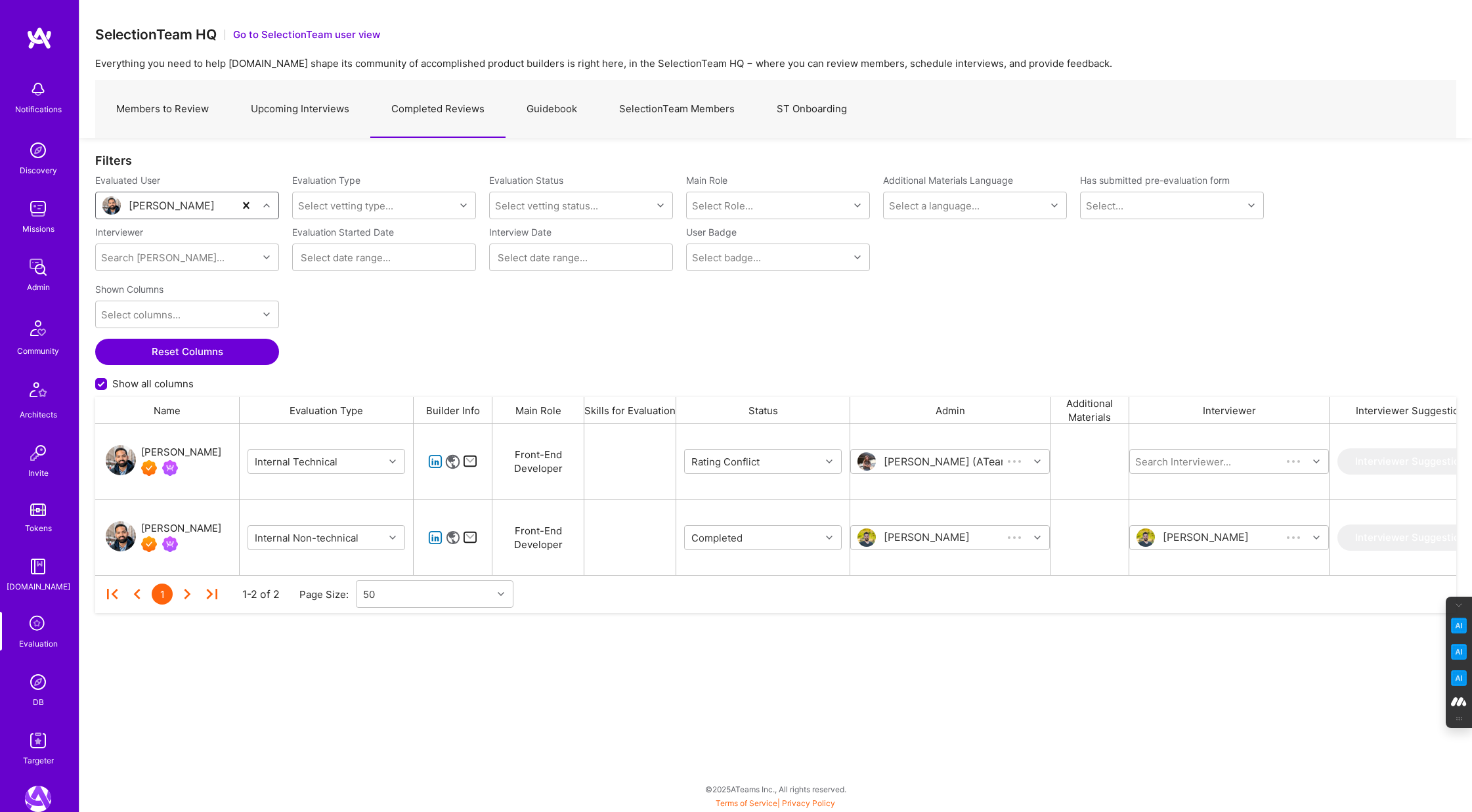
scroll to position [151, 1361]
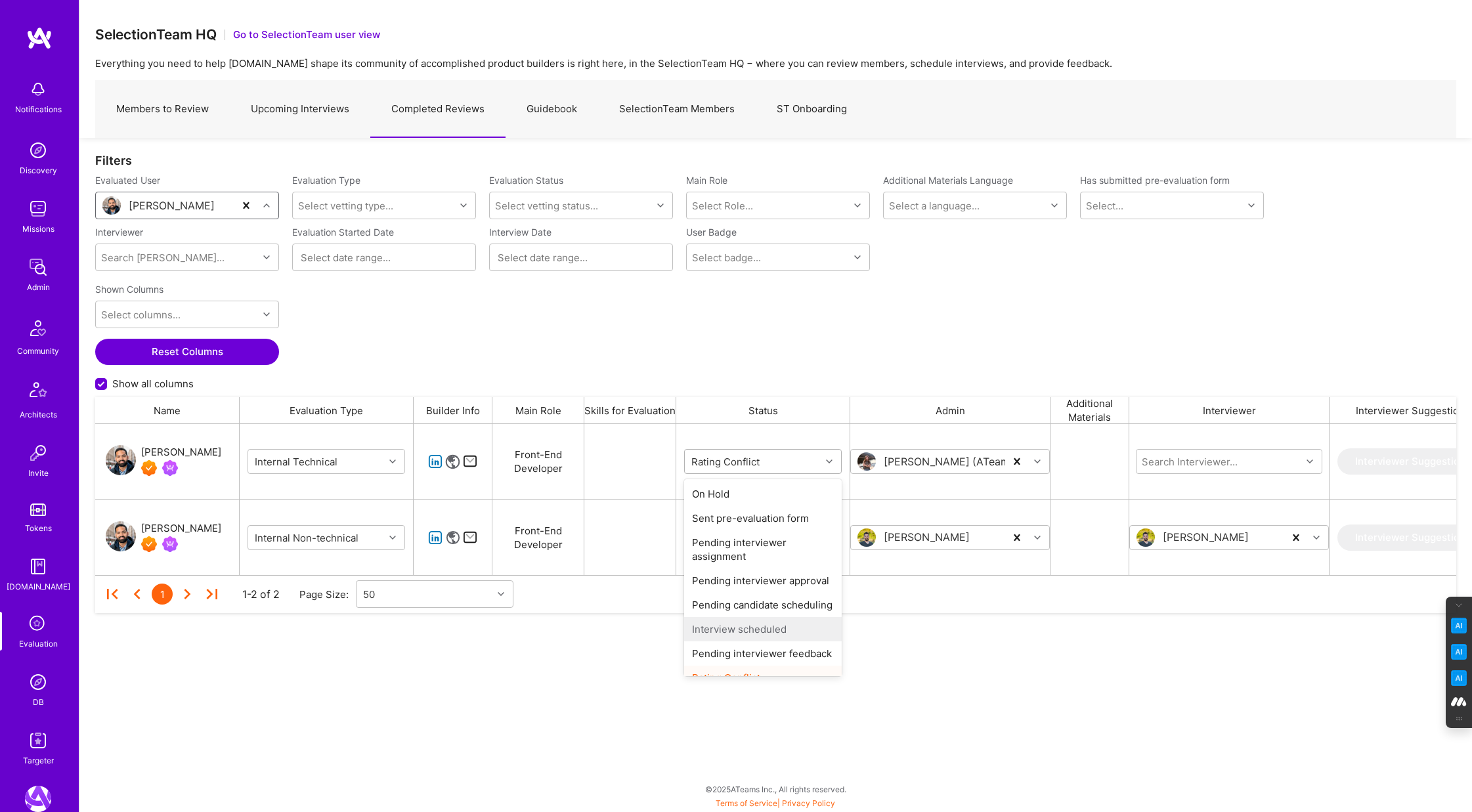
click at [833, 458] on div "grid" at bounding box center [831, 461] width 20 height 17
click at [728, 664] on div "Completed" at bounding box center [763, 662] width 158 height 24
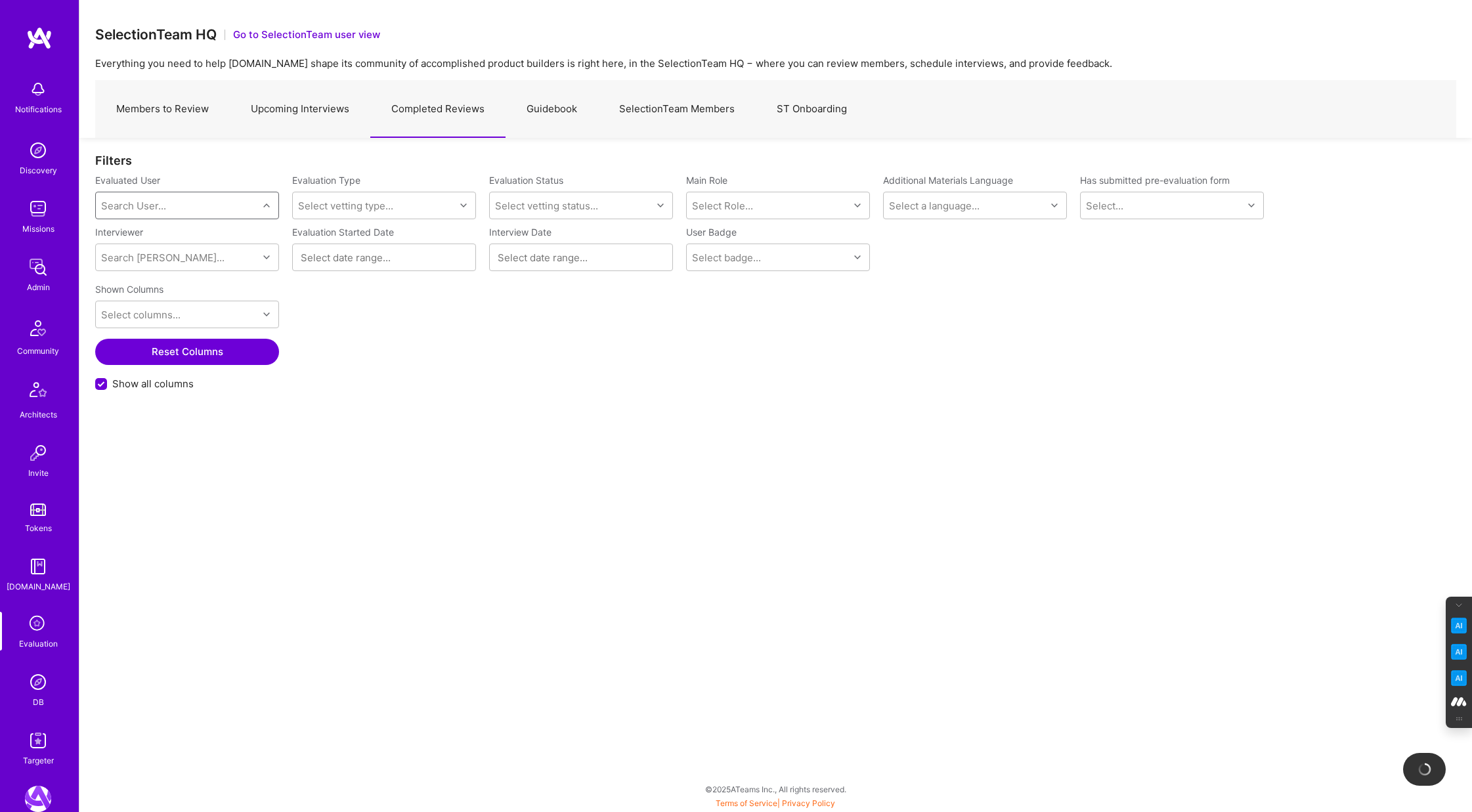
click at [163, 204] on div "Search User..." at bounding box center [134, 206] width 65 height 13
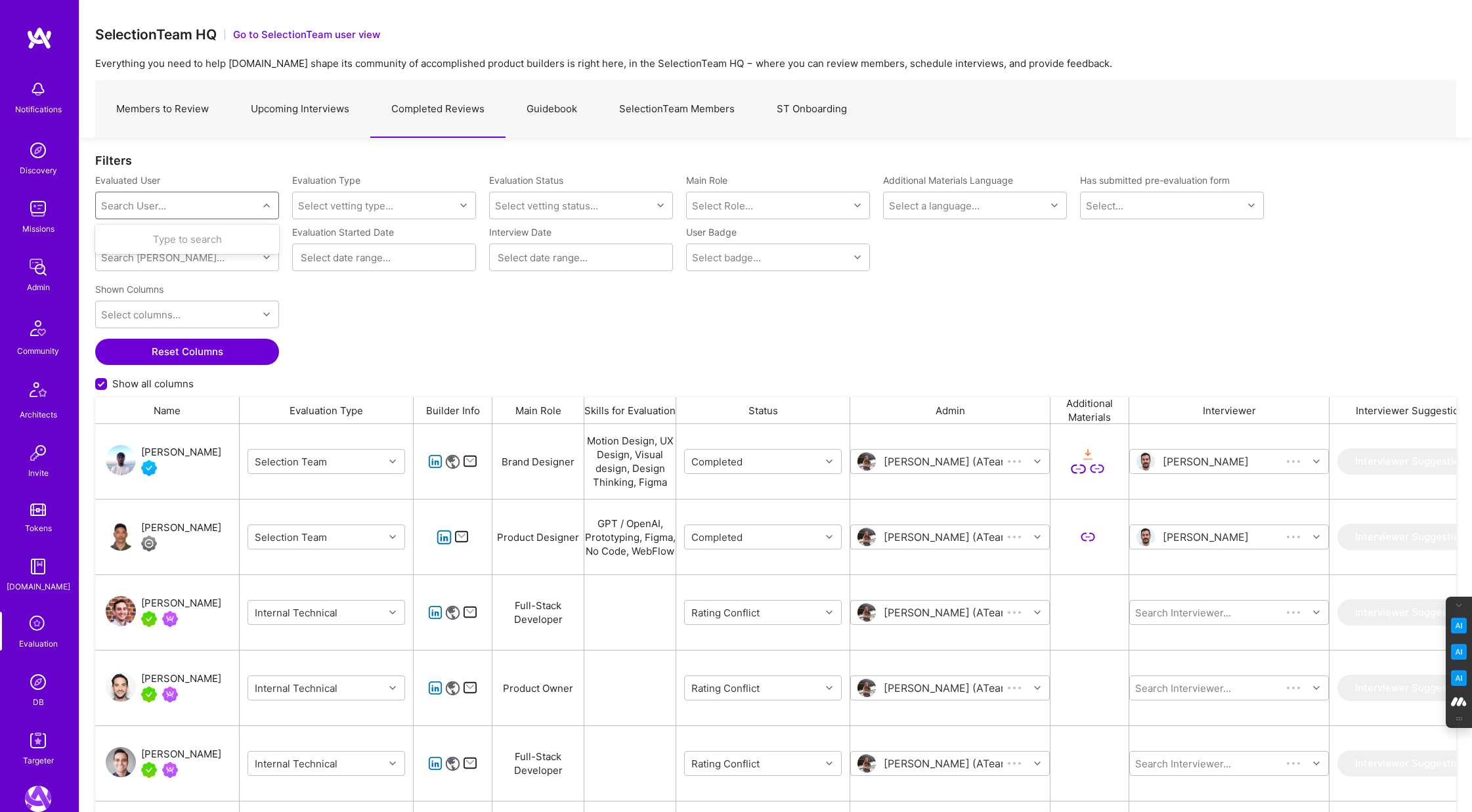
scroll to position [674, 1361]
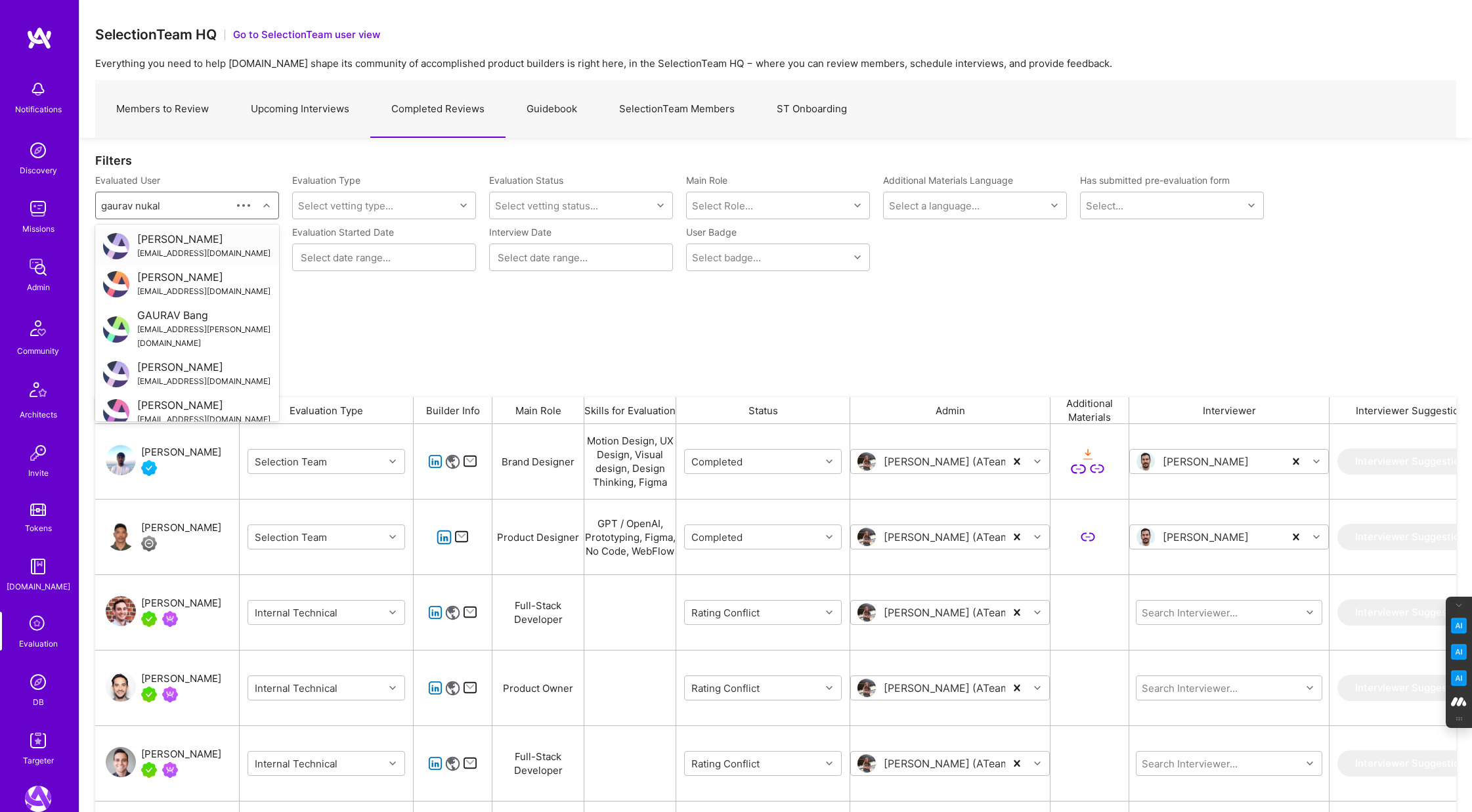
type input "gaurav nukala"
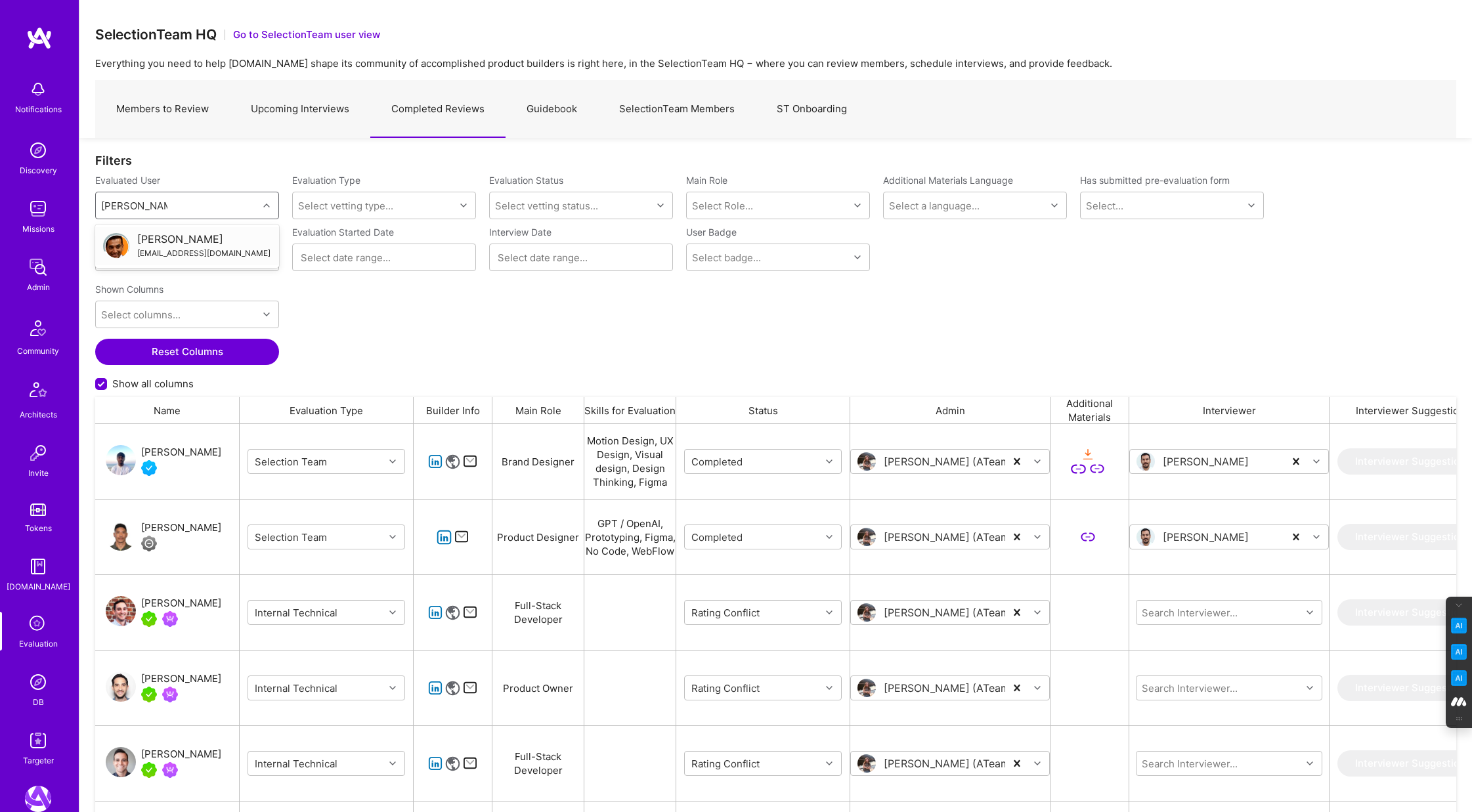
click at [177, 236] on div "Gaurav Nukala" at bounding box center [204, 239] width 134 height 13
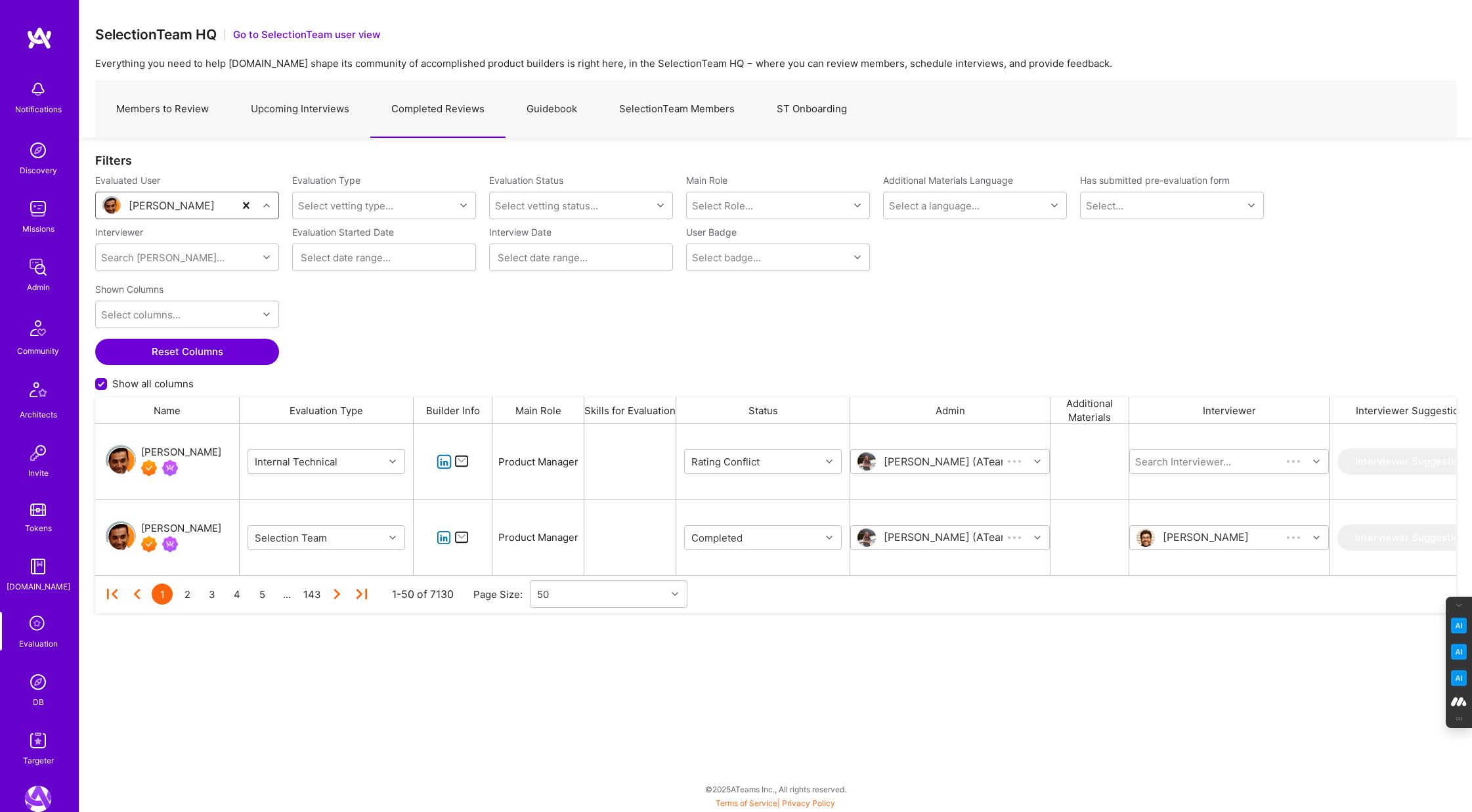
scroll to position [151, 1361]
click at [832, 461] on icon "grid" at bounding box center [829, 461] width 7 height 7
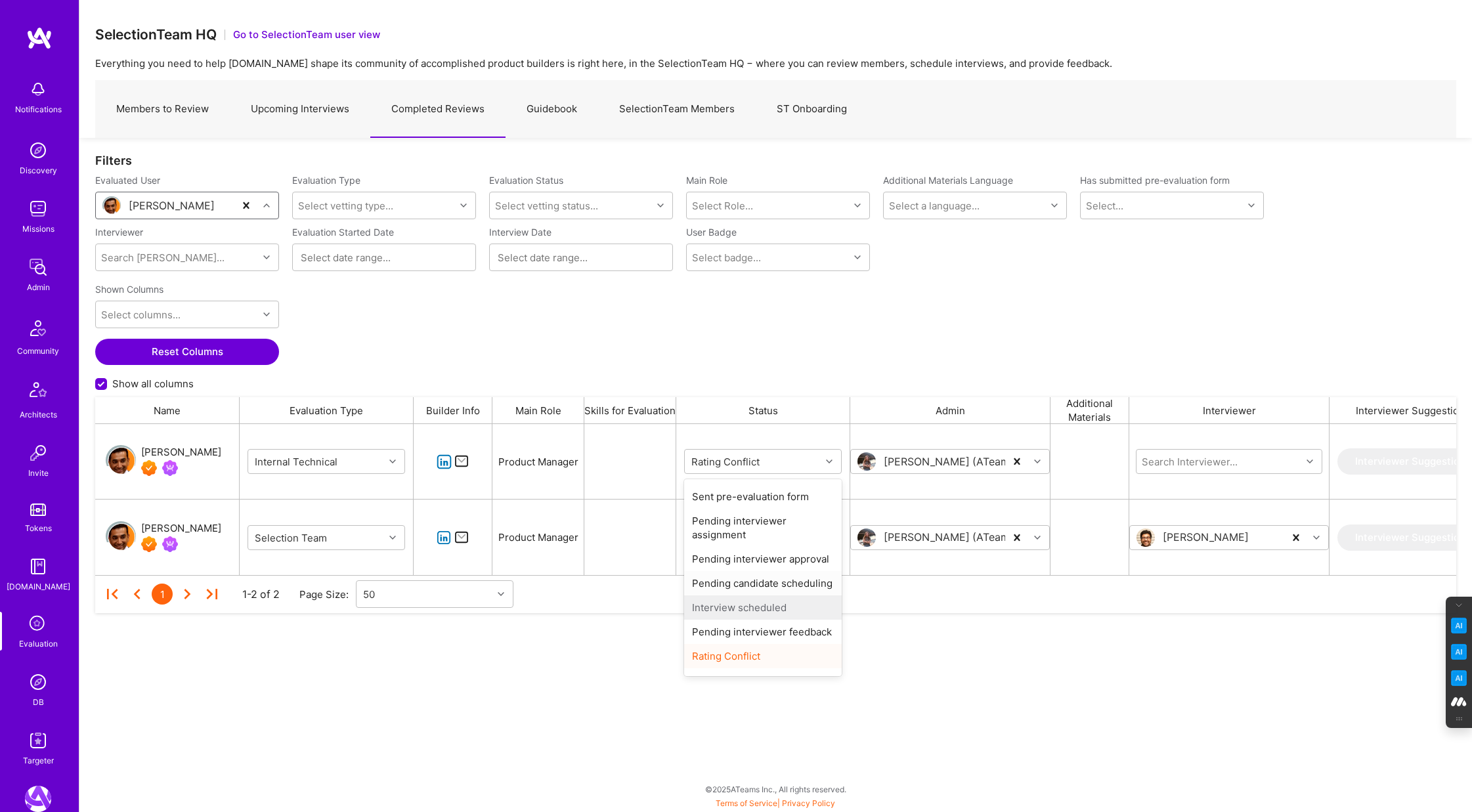
scroll to position [40, 0]
click at [726, 670] on div "Completed" at bounding box center [763, 662] width 158 height 24
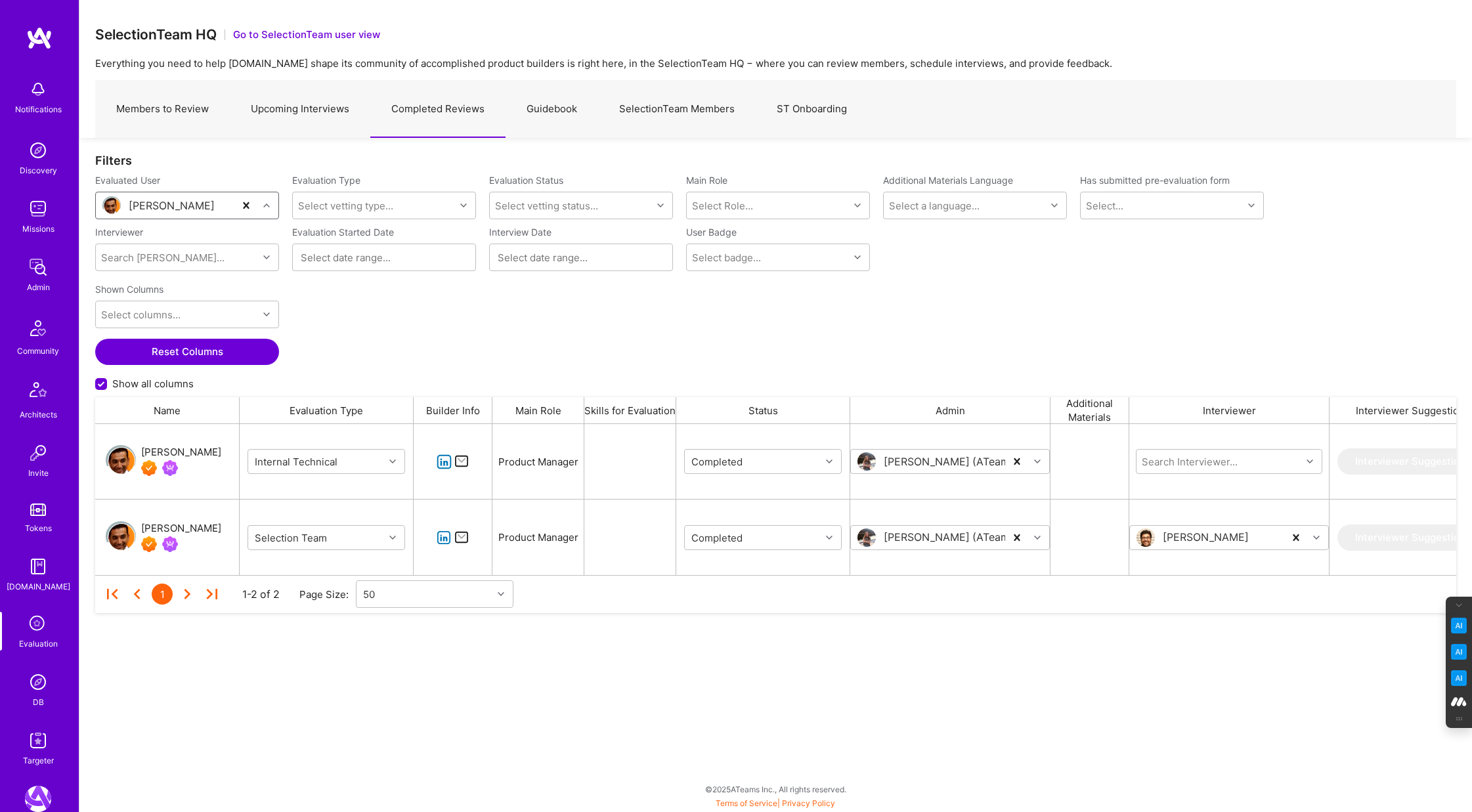
click at [703, 327] on div "Shown Columns Select columns... Reset Columns Show all columns" at bounding box center [776, 337] width 1361 height 119
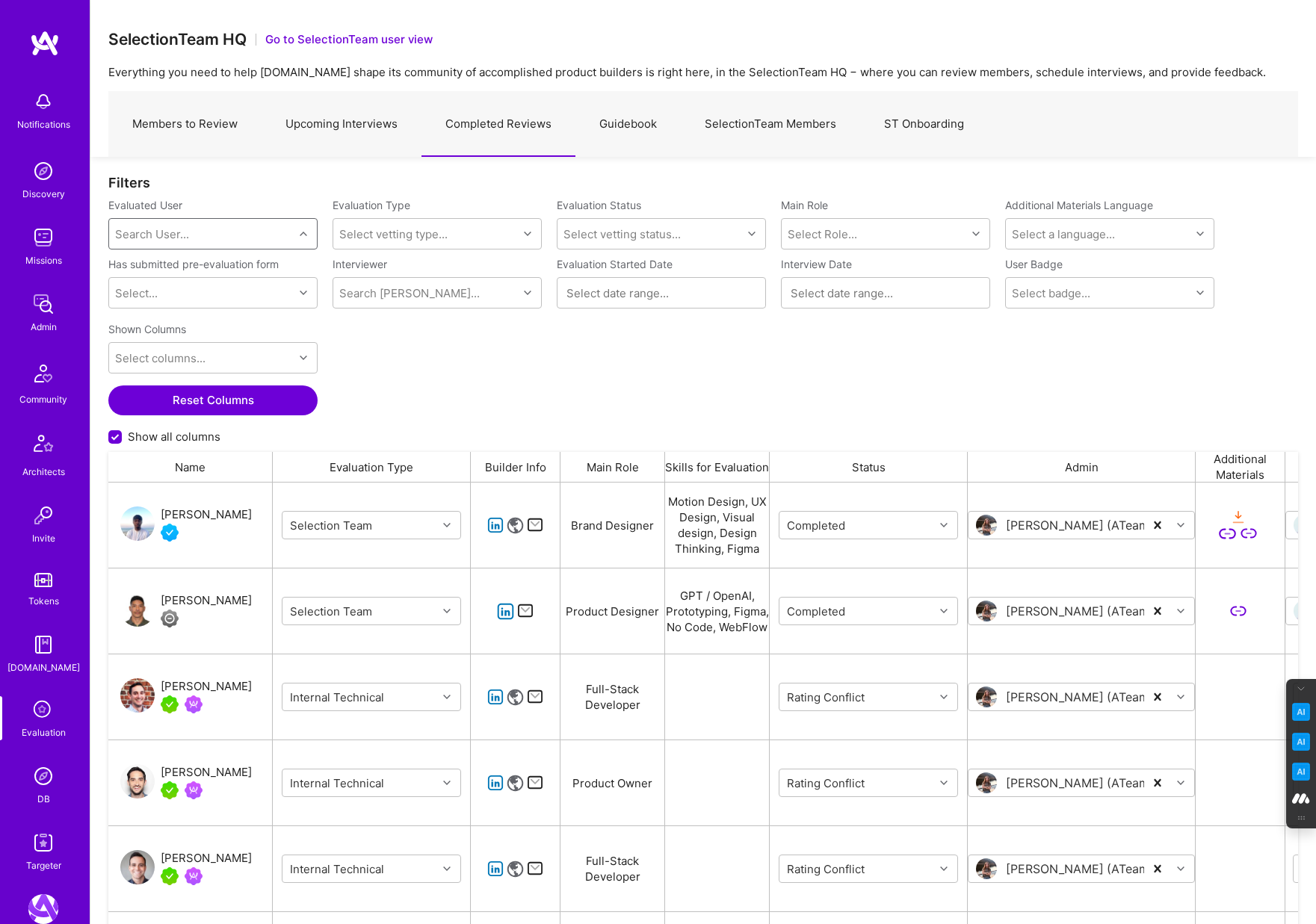
scroll to position [767, 1190]
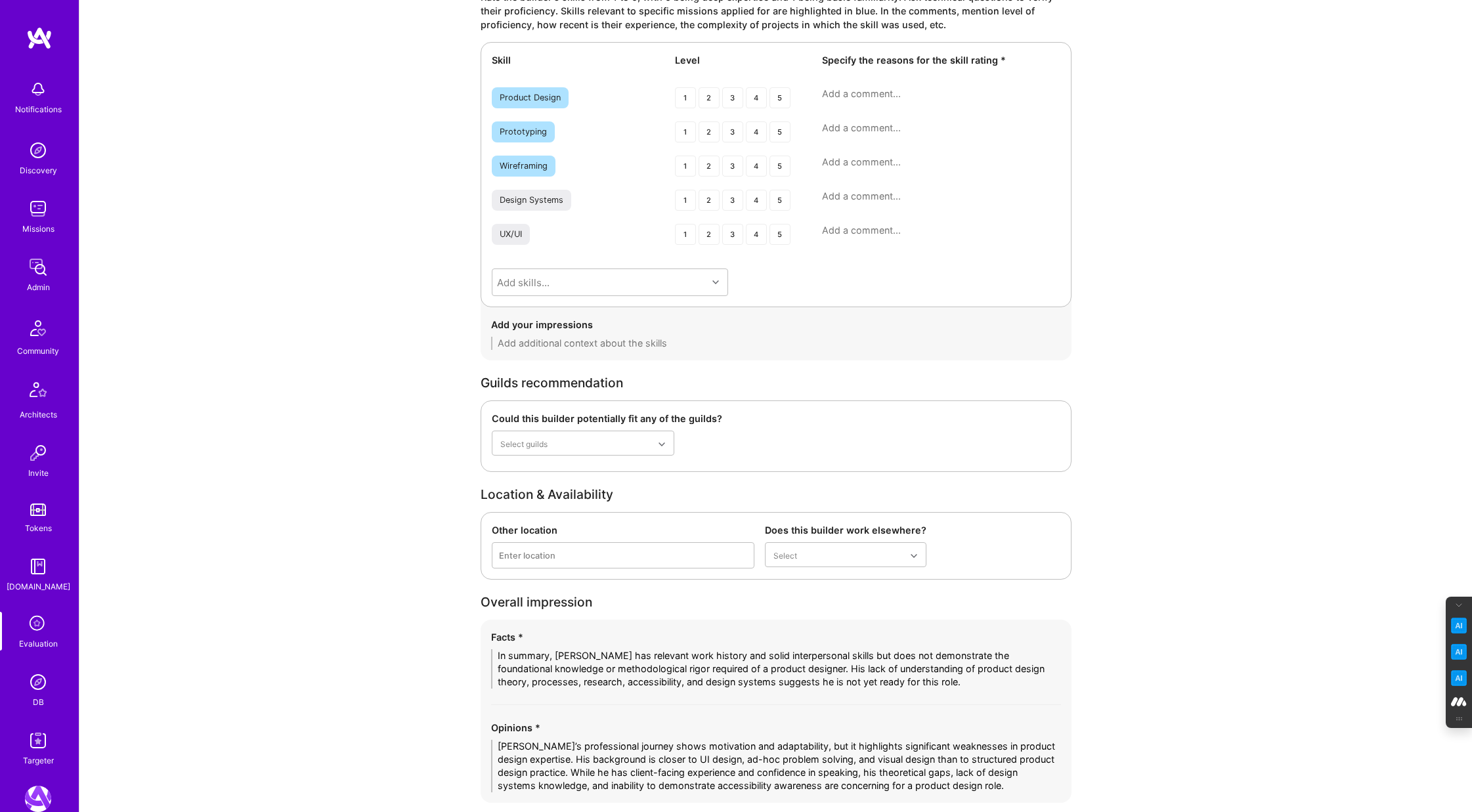
scroll to position [2137, 0]
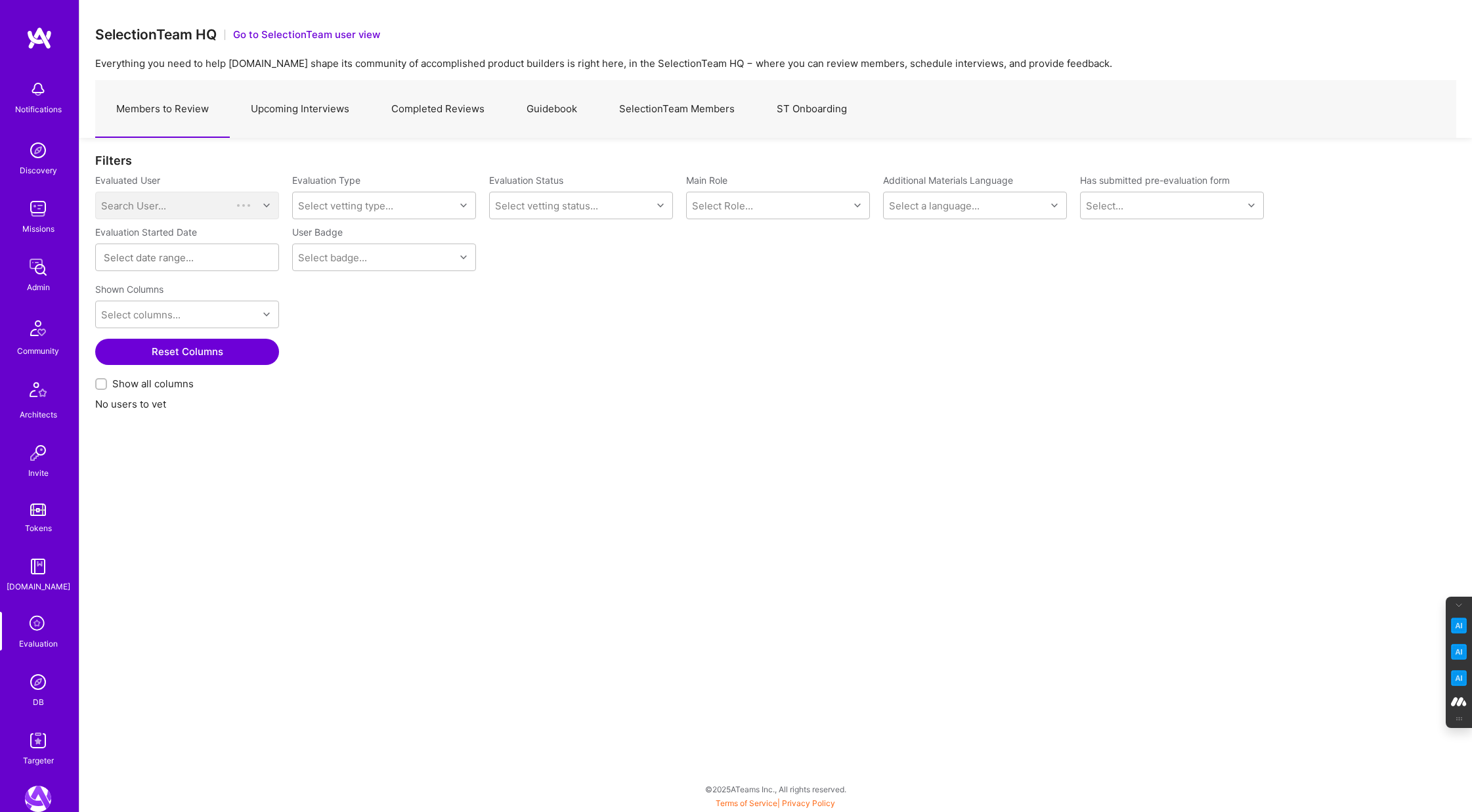
click at [685, 98] on link "SelectionTeam Members" at bounding box center [677, 109] width 158 height 57
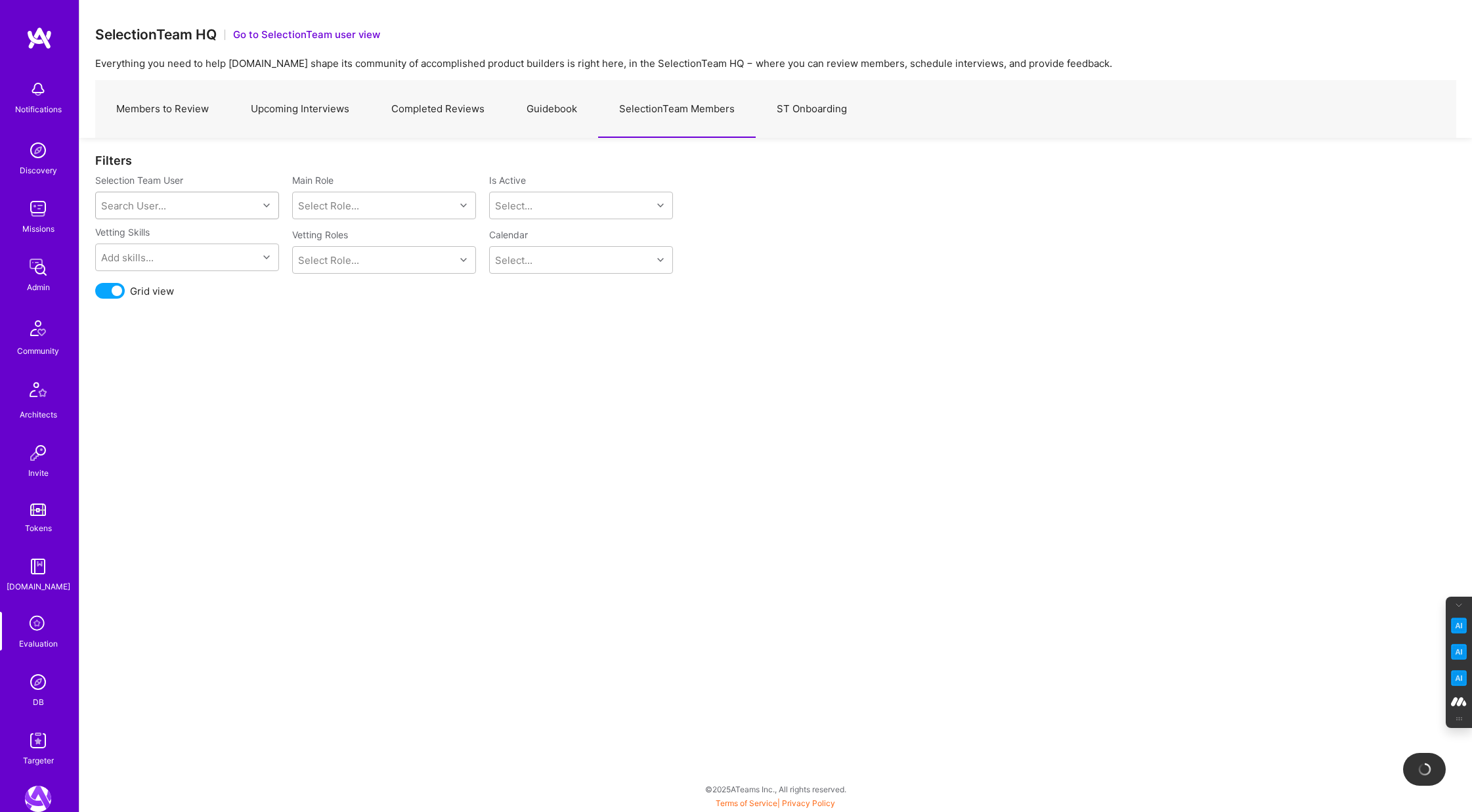
click at [159, 197] on div "Search User..." at bounding box center [177, 205] width 162 height 26
type input "[PERSON_NAME]"
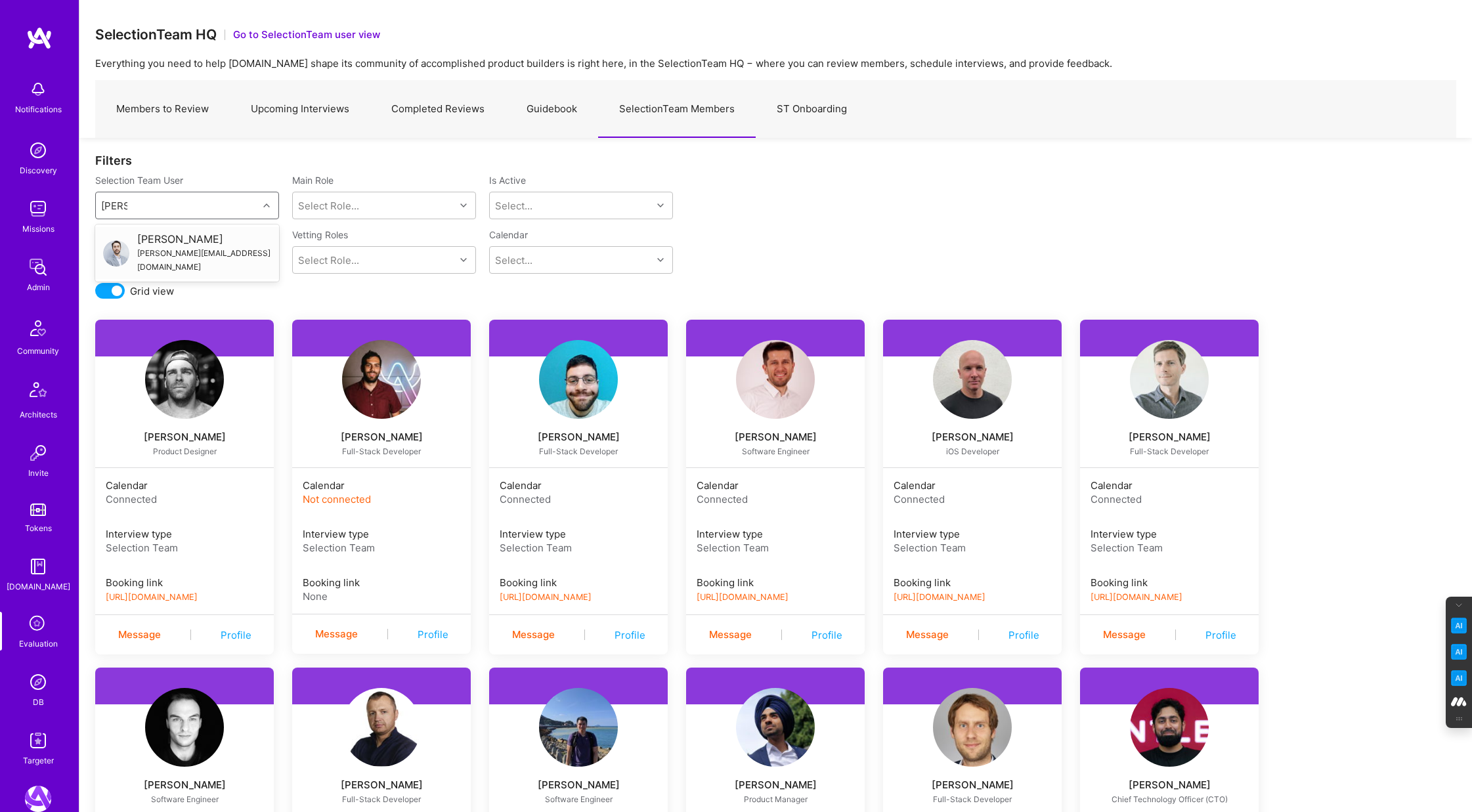
click at [153, 248] on div "javier@goleancrush.com" at bounding box center [204, 260] width 134 height 28
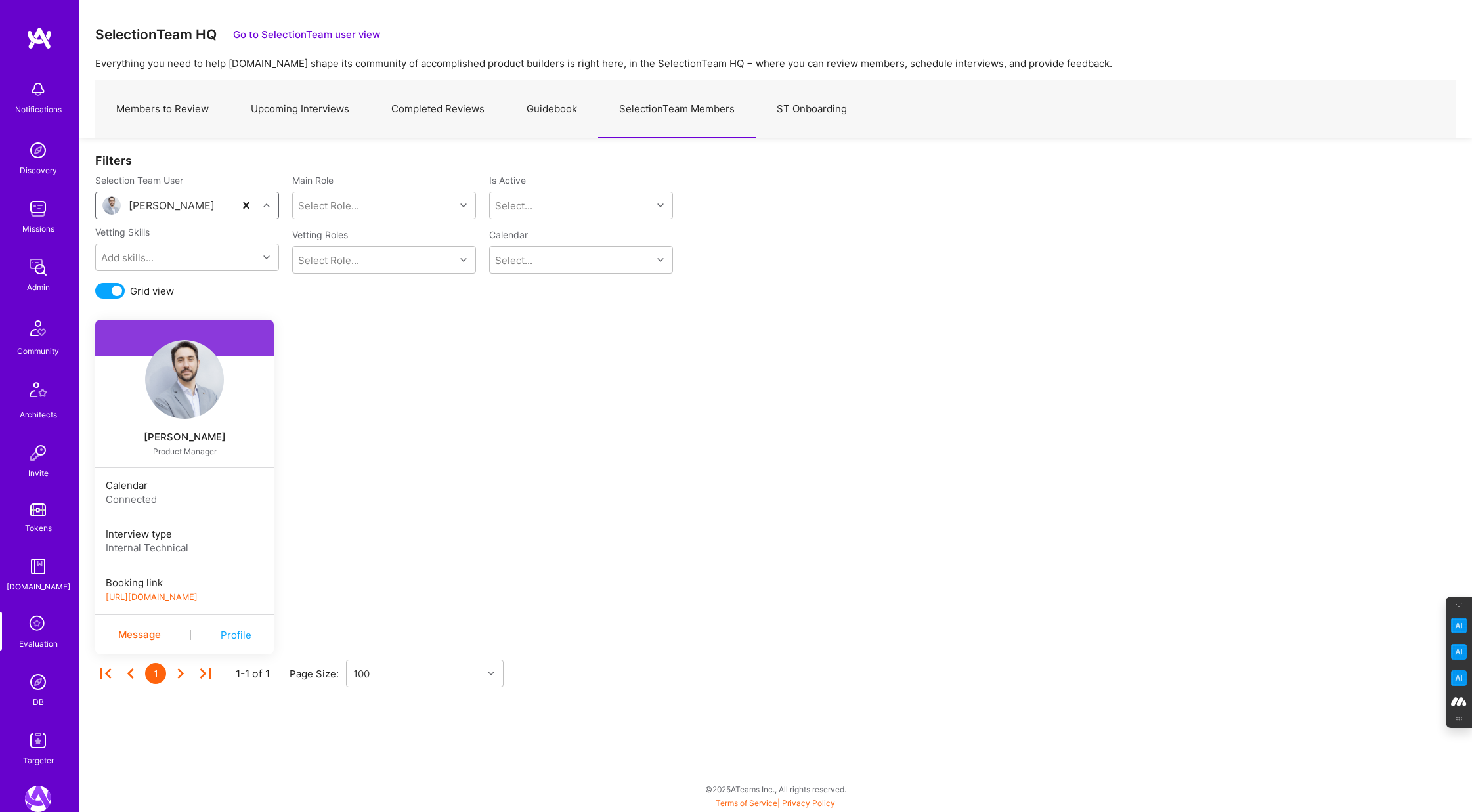
click at [198, 597] on link "https://book.a.team/javierrincon/evaluation" at bounding box center [152, 597] width 92 height 10
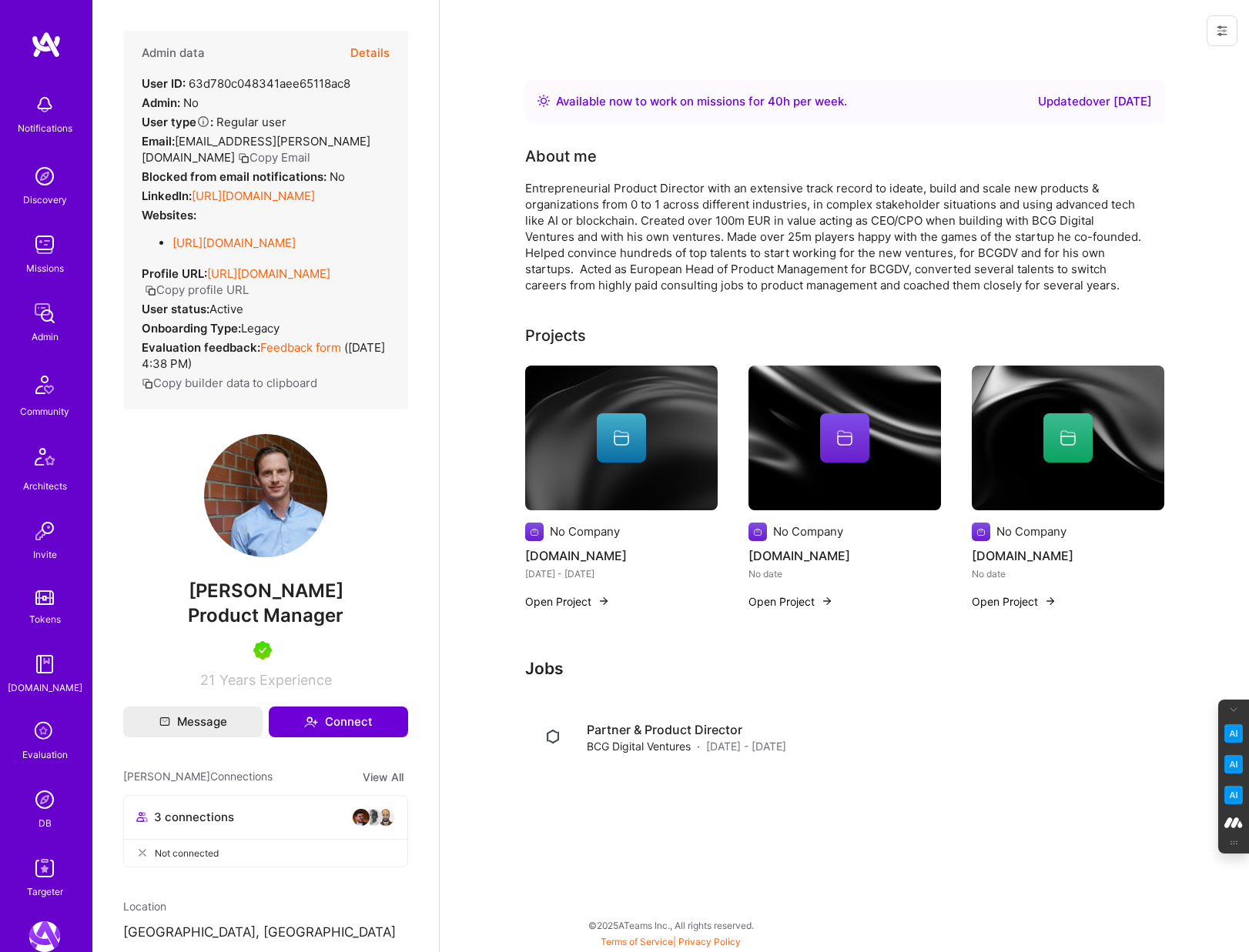
click at [373, 52] on button "Details" at bounding box center [370, 53] width 40 height 44
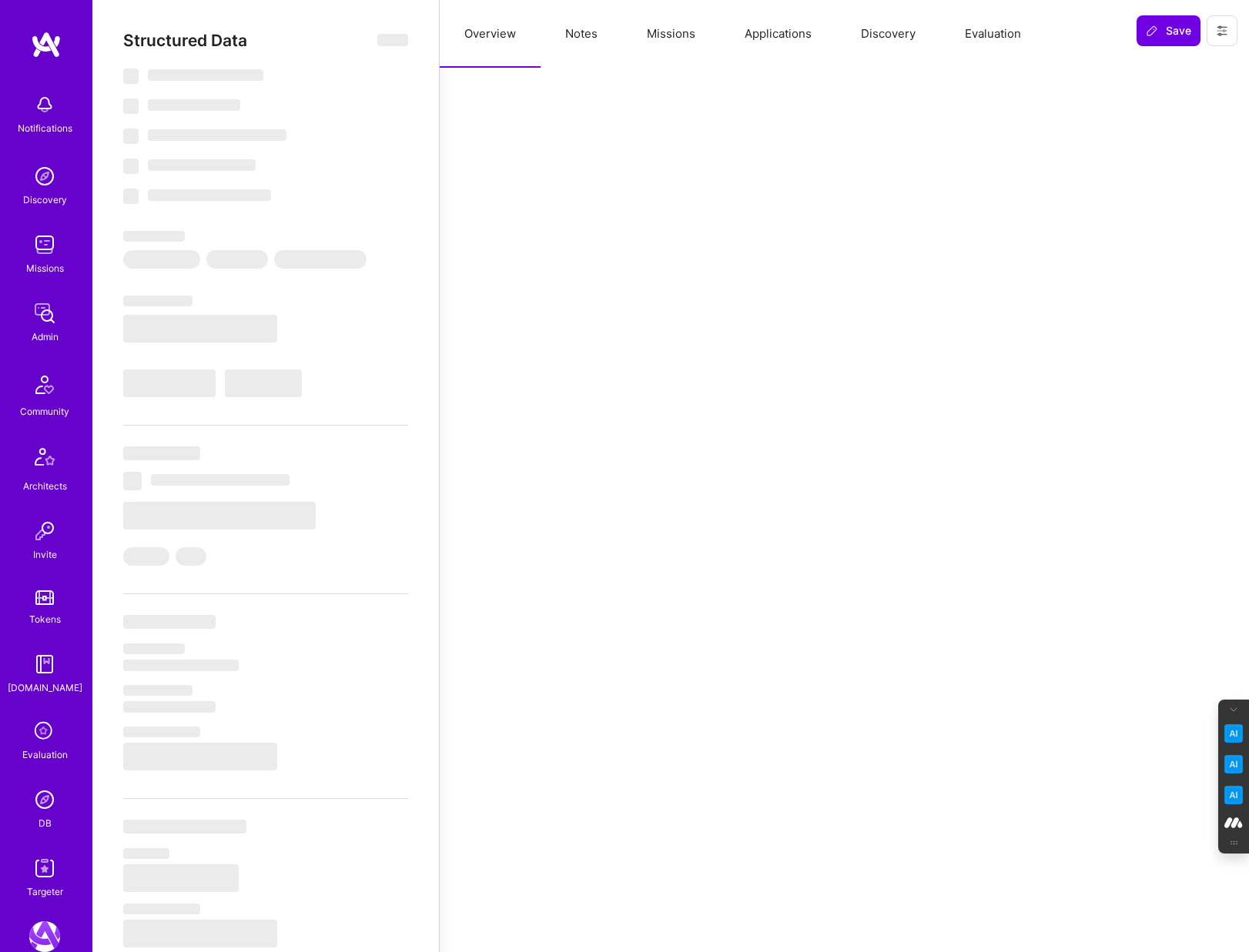
click at [589, 33] on button "Notes" at bounding box center [581, 34] width 81 height 68
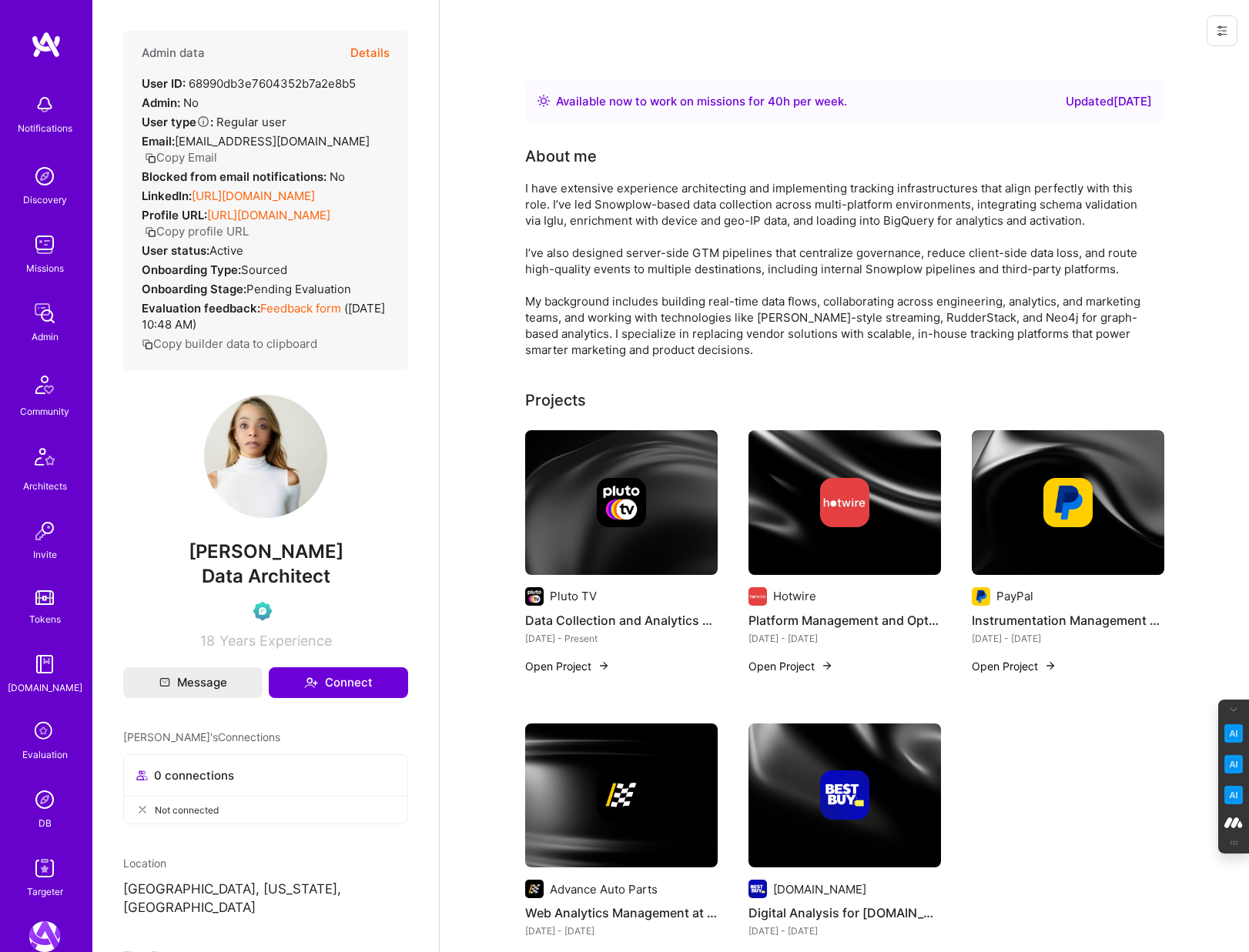
click at [373, 56] on button "Details" at bounding box center [370, 53] width 40 height 44
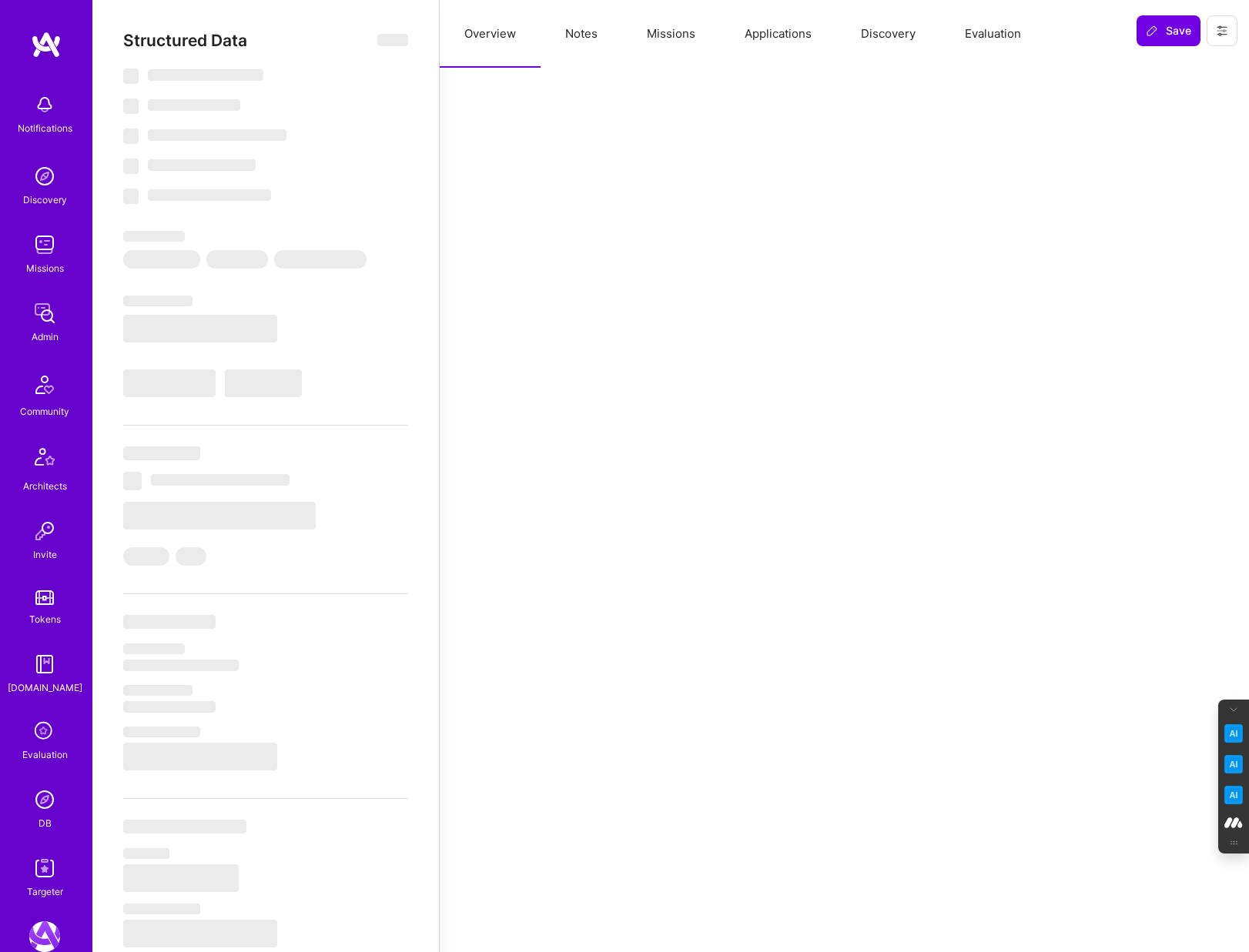
select select "Right Now"
select select "Verified"
select select "US"
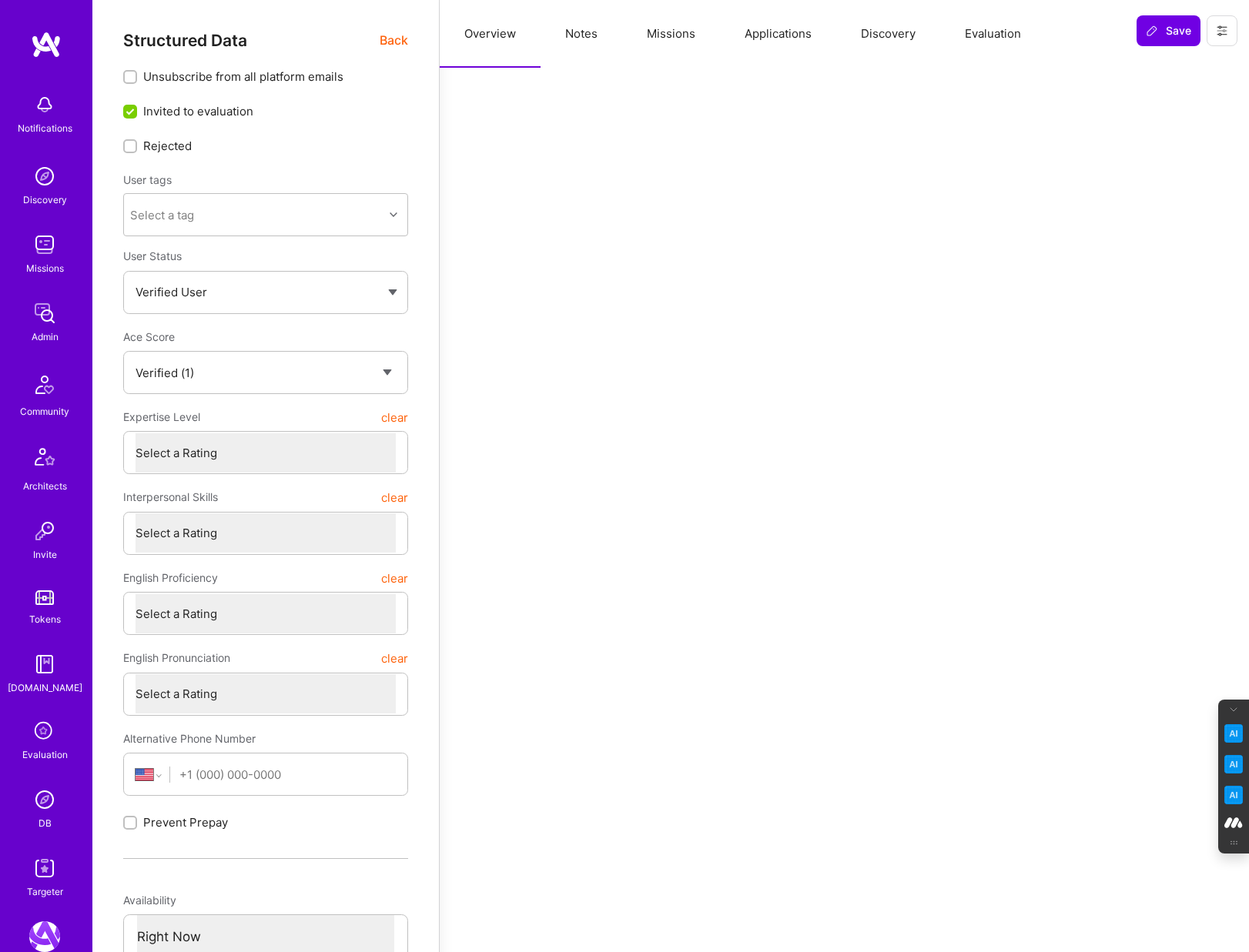
click at [1009, 39] on button "Evaluation" at bounding box center [992, 34] width 105 height 68
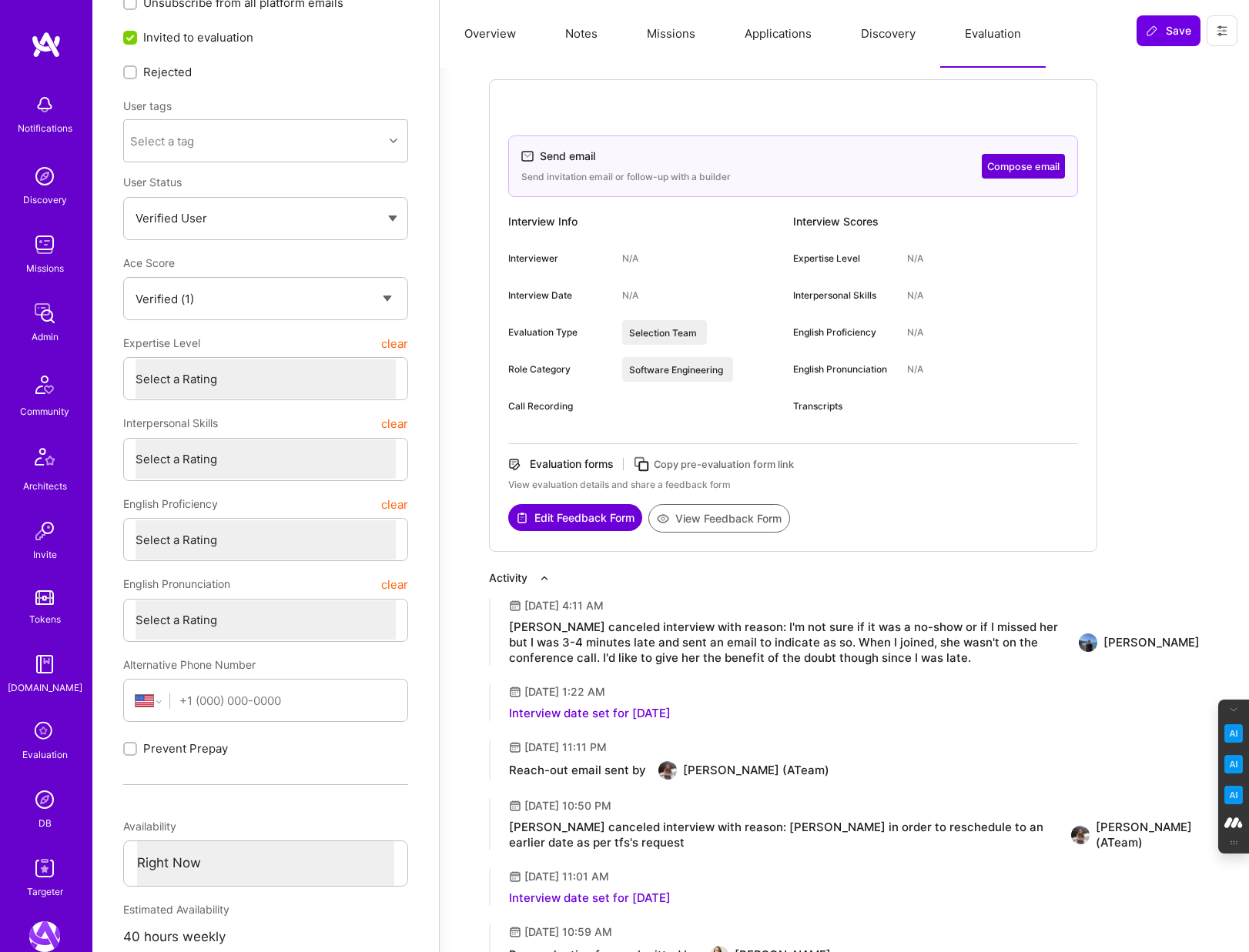
scroll to position [83, 0]
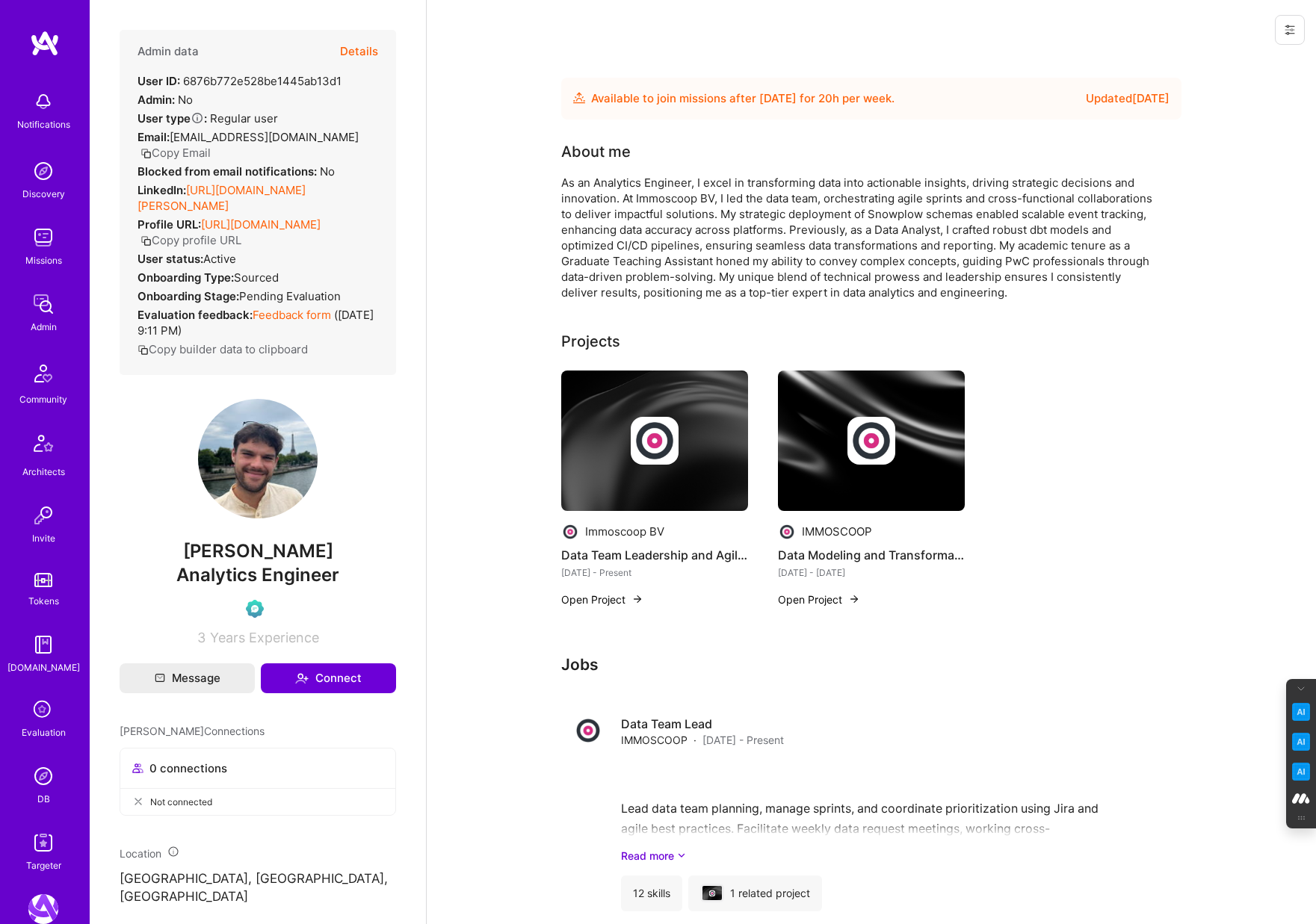
click at [359, 48] on button "Details" at bounding box center [359, 51] width 38 height 43
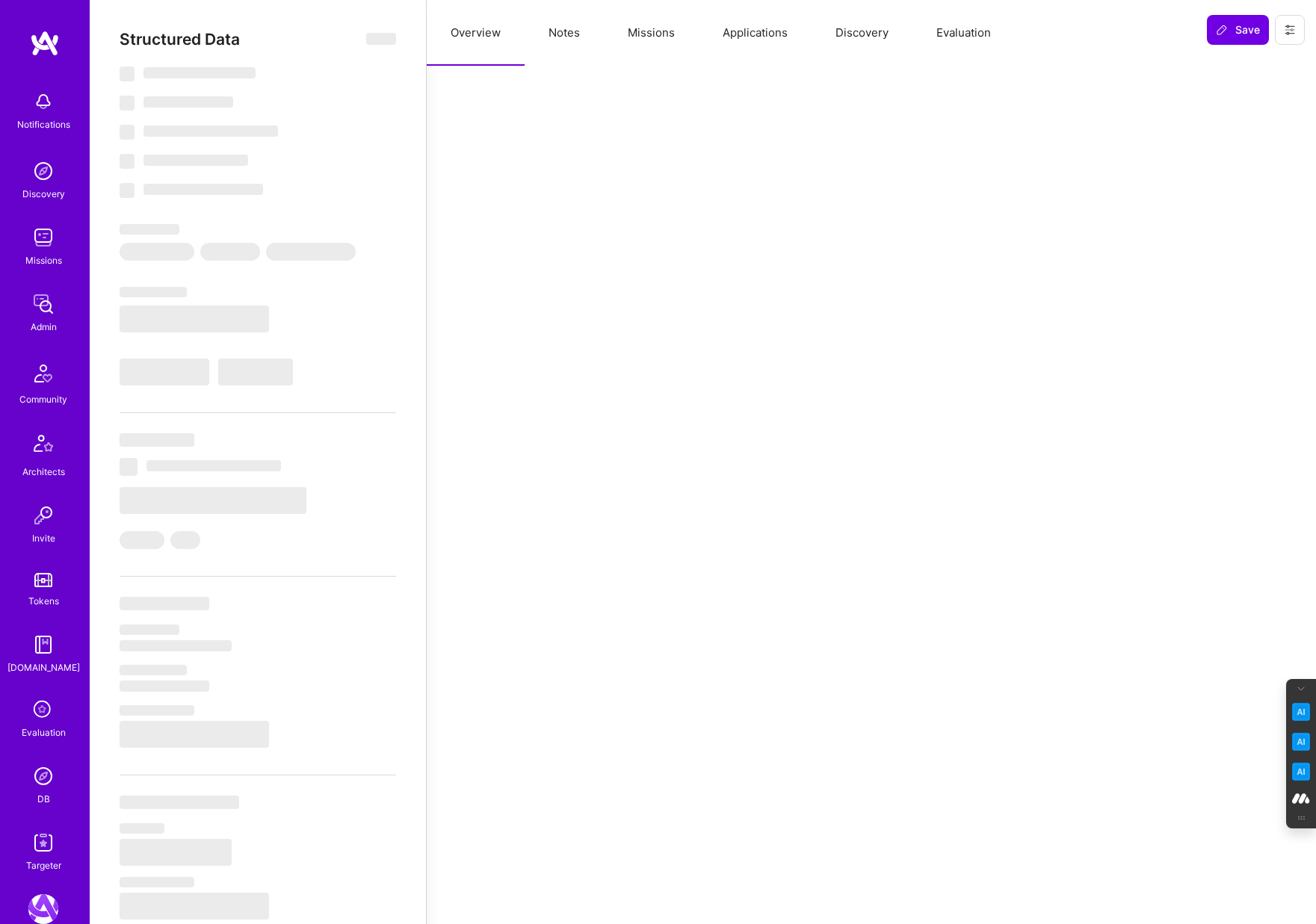
select select "Future Date"
select select "Verified"
select select "BE"
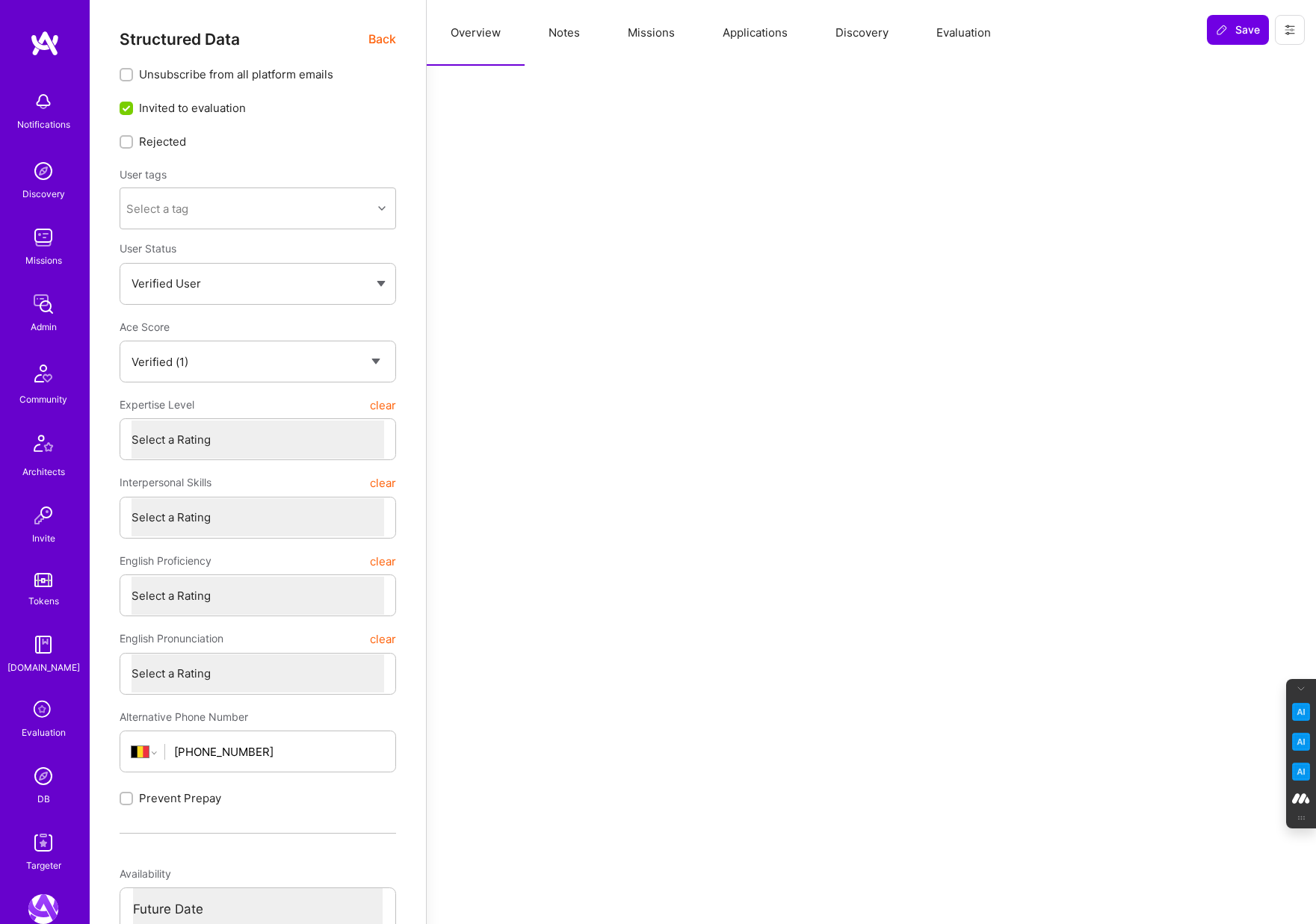
click at [952, 35] on button "Evaluation" at bounding box center [963, 33] width 102 height 66
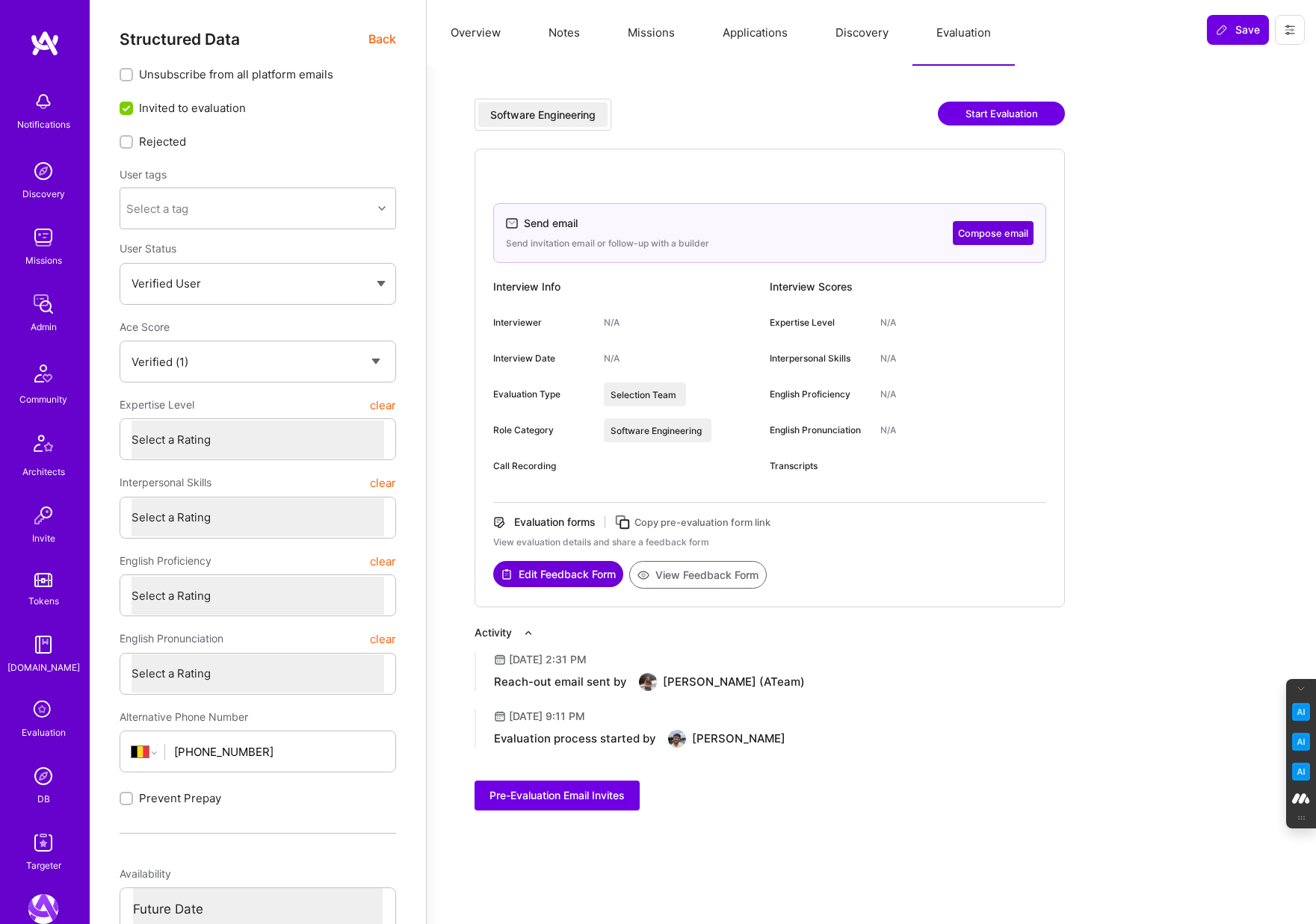
click at [649, 42] on button "Missions" at bounding box center [651, 33] width 95 height 66
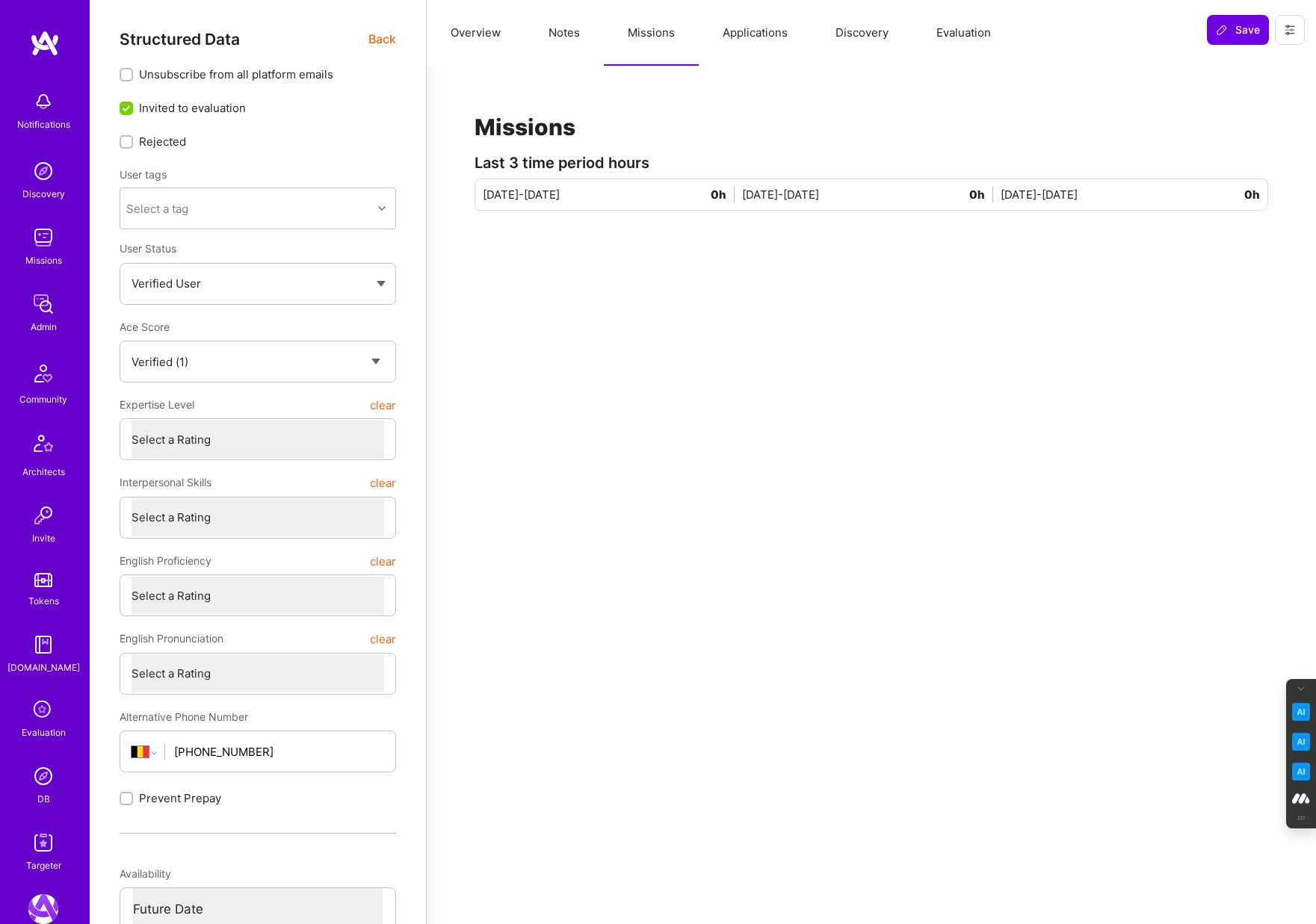
click at [762, 47] on button "Applications" at bounding box center [755, 33] width 113 height 66
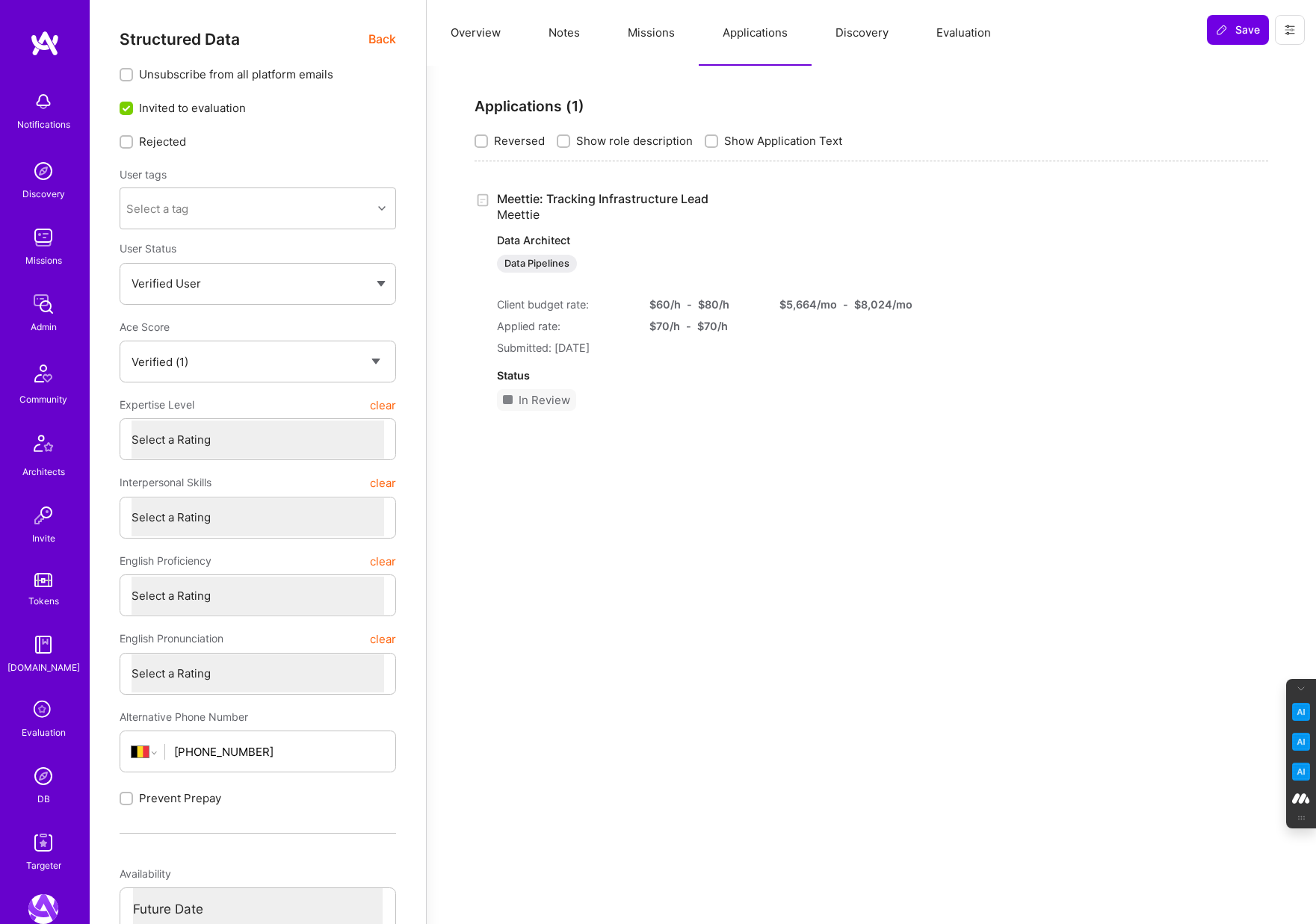
click at [968, 25] on button "Evaluation" at bounding box center [963, 33] width 102 height 66
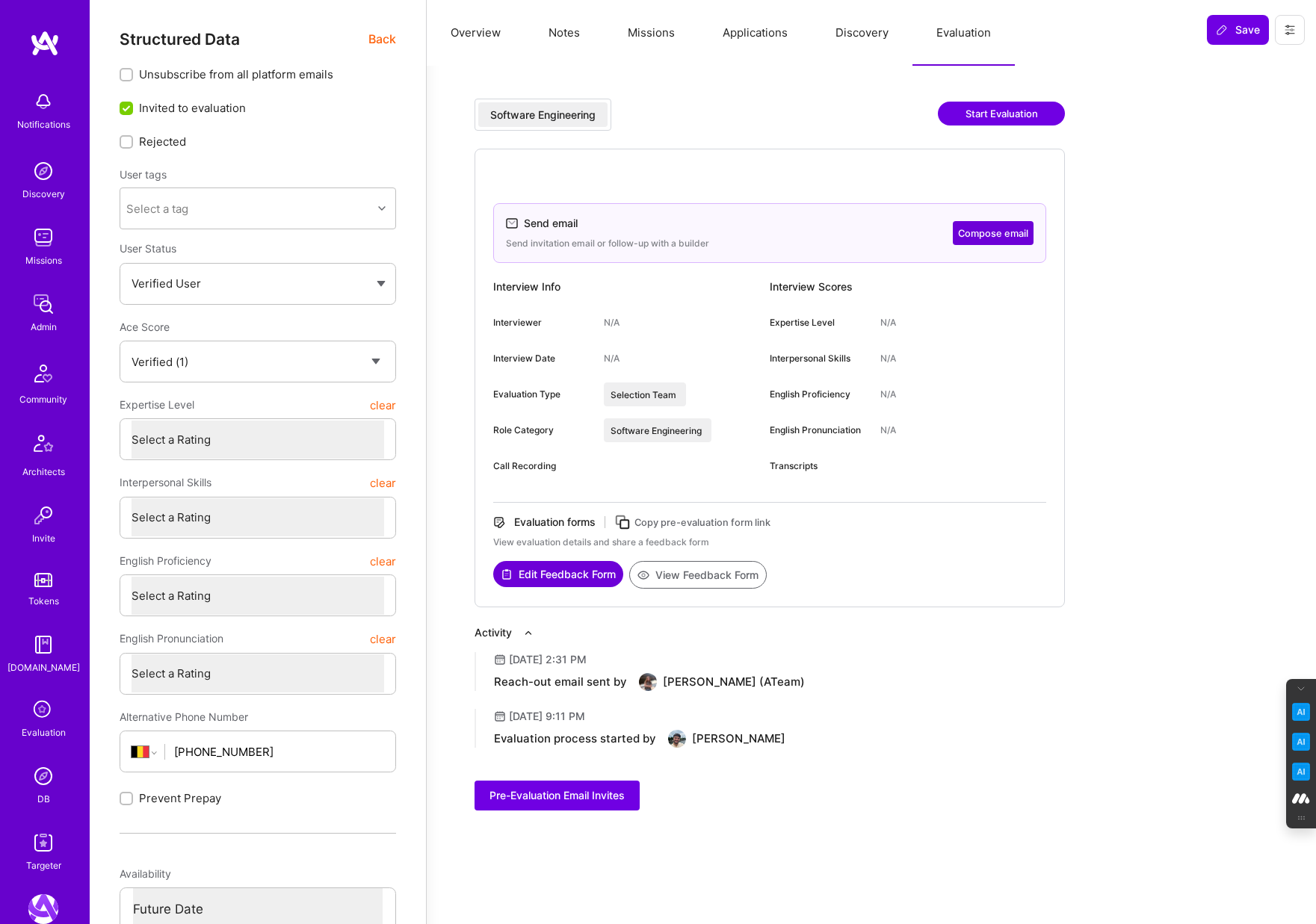
click at [1000, 237] on button "Compose email" at bounding box center [993, 233] width 81 height 24
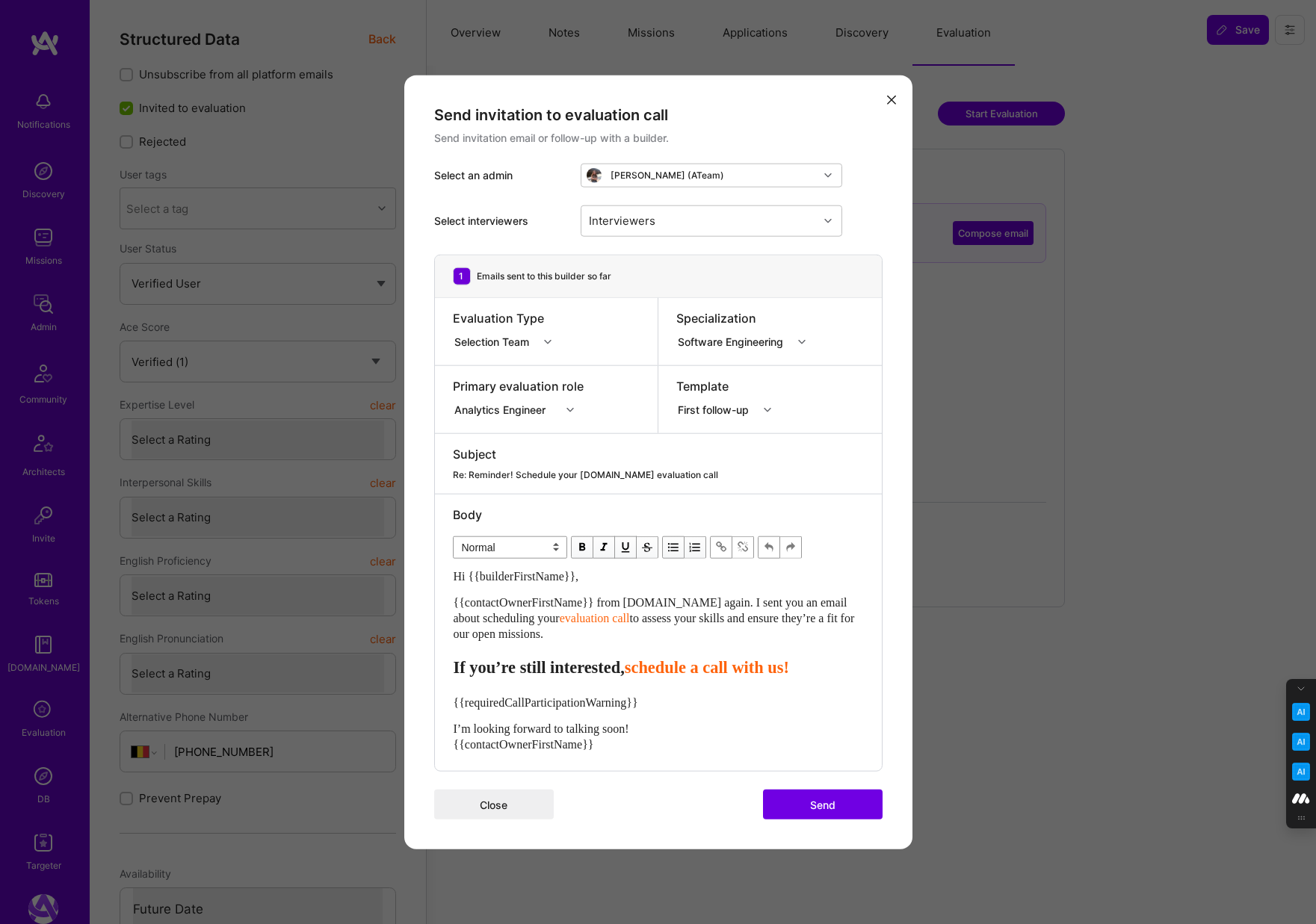
drag, startPoint x: 713, startPoint y: 602, endPoint x: 713, endPoint y: 633, distance: 31.0
click at [713, 633] on div "{{contactOwnerFirstName}} from A.Team again. I sent you an email about scheduli…" at bounding box center [658, 617] width 409 height 47
paste div "Enter email text"
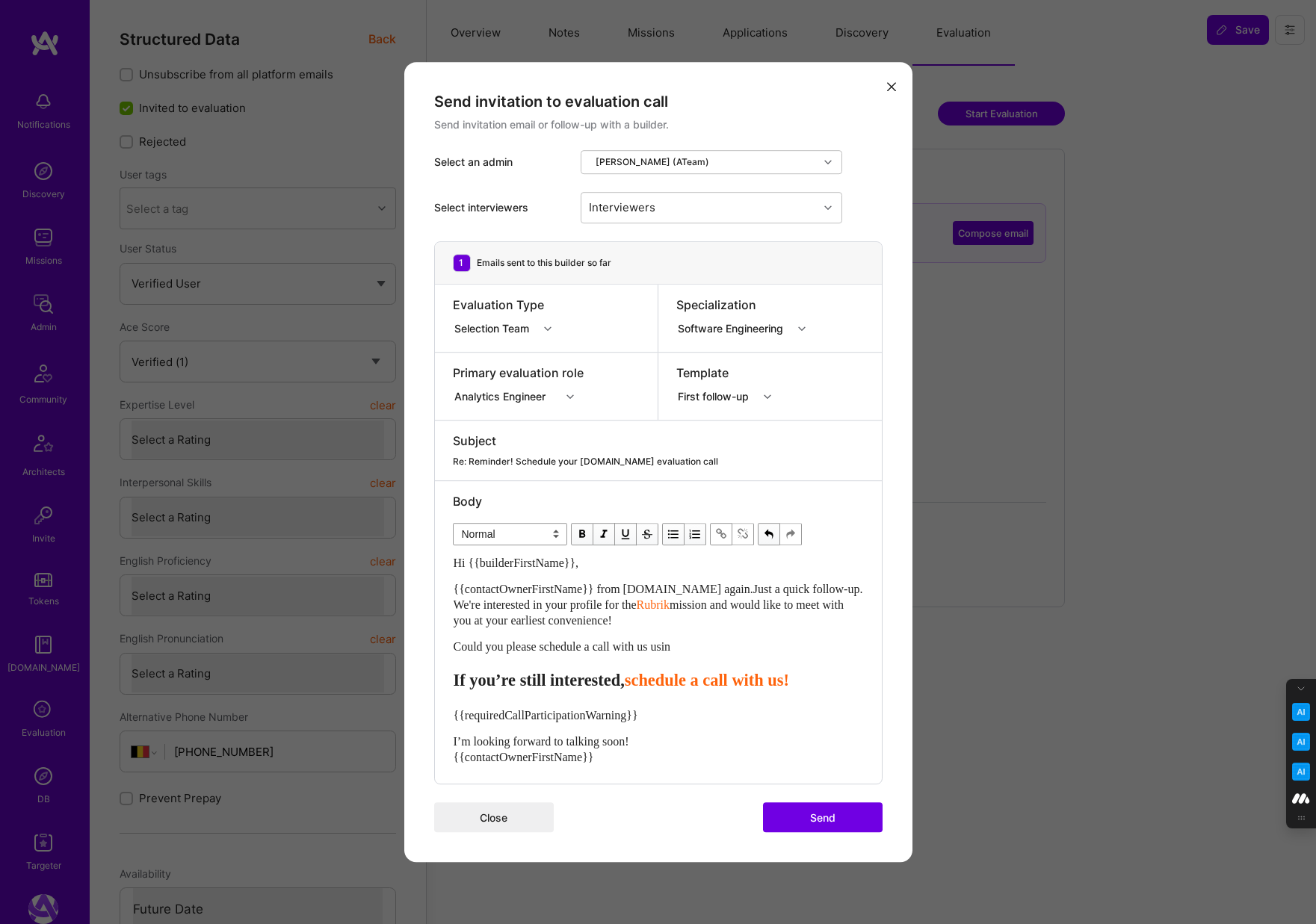
click at [713, 586] on span "{{contactOwnerFirstName}} from A.Team again.Just a quick follow-up. We're inter…" at bounding box center [660, 596] width 412 height 28
click at [654, 611] on span "Rubrik" at bounding box center [670, 605] width 33 height 13
drag, startPoint x: 697, startPoint y: 602, endPoint x: 660, endPoint y: 602, distance: 37.0
click at [659, 603] on div "{{contactOwnerFirstName}} from A.Team again. Just a quick follow-up. We're inte…" at bounding box center [658, 604] width 409 height 47
click at [704, 644] on div "Could you please schedule a call with us usin" at bounding box center [658, 646] width 409 height 15
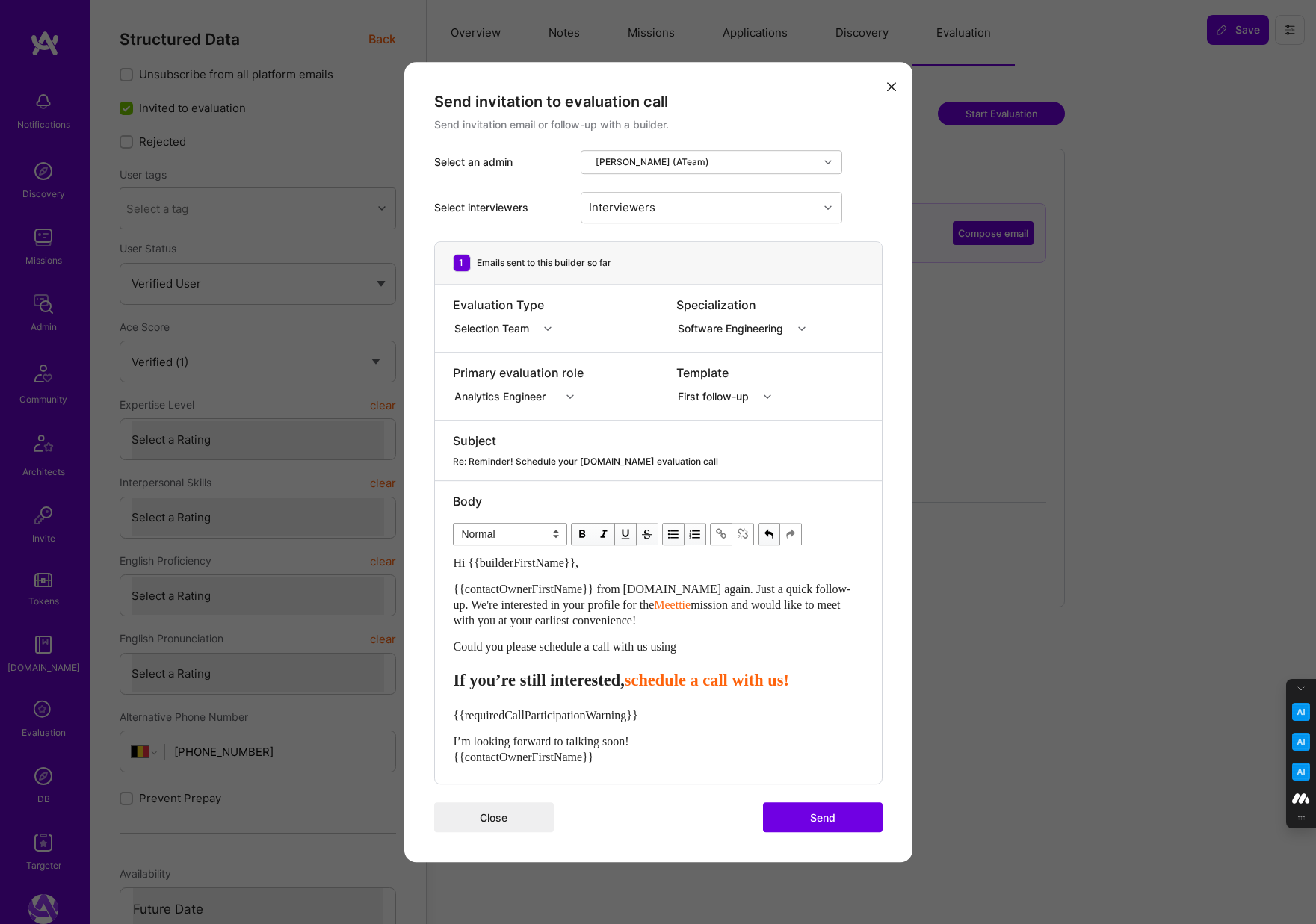
click at [789, 686] on span "schedule a call with us!" at bounding box center [707, 680] width 164 height 18
click at [848, 689] on span "?" at bounding box center [851, 680] width 8 height 18
drag, startPoint x: 471, startPoint y: 691, endPoint x: 451, endPoint y: 670, distance: 29.0
click at [451, 670] on div "Body Normal Heading Large Heading Medium Heading Small Heading Small Hi {{build…" at bounding box center [658, 632] width 447 height 303
select select "unstyled"
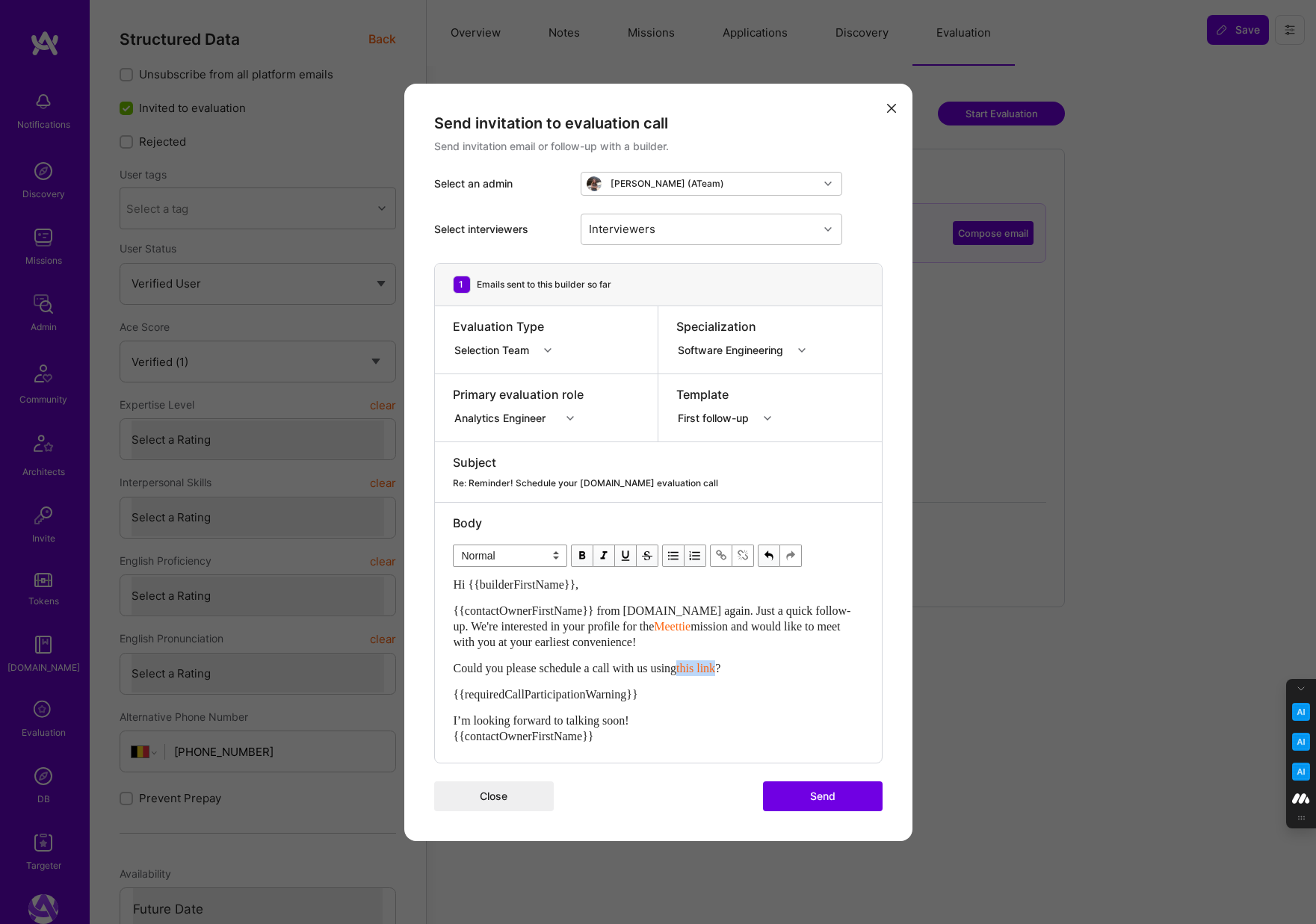
drag, startPoint x: 740, startPoint y: 668, endPoint x: 698, endPoint y: 668, distance: 42.0
click at [698, 668] on div "Could you please schedule a call with us using this link ?" at bounding box center [658, 668] width 409 height 15
click at [584, 556] on span "modal" at bounding box center [582, 555] width 16 height 16
click at [623, 675] on div "Could you please schedule a call with us using this link ?" at bounding box center [658, 668] width 409 height 15
drag, startPoint x: 646, startPoint y: 718, endPoint x: 451, endPoint y: 695, distance: 196.4
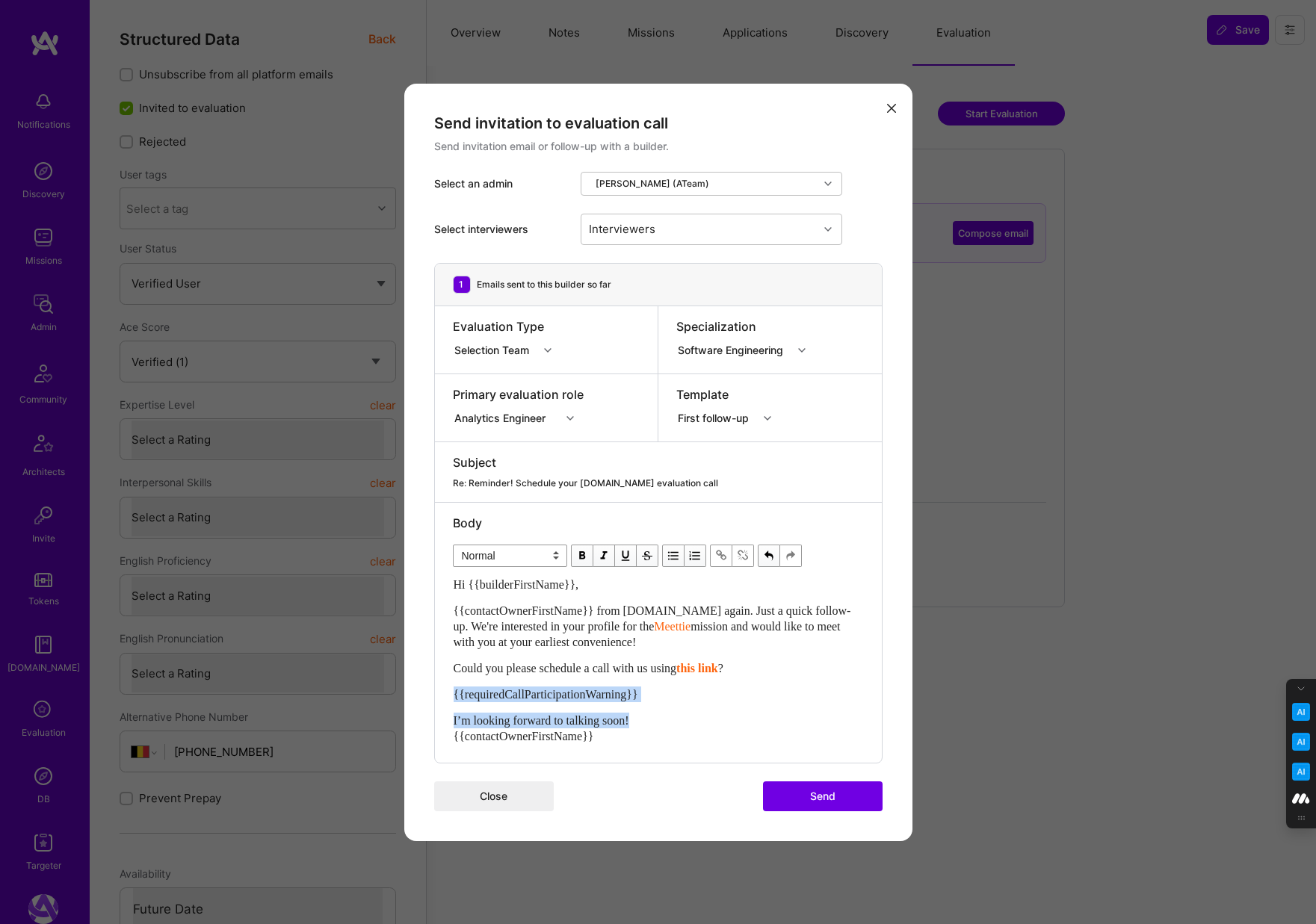
click at [451, 695] on div "Body Normal Heading Large Heading Medium Heading Small Normal Hi {{builderFirst…" at bounding box center [658, 632] width 447 height 260
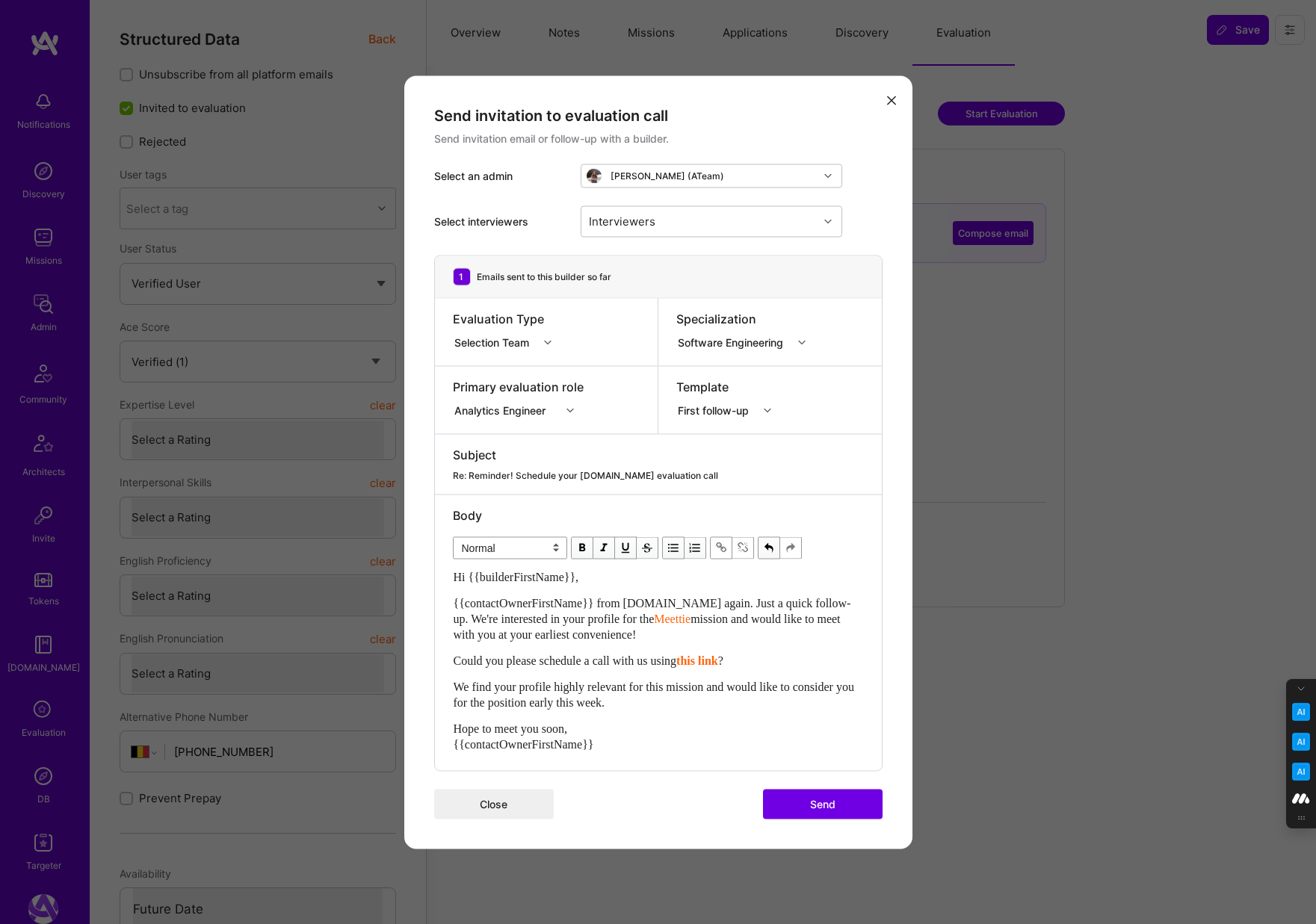
click at [831, 801] on button "Send" at bounding box center [823, 804] width 120 height 30
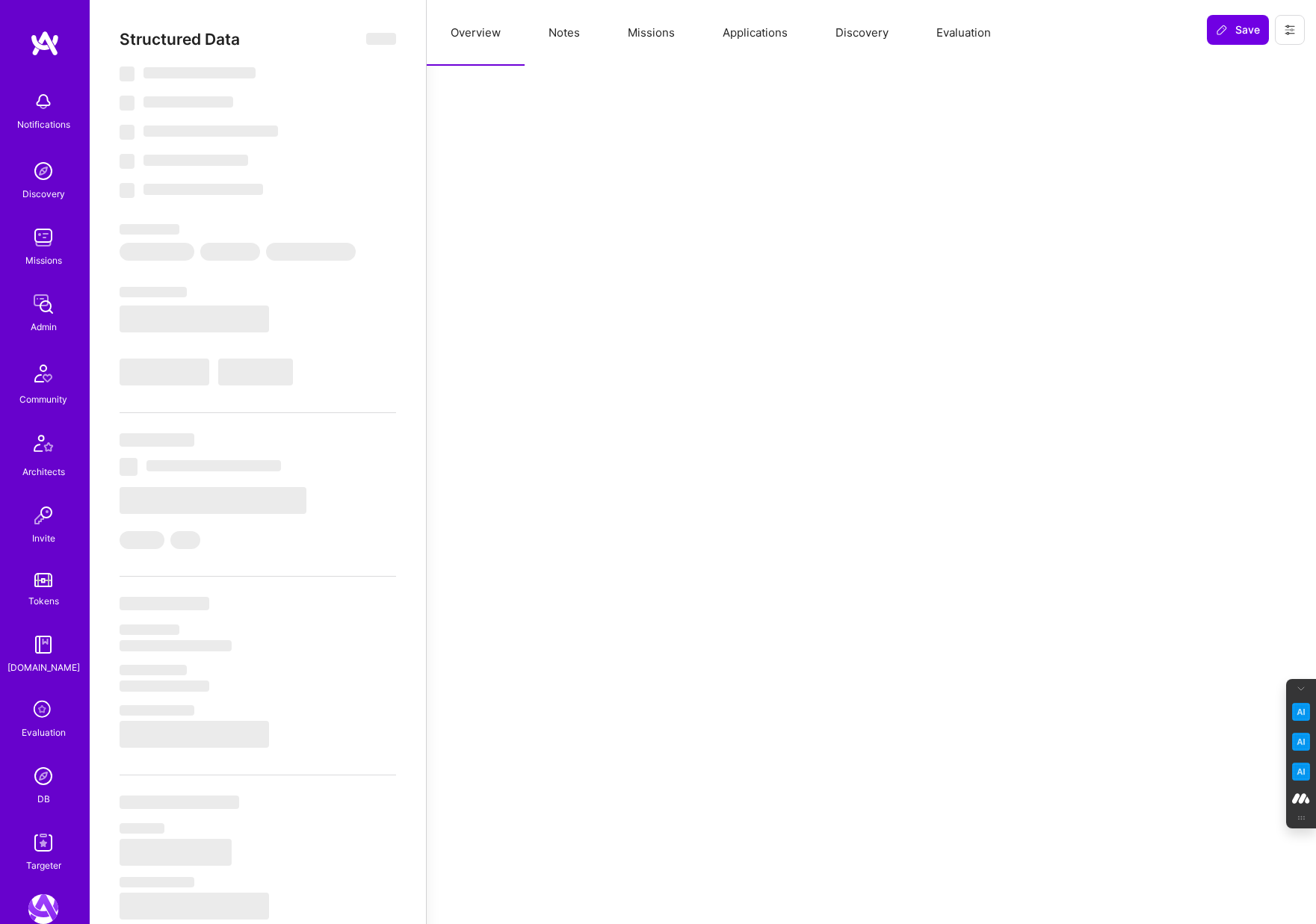
select select "Future Date"
select select "Verified"
select select "BE"
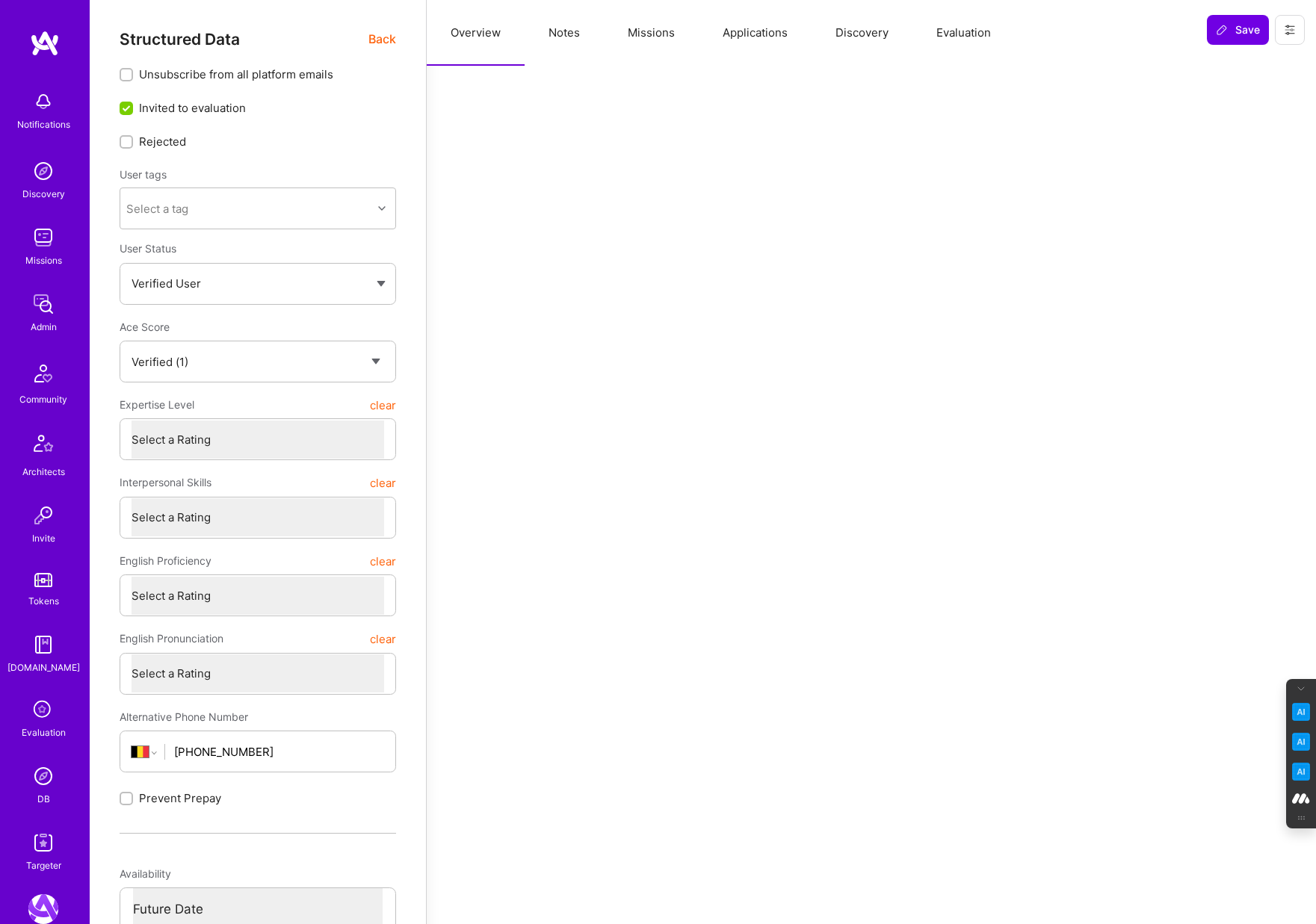
click at [733, 25] on button "Applications" at bounding box center [755, 33] width 113 height 66
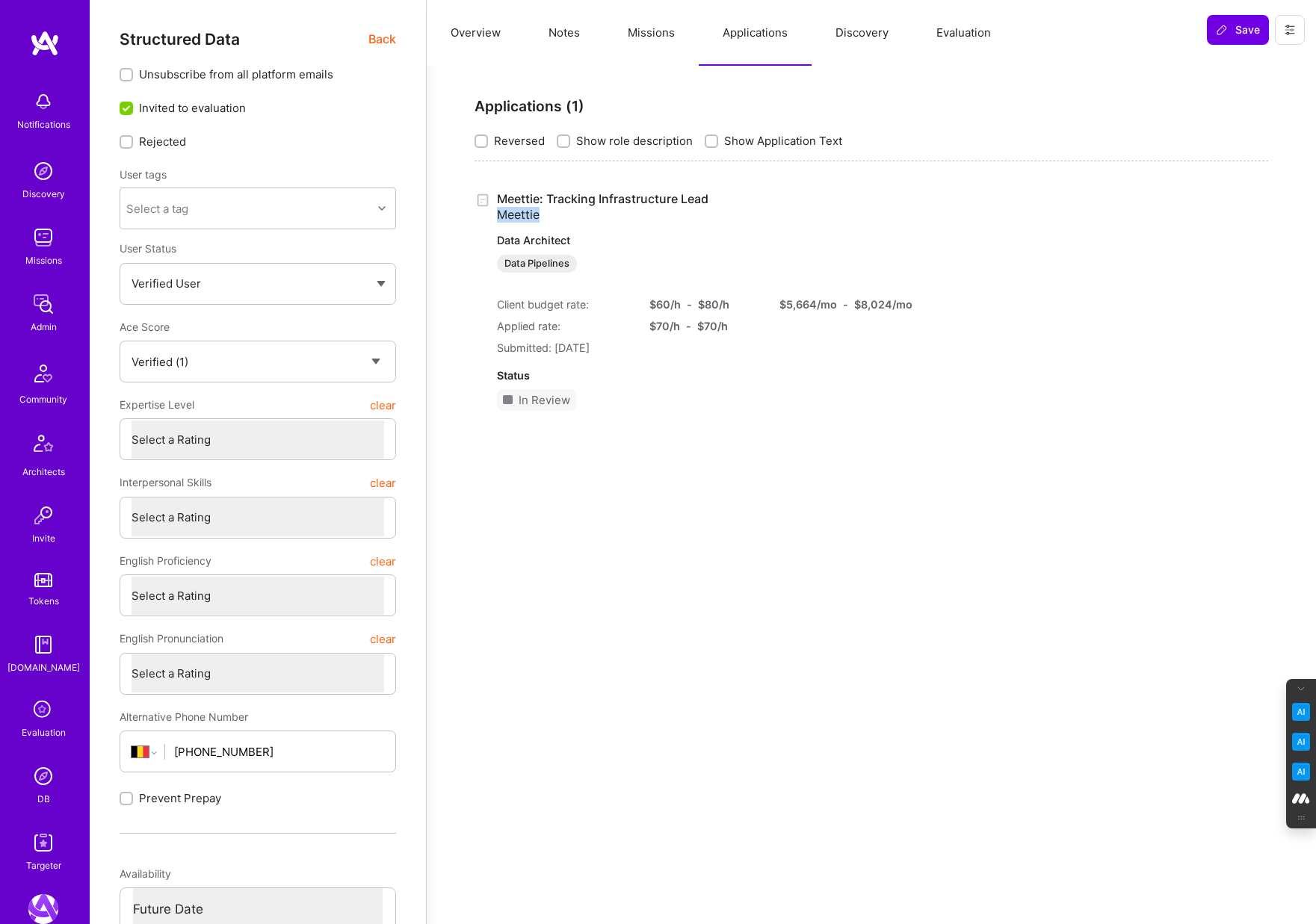
drag, startPoint x: 545, startPoint y: 213, endPoint x: 498, endPoint y: 213, distance: 47.0
click at [498, 213] on div "Meettie: Tracking Infrastructure Lead Meettie Data Architect Data Pipelines Cli…" at bounding box center [694, 307] width 395 height 232
copy span "Meettie"
click at [552, 217] on div "Meettie: Tracking Infrastructure Lead Meettie Data Architect Data Pipelines Cli…" at bounding box center [694, 307] width 395 height 232
drag, startPoint x: 552, startPoint y: 217, endPoint x: 492, endPoint y: 217, distance: 60.0
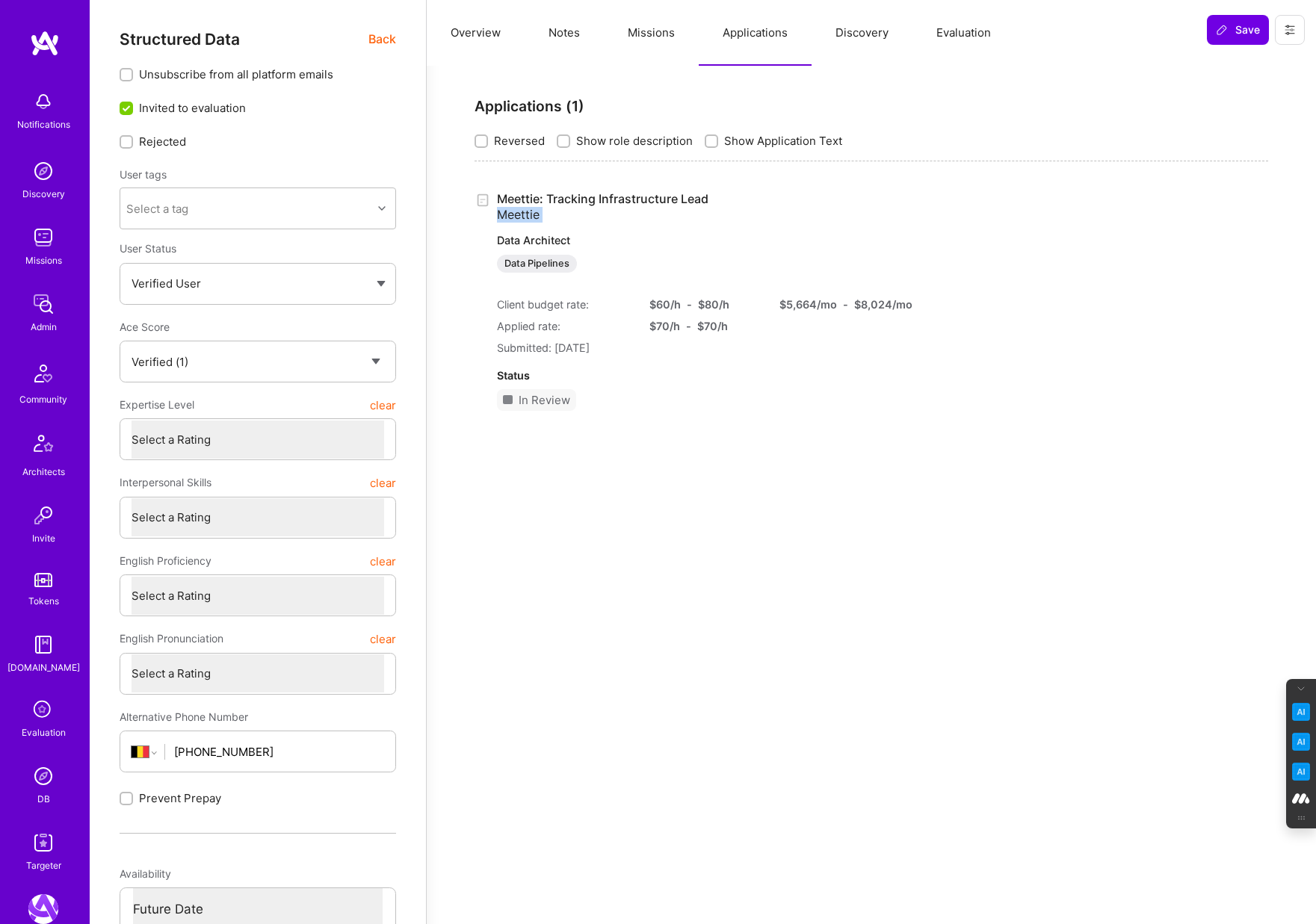
click at [492, 217] on div "Meettie: Tracking Infrastructure Lead Meettie Data Architect Data Pipelines Cli…" at bounding box center [871, 307] width 794 height 232
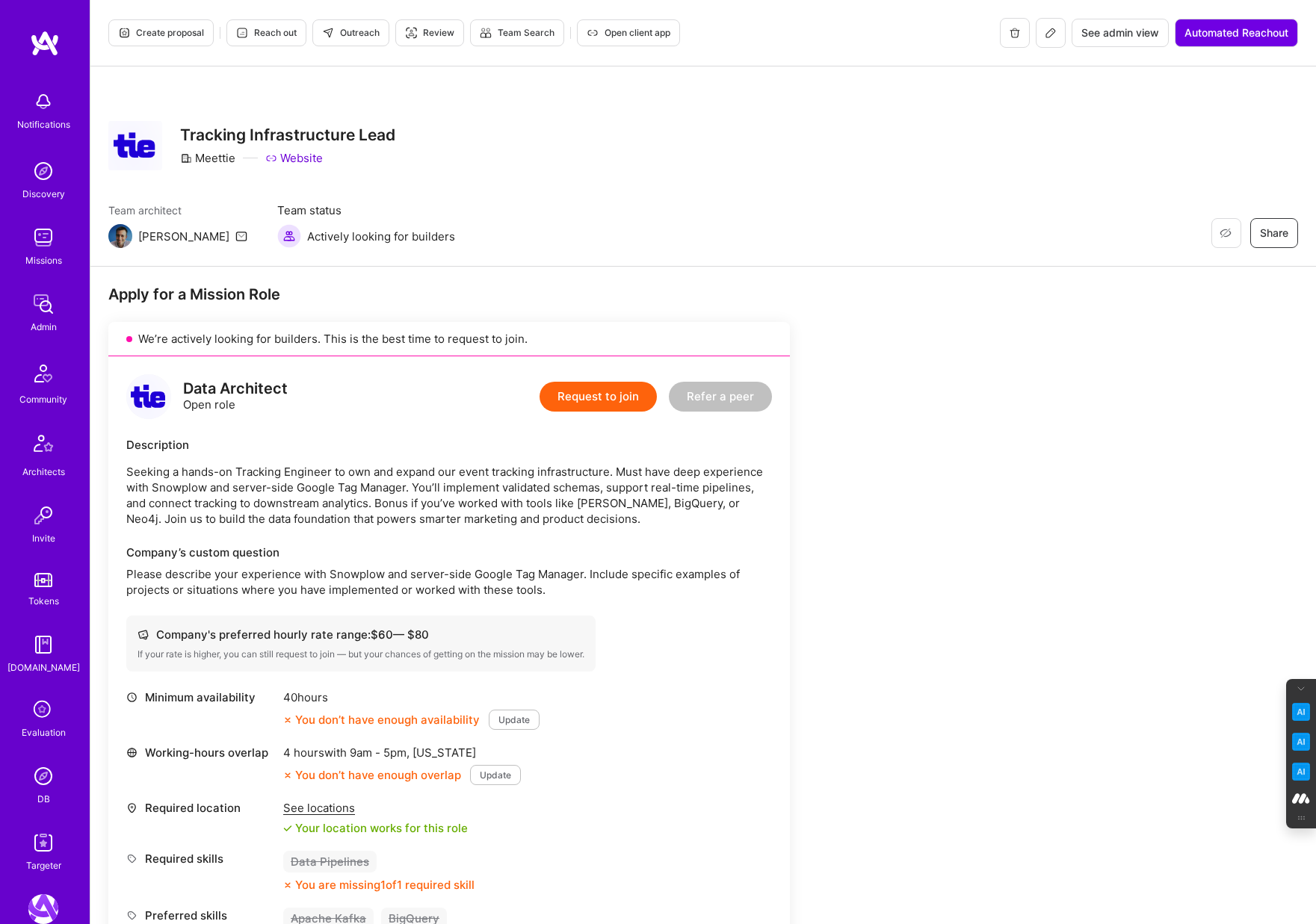
click at [50, 771] on img at bounding box center [43, 776] width 30 height 30
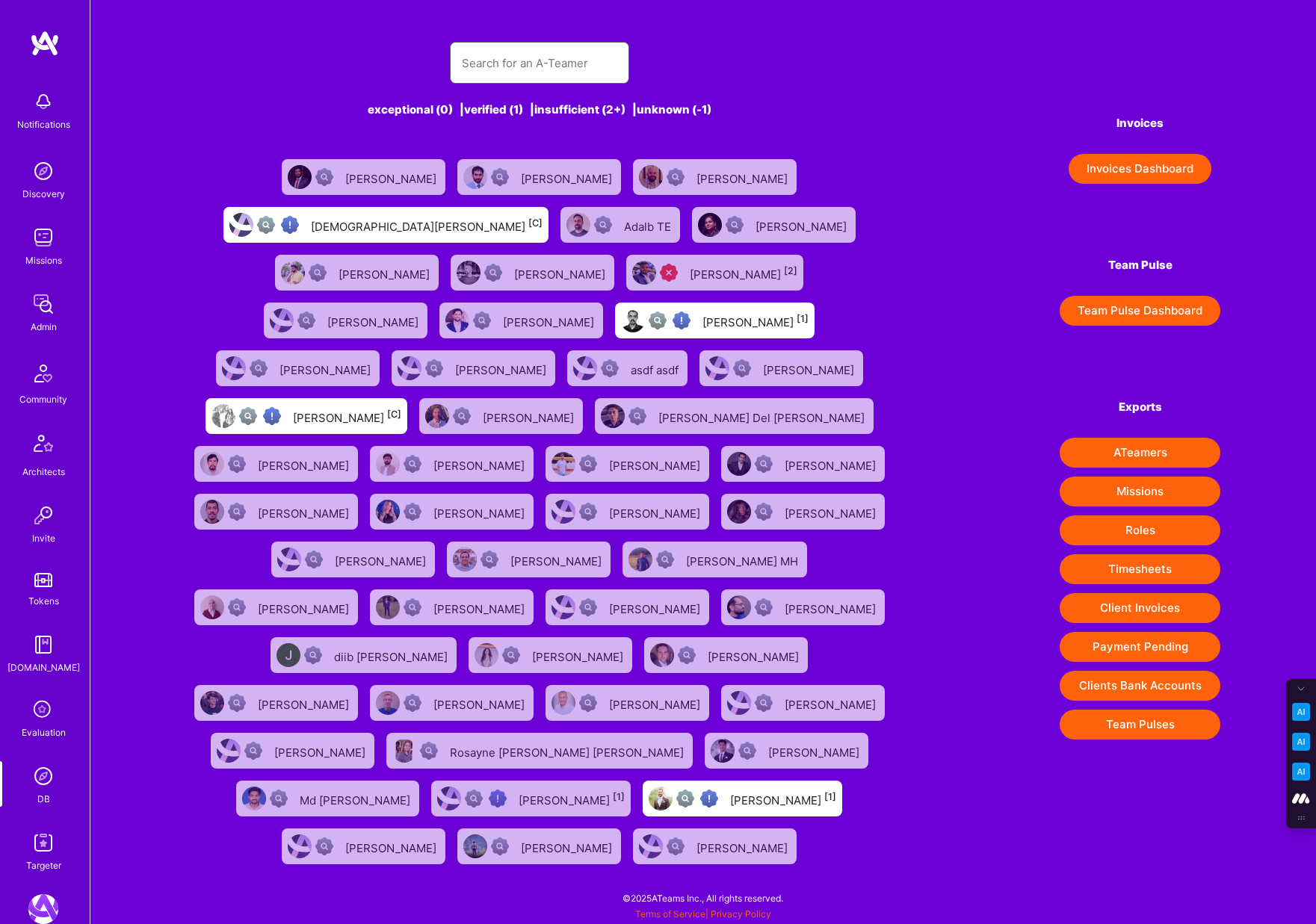
click at [494, 51] on input "text" at bounding box center [540, 63] width 155 height 38
paste input "[EMAIL_ADDRESS][DOMAIN_NAME]"
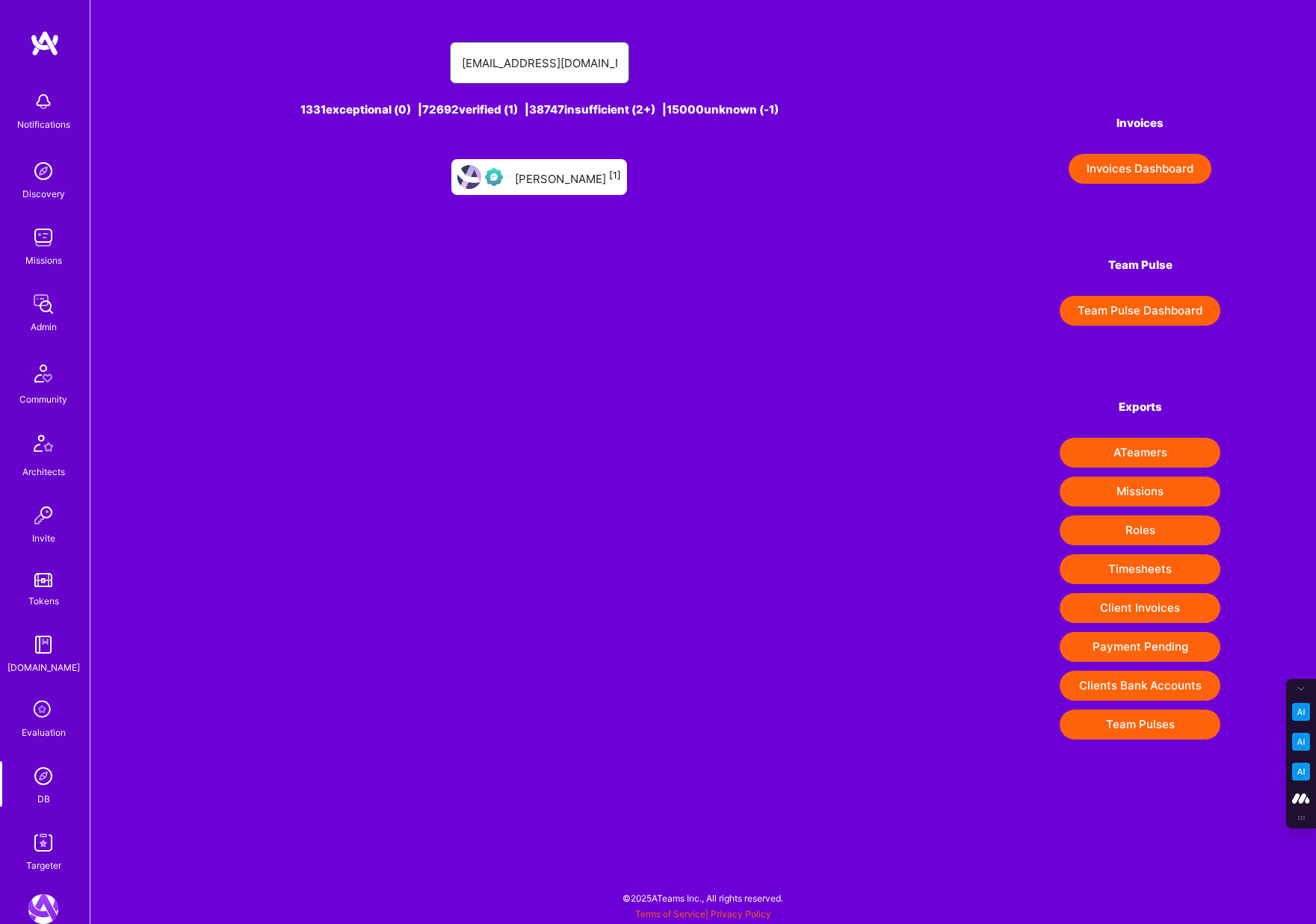
type input "[EMAIL_ADDRESS][DOMAIN_NAME]"
click at [544, 178] on div "[PERSON_NAME] [1]" at bounding box center [568, 177] width 106 height 19
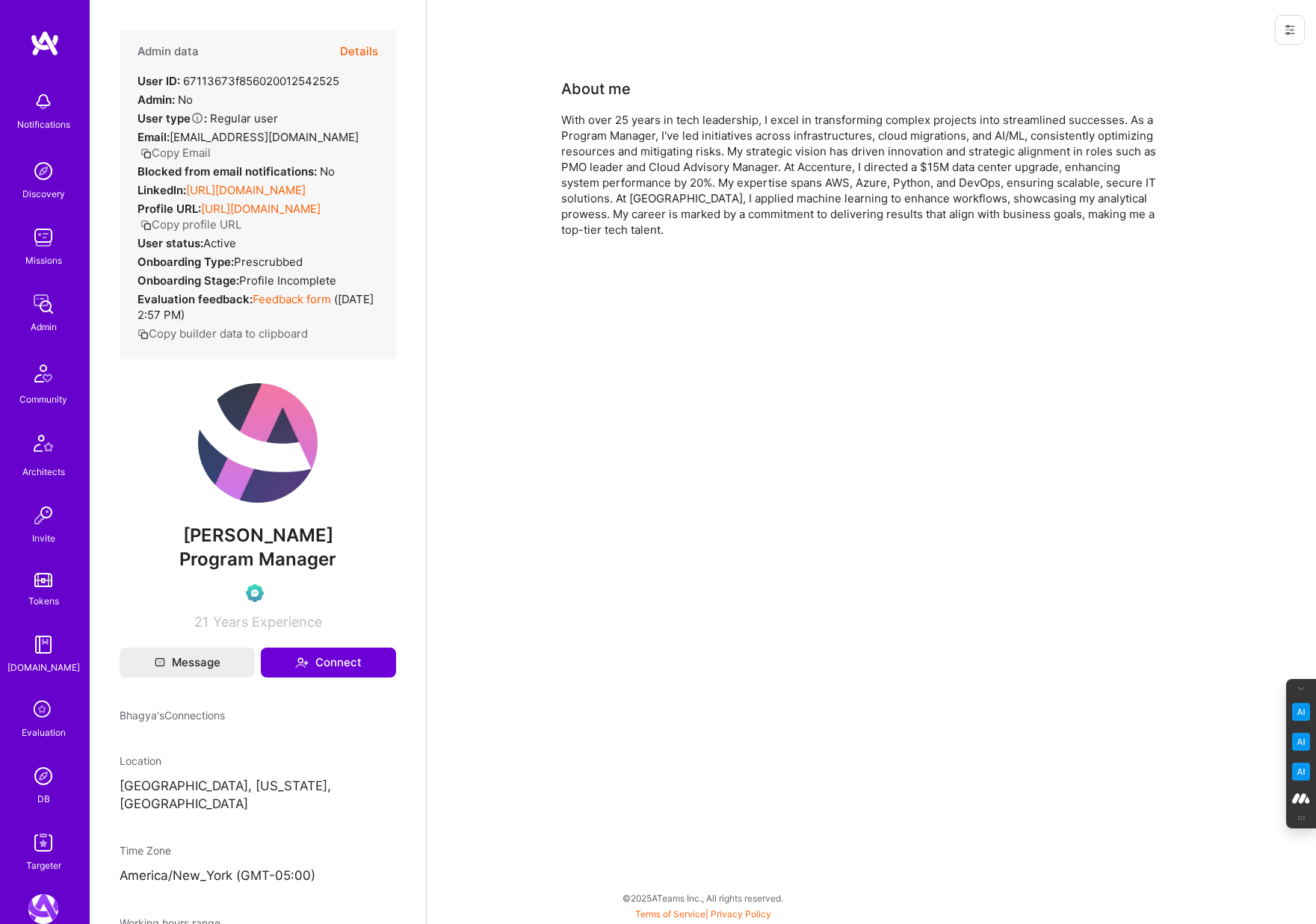
click at [358, 49] on button "Details" at bounding box center [359, 51] width 38 height 43
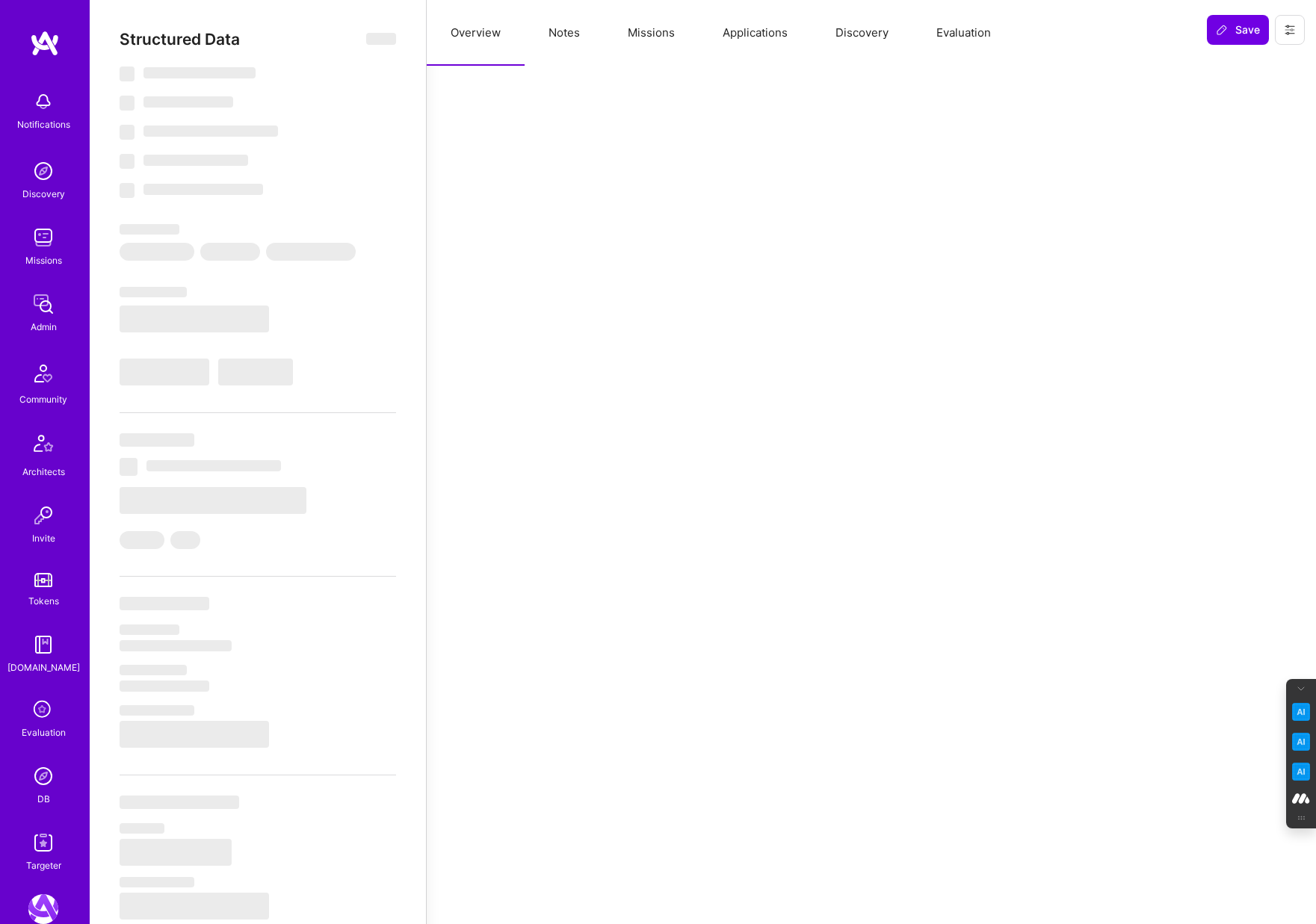
select select "Verified"
select select "US"
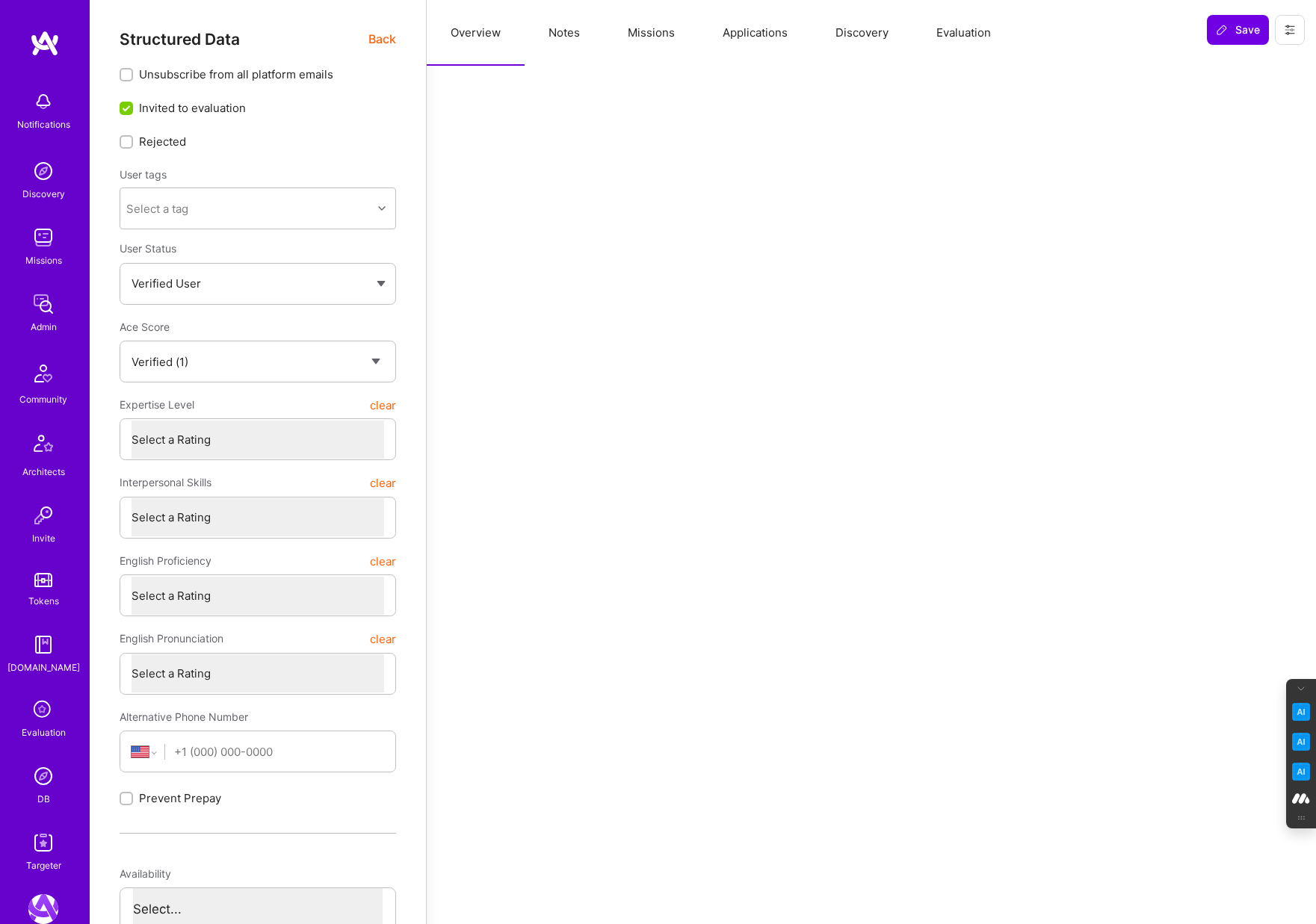
click at [951, 36] on button "Evaluation" at bounding box center [963, 33] width 102 height 66
